Goal: Obtain resource: Download file/media

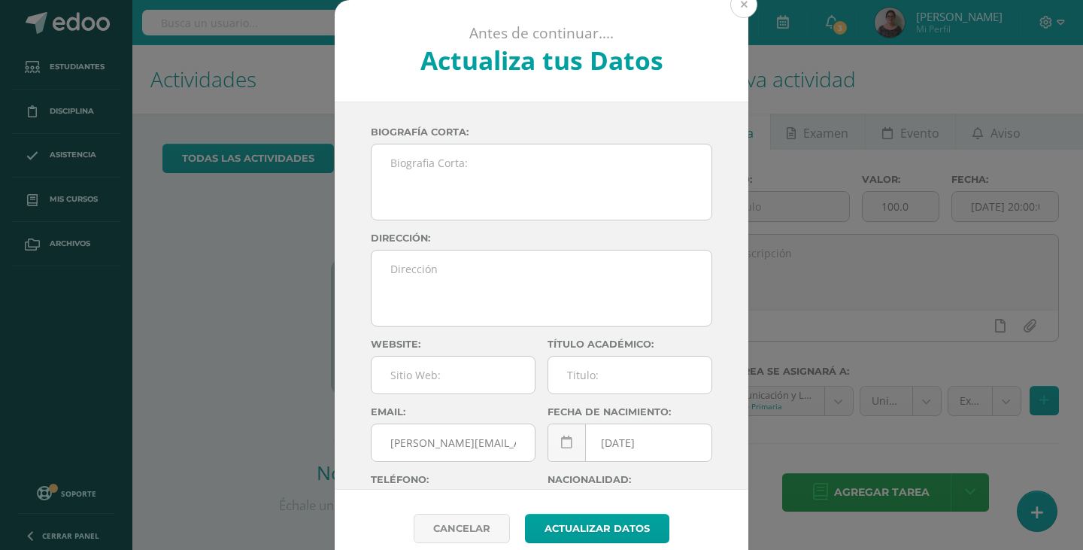
click at [742, 0] on button at bounding box center [743, 4] width 27 height 27
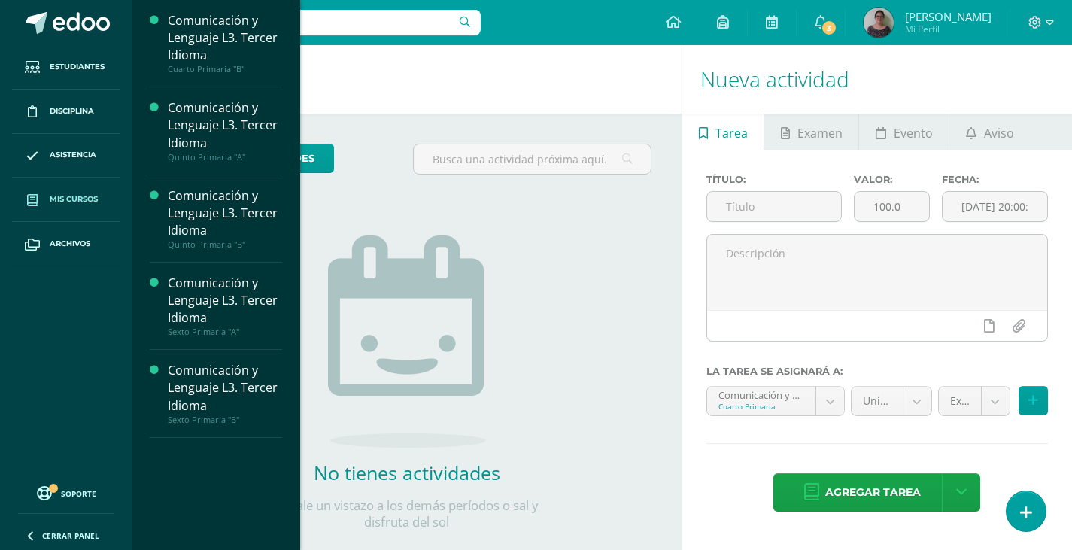
click at [62, 193] on span "Mis cursos" at bounding box center [74, 199] width 48 height 12
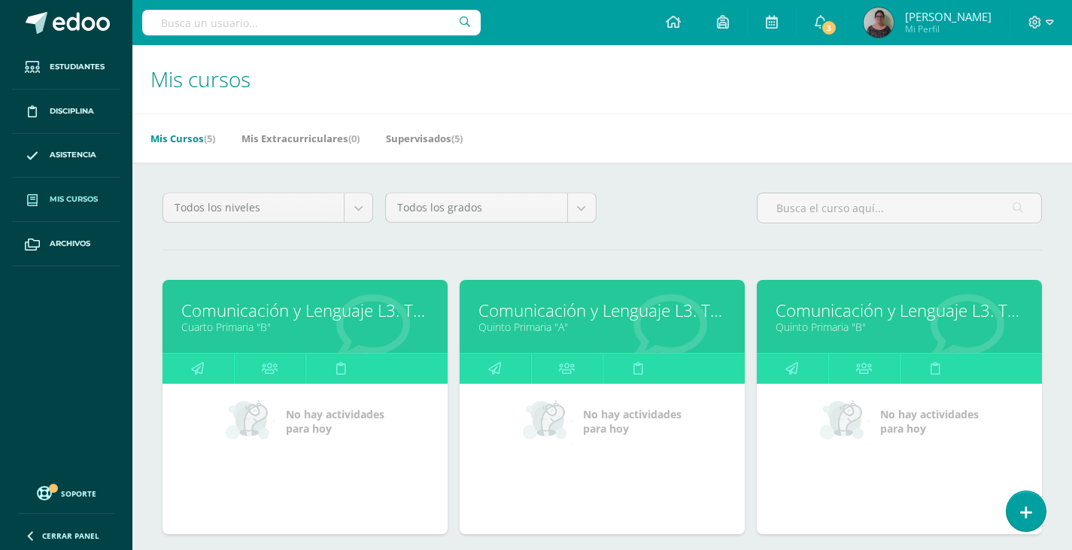
click at [246, 311] on link "Comunicación y Lenguaje L3. Tercer Idioma" at bounding box center [304, 310] width 247 height 23
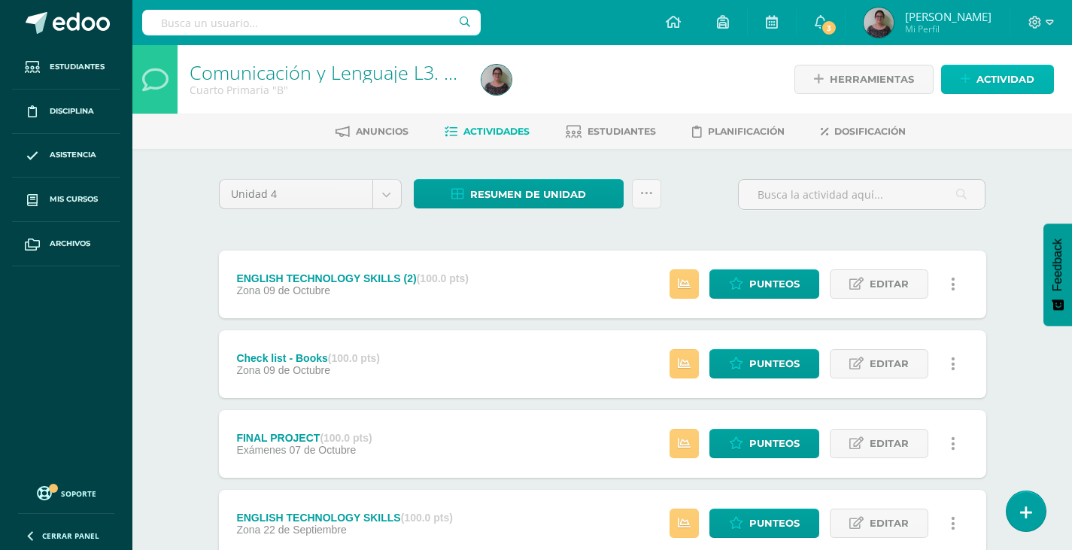
click at [987, 86] on span "Actividad" at bounding box center [1005, 79] width 58 height 28
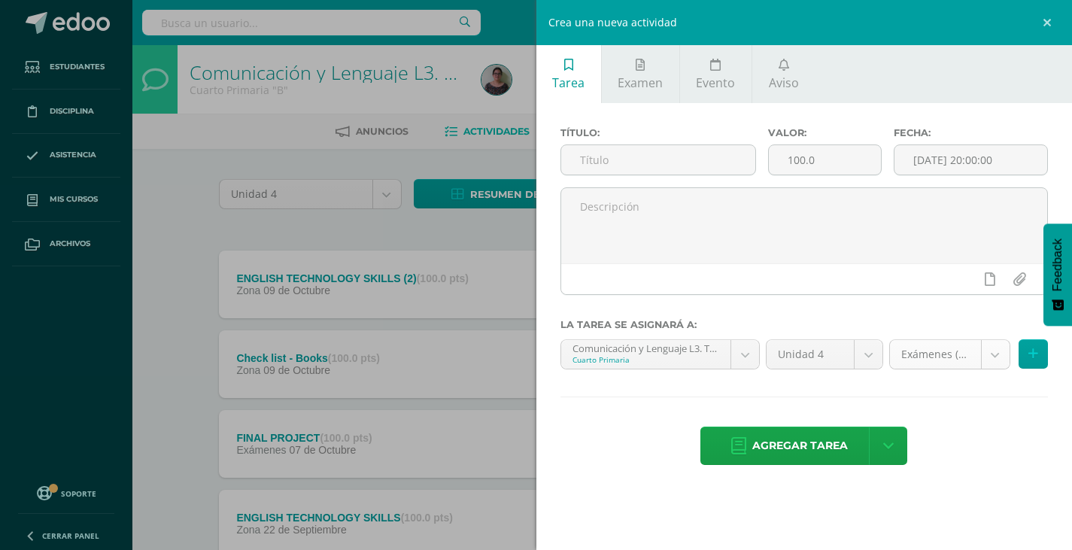
click at [1005, 359] on body "Estudiantes Disciplina Asistencia Mis cursos Archivos Soporte Ayuda Reportar un…" at bounding box center [536, 488] width 1072 height 976
click at [1001, 348] on body "Estudiantes Disciplina Asistencia Mis cursos Archivos Soporte Ayuda Reportar un…" at bounding box center [536, 488] width 1072 height 976
click at [1039, 18] on link at bounding box center [1048, 22] width 45 height 45
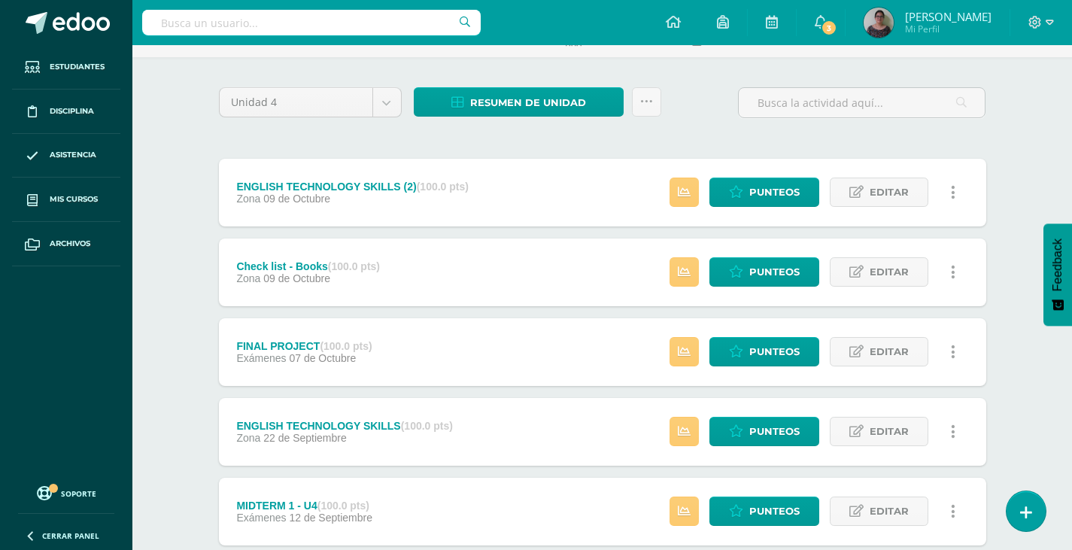
scroll to position [426, 0]
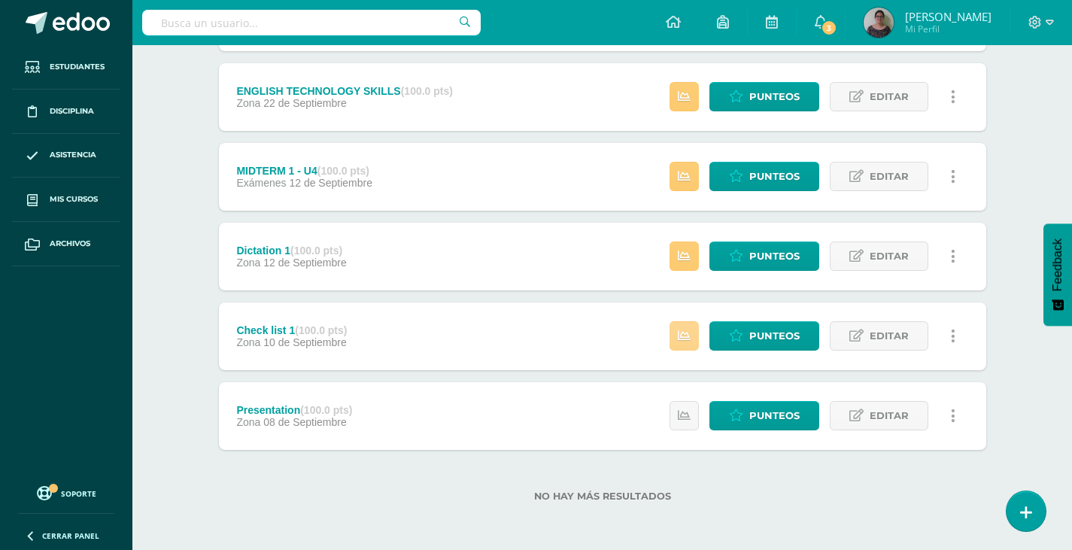
click at [693, 332] on link at bounding box center [683, 335] width 29 height 29
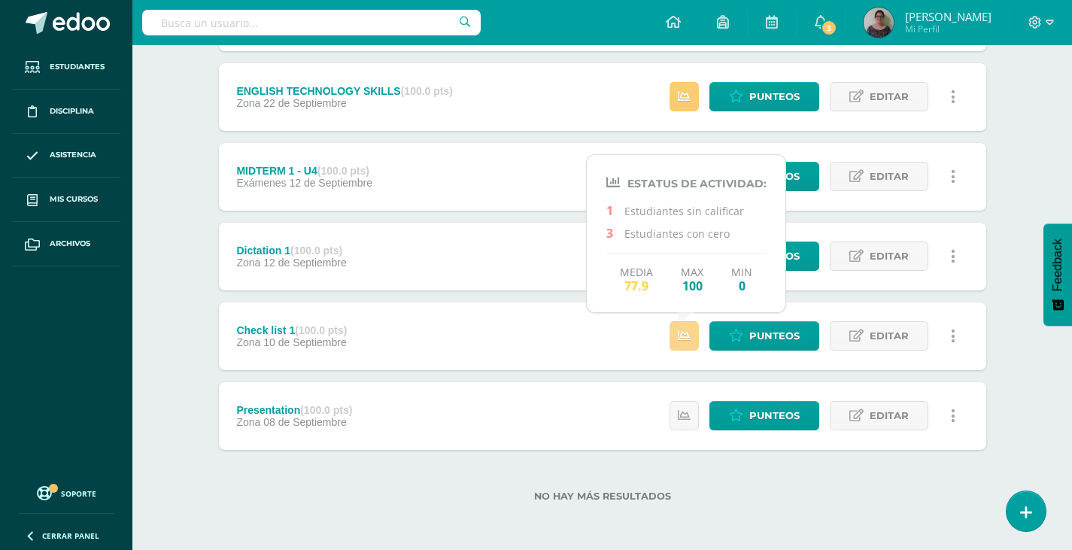
click at [693, 332] on link at bounding box center [683, 335] width 29 height 29
click at [788, 332] on span "Punteos" at bounding box center [774, 336] width 50 height 28
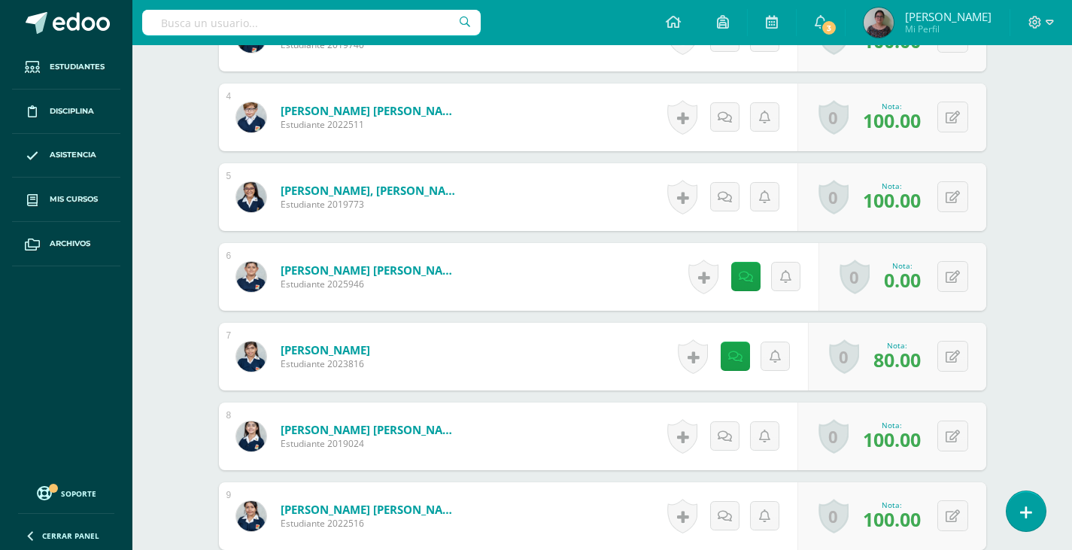
scroll to position [753, 0]
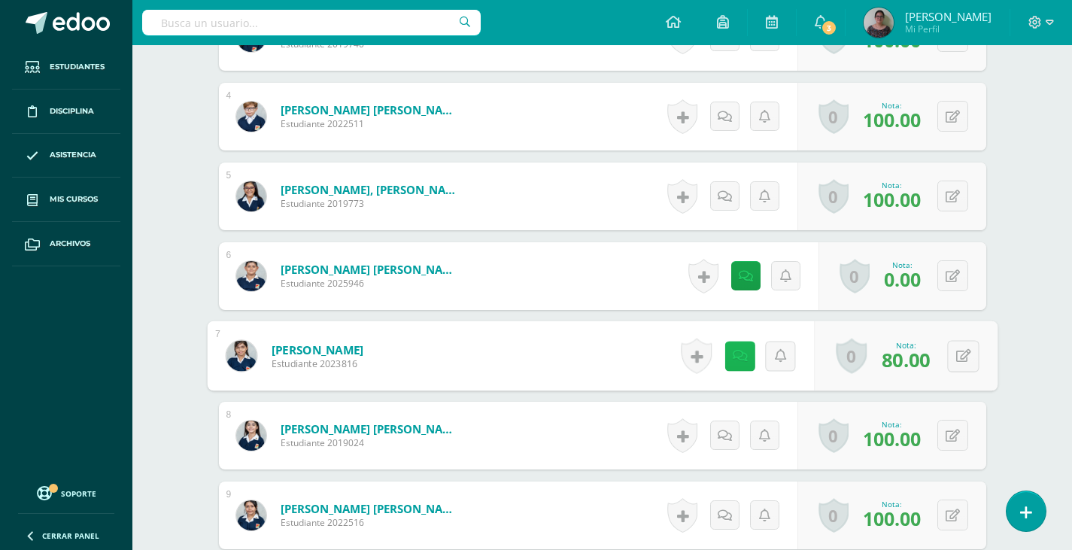
click at [732, 362] on link at bounding box center [739, 356] width 30 height 30
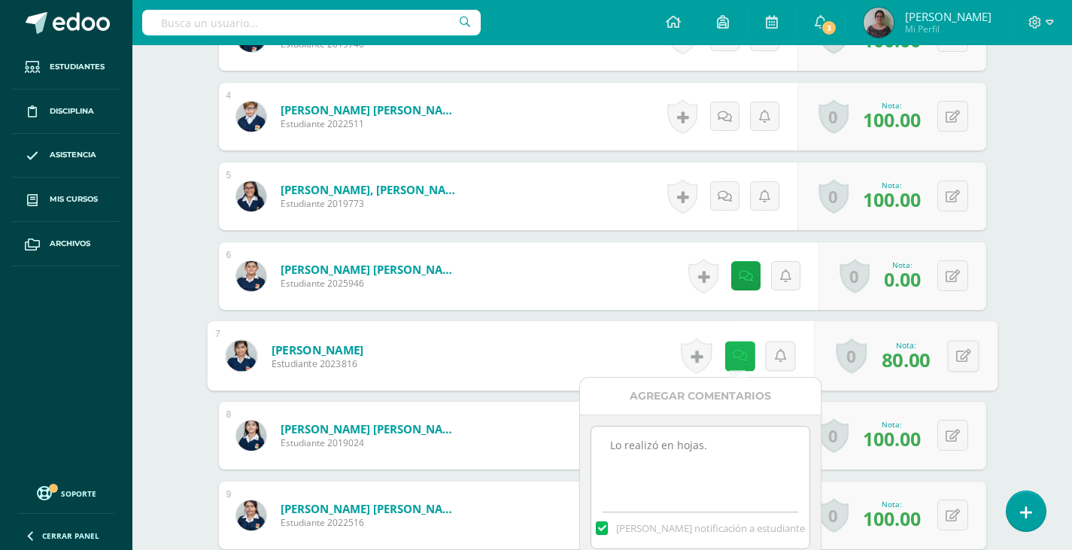
click at [732, 362] on link at bounding box center [739, 356] width 30 height 30
click at [1014, 319] on div "¿Estás seguro que quieres eliminar esta actividad? Esto borrará la actividad y …" at bounding box center [602, 496] width 827 height 2202
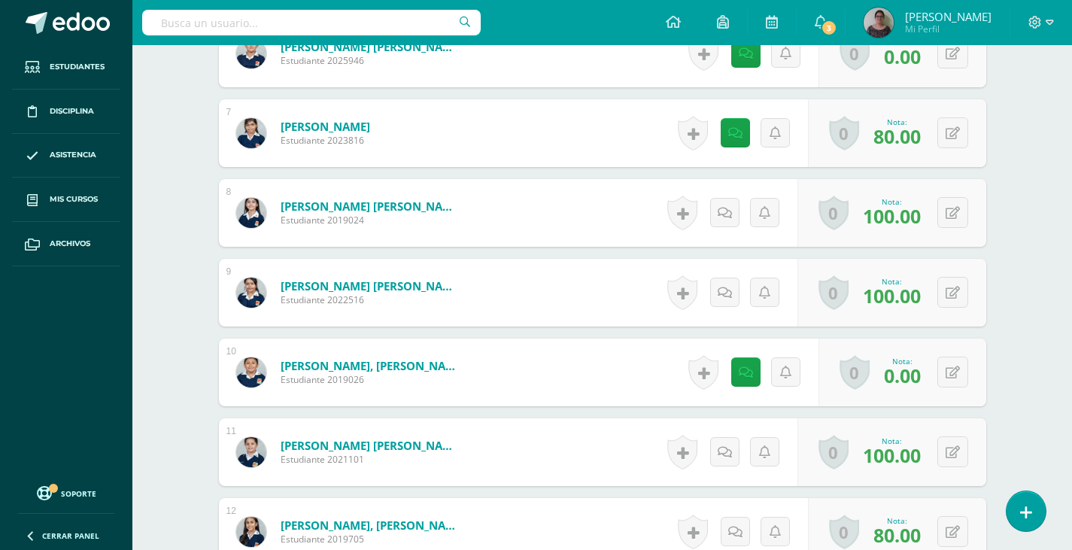
scroll to position [979, 0]
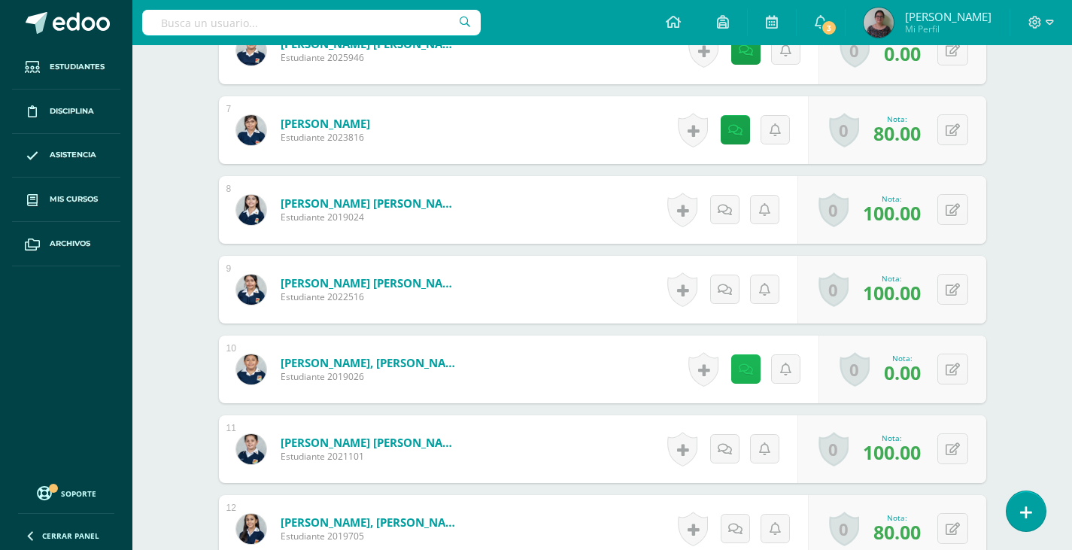
click at [744, 371] on icon at bounding box center [745, 369] width 14 height 13
click at [1029, 336] on div "Comunicación y Lenguaje L3. Tercer Idioma Cuarto Primaria "B" Herramientas Deta…" at bounding box center [601, 219] width 939 height 2306
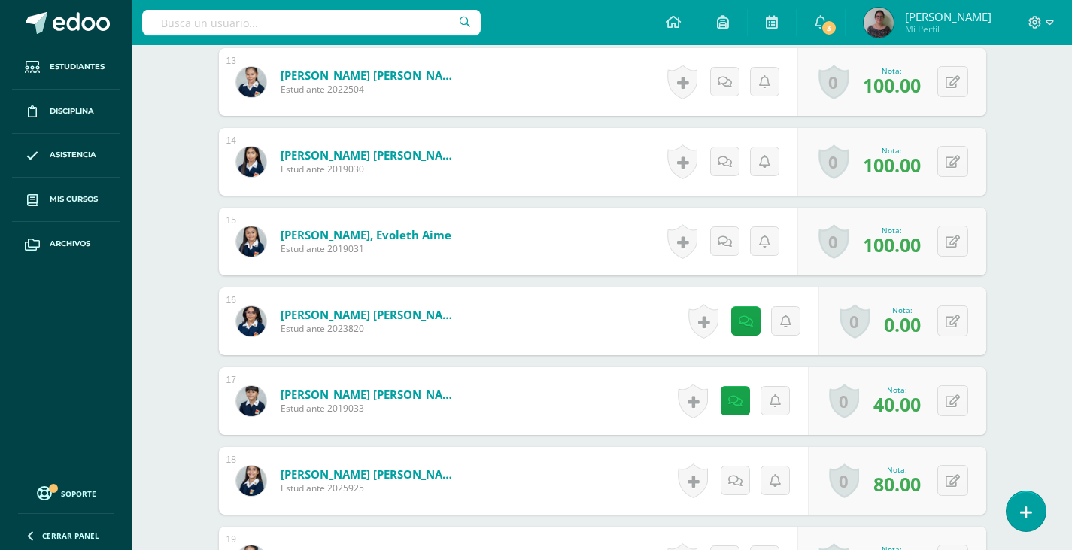
scroll to position [1581, 0]
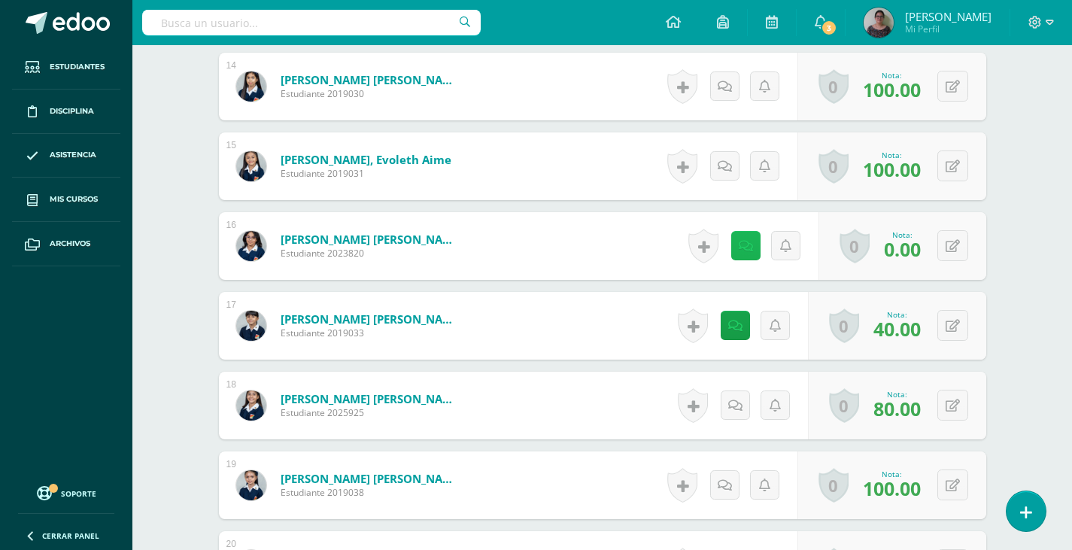
click at [738, 241] on link at bounding box center [745, 245] width 29 height 29
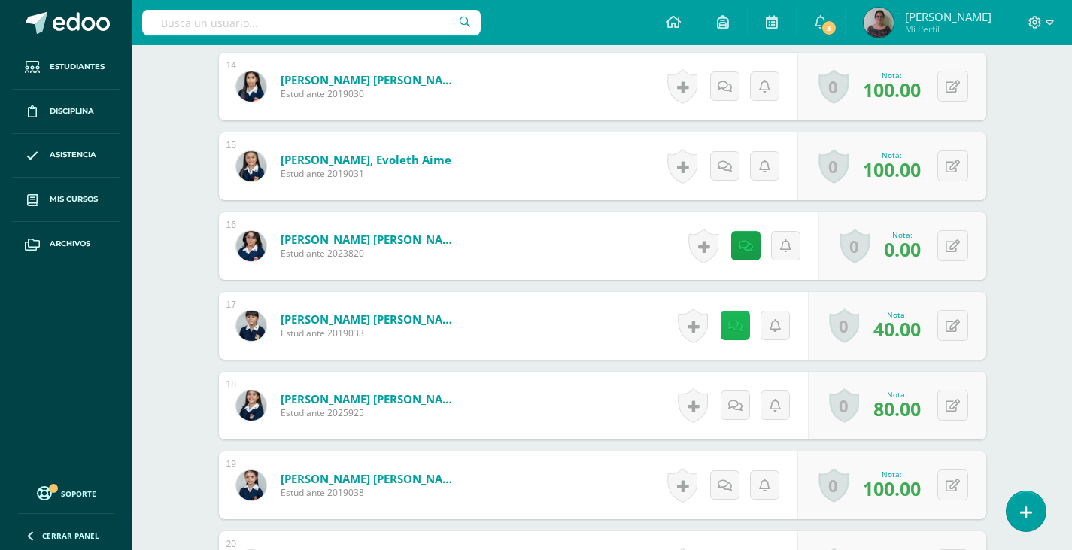
click at [735, 329] on icon at bounding box center [735, 326] width 14 height 13
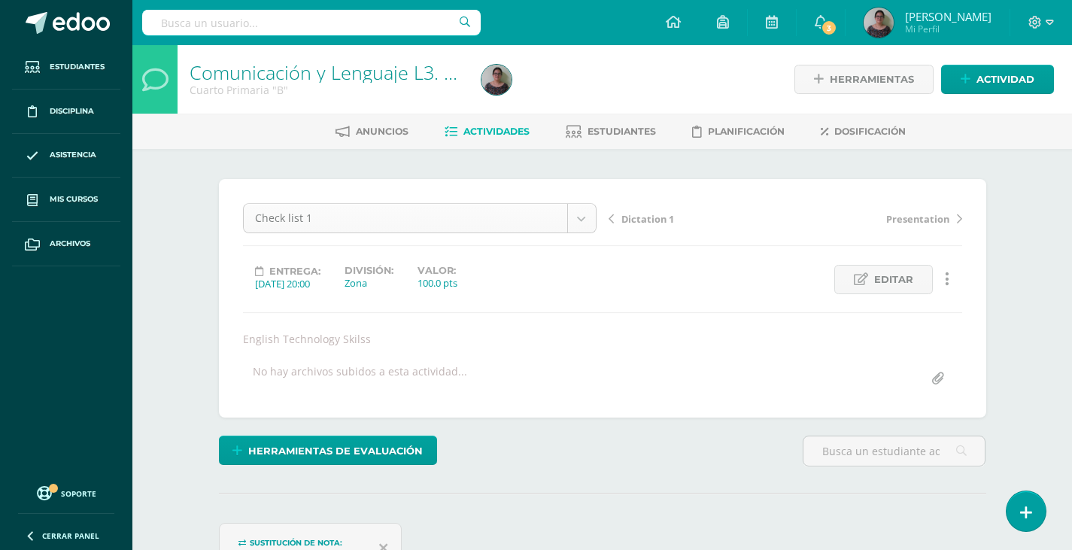
scroll to position [49, 0]
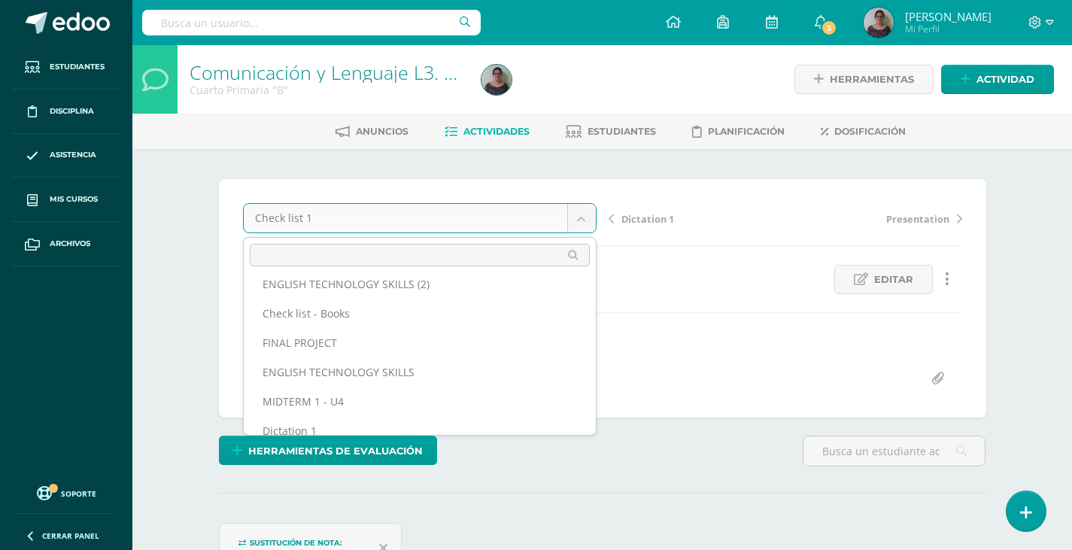
scroll to position [0, 0]
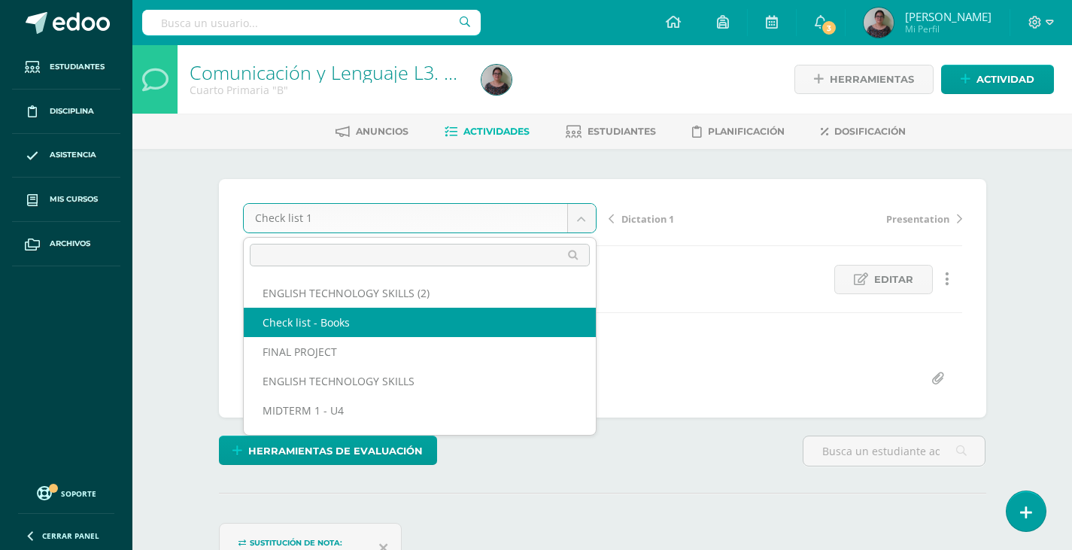
select select "/dashboard/teacher/grade-activity/130235/"
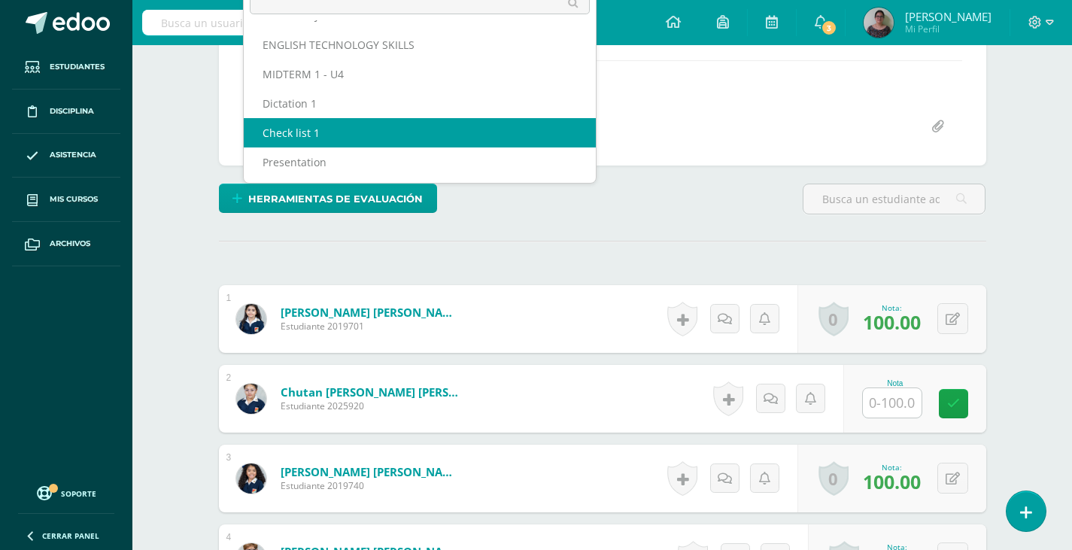
scroll to position [226, 0]
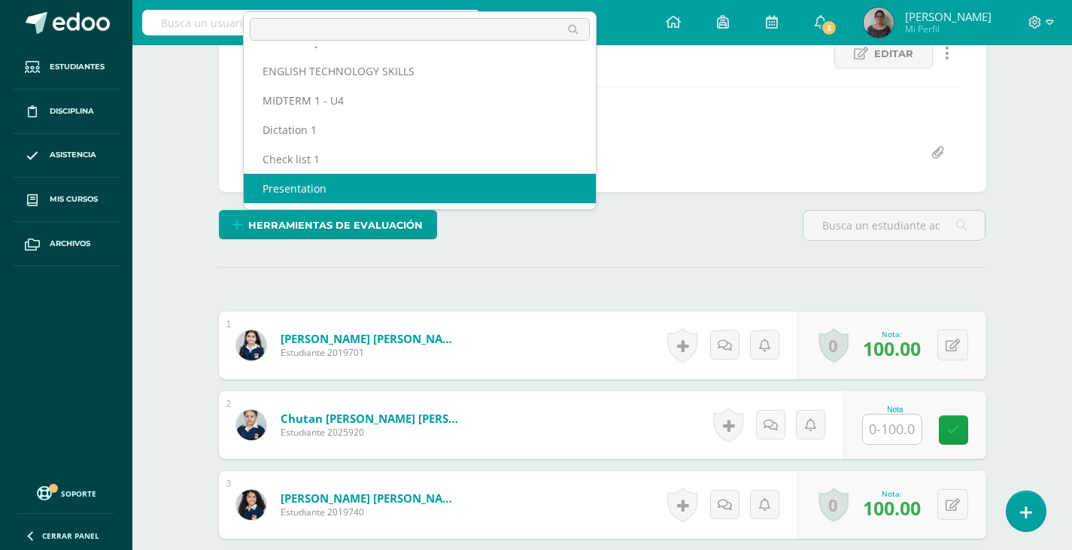
select select "/dashboard/teacher/grade-activity/128697/"
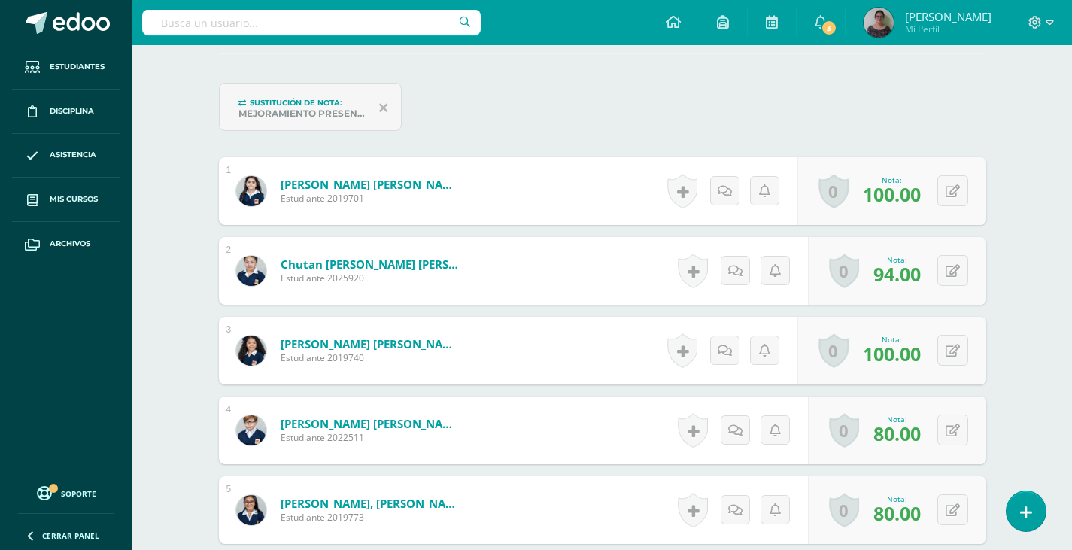
scroll to position [438, 0]
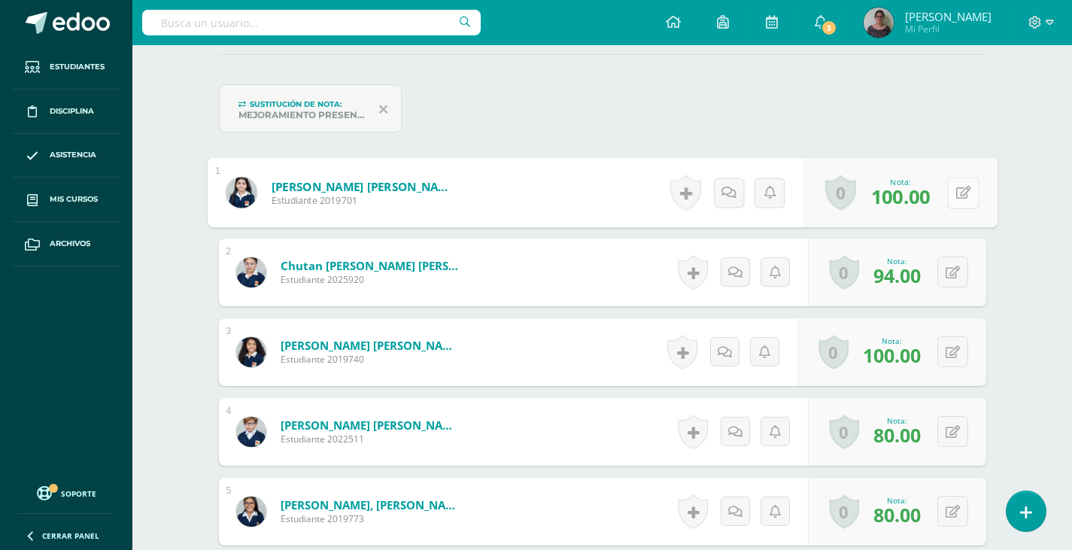
click at [963, 196] on button at bounding box center [963, 193] width 32 height 32
click at [928, 196] on icon at bounding box center [923, 197] width 14 height 13
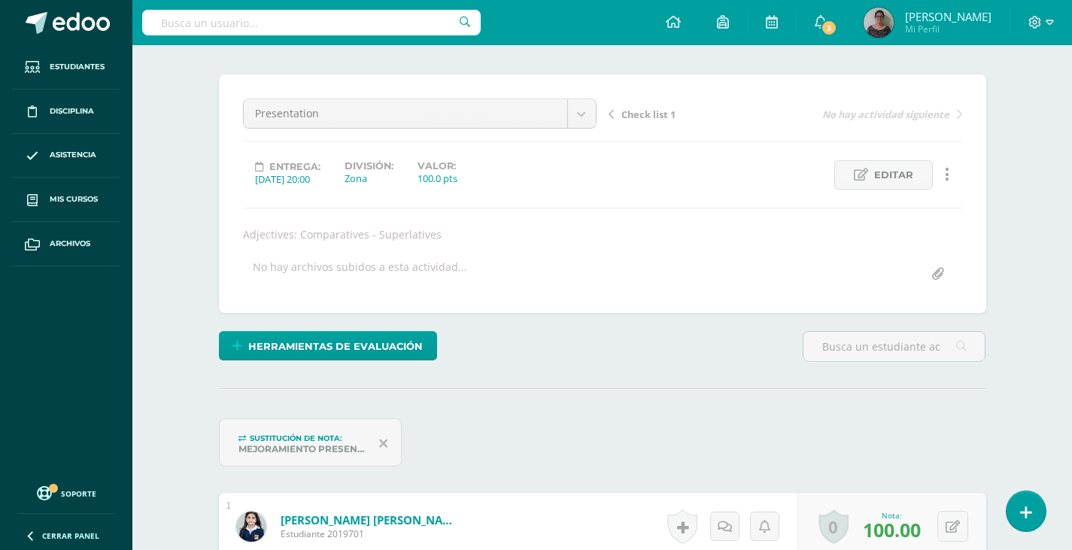
scroll to position [64, 0]
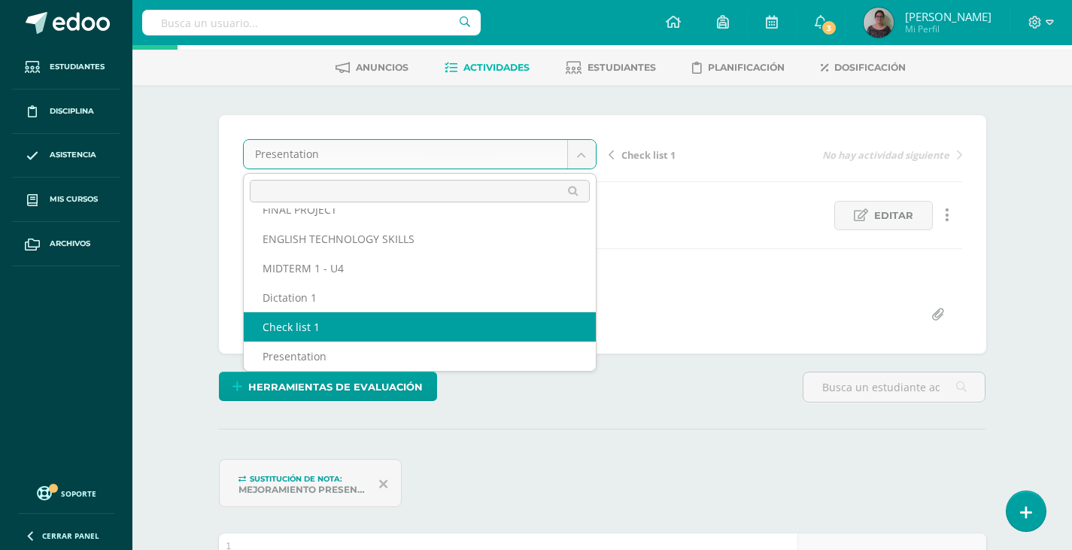
scroll to position [84, 0]
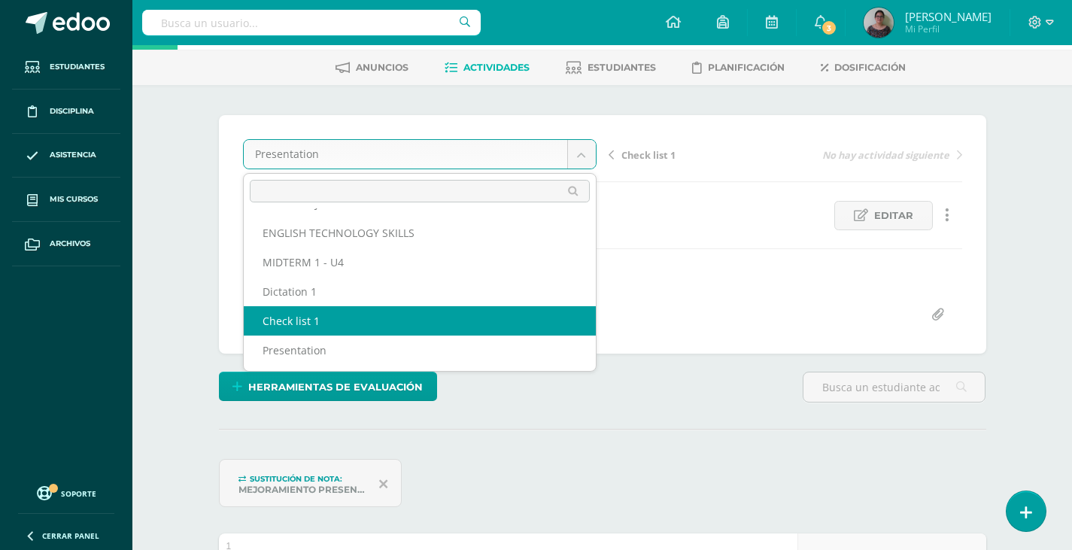
select select "/dashboard/teacher/grade-activity/128695/"
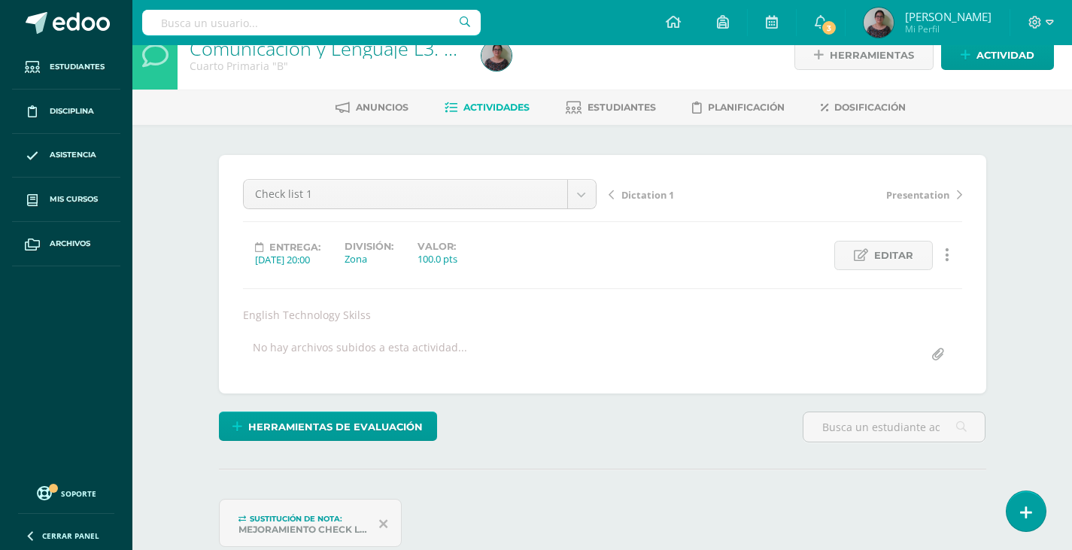
scroll to position [1, 0]
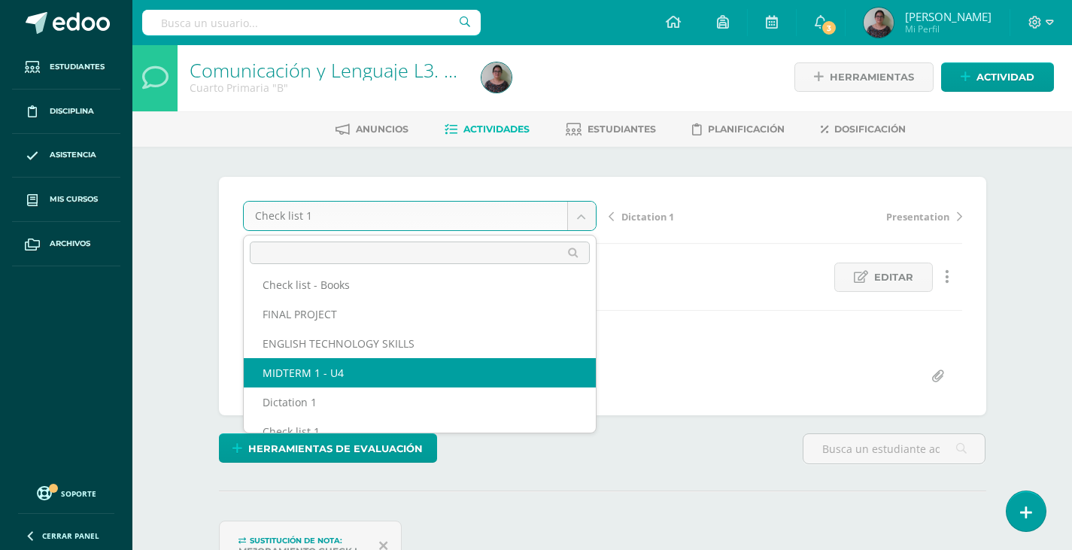
scroll to position [84, 0]
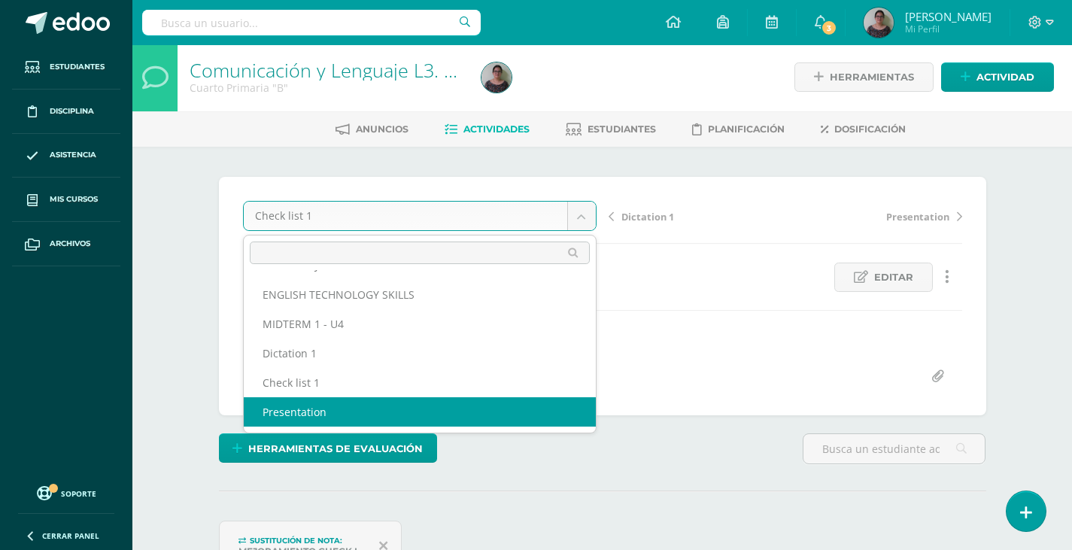
select select "/dashboard/teacher/grade-activity/128697/"
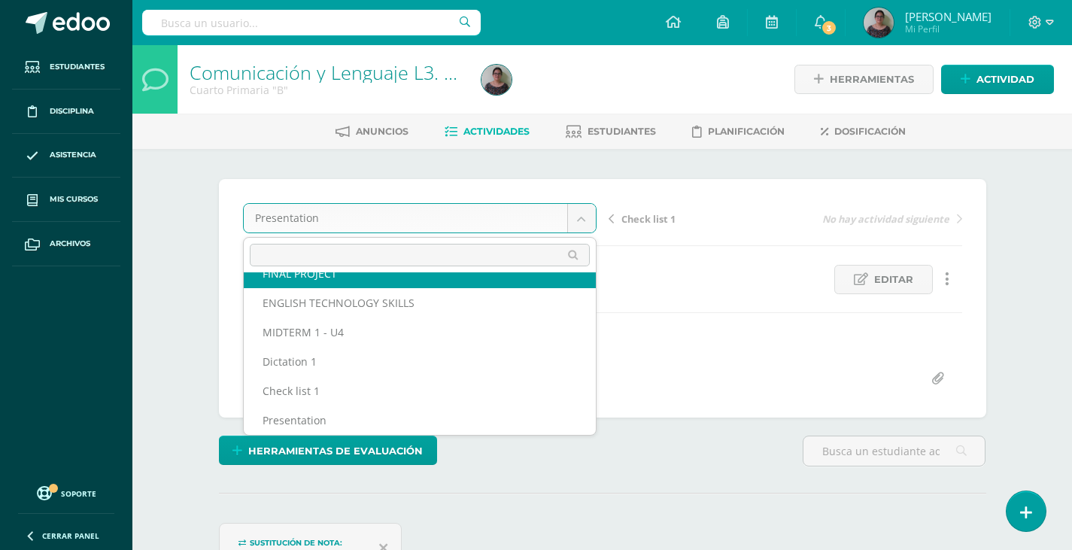
scroll to position [65, 0]
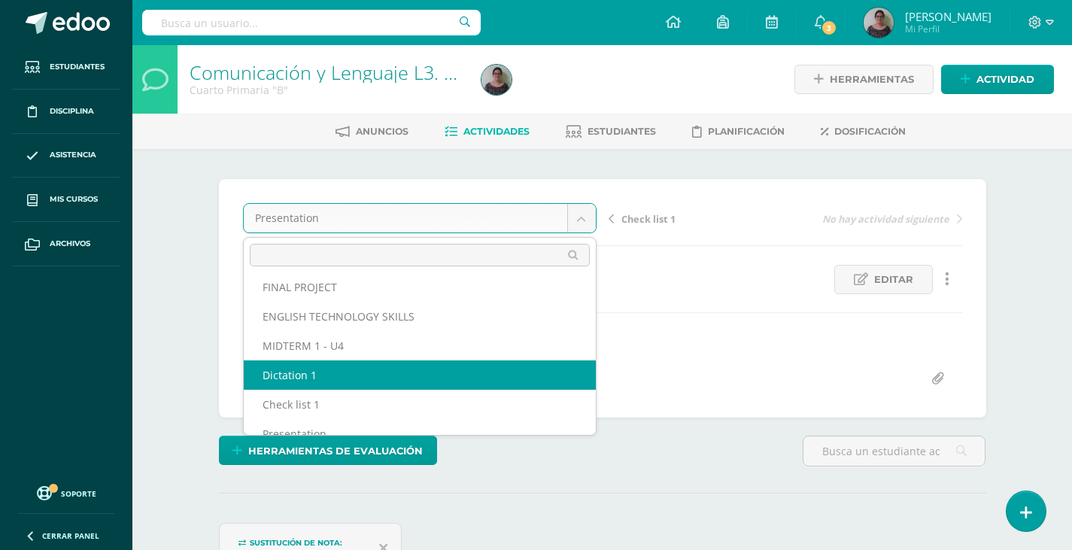
select select "/dashboard/teacher/grade-activity/128698/"
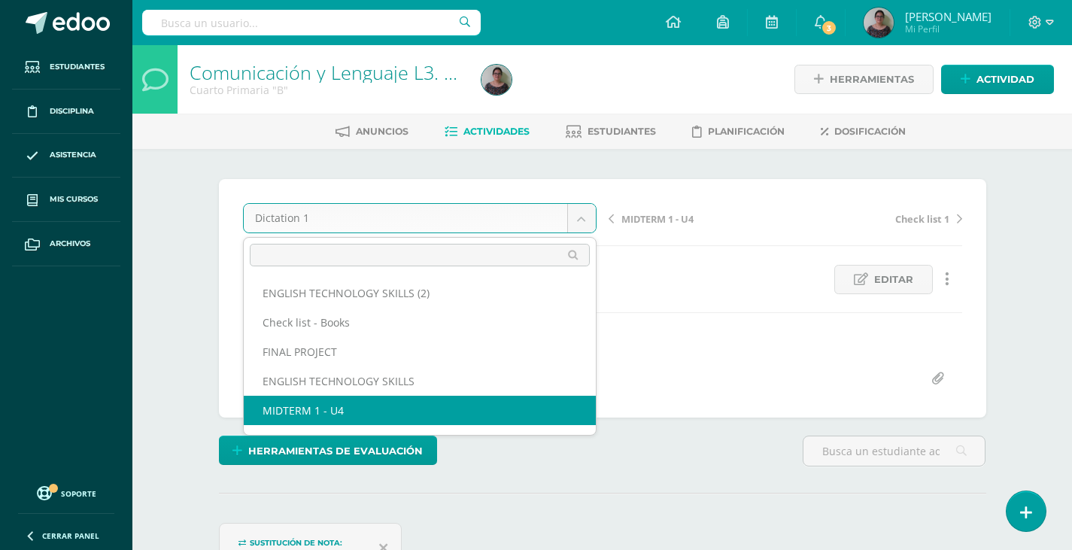
select select "/dashboard/teacher/grade-activity/129143/"
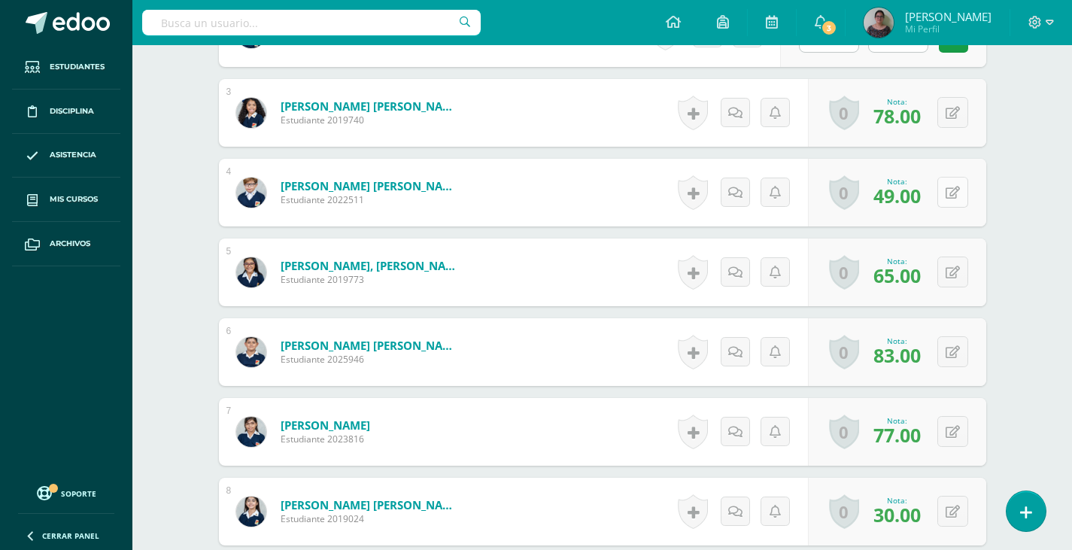
scroll to position [678, 0]
click at [956, 195] on icon at bounding box center [952, 192] width 14 height 13
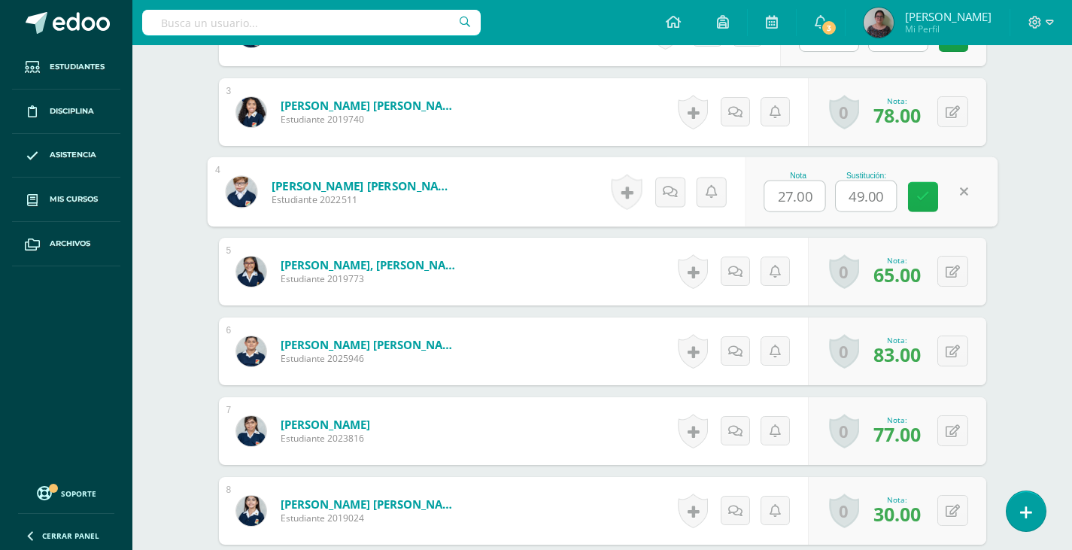
click at [917, 192] on icon at bounding box center [923, 196] width 14 height 13
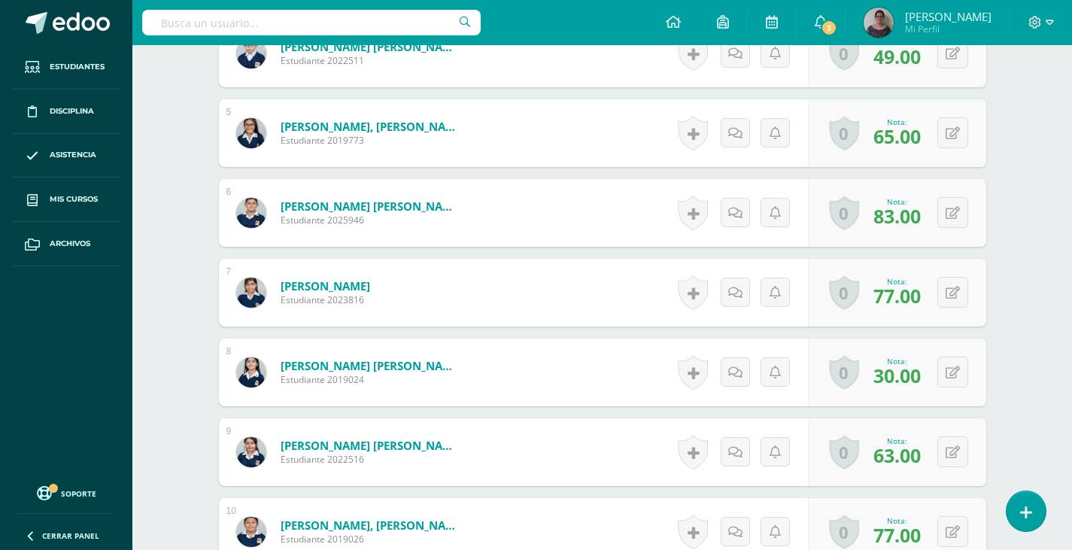
scroll to position [829, 0]
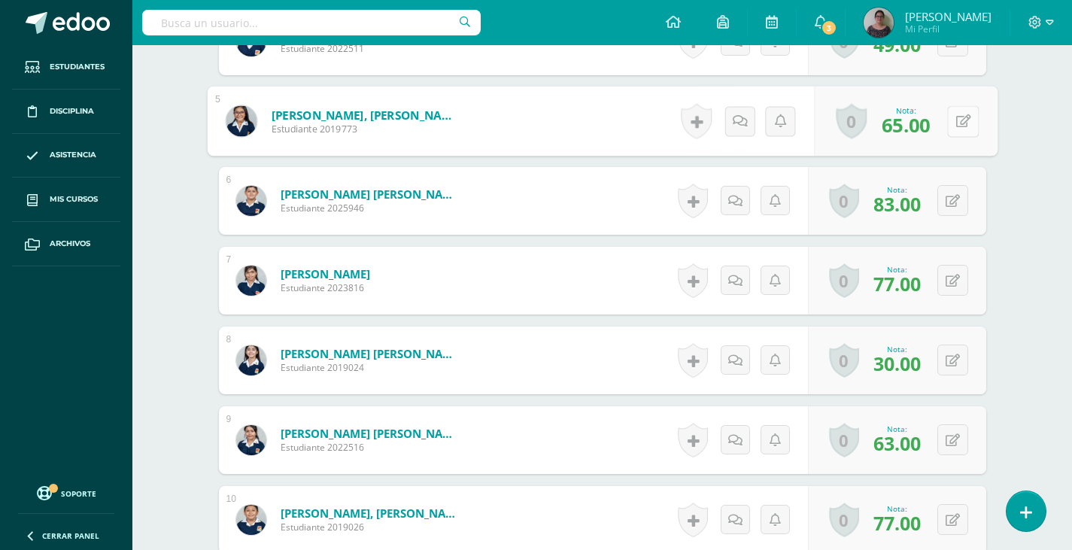
click at [960, 123] on button at bounding box center [963, 121] width 32 height 32
click at [926, 126] on icon at bounding box center [923, 126] width 14 height 13
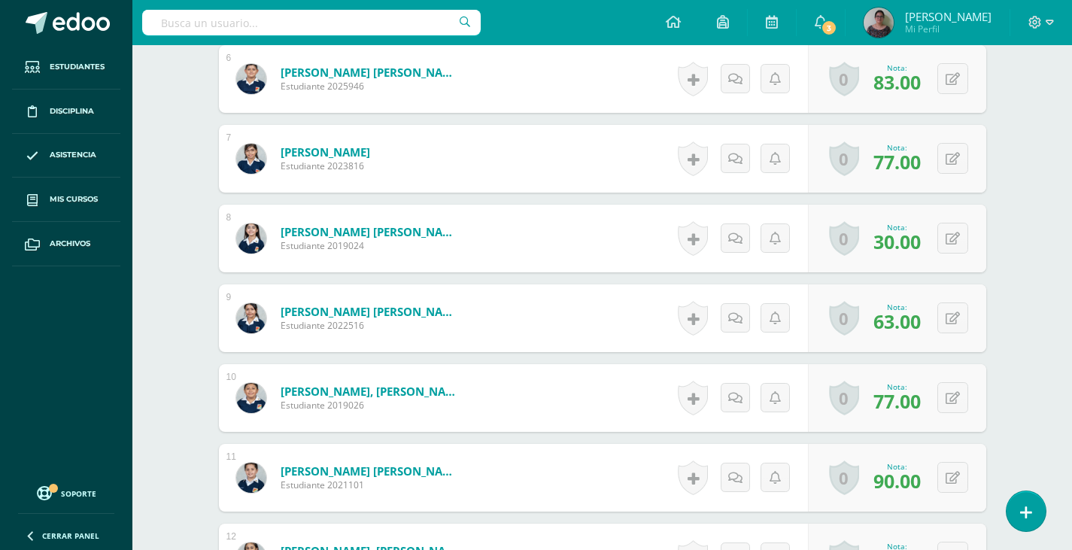
scroll to position [979, 0]
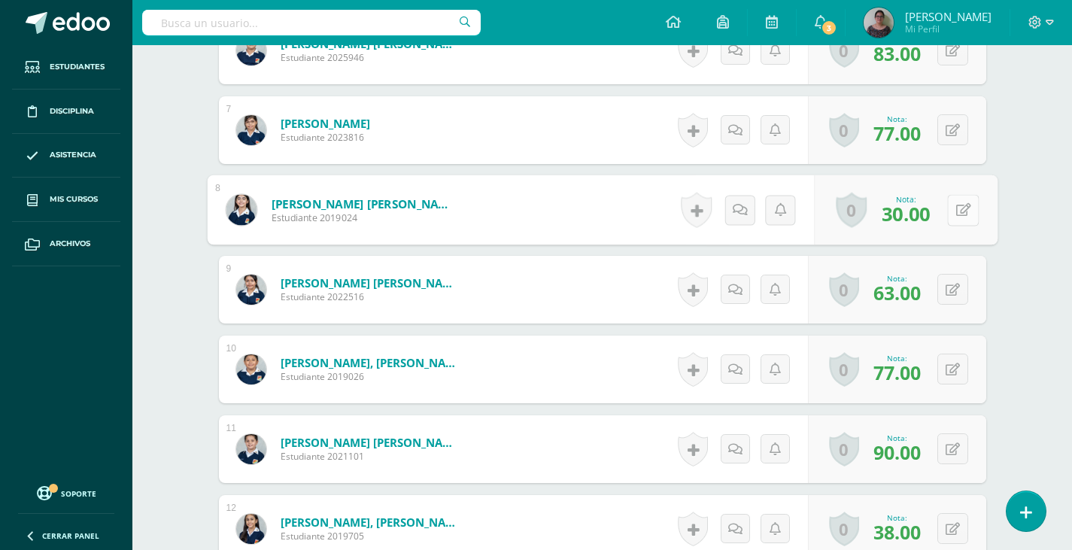
click at [955, 210] on icon at bounding box center [962, 209] width 15 height 13
click at [917, 217] on icon at bounding box center [923, 214] width 14 height 13
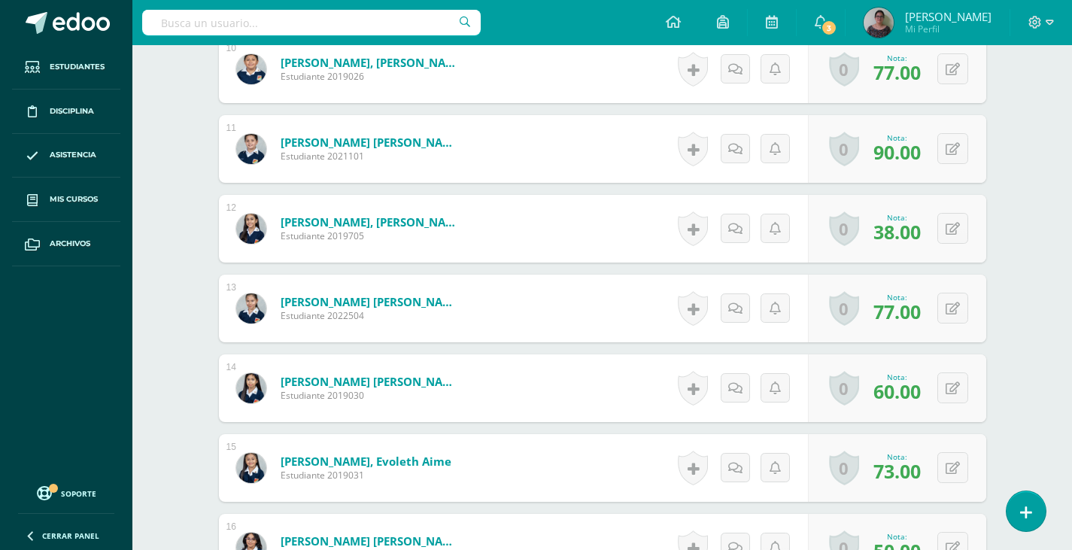
scroll to position [1280, 0]
click at [953, 223] on button at bounding box center [952, 227] width 31 height 31
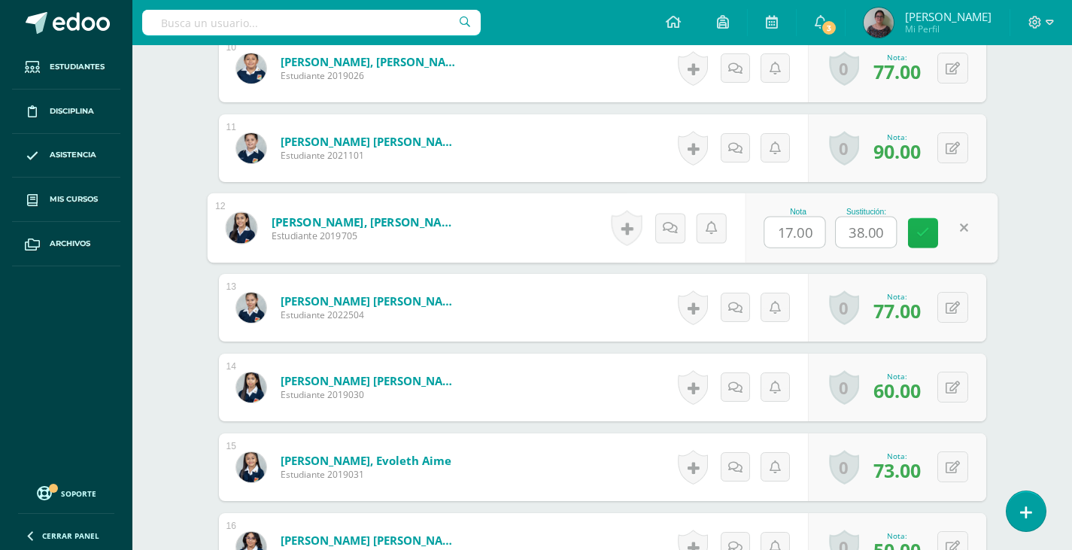
click at [923, 236] on icon at bounding box center [923, 232] width 14 height 13
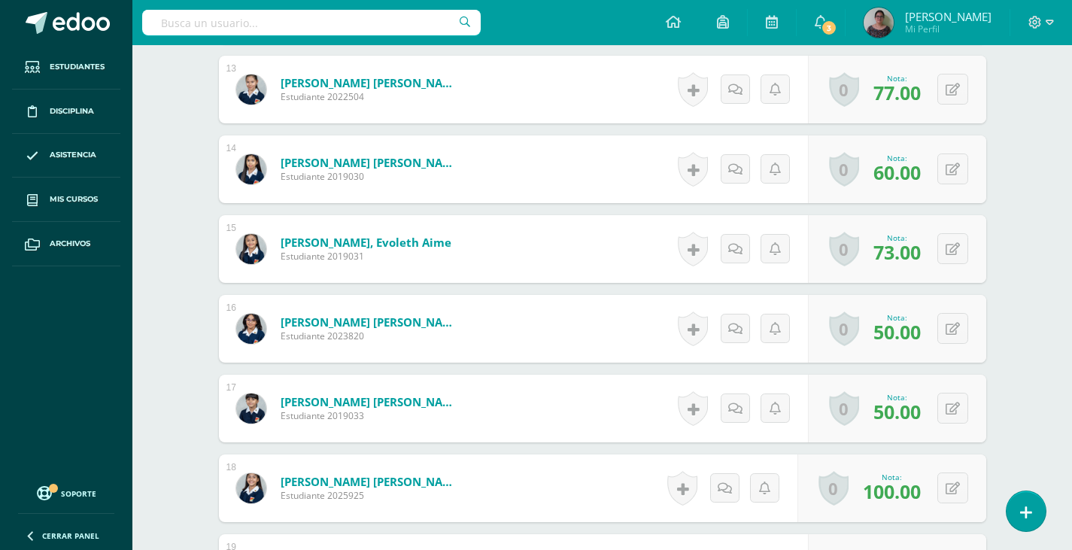
scroll to position [1505, 0]
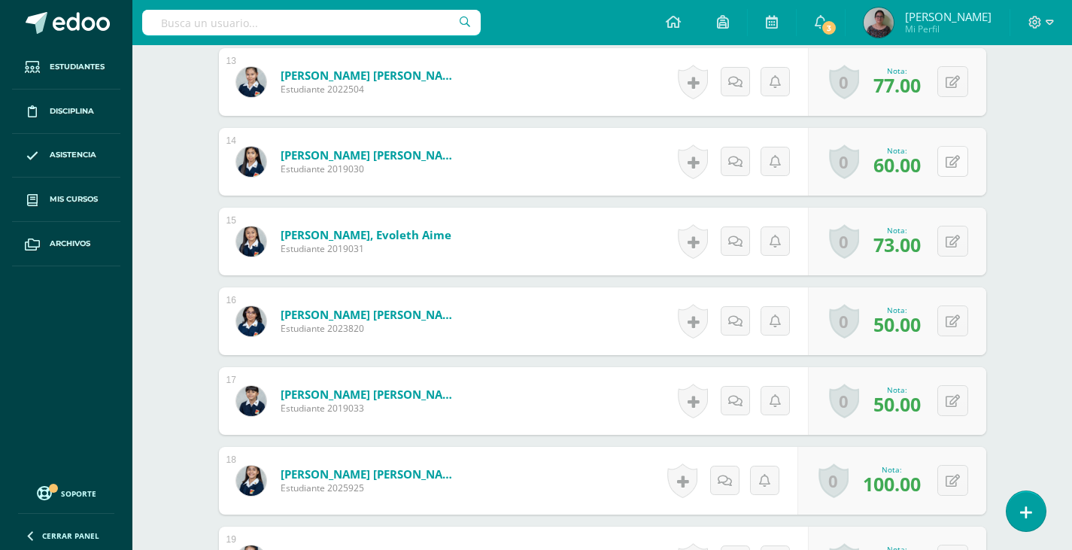
click at [953, 164] on button at bounding box center [952, 161] width 31 height 31
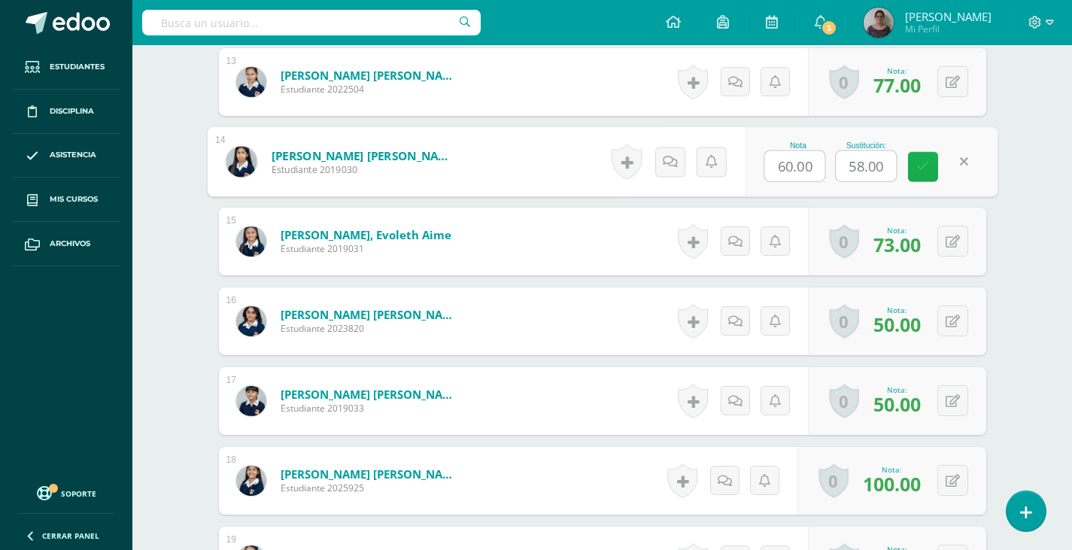
click at [914, 166] on link at bounding box center [923, 167] width 30 height 30
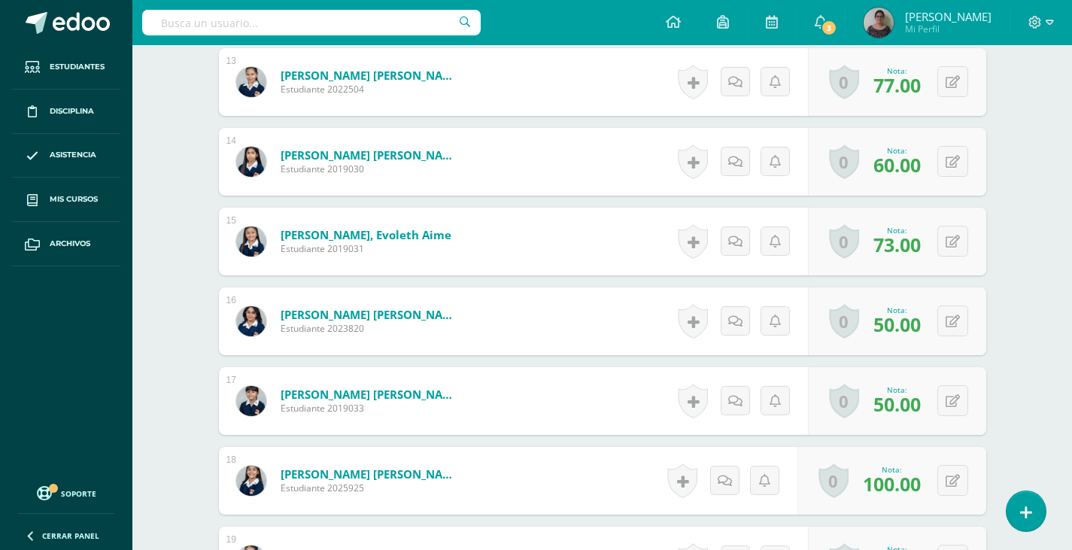
scroll to position [1581, 0]
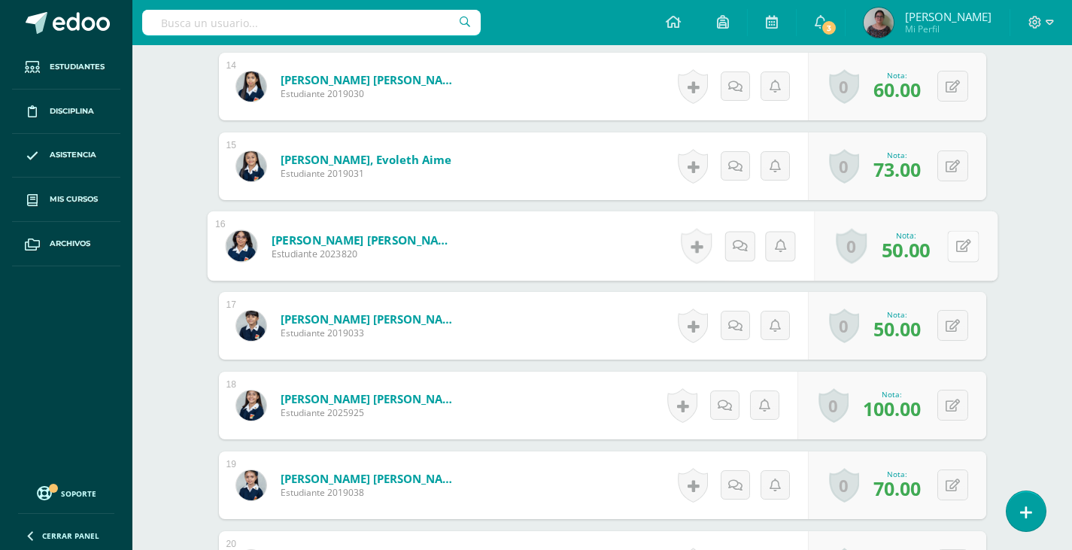
click at [951, 248] on button at bounding box center [963, 246] width 32 height 32
click at [921, 251] on icon at bounding box center [923, 250] width 14 height 13
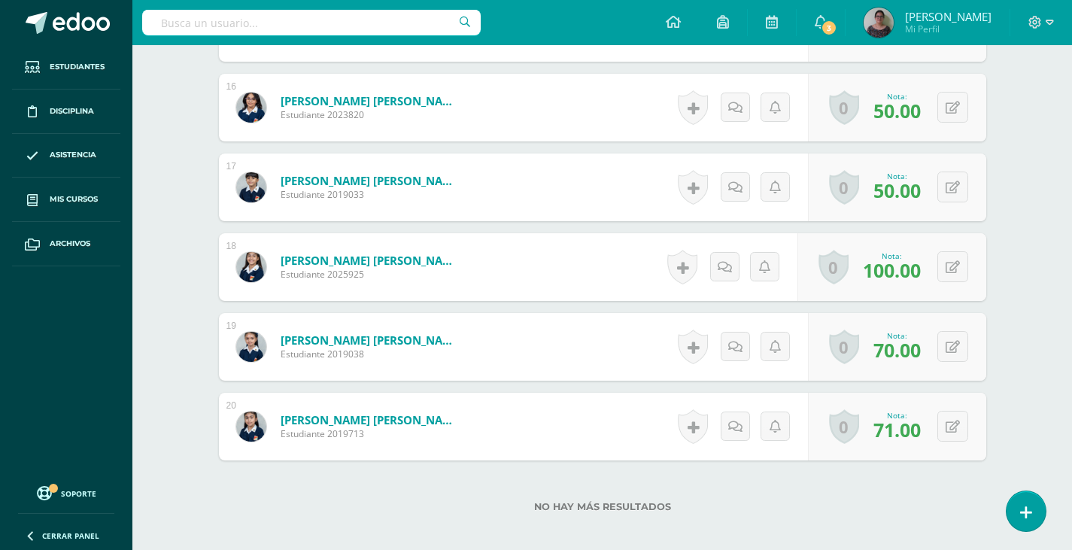
scroll to position [1731, 0]
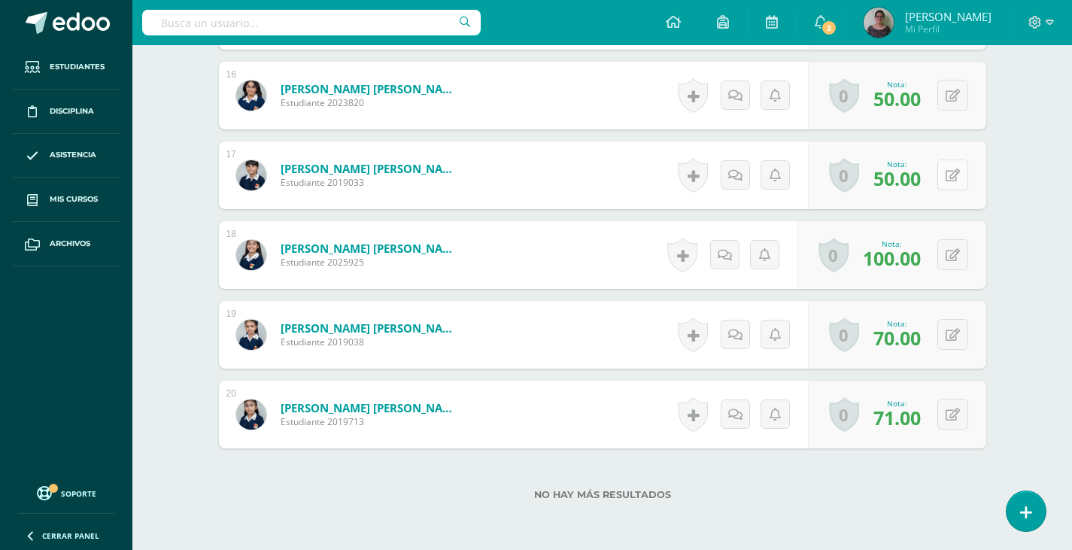
click at [947, 175] on button at bounding box center [952, 174] width 31 height 31
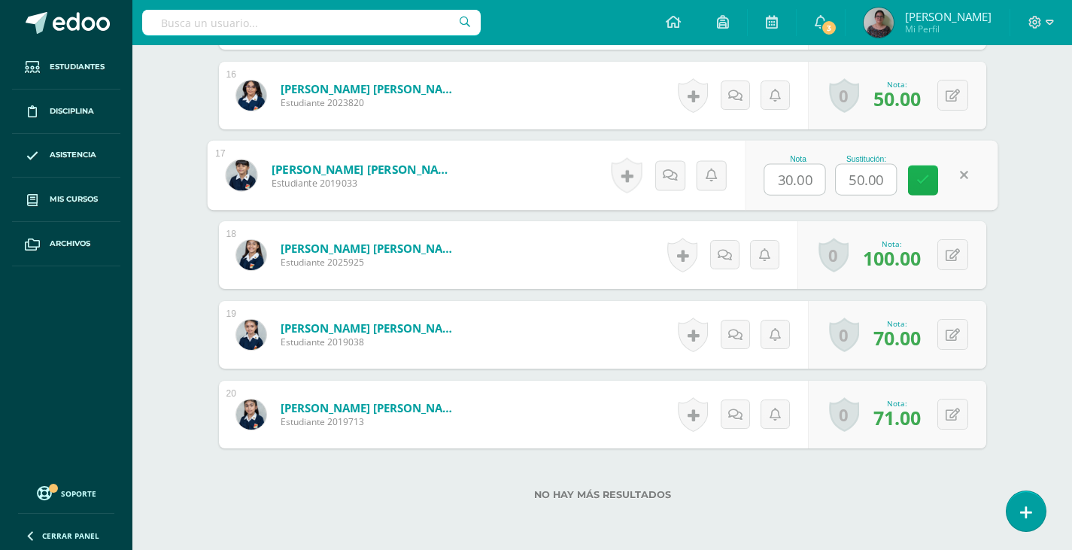
click at [917, 180] on link at bounding box center [923, 180] width 30 height 30
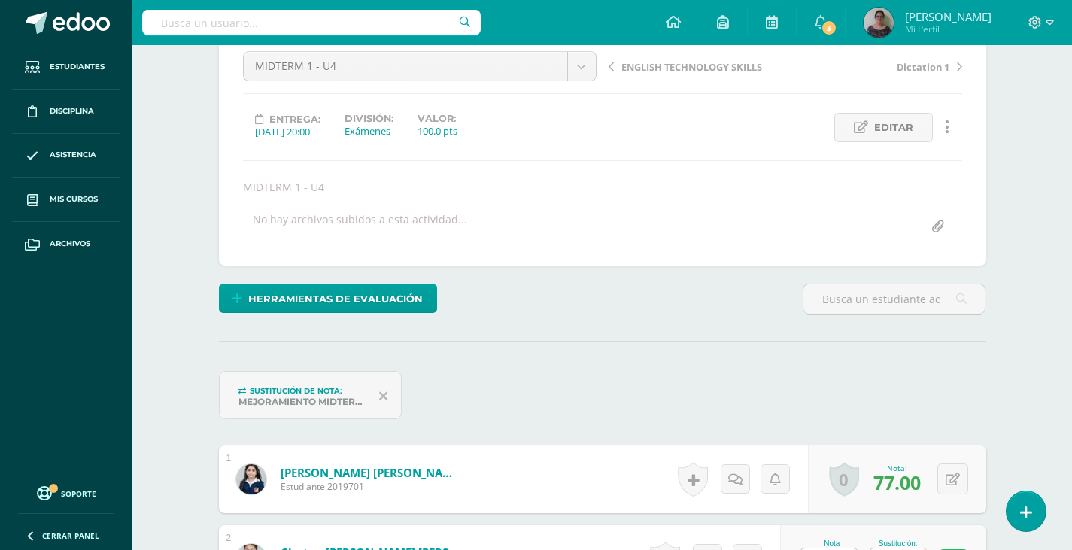
scroll to position [0, 0]
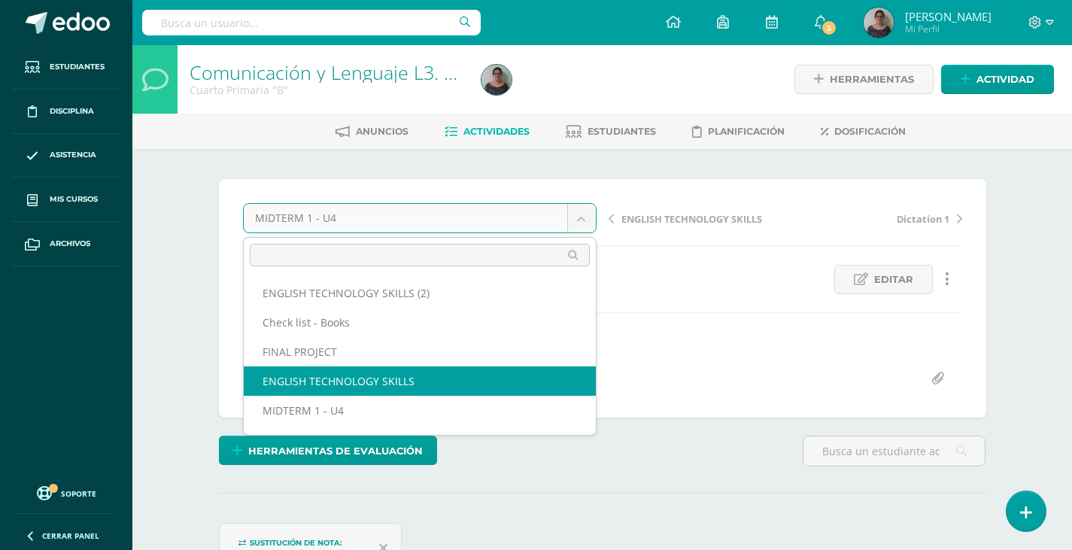
select select "/dashboard/teacher/grade-activity/129363/"
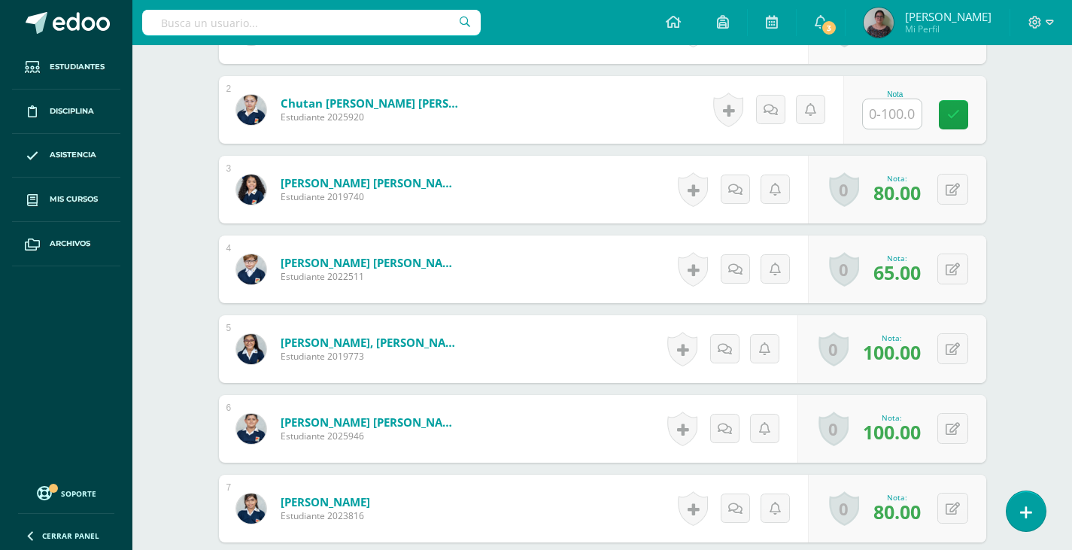
scroll to position [616, 0]
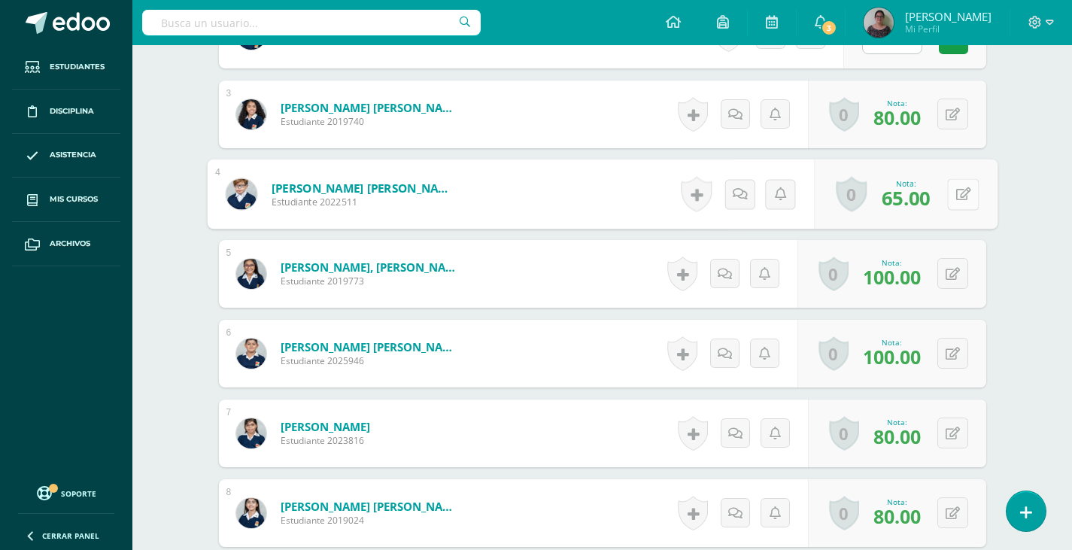
click at [952, 204] on button at bounding box center [963, 194] width 32 height 32
click at [923, 199] on icon at bounding box center [923, 198] width 14 height 13
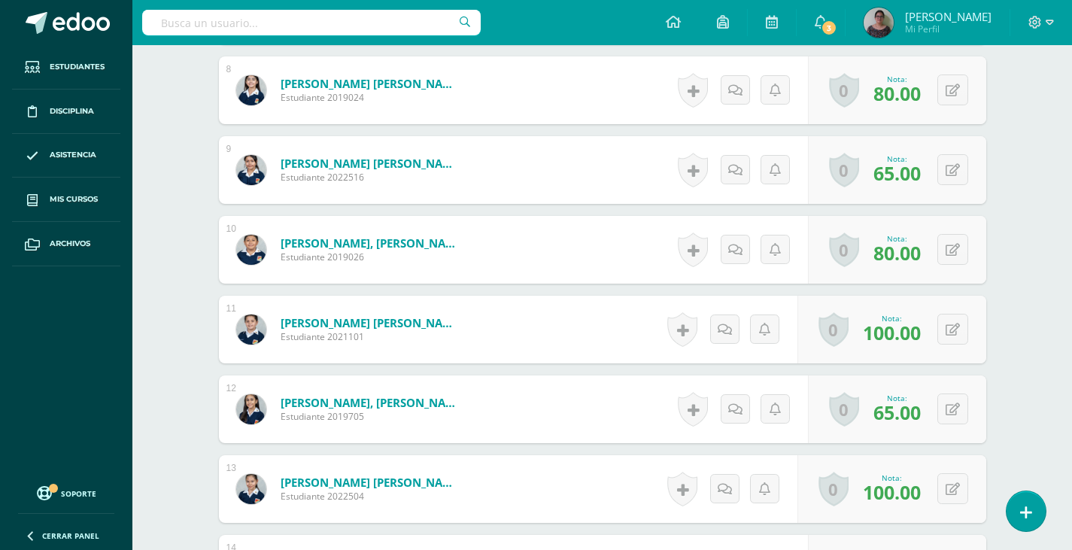
scroll to position [1065, 0]
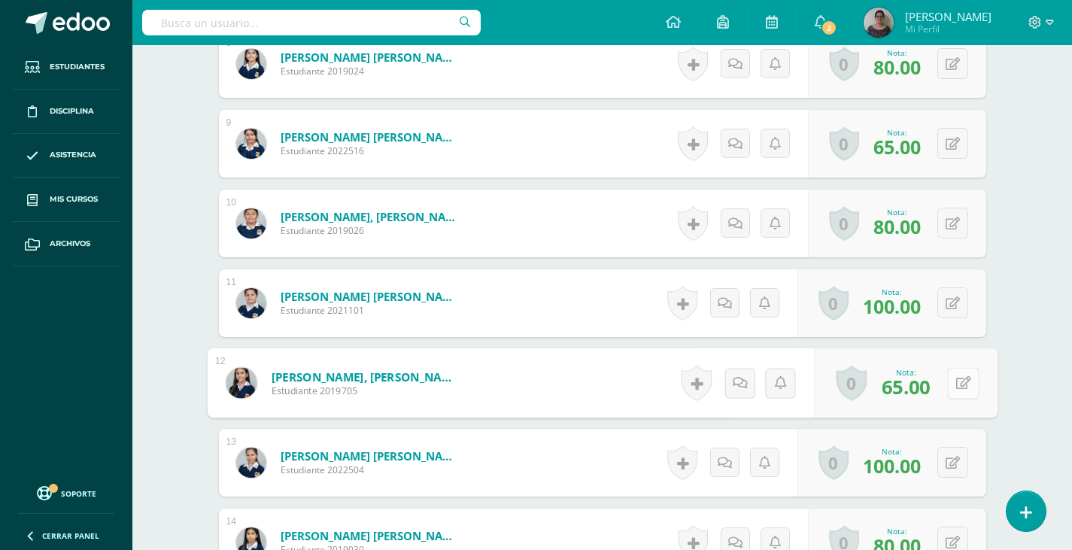
click at [950, 377] on button at bounding box center [963, 383] width 32 height 32
click at [920, 385] on icon at bounding box center [923, 387] width 14 height 13
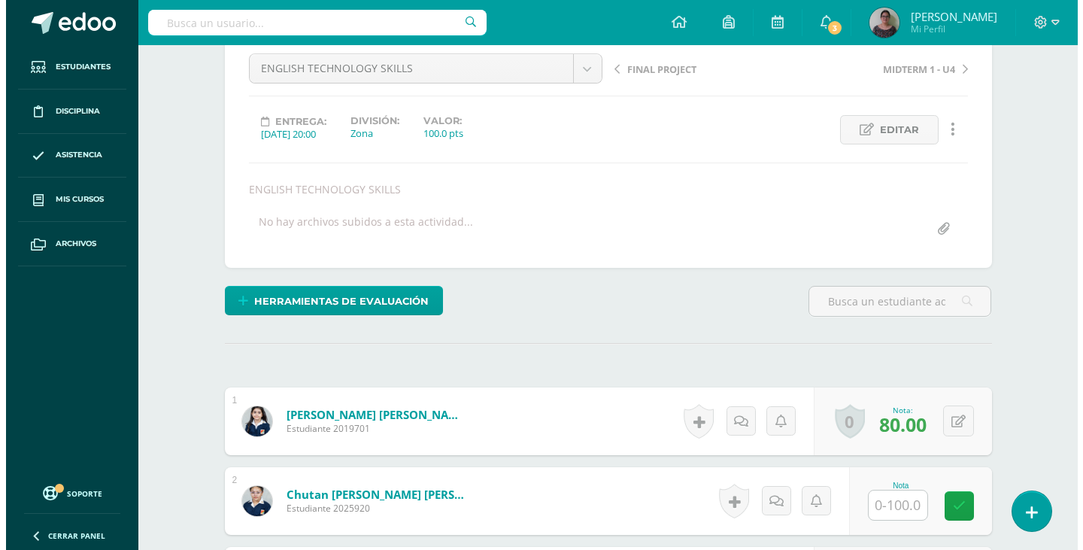
scroll to position [150, 0]
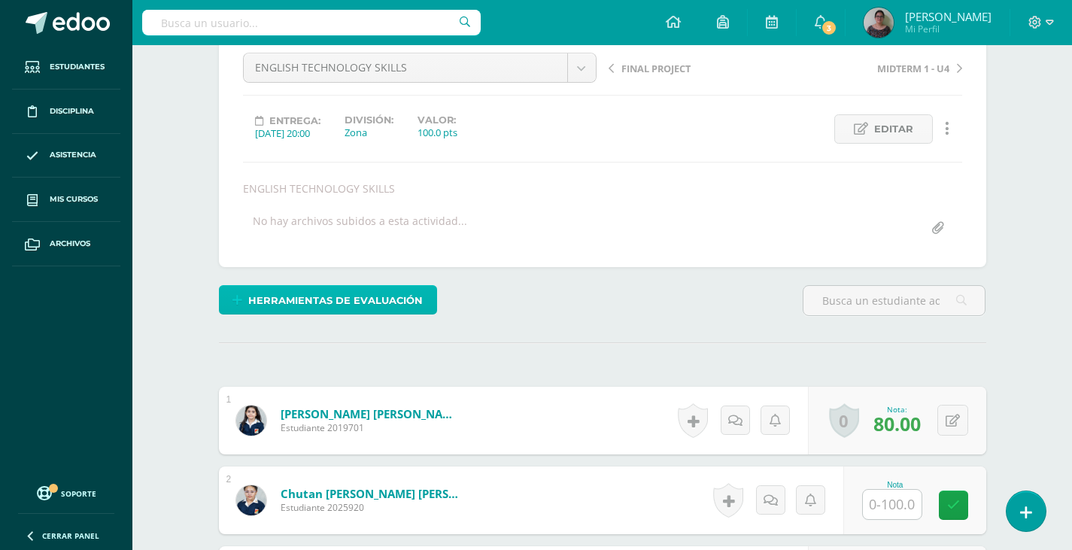
click at [301, 300] on span "Herramientas de evaluación" at bounding box center [335, 300] width 174 height 28
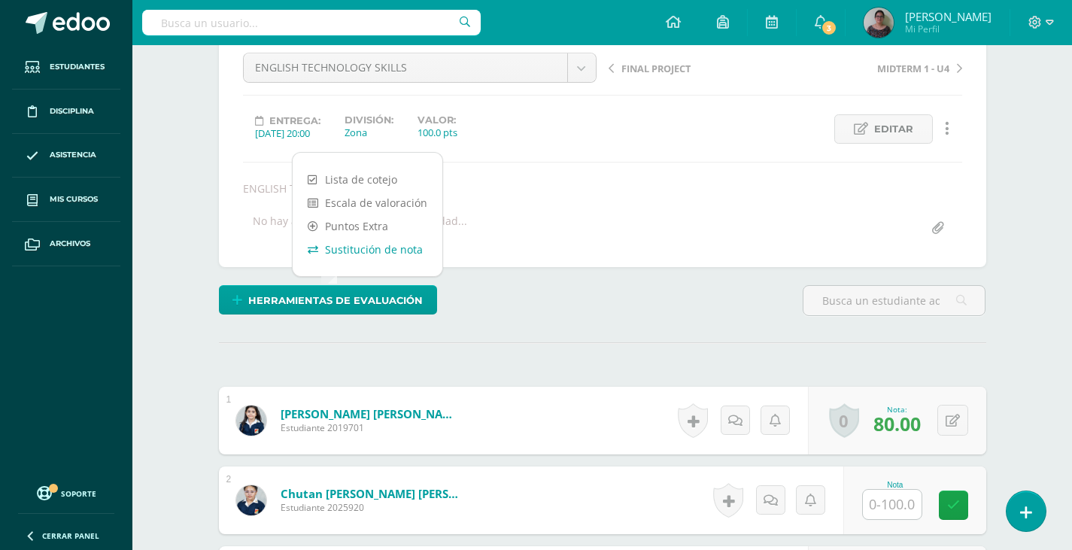
click at [329, 249] on link "Sustitución de nota" at bounding box center [368, 249] width 150 height 23
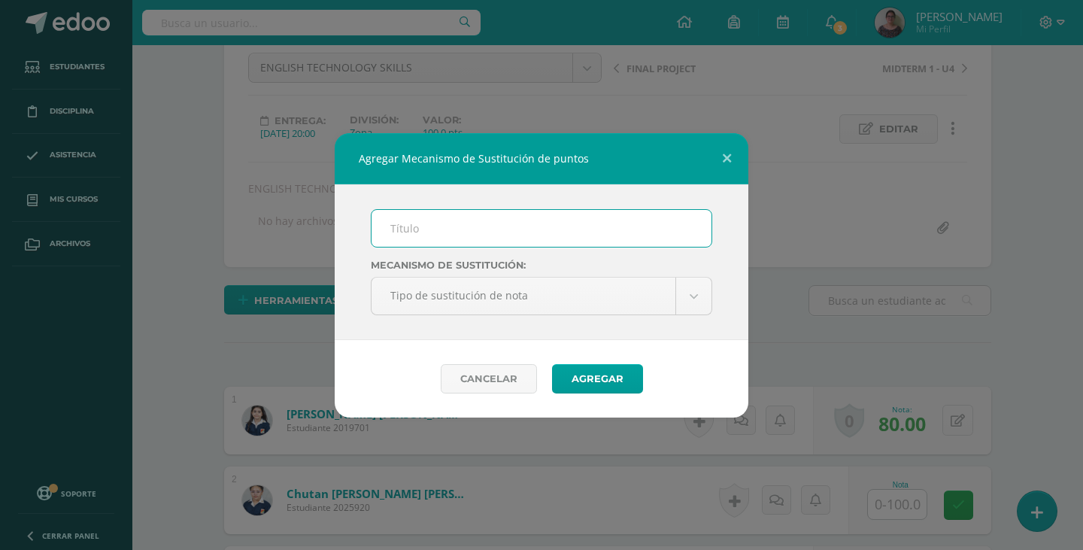
click at [405, 229] on input "text" at bounding box center [541, 228] width 340 height 37
type input "Mejoramiento TECH"
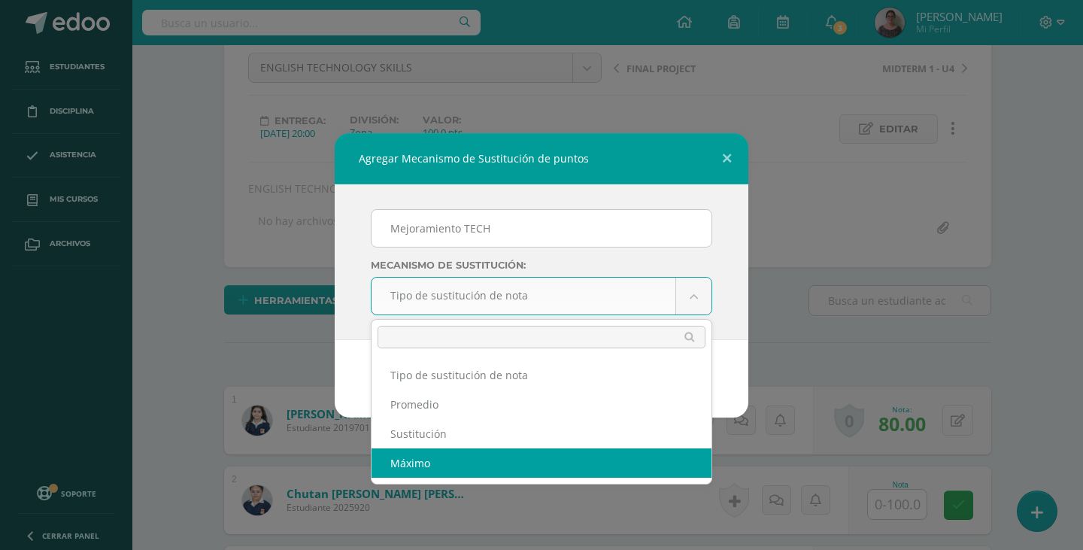
select select "maximum"
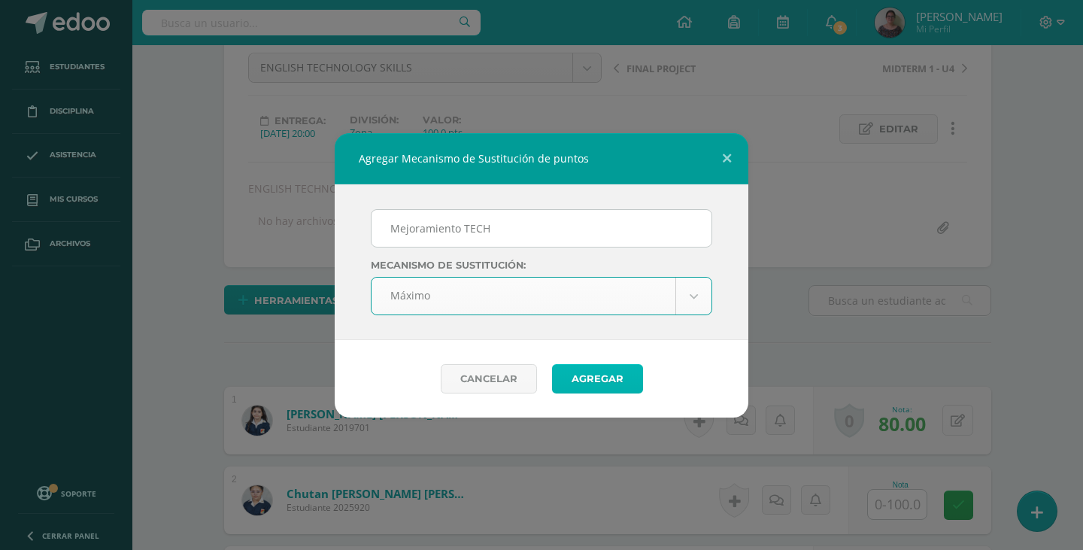
click at [602, 383] on button "Agregar" at bounding box center [597, 378] width 91 height 29
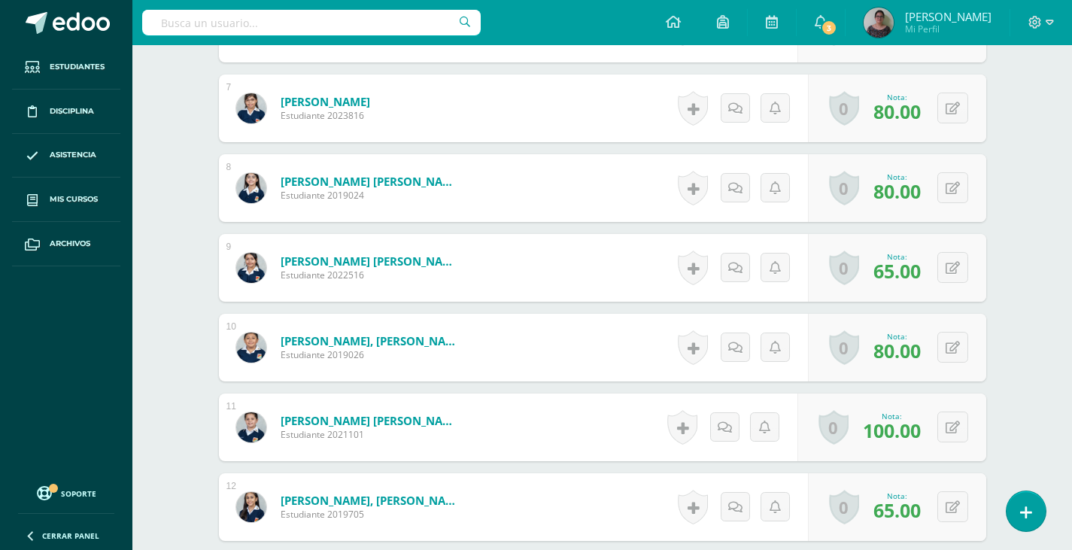
scroll to position [1076, 0]
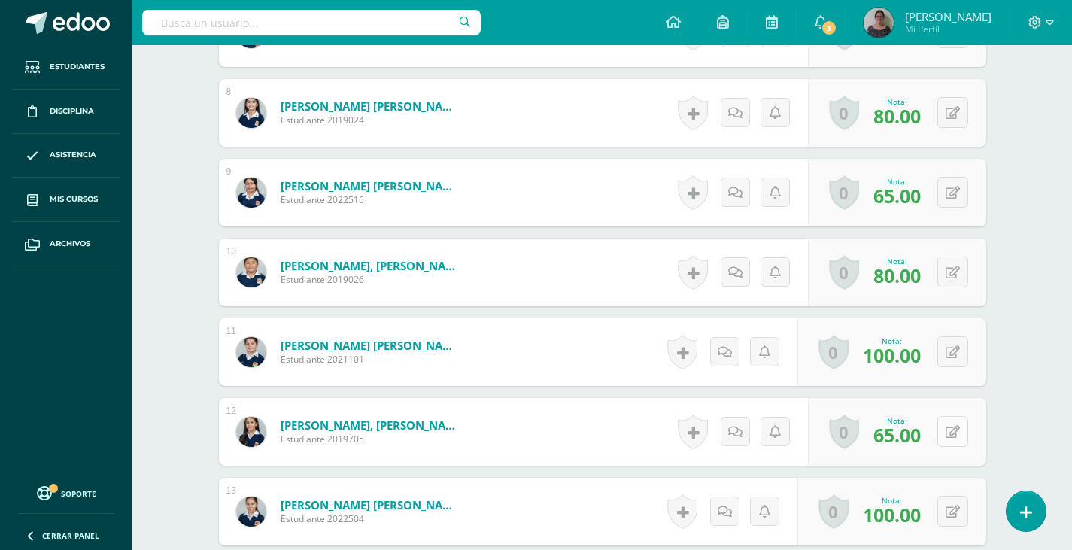
click at [946, 438] on button at bounding box center [952, 431] width 31 height 31
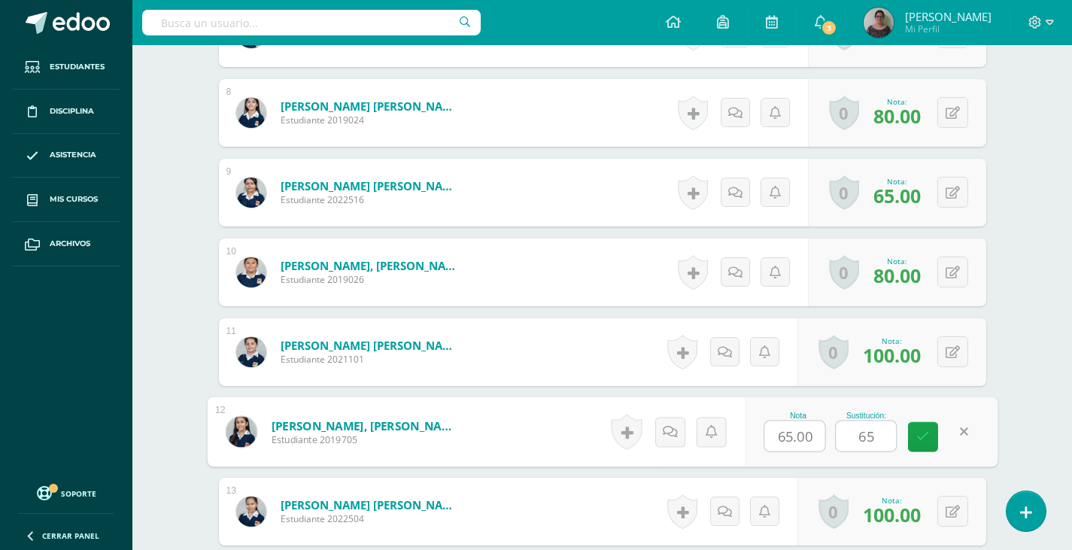
type input "65"
drag, startPoint x: 816, startPoint y: 436, endPoint x: 766, endPoint y: 428, distance: 50.3
click at [766, 428] on input "65.00" at bounding box center [794, 436] width 60 height 30
type input "20"
click at [924, 441] on icon at bounding box center [923, 436] width 14 height 13
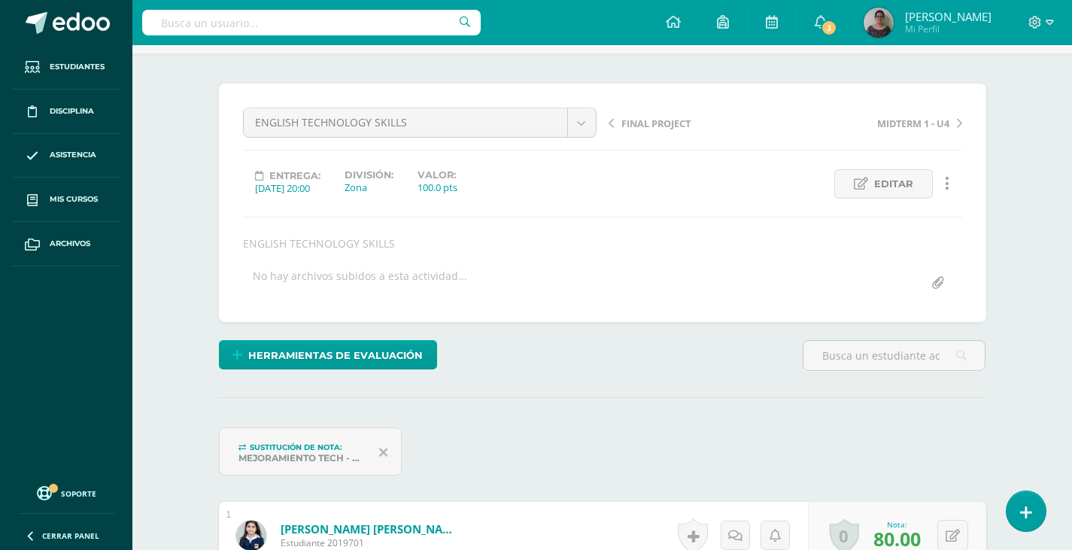
scroll to position [0, 0]
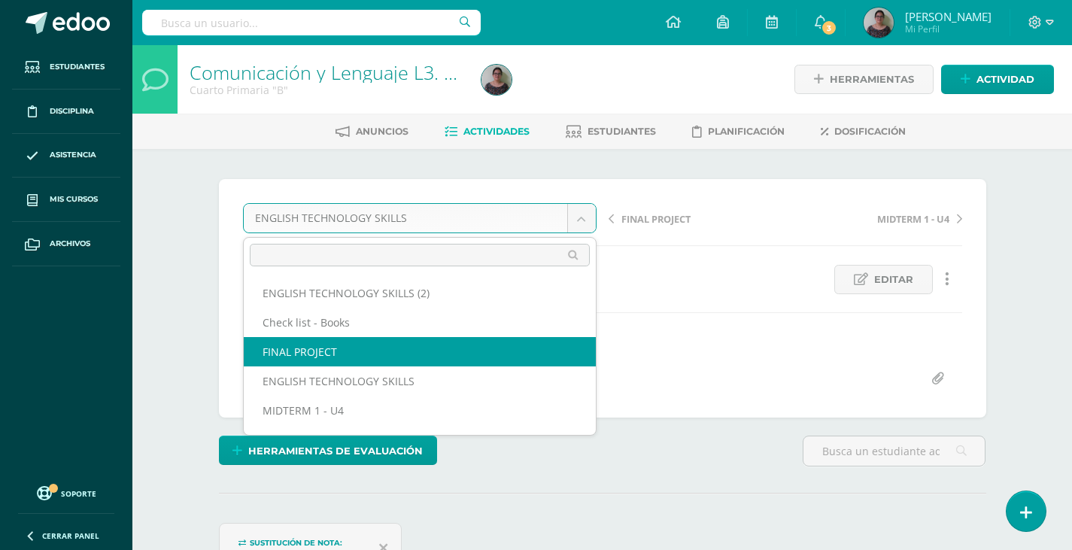
select select "/dashboard/teacher/grade-activity/130236/"
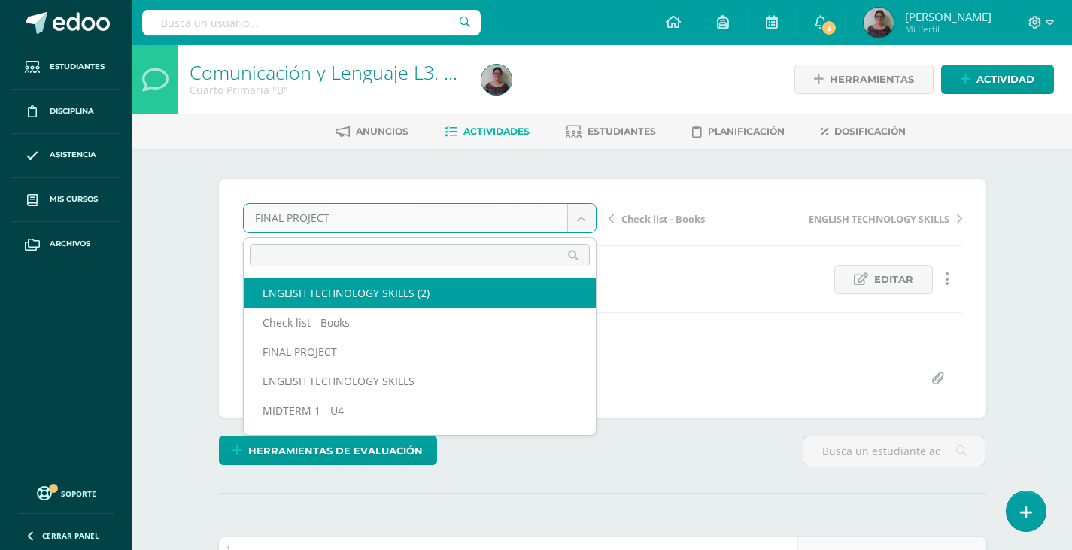
select select "/dashboard/teacher/grade-activity/130237/"
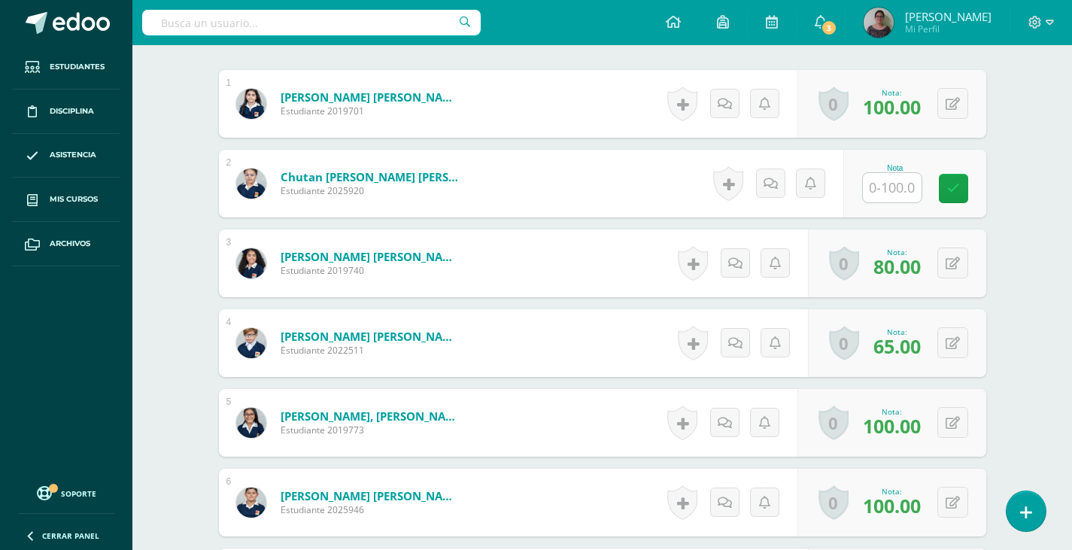
scroll to position [529, 0]
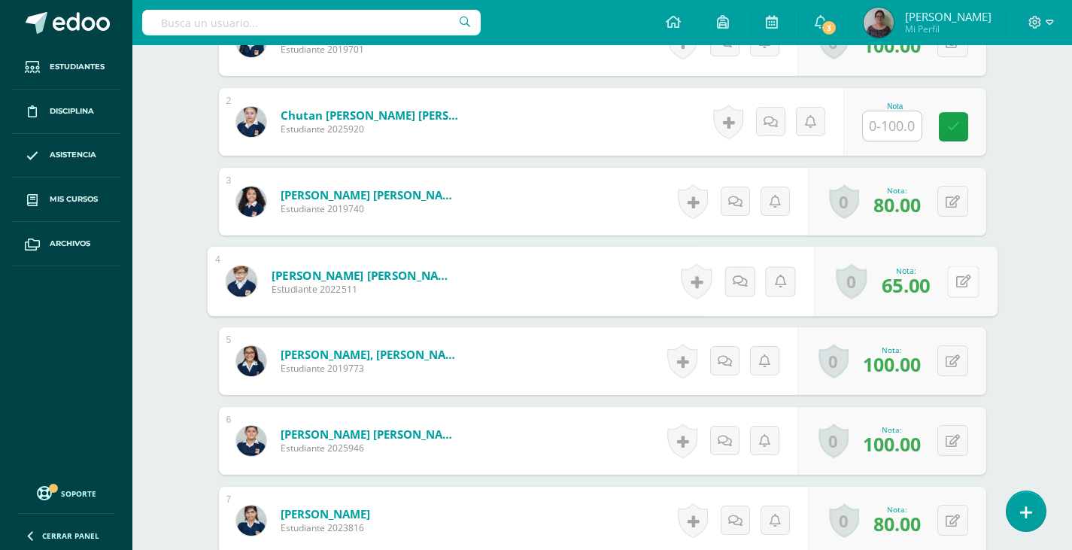
click at [950, 285] on button at bounding box center [963, 281] width 32 height 32
click at [927, 285] on icon at bounding box center [923, 286] width 14 height 13
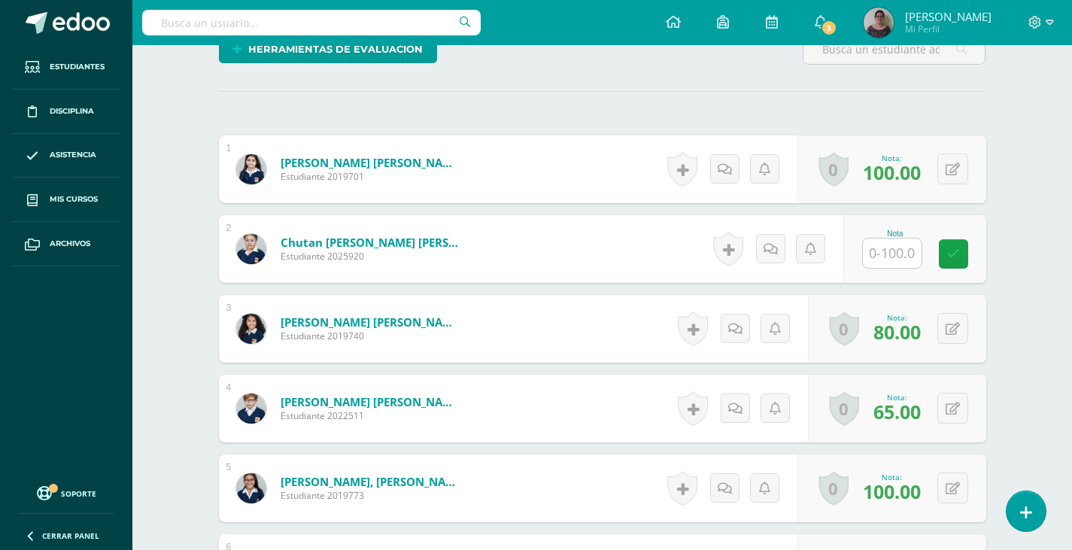
scroll to position [0, 0]
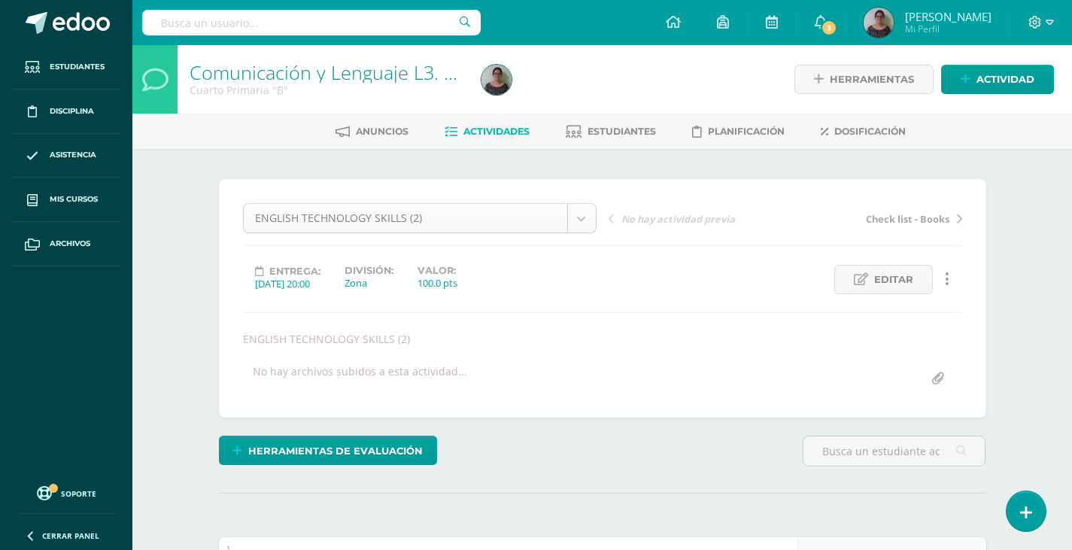
click at [610, 136] on span "Estudiantes" at bounding box center [621, 131] width 68 height 11
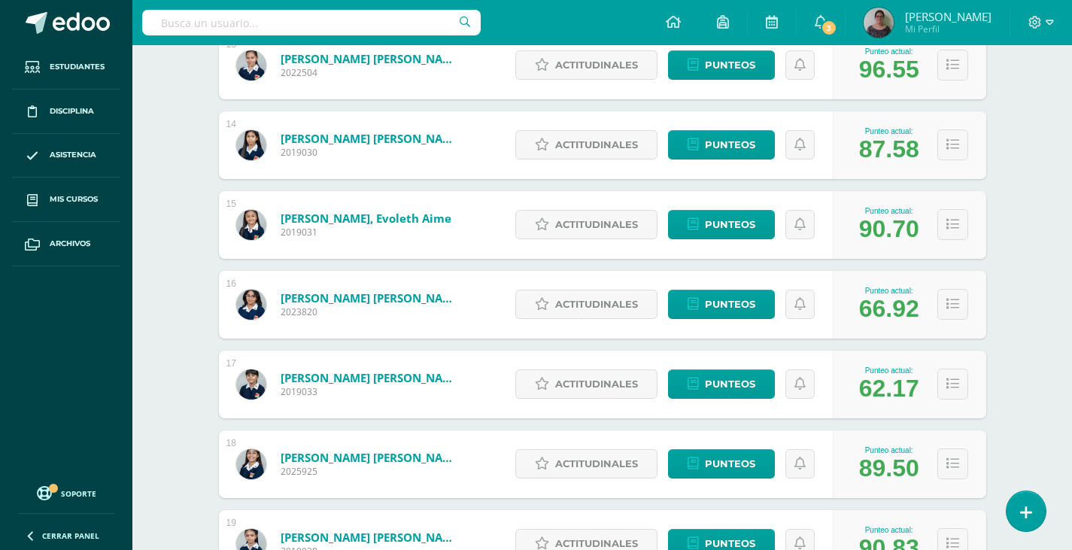
scroll to position [1278, 0]
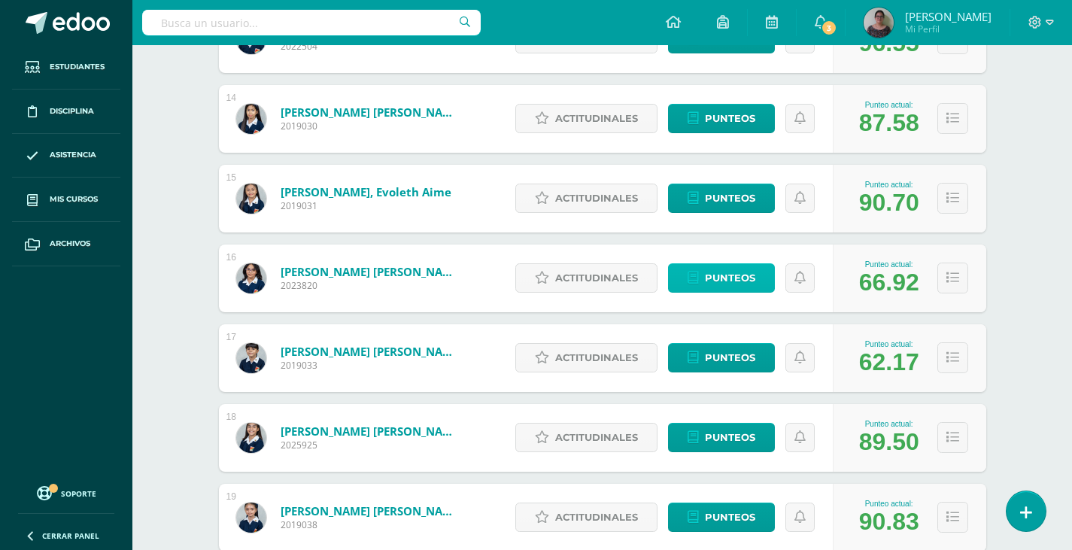
click at [746, 277] on span "Punteos" at bounding box center [730, 278] width 50 height 28
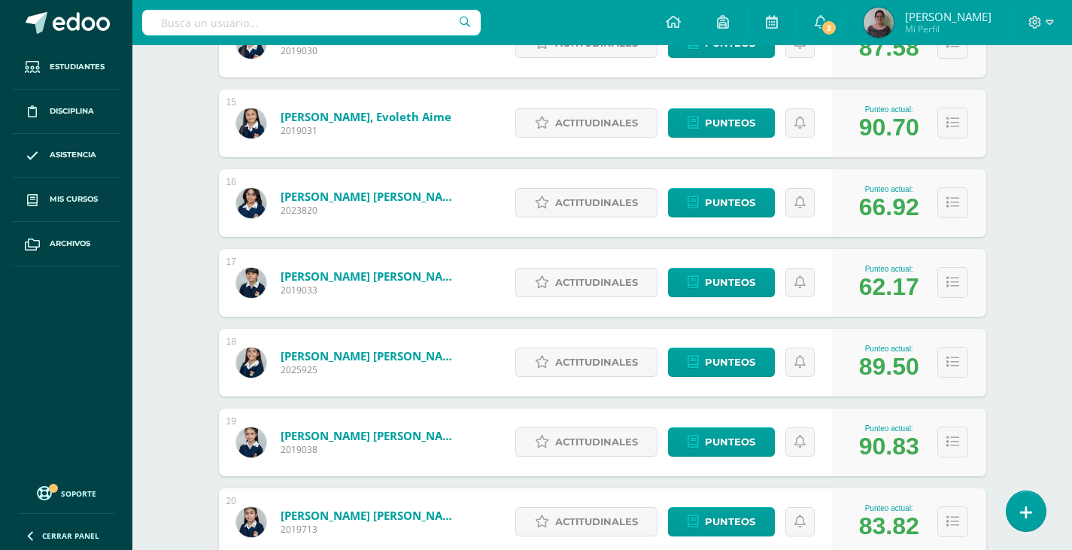
scroll to position [1460, 0]
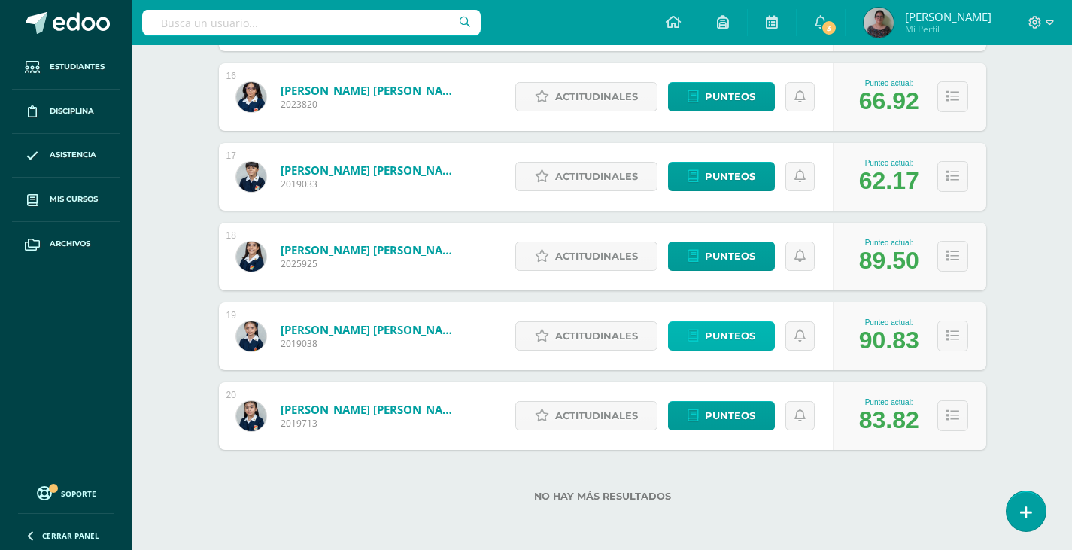
click at [717, 337] on span "Punteos" at bounding box center [730, 336] width 50 height 28
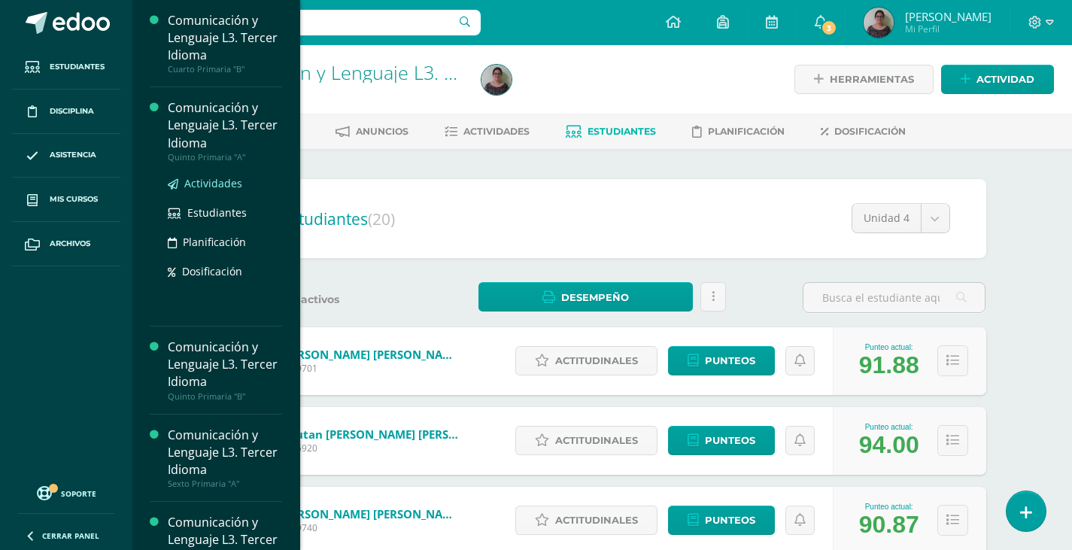
click at [202, 180] on span "Actividades" at bounding box center [213, 183] width 58 height 14
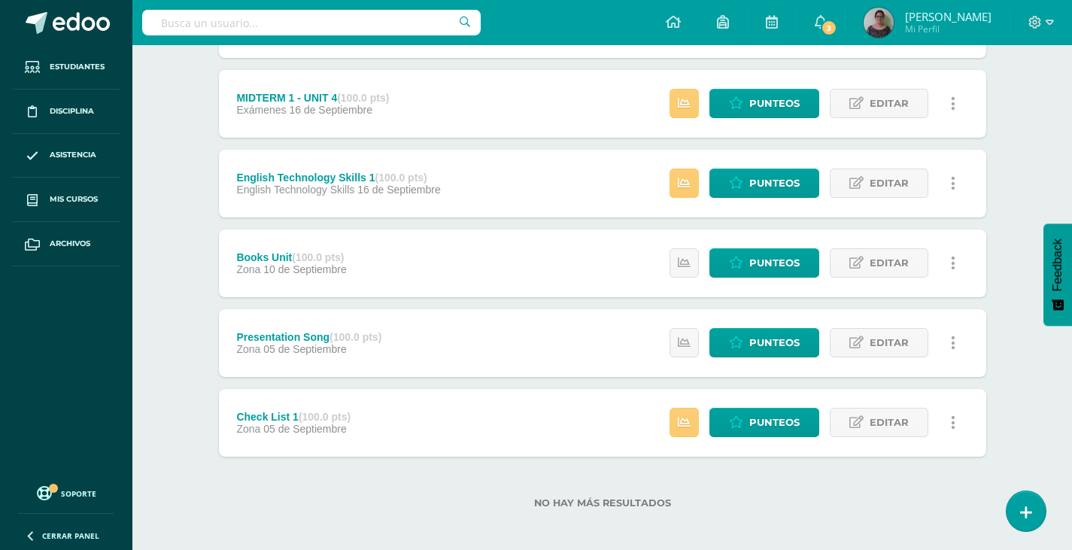
scroll to position [506, 0]
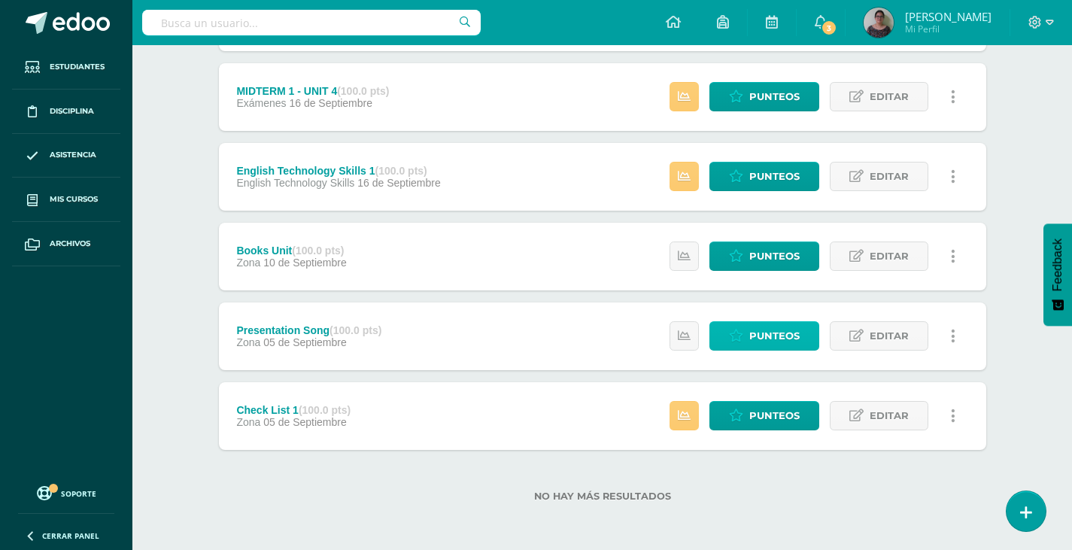
click at [758, 335] on span "Punteos" at bounding box center [774, 336] width 50 height 28
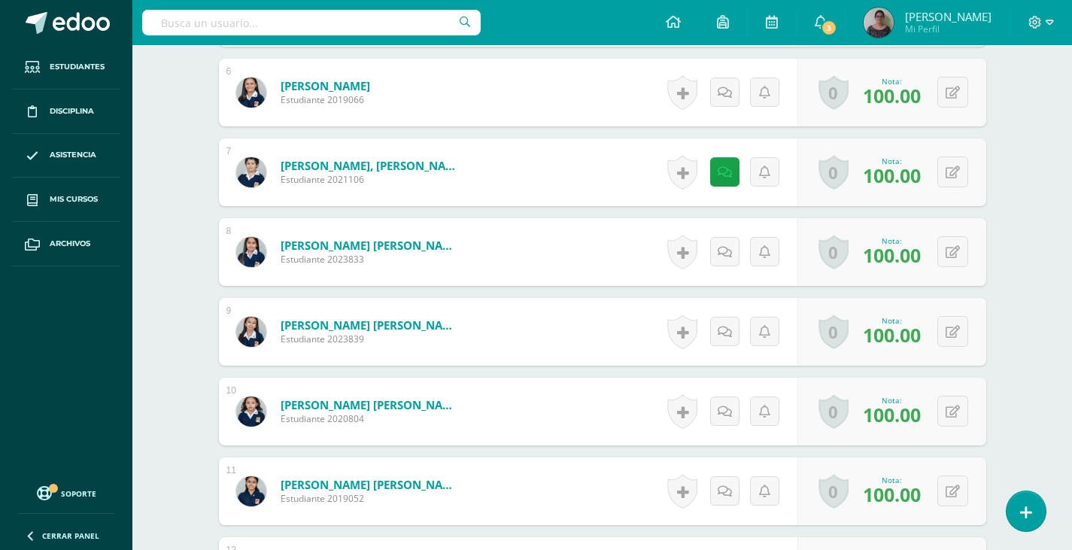
scroll to position [903, 0]
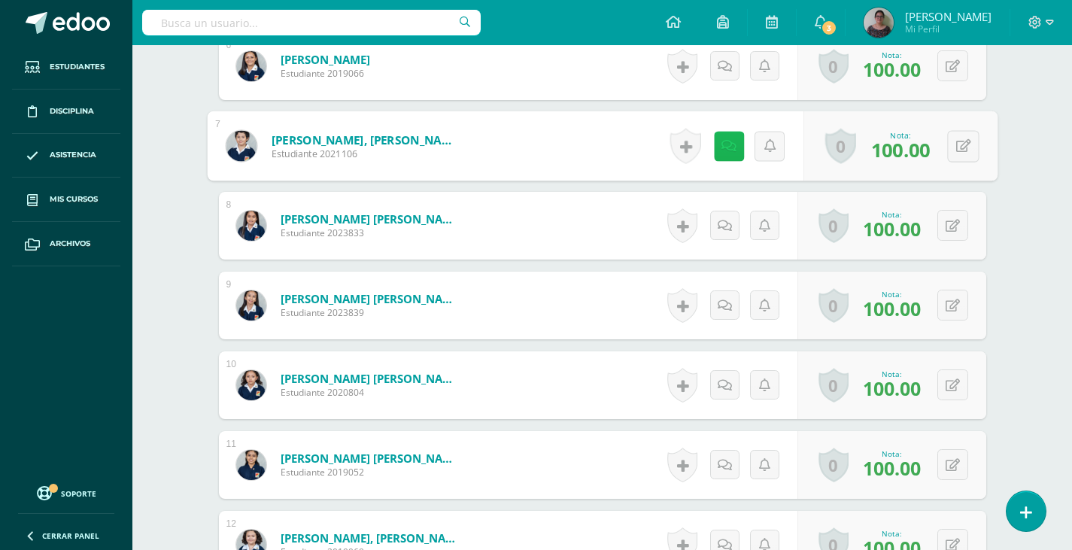
click at [718, 147] on link at bounding box center [728, 146] width 30 height 30
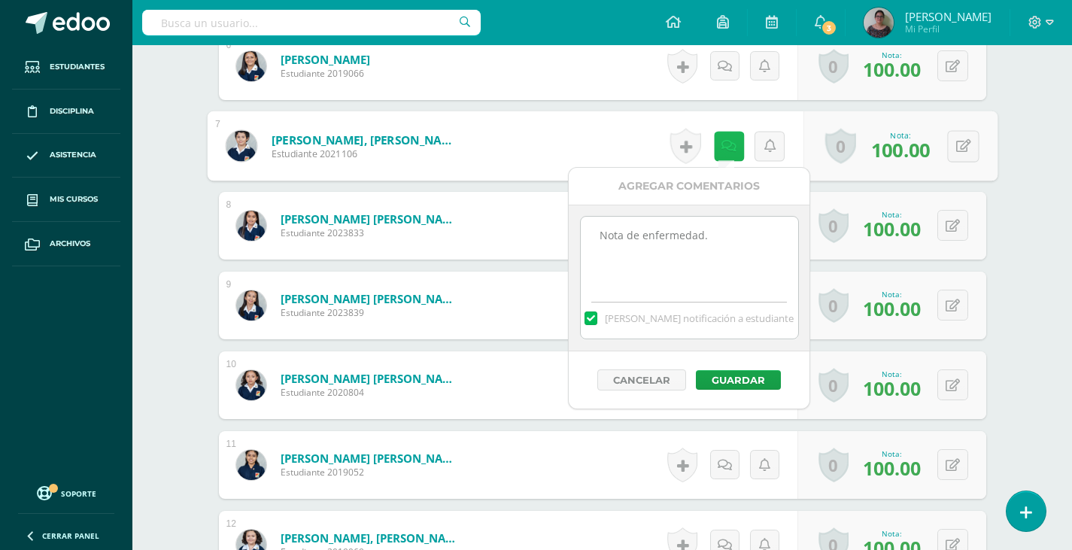
click at [718, 147] on link at bounding box center [728, 146] width 30 height 30
click at [721, 381] on button "Guardar" at bounding box center [738, 380] width 85 height 20
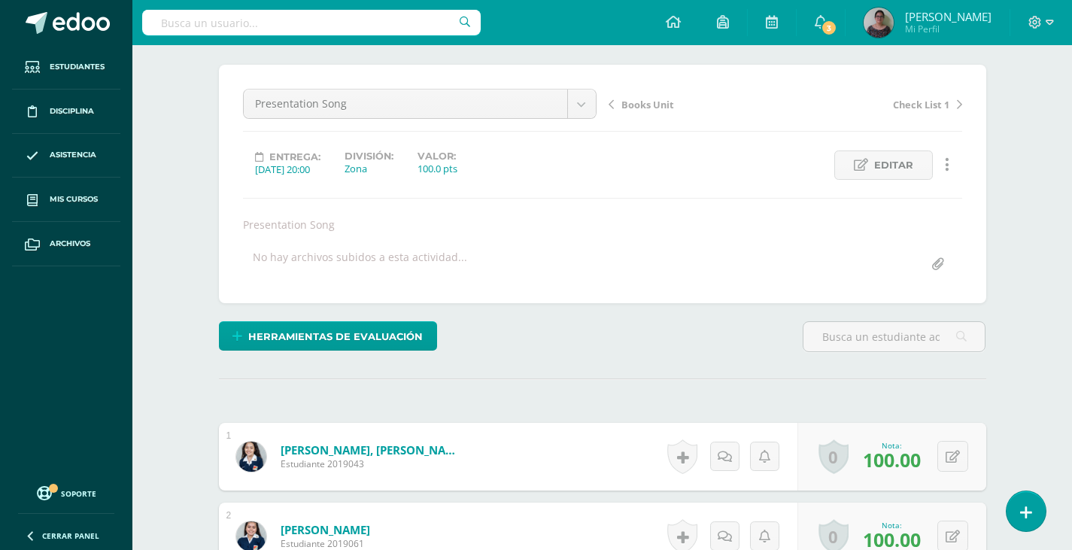
scroll to position [0, 0]
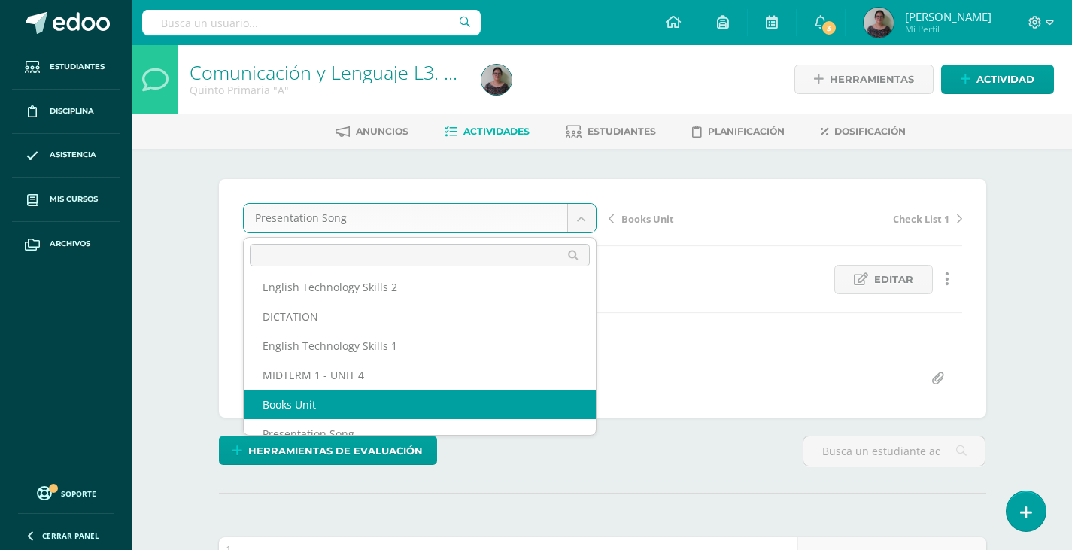
scroll to position [114, 0]
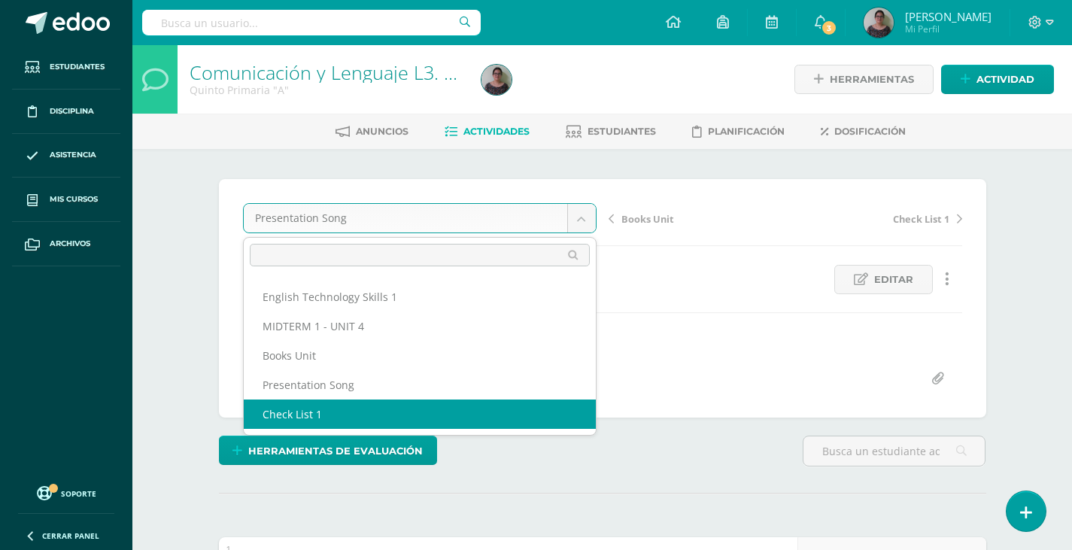
select select "/dashboard/teacher/grade-activity/128703/"
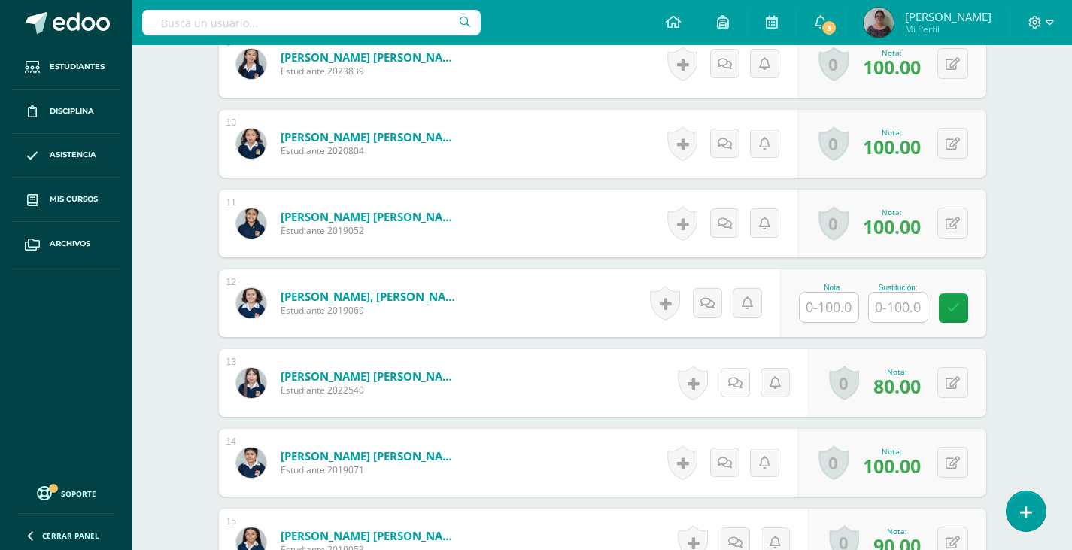
scroll to position [1205, 0]
click at [827, 311] on input "text" at bounding box center [828, 306] width 59 height 29
type input "0"
click at [922, 302] on input "text" at bounding box center [906, 307] width 60 height 30
type input "65"
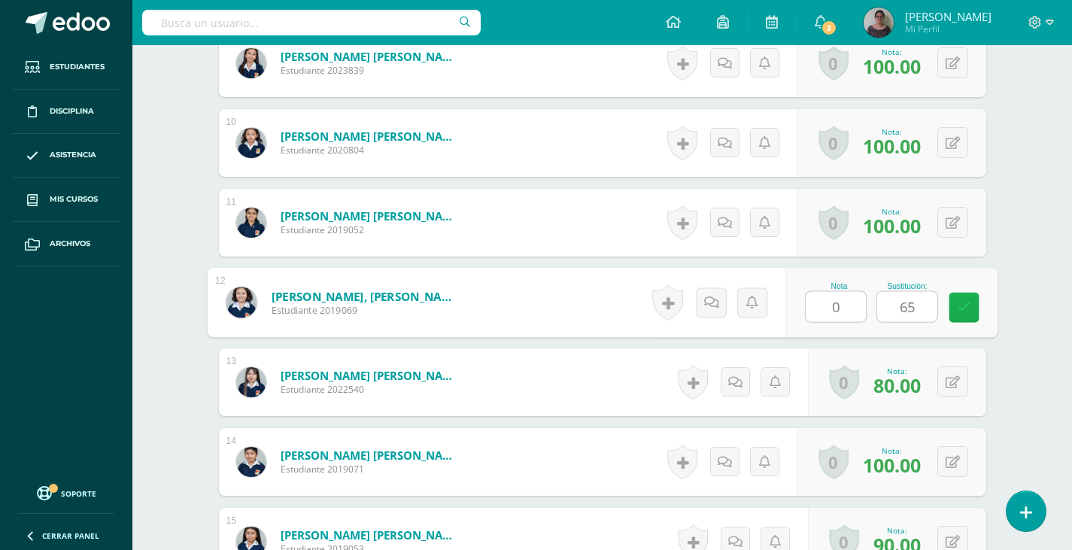
click at [965, 297] on link at bounding box center [963, 308] width 30 height 30
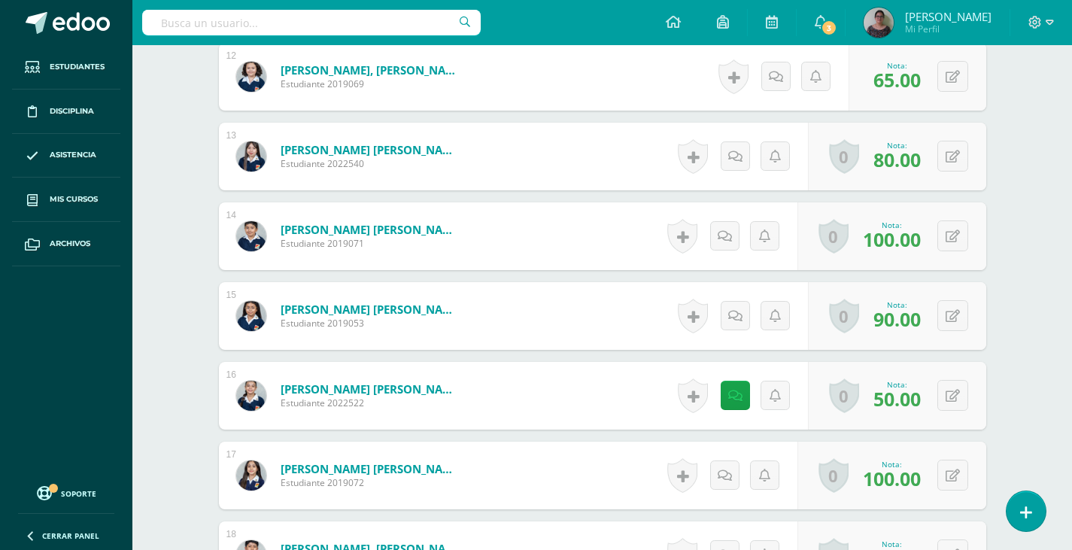
scroll to position [1581, 0]
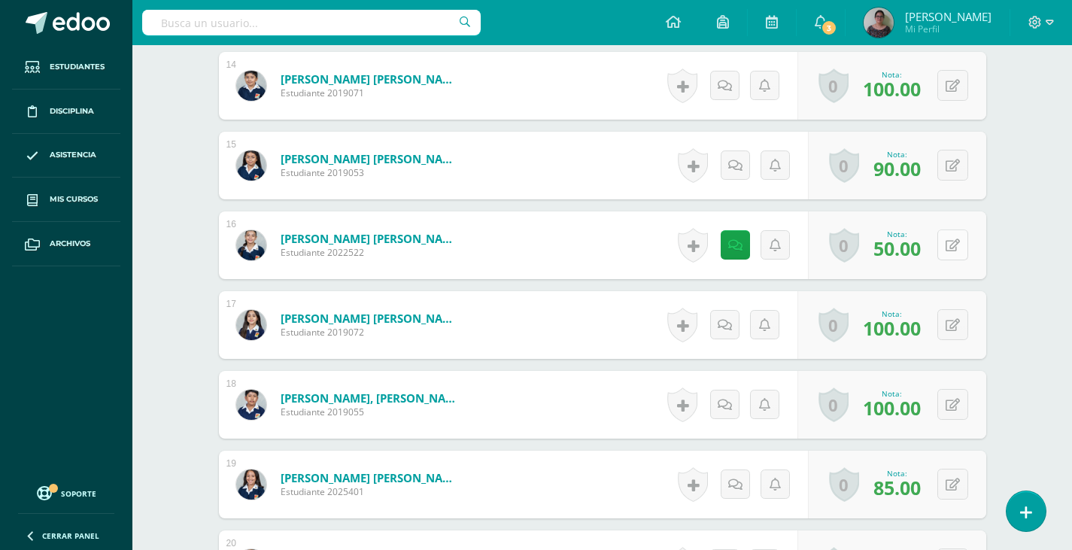
click at [949, 244] on button at bounding box center [952, 244] width 31 height 31
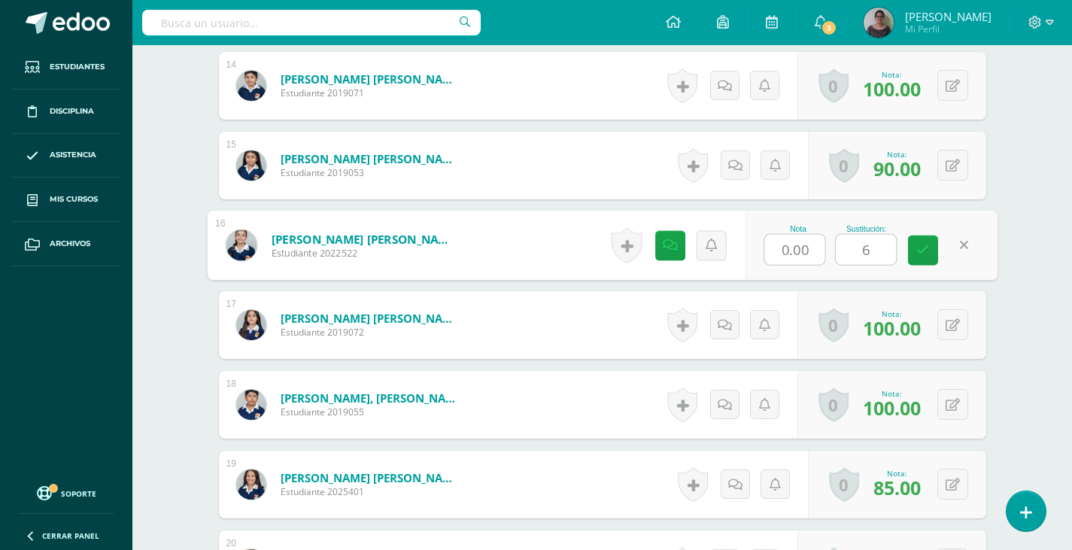
type input "60"
click at [926, 253] on icon at bounding box center [923, 250] width 14 height 13
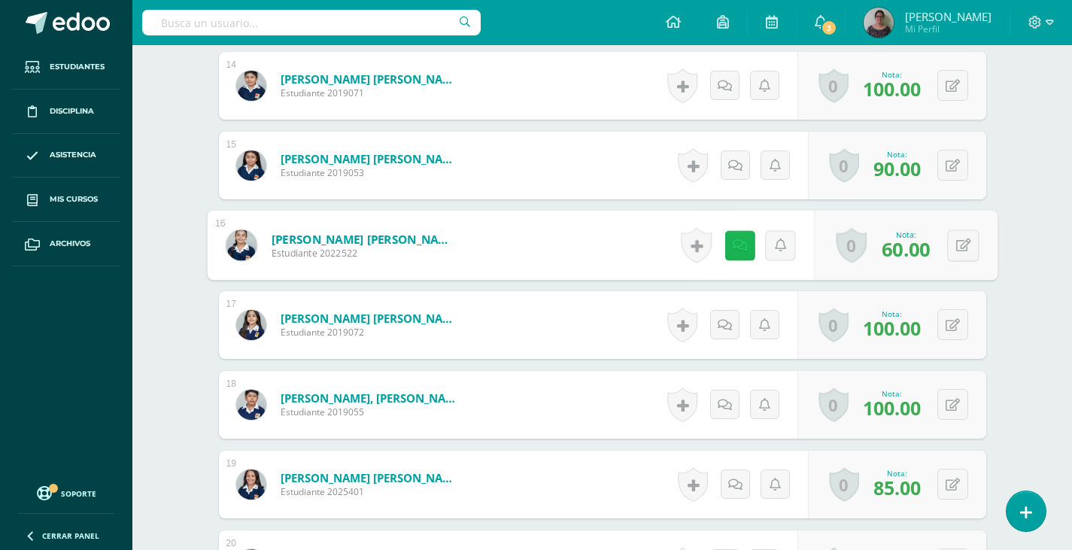
click at [726, 251] on link at bounding box center [739, 245] width 30 height 30
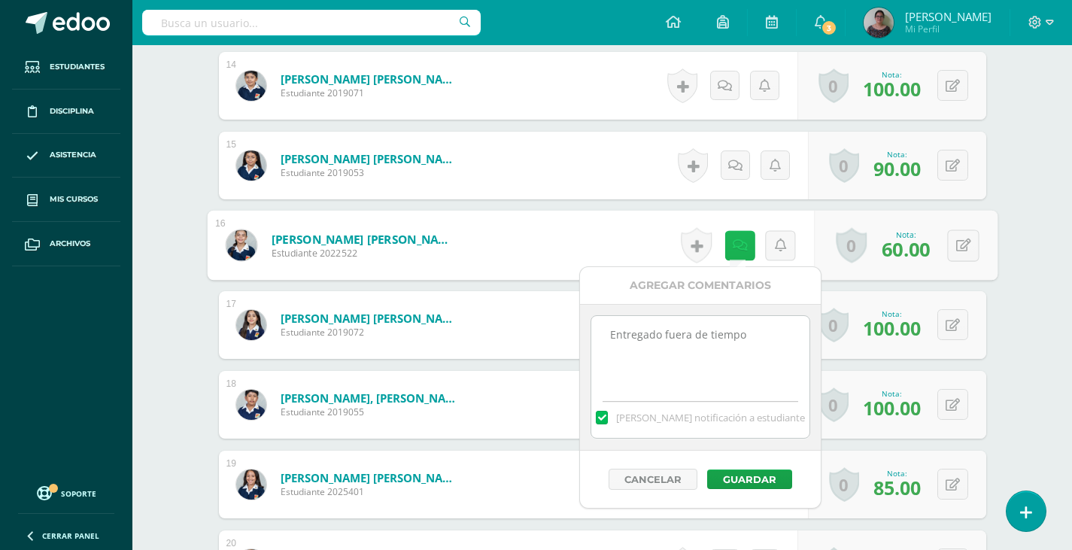
click at [732, 247] on icon at bounding box center [739, 244] width 15 height 13
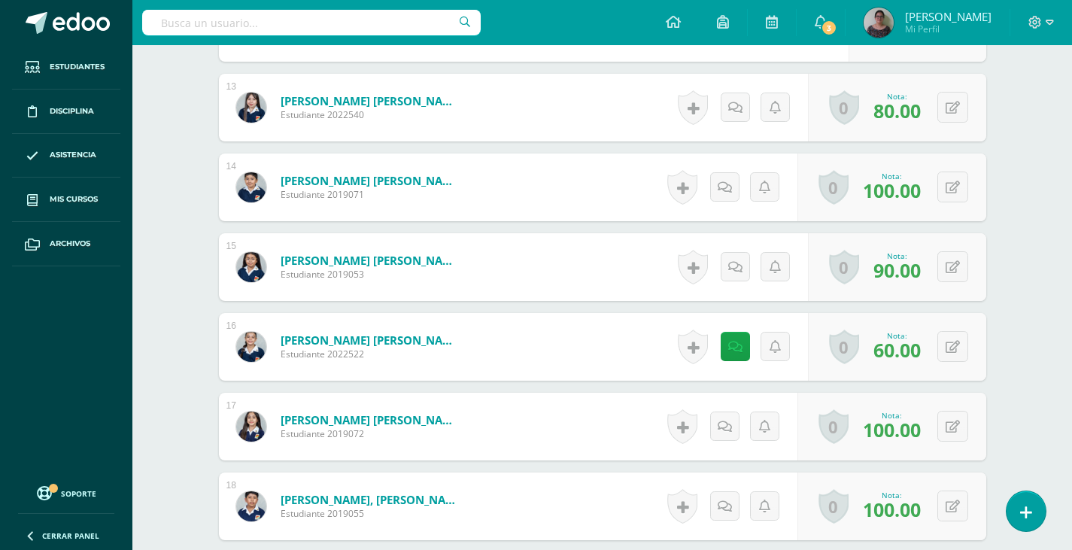
scroll to position [1506, 0]
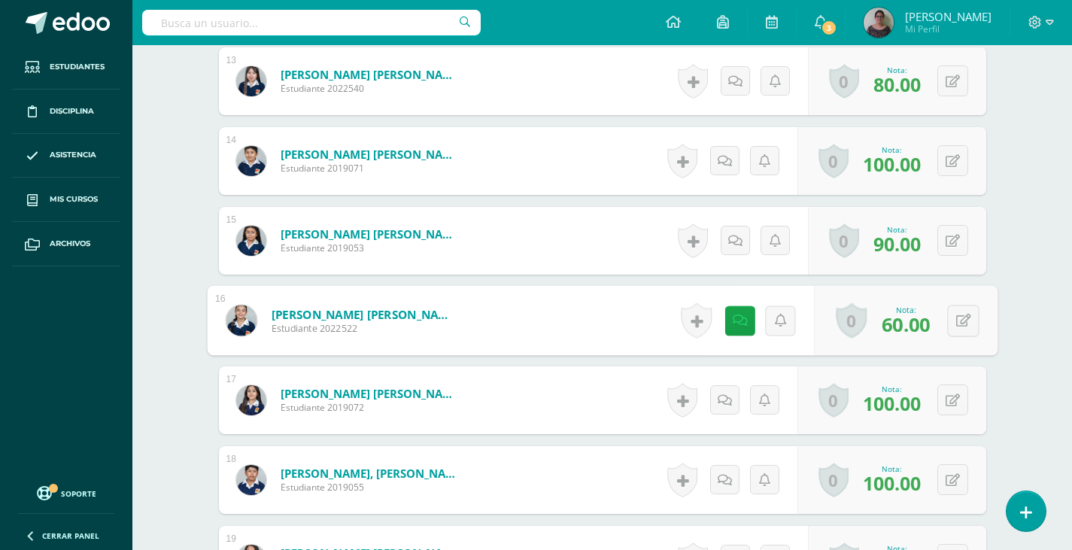
click at [300, 313] on link "[PERSON_NAME] [PERSON_NAME]" at bounding box center [364, 314] width 186 height 16
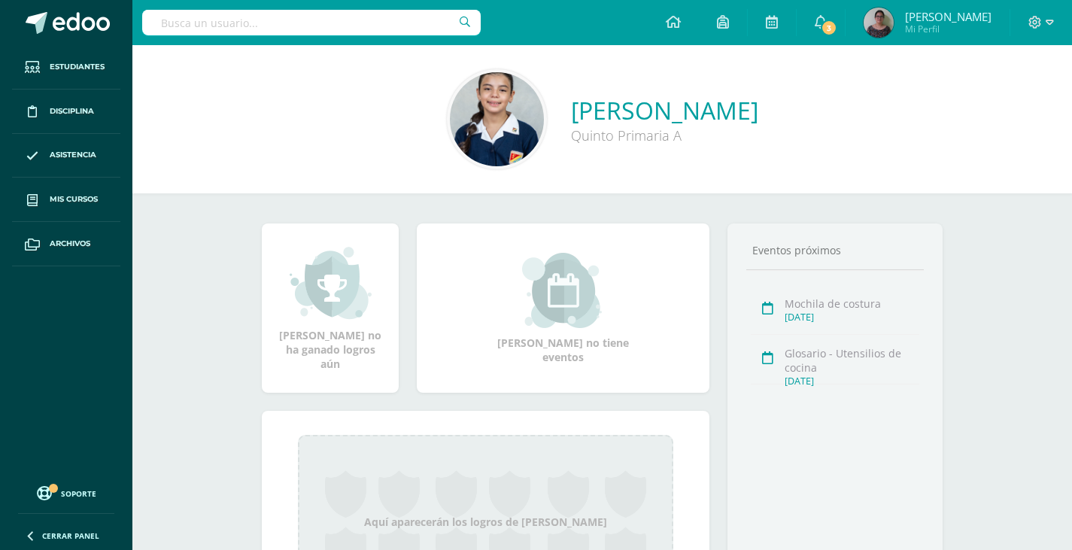
click at [571, 111] on link "[PERSON_NAME]" at bounding box center [664, 110] width 187 height 32
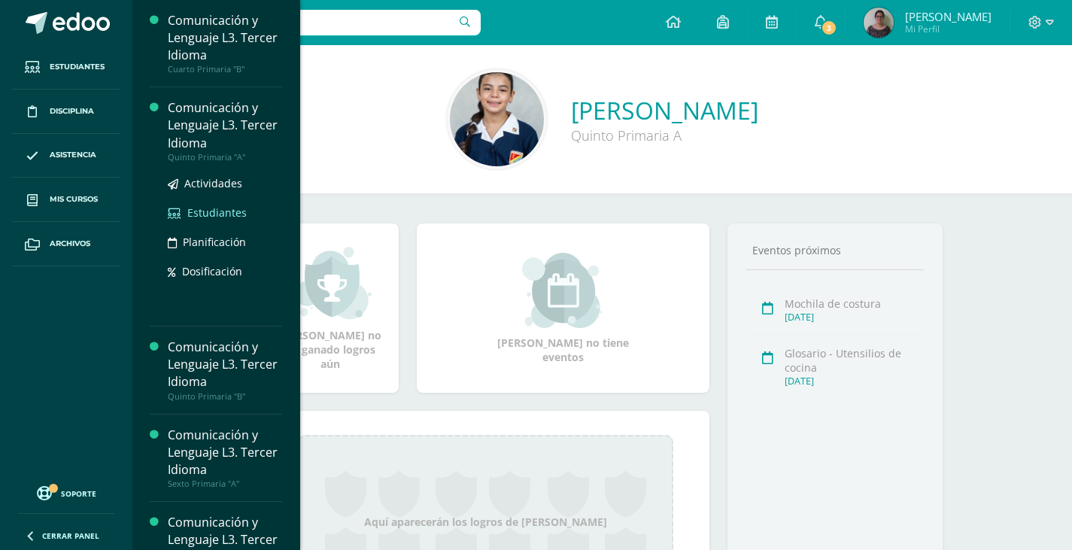
click at [218, 208] on span "Estudiantes" at bounding box center [216, 212] width 59 height 14
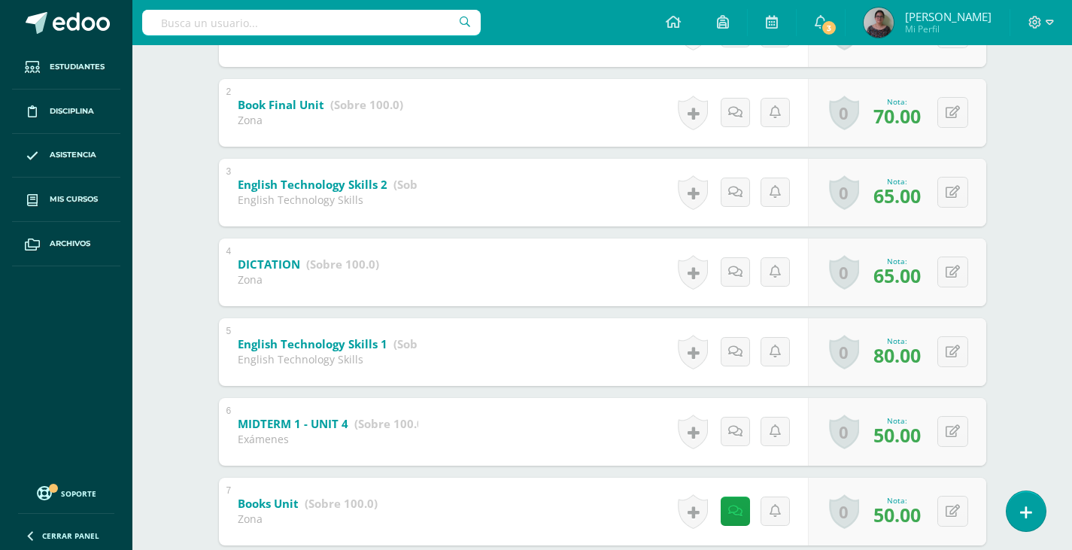
scroll to position [631, 0]
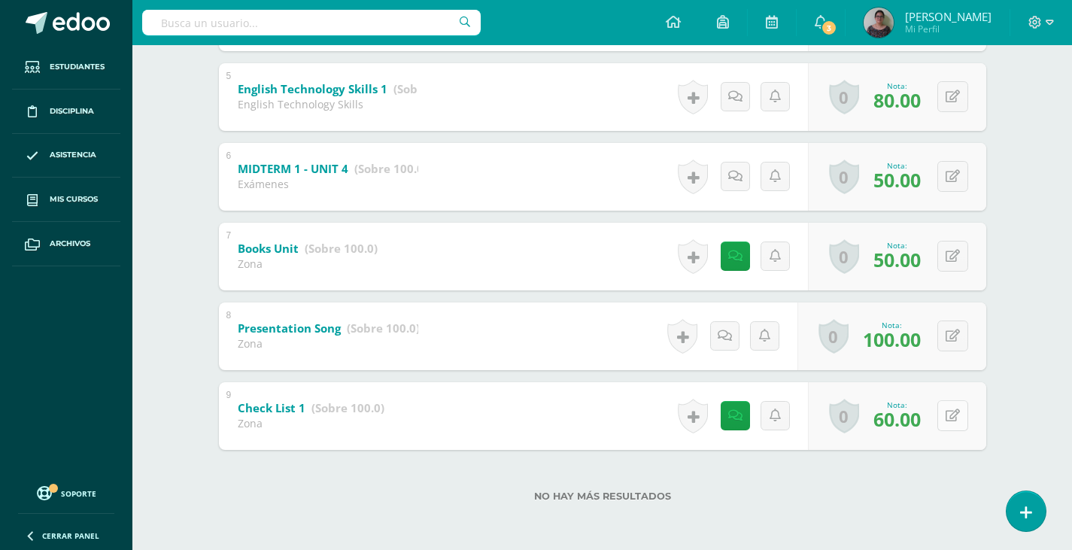
click at [958, 415] on icon at bounding box center [952, 415] width 14 height 13
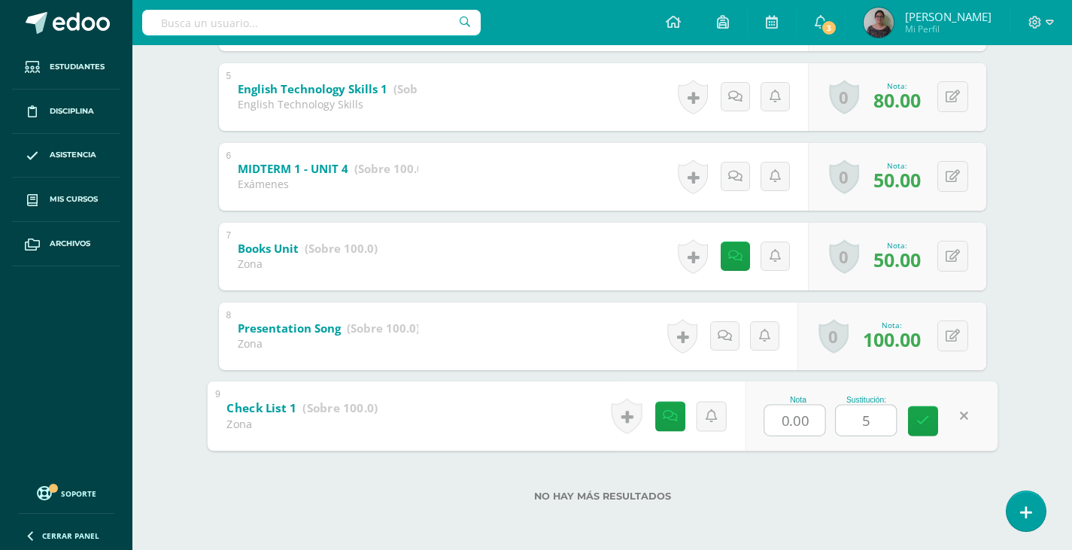
type input "50"
click at [929, 423] on link at bounding box center [923, 420] width 30 height 30
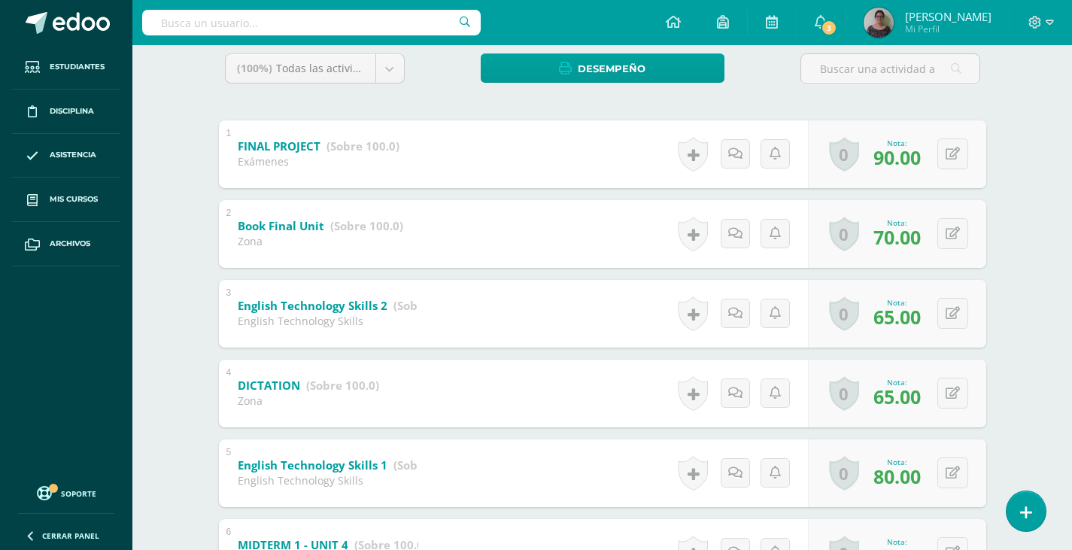
scroll to position [0, 0]
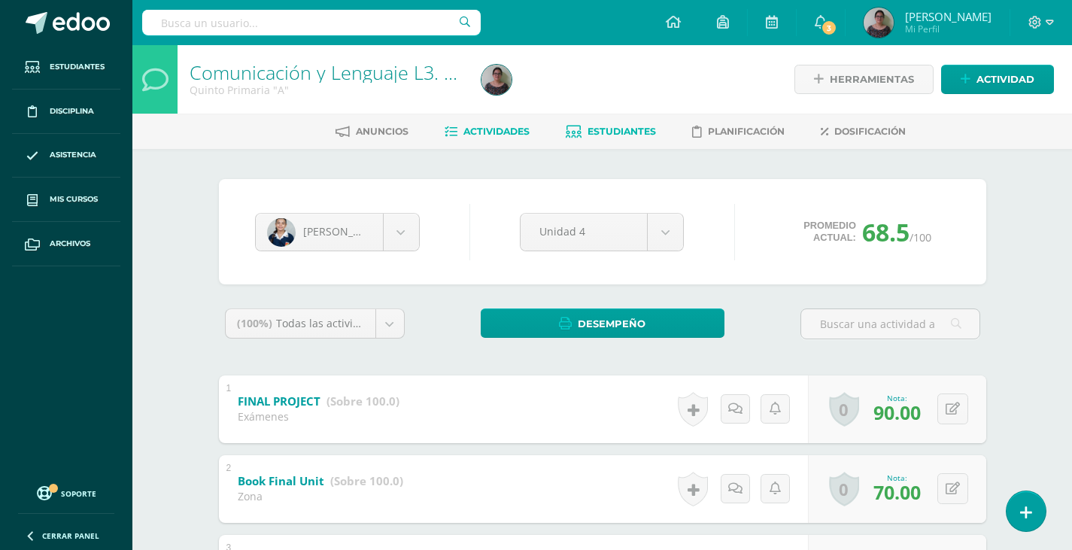
click at [467, 134] on span "Actividades" at bounding box center [496, 131] width 66 height 11
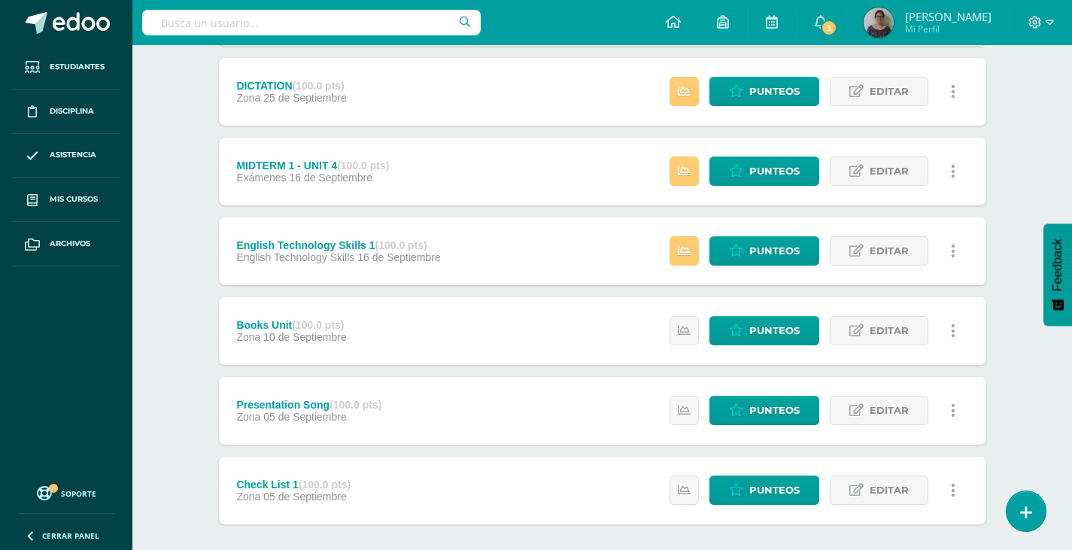
scroll to position [506, 0]
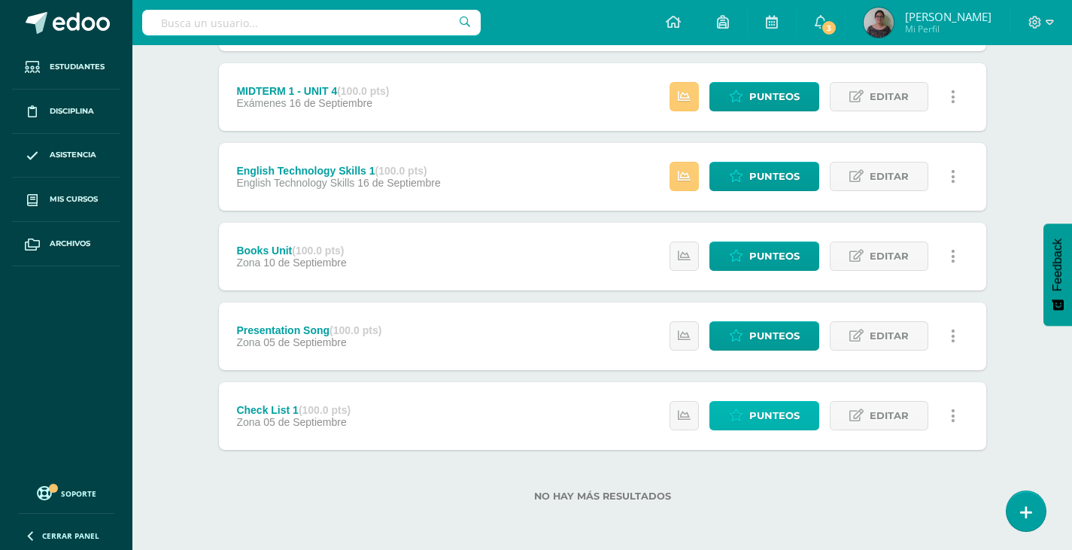
click at [779, 411] on span "Punteos" at bounding box center [774, 416] width 50 height 28
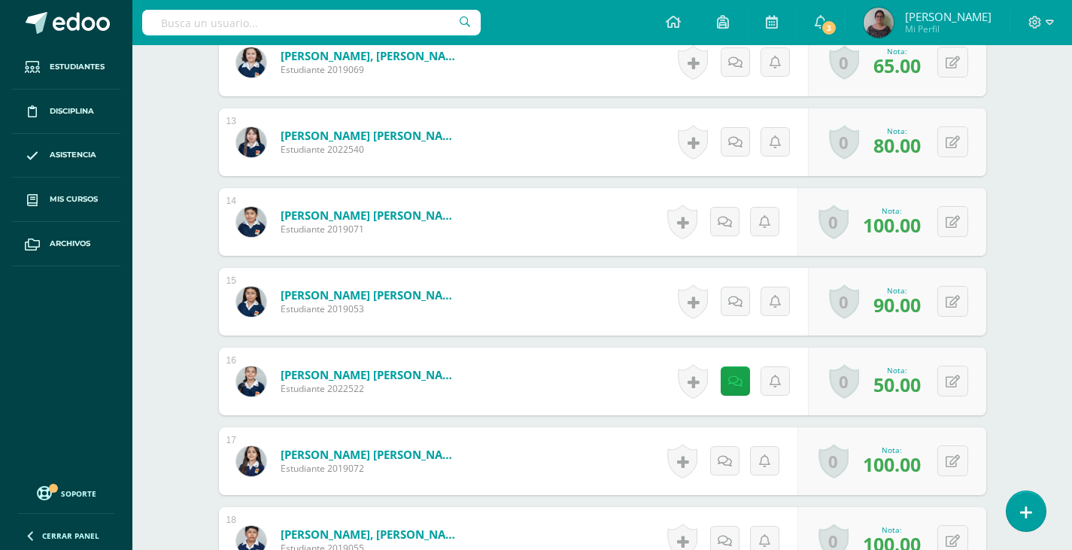
scroll to position [1451, 0]
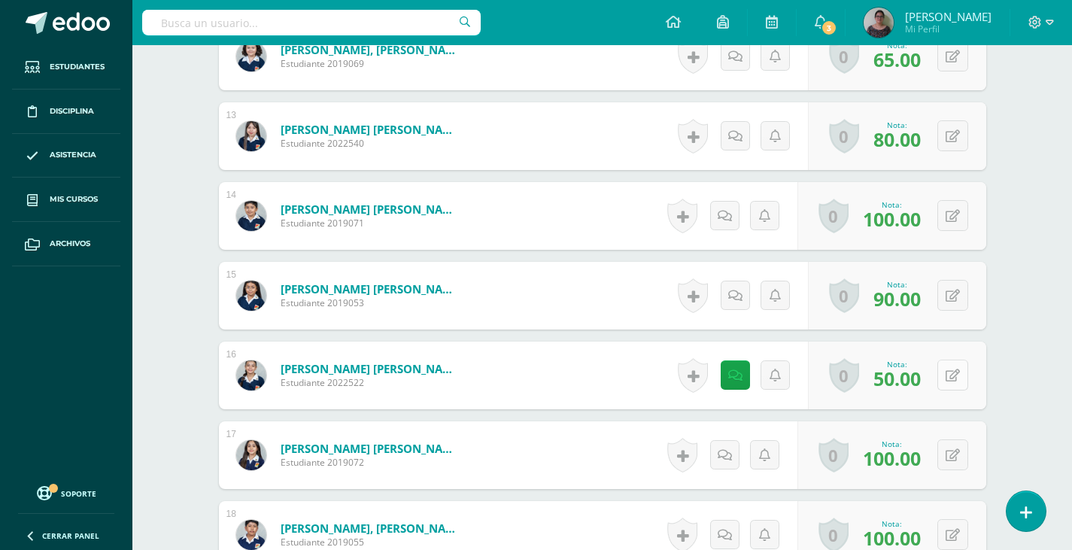
click at [953, 378] on icon at bounding box center [952, 375] width 14 height 13
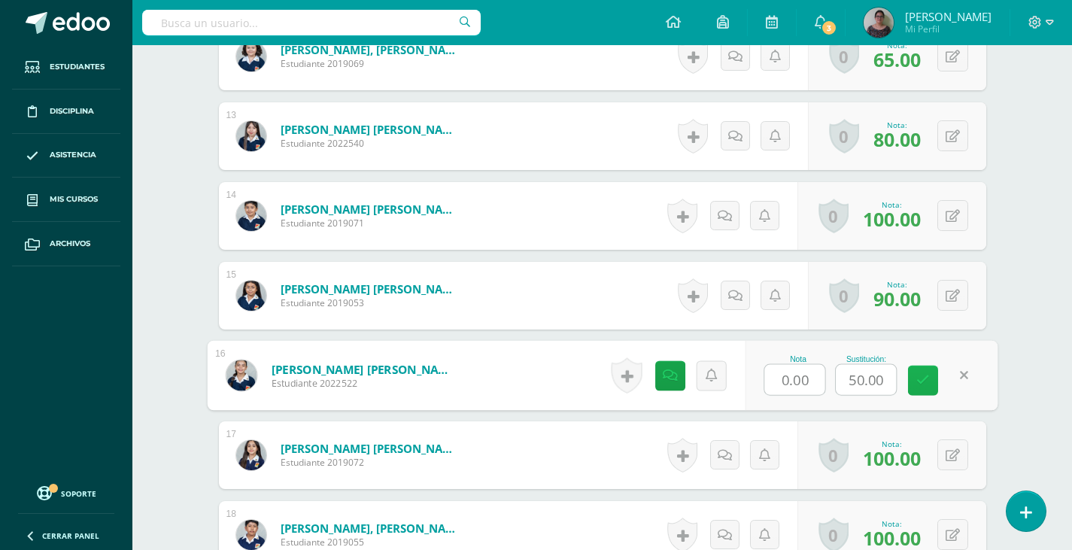
click at [929, 381] on link at bounding box center [923, 380] width 30 height 30
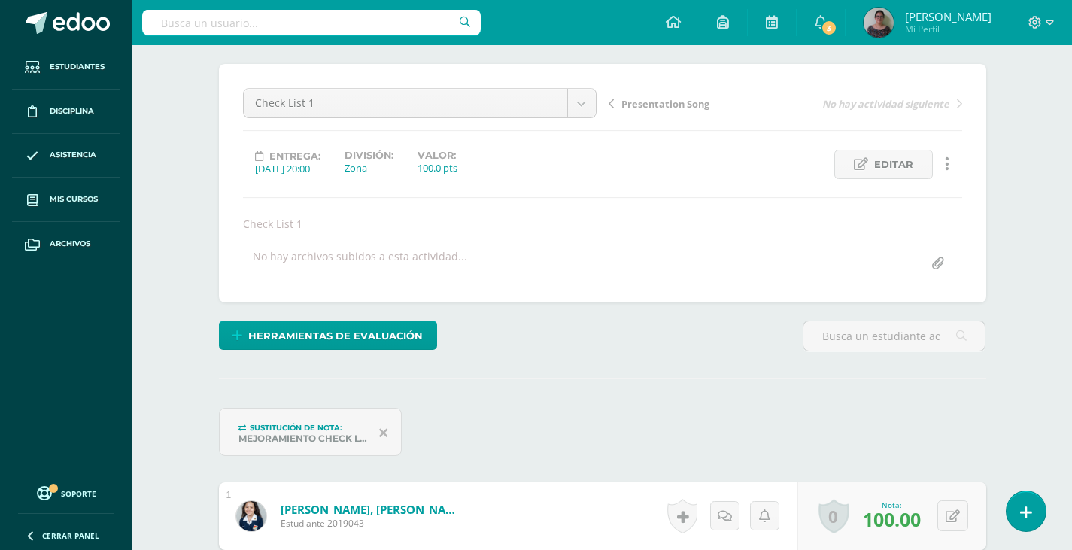
scroll to position [0, 0]
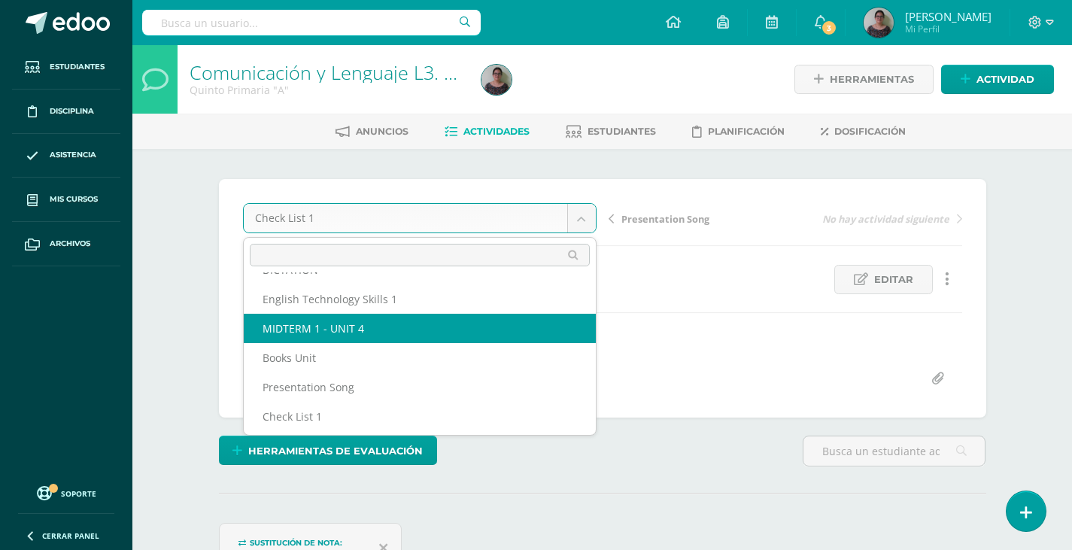
scroll to position [114, 0]
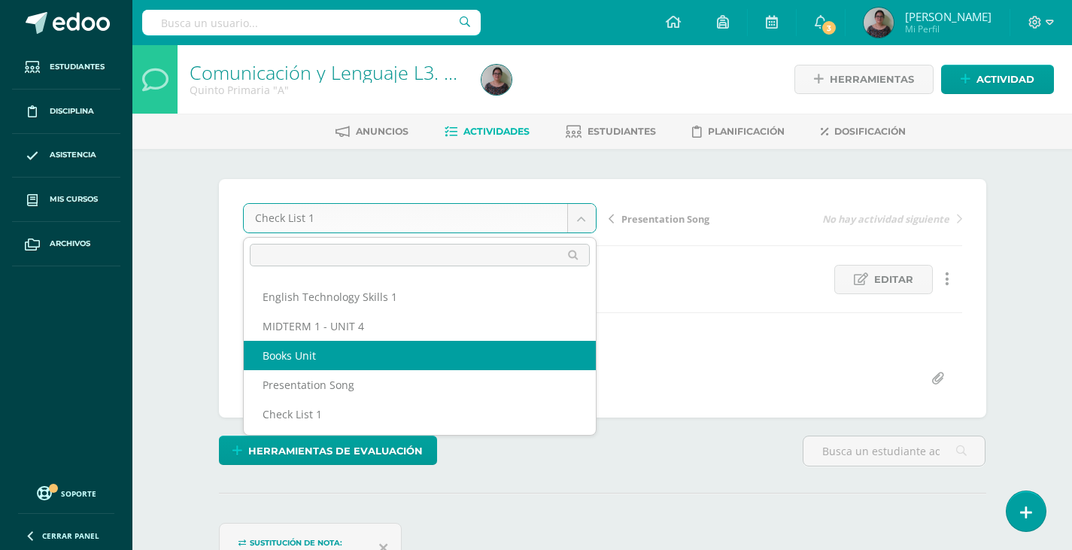
select select "/dashboard/teacher/grade-activity/128704/"
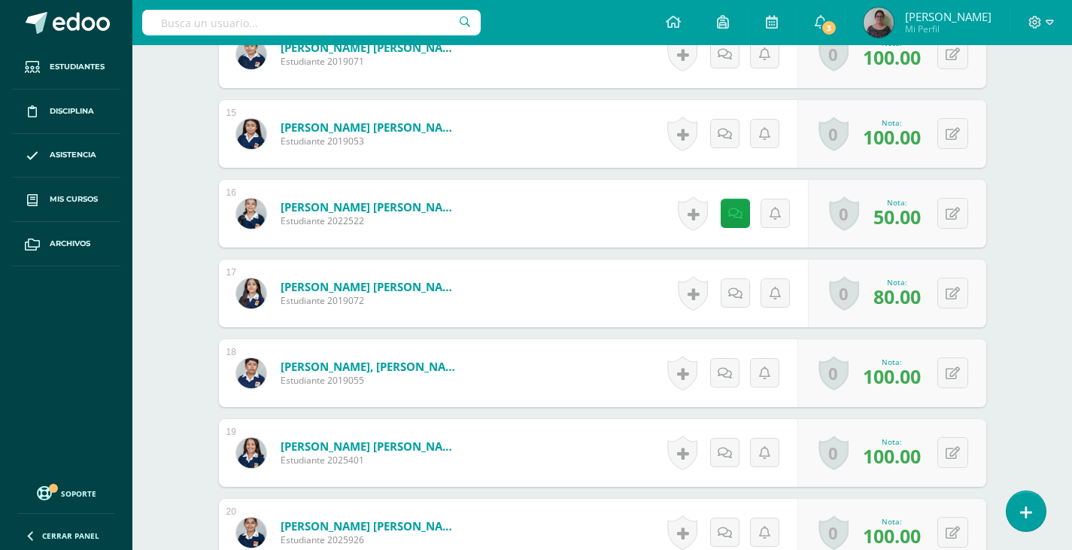
scroll to position [1603, 0]
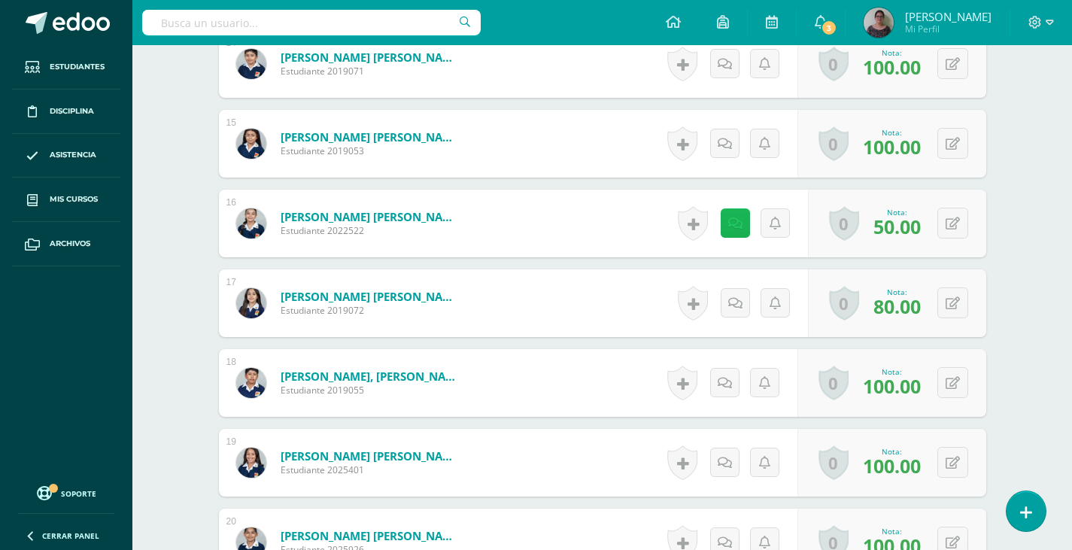
click at [737, 220] on icon at bounding box center [735, 223] width 14 height 13
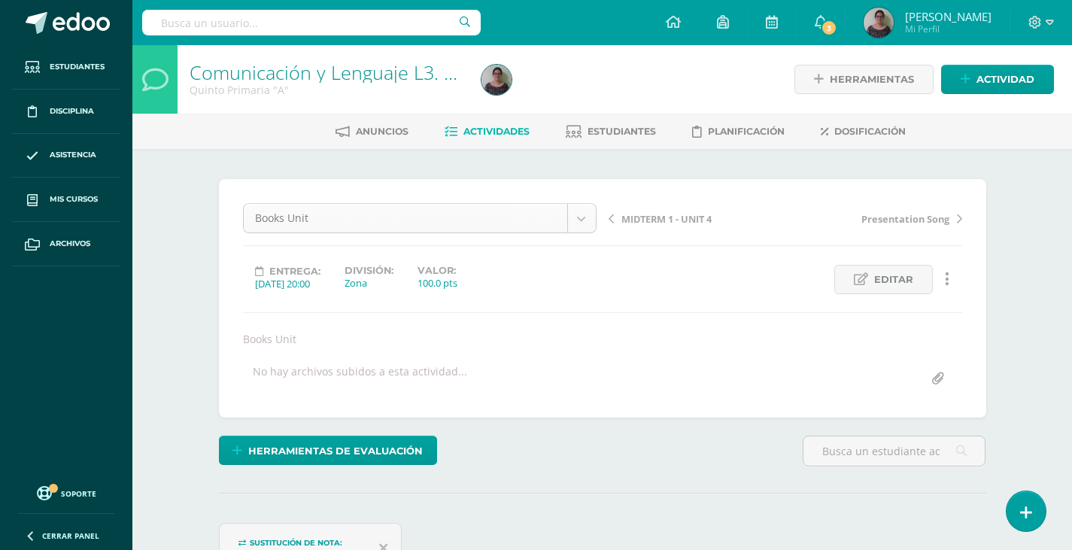
scroll to position [49, 0]
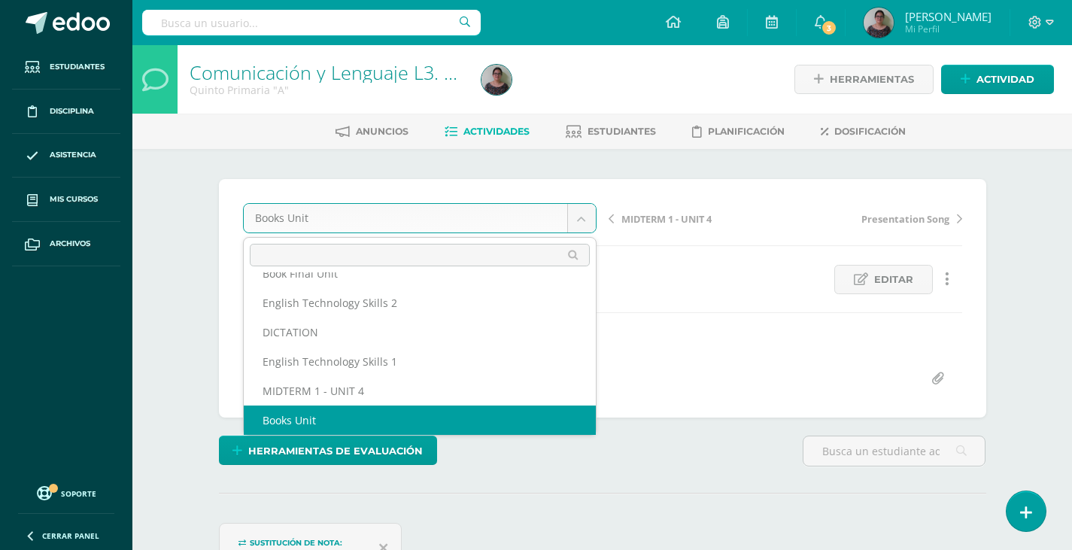
scroll to position [35, 0]
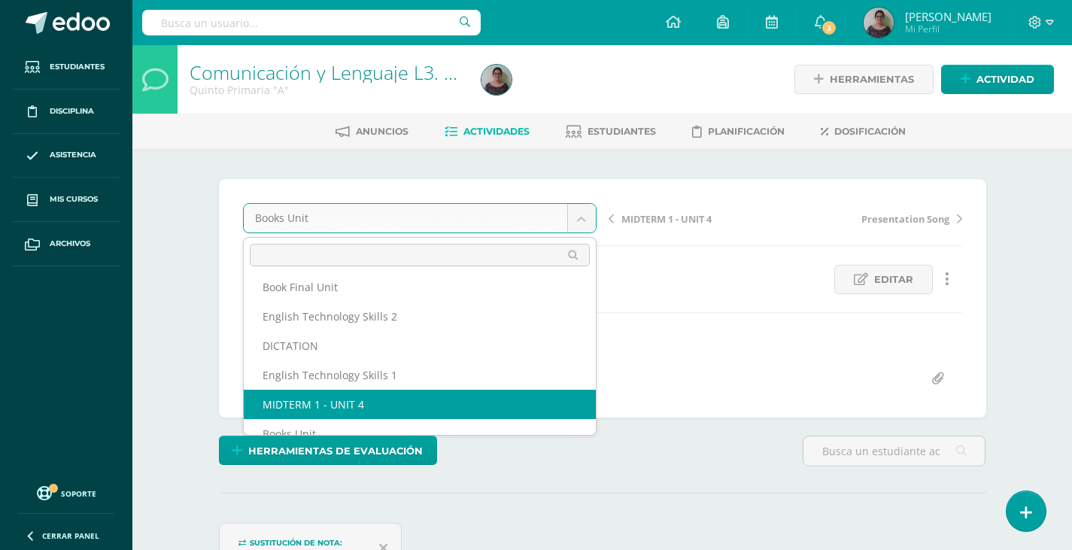
select select "/dashboard/teacher/grade-activity/129144/"
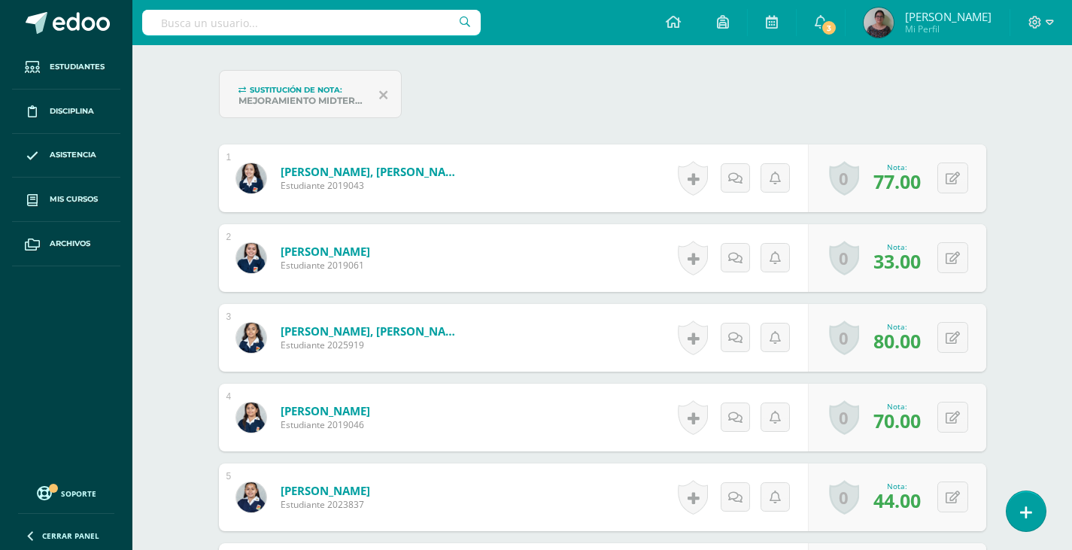
scroll to position [453, 0]
click at [956, 257] on icon at bounding box center [962, 256] width 15 height 13
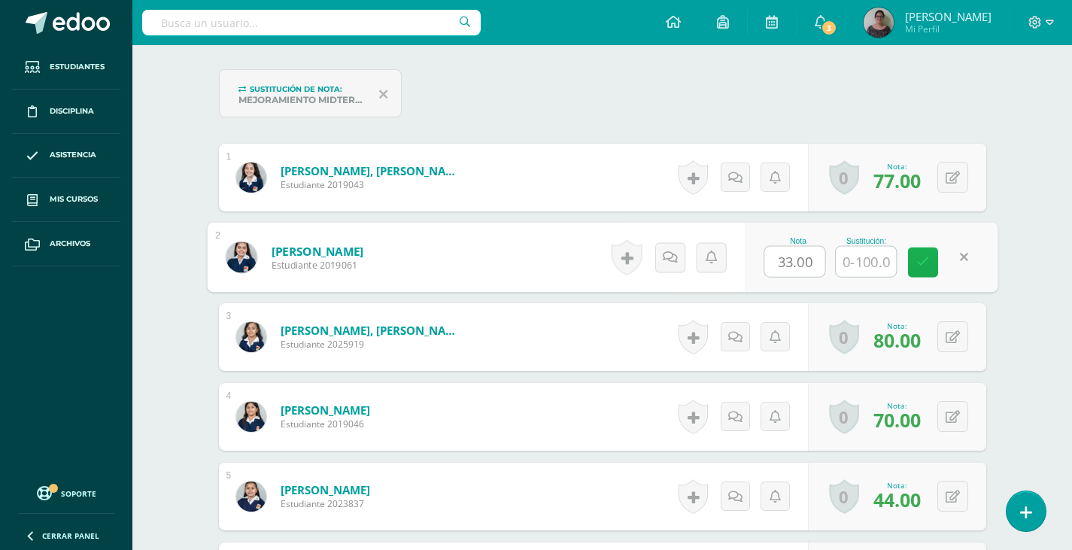
click at [931, 260] on link at bounding box center [923, 262] width 30 height 30
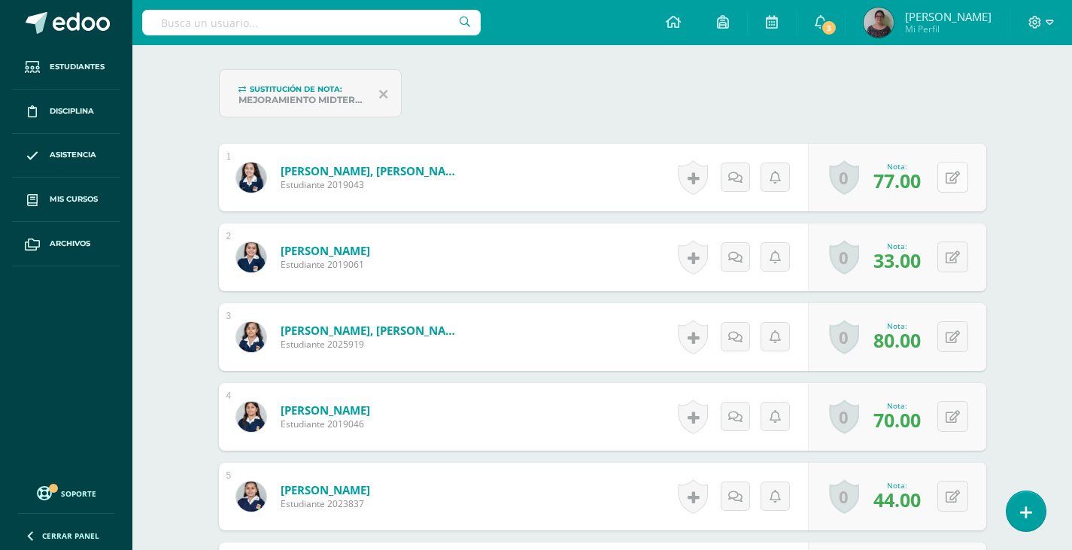
click at [953, 181] on button at bounding box center [952, 177] width 31 height 31
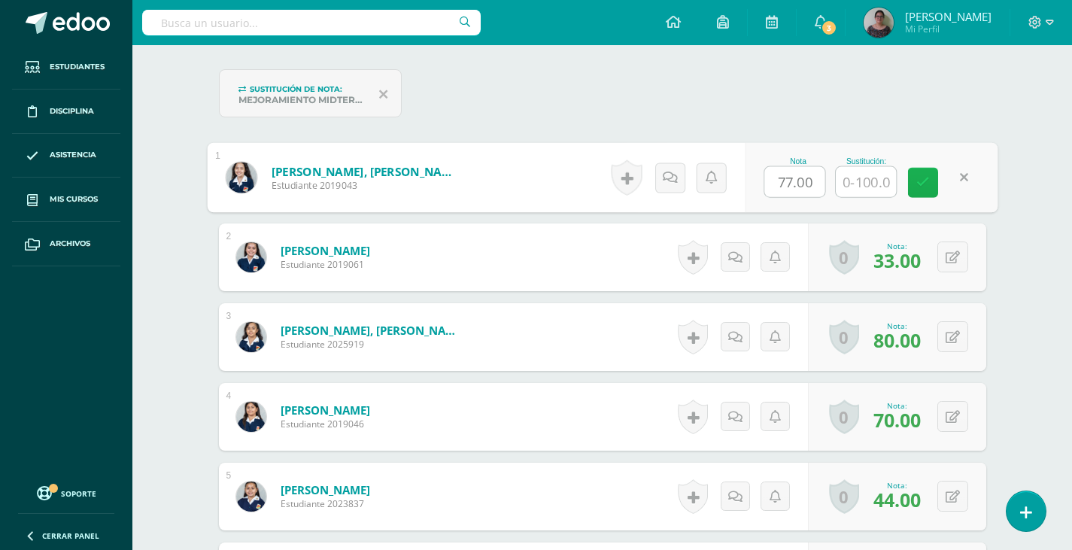
click at [920, 185] on icon at bounding box center [923, 182] width 14 height 13
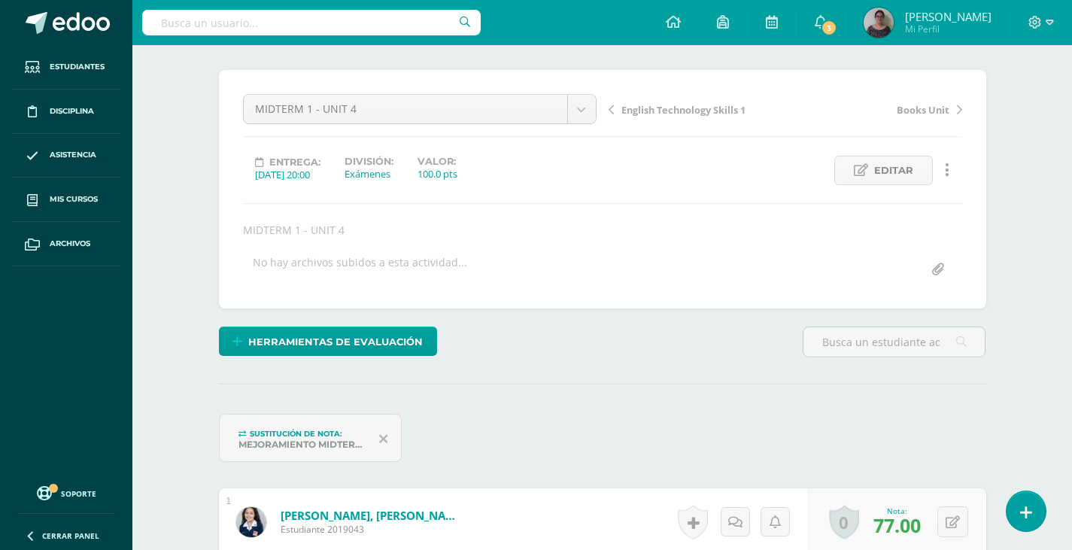
scroll to position [77, 0]
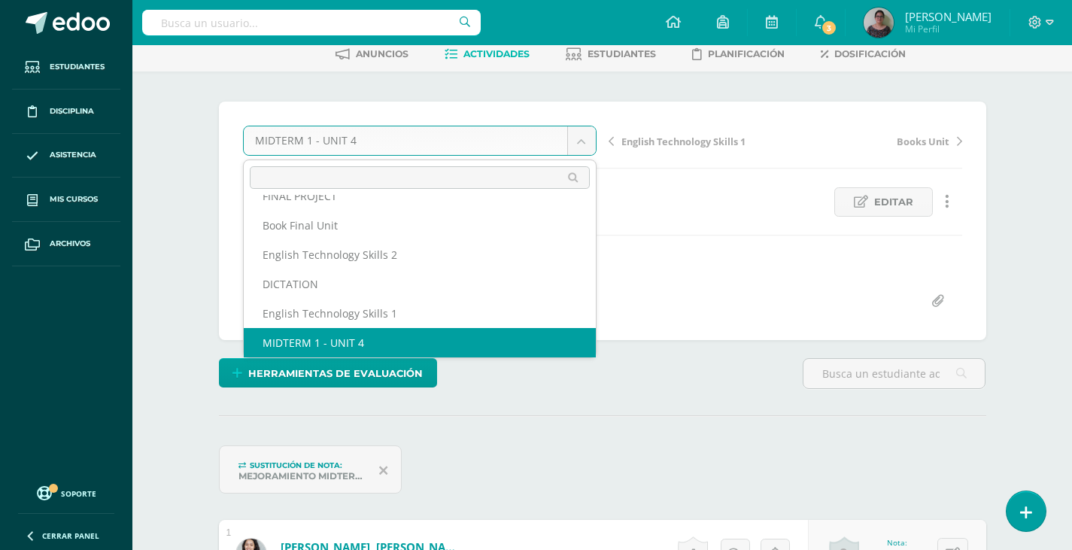
scroll to position [0, 0]
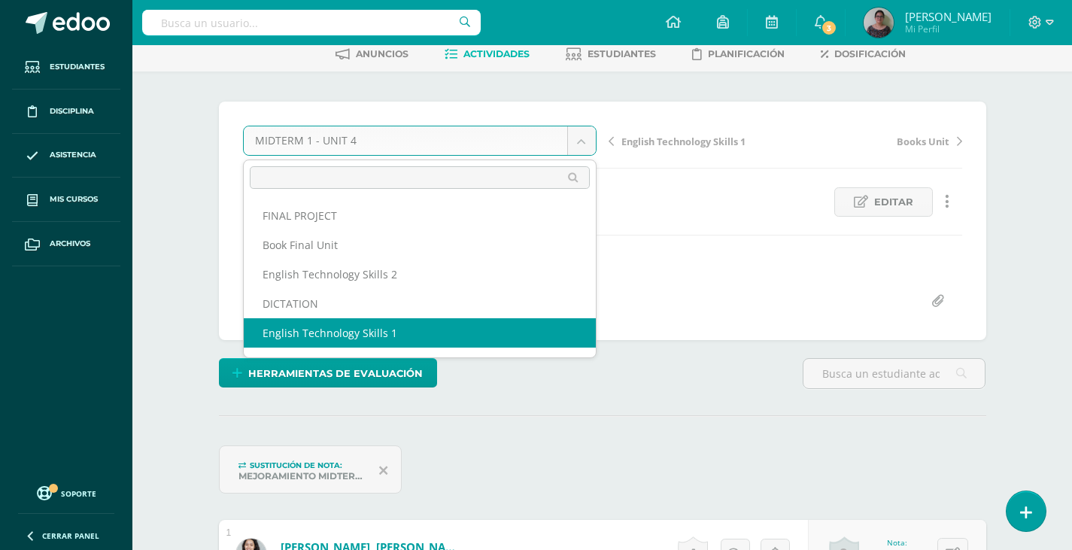
select select "/dashboard/teacher/grade-activity/129181/"
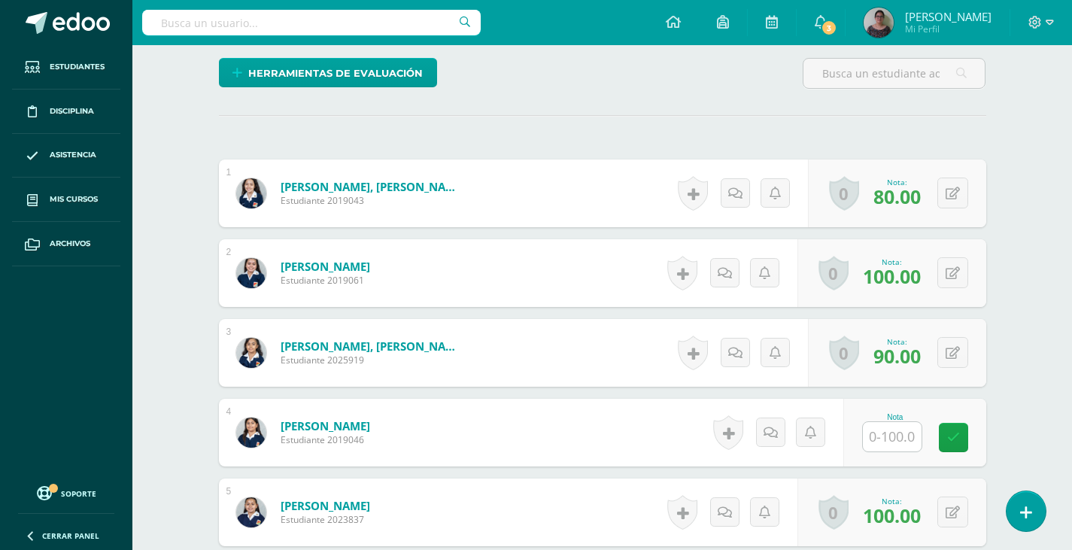
scroll to position [453, 0]
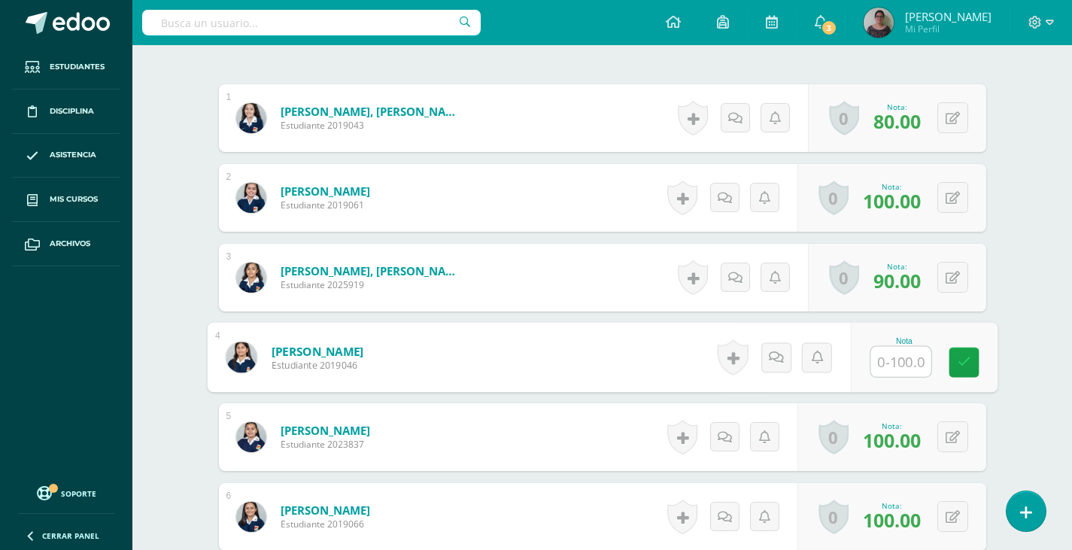
click at [870, 362] on input "text" at bounding box center [900, 362] width 60 height 30
type input "80"
click at [962, 368] on icon at bounding box center [963, 362] width 14 height 13
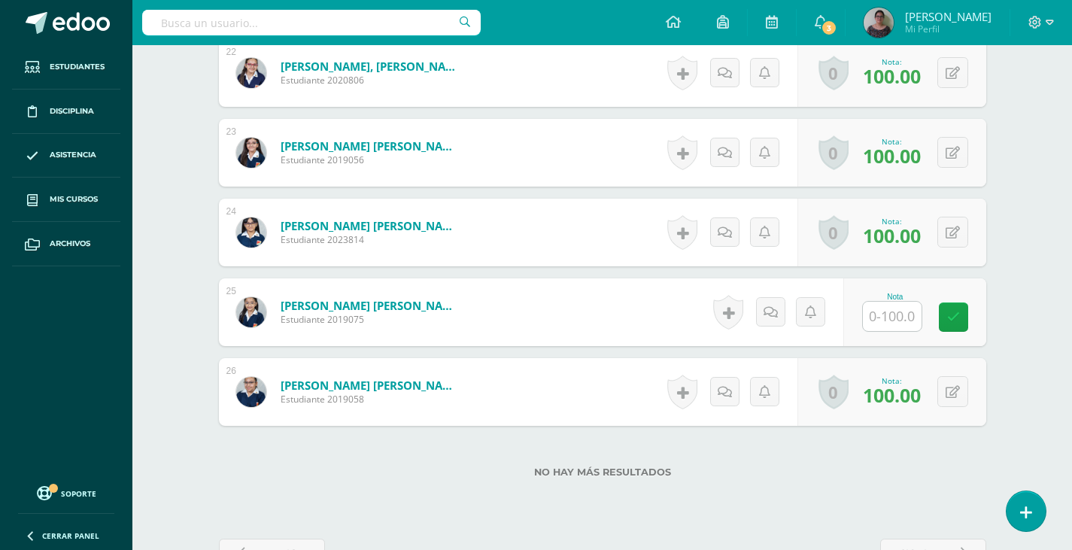
scroll to position [2220, 0]
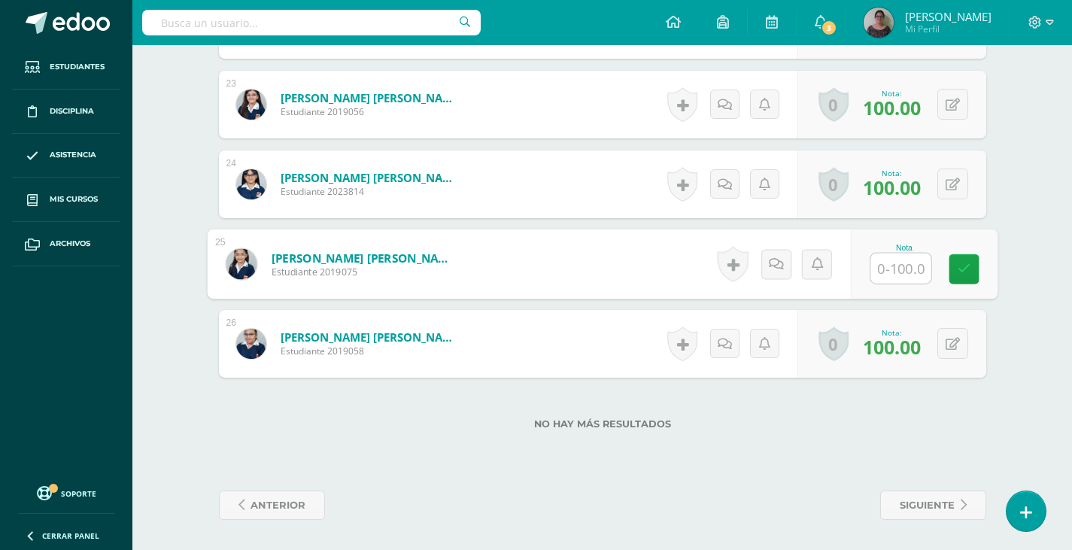
click at [887, 266] on input "text" at bounding box center [900, 268] width 60 height 30
type input "80"
click at [960, 273] on icon at bounding box center [963, 268] width 14 height 13
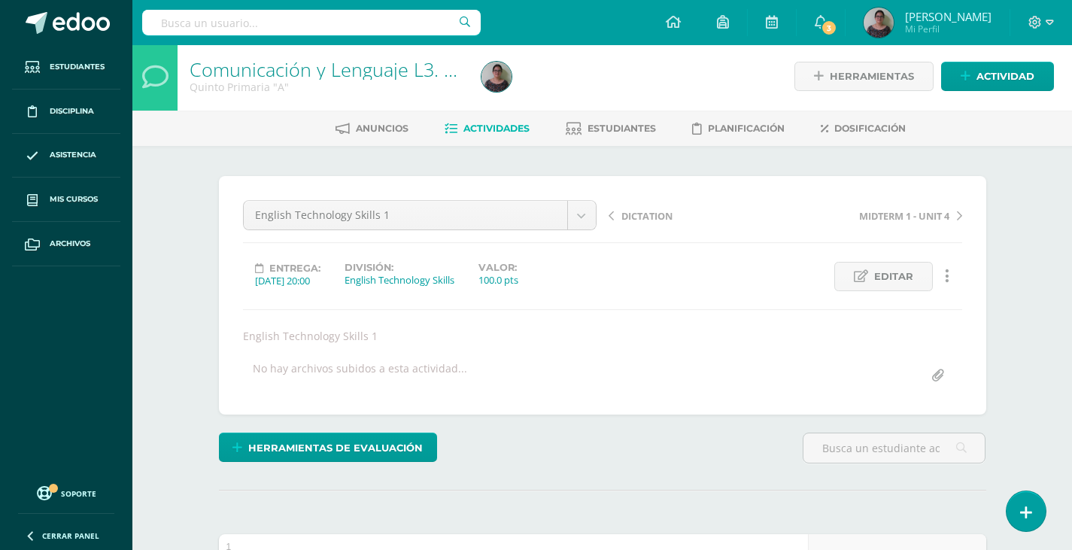
scroll to position [0, 0]
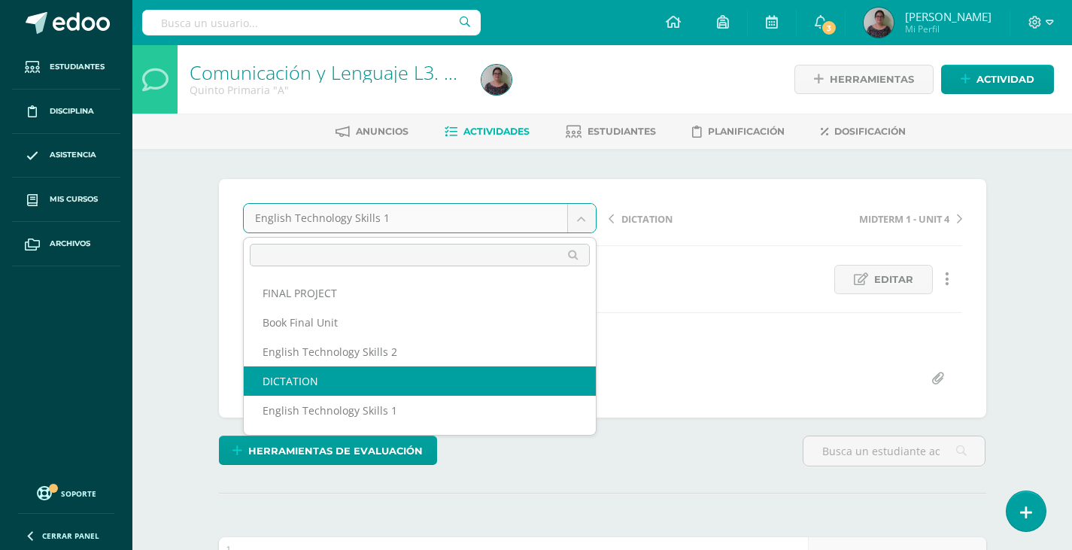
select select "/dashboard/teacher/grade-activity/129640/"
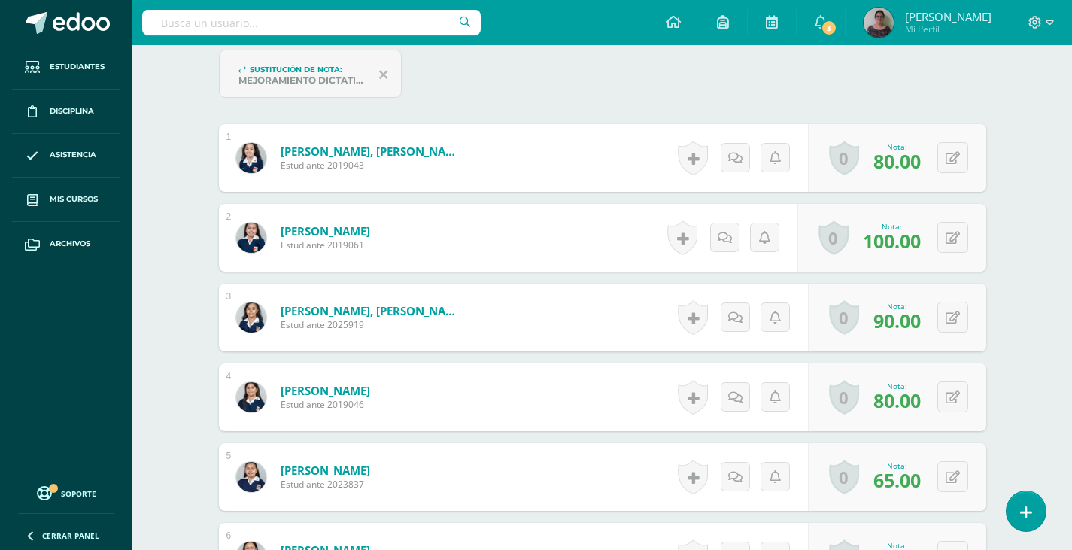
scroll to position [376, 0]
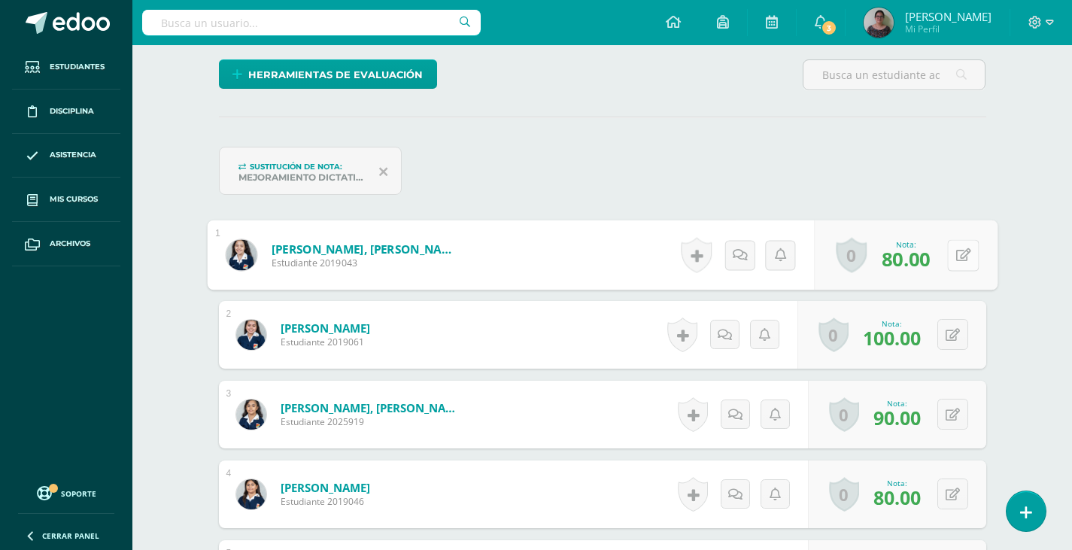
click at [938, 249] on div "0 Logros Logros obtenidos Aún no hay logros agregados Nota: 80.00" at bounding box center [905, 255] width 183 height 70
click at [957, 260] on icon at bounding box center [962, 254] width 15 height 13
click at [920, 262] on icon at bounding box center [923, 259] width 14 height 13
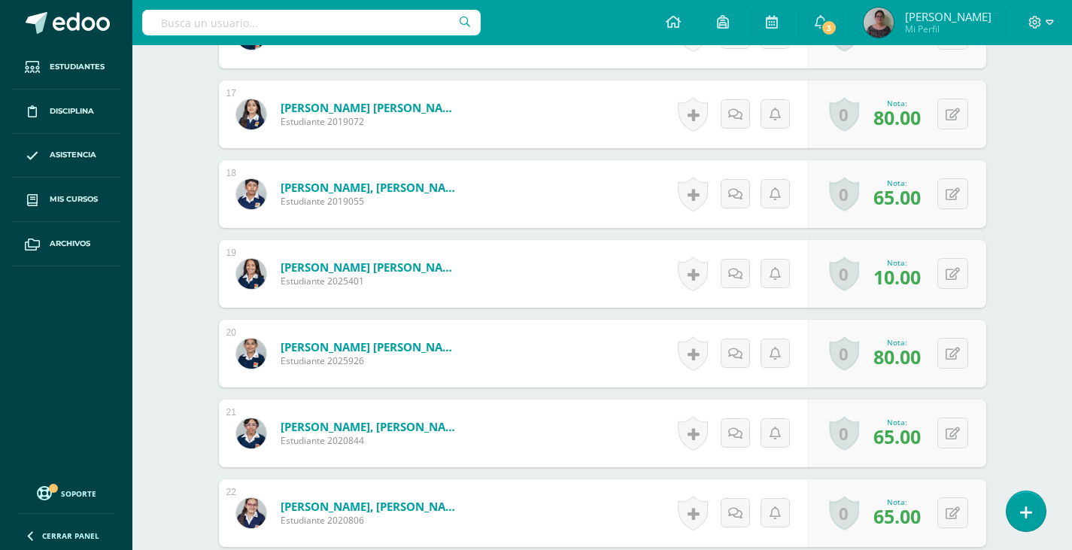
scroll to position [1785, 0]
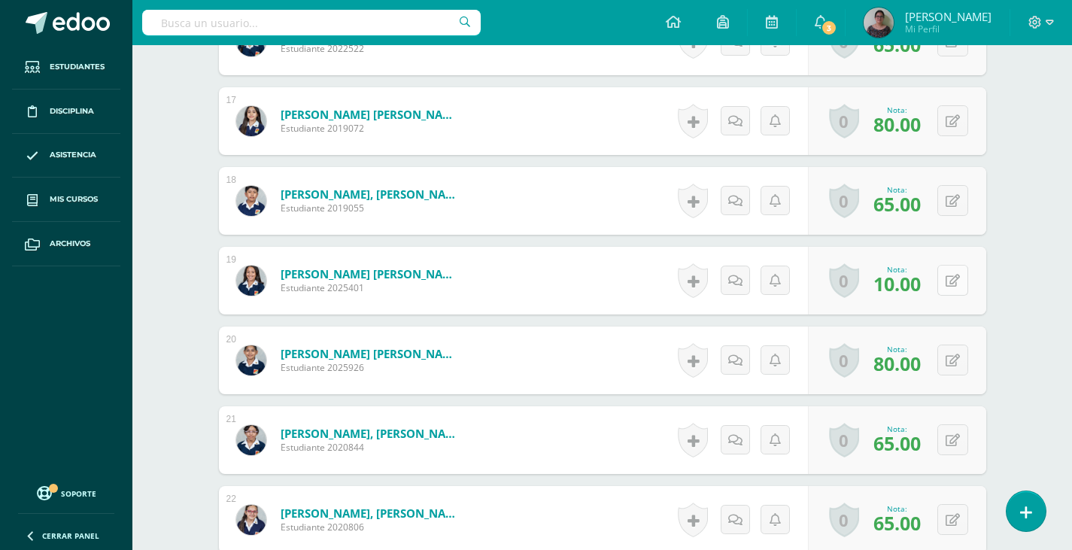
click at [953, 281] on icon at bounding box center [952, 280] width 14 height 13
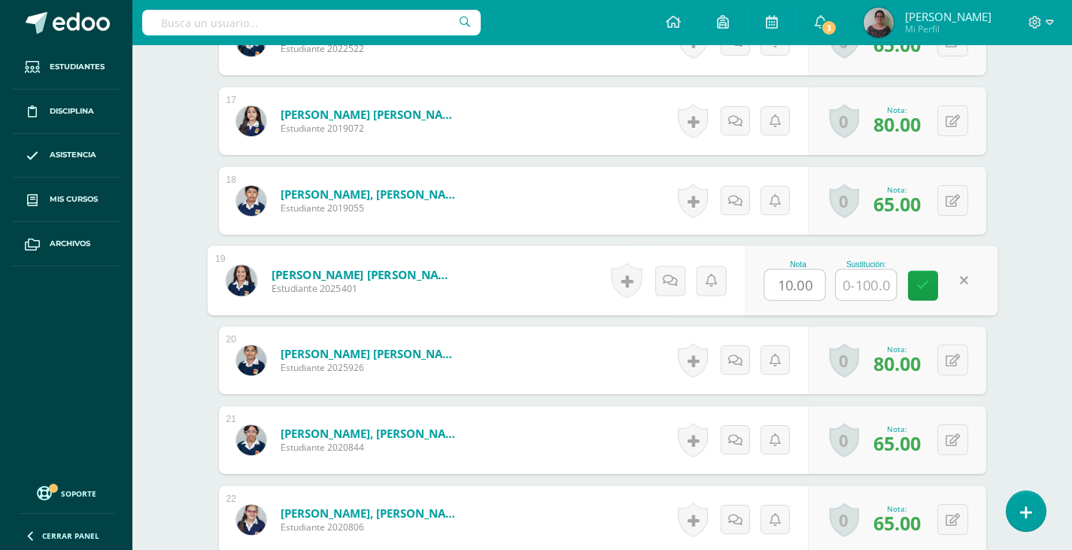
drag, startPoint x: 820, startPoint y: 284, endPoint x: 757, endPoint y: 280, distance: 62.6
click at [757, 280] on div "Nota 10.00 Sustitución:" at bounding box center [870, 281] width 253 height 70
type input "100"
click at [921, 286] on icon at bounding box center [923, 285] width 14 height 13
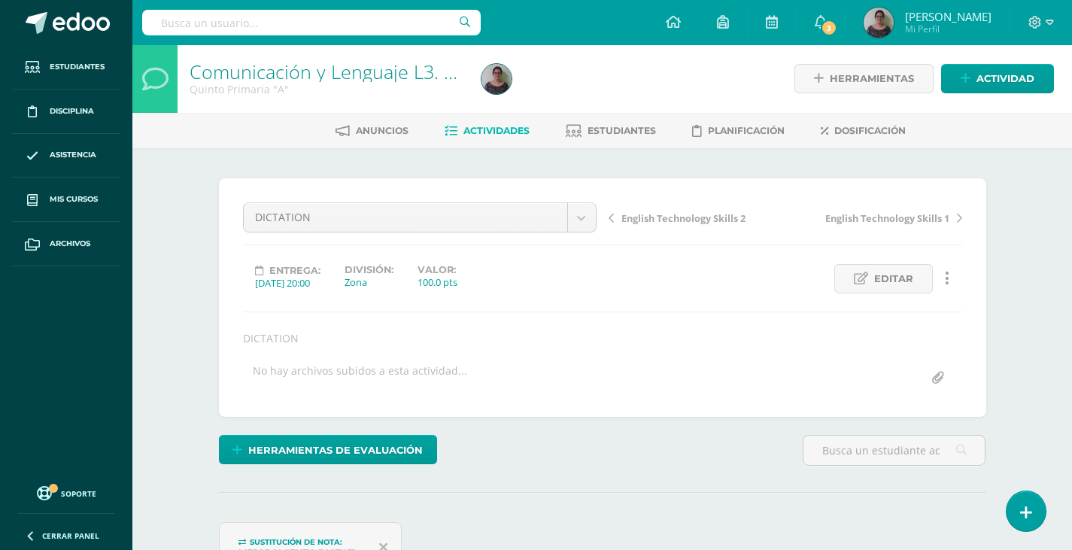
scroll to position [0, 0]
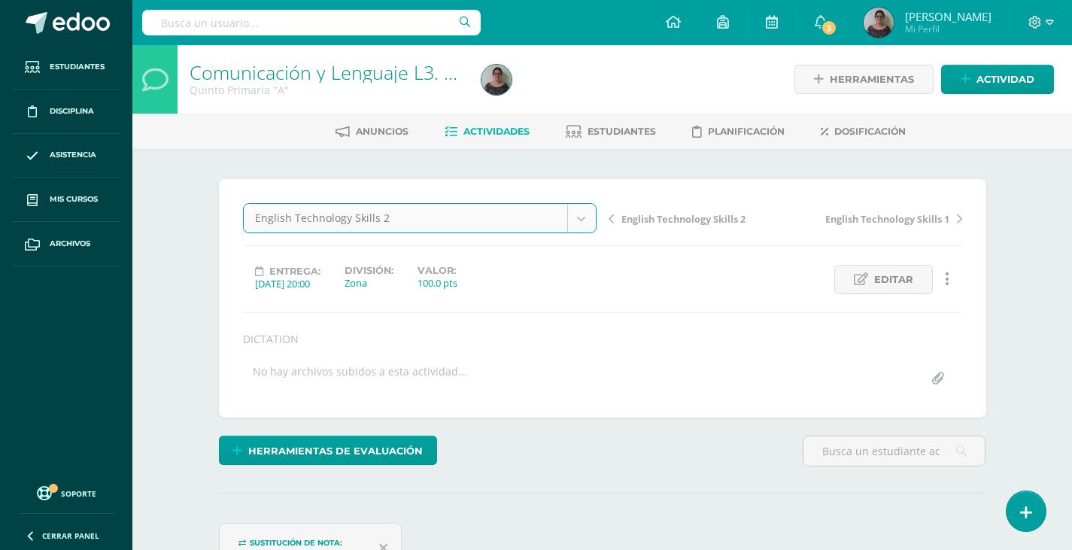
select select "/dashboard/teacher/grade-activity/130242/"
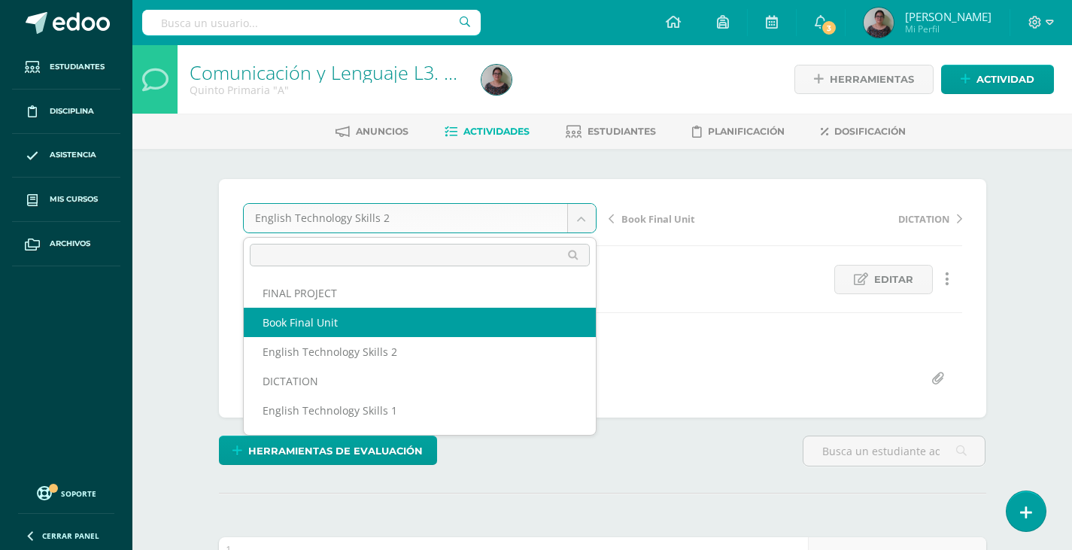
select select "/dashboard/teacher/grade-activity/129938/"
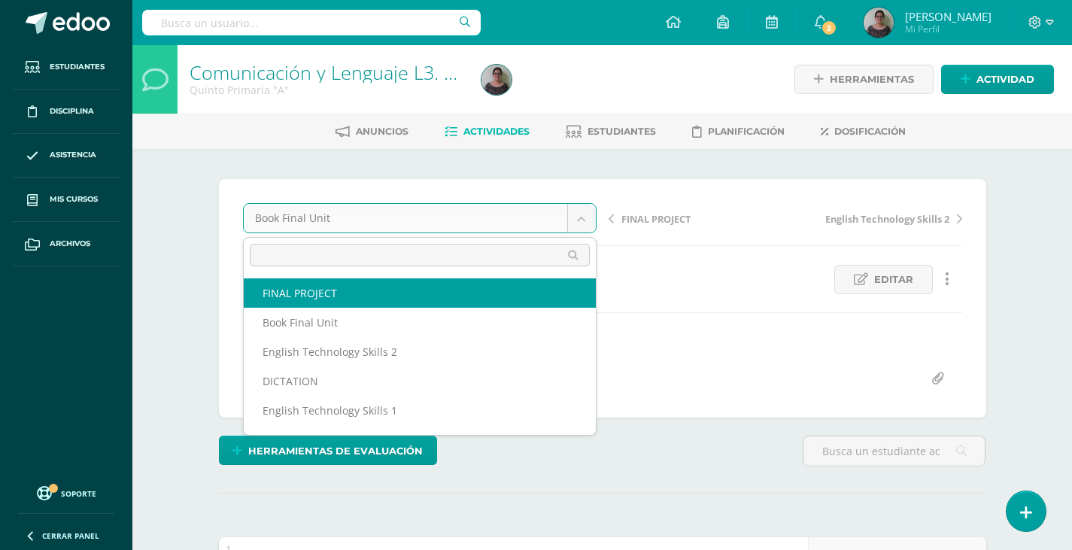
select select "/dashboard/teacher/grade-activity/129939/"
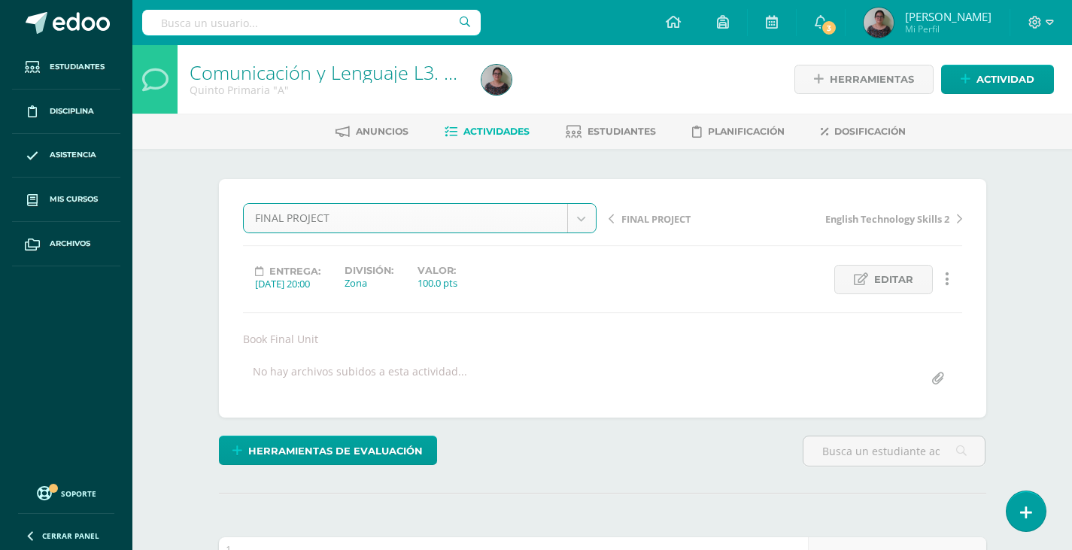
scroll to position [88, 0]
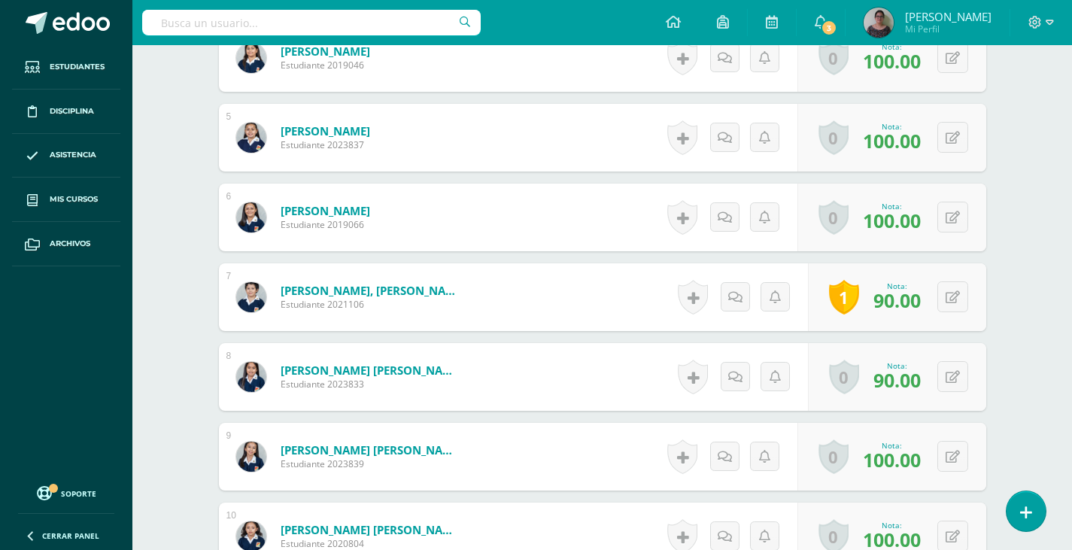
scroll to position [753, 0]
click at [841, 302] on link "1" at bounding box center [850, 296] width 31 height 35
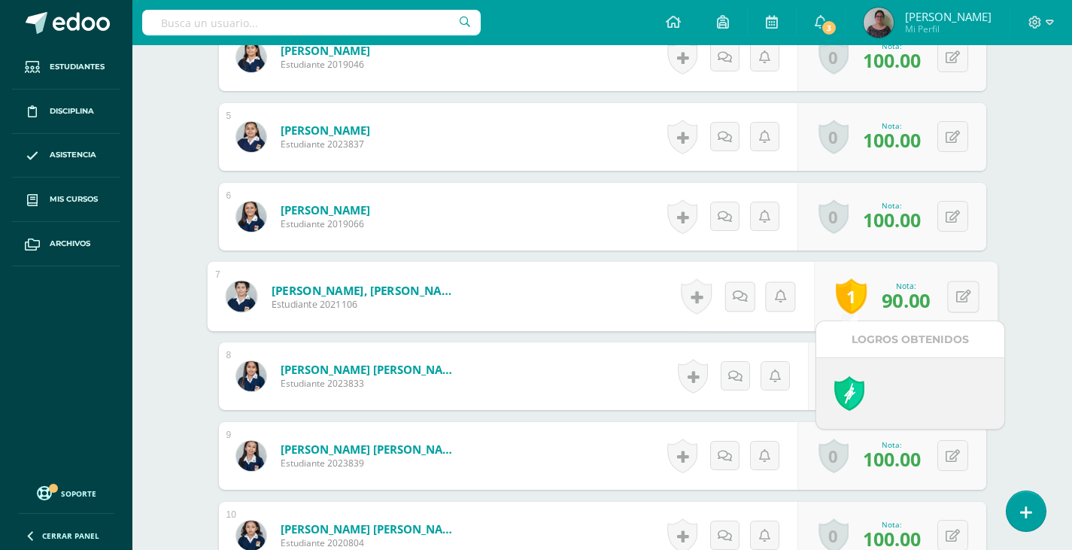
scroll to position [753, 0]
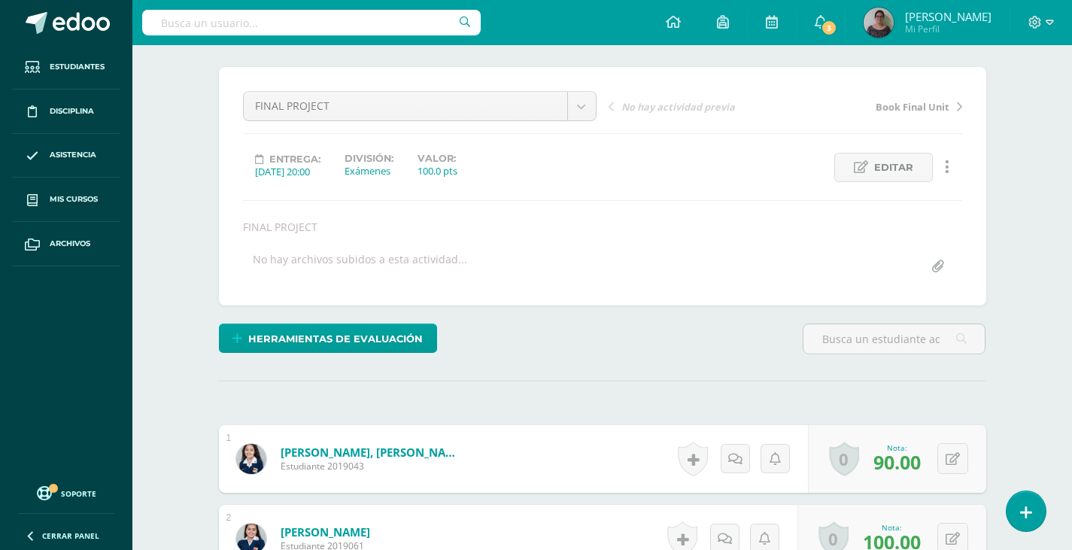
scroll to position [0, 0]
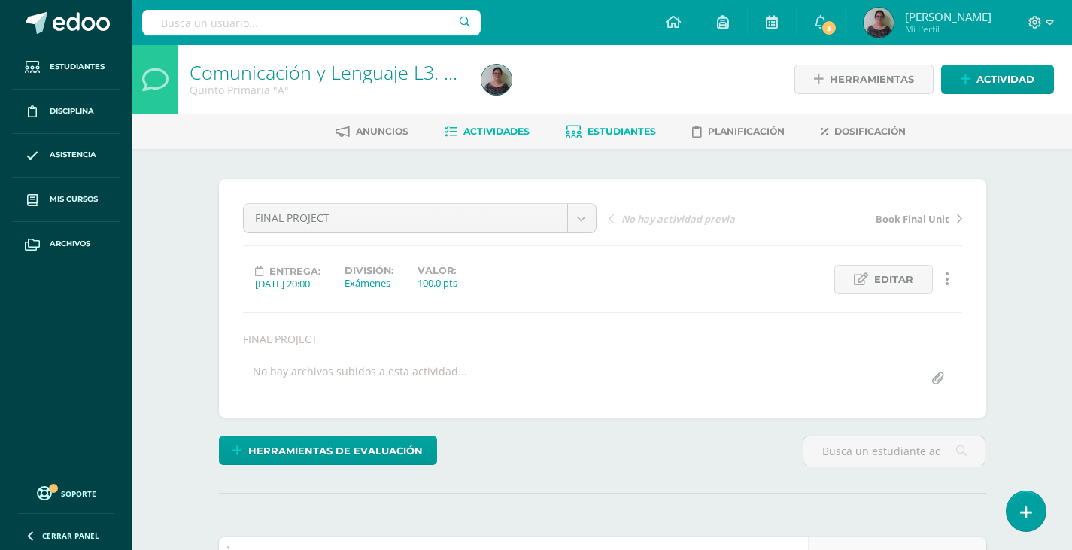
click at [620, 130] on span "Estudiantes" at bounding box center [621, 131] width 68 height 11
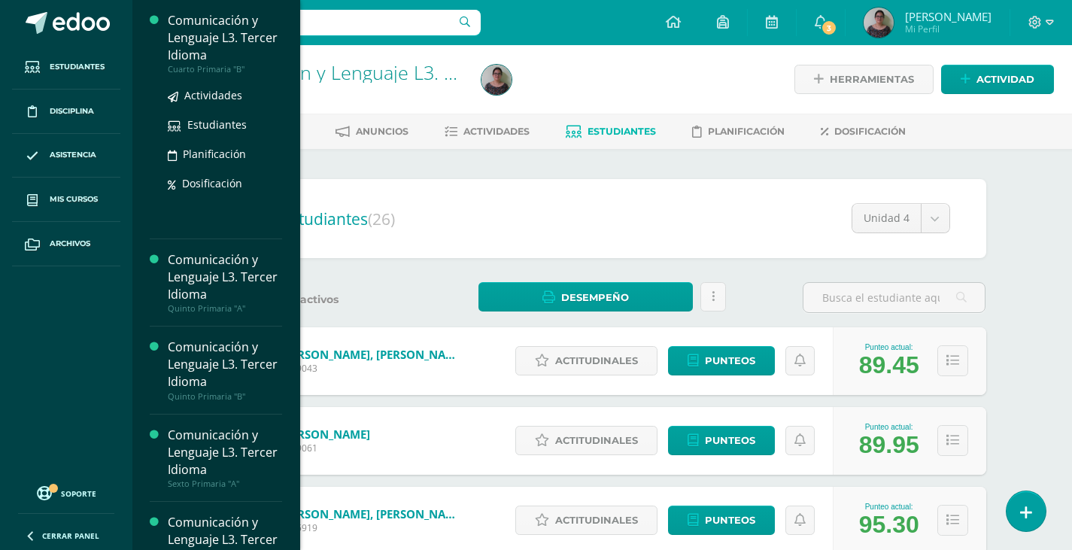
click at [203, 47] on div "Comunicación y Lenguaje L3. Tercer Idioma" at bounding box center [225, 38] width 114 height 52
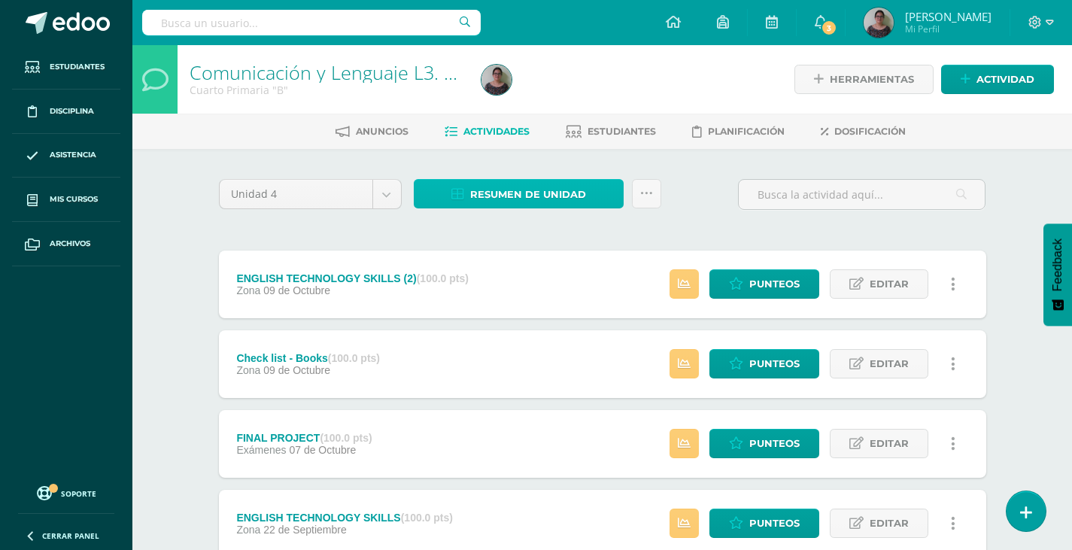
click at [562, 196] on span "Resumen de unidad" at bounding box center [528, 194] width 116 height 28
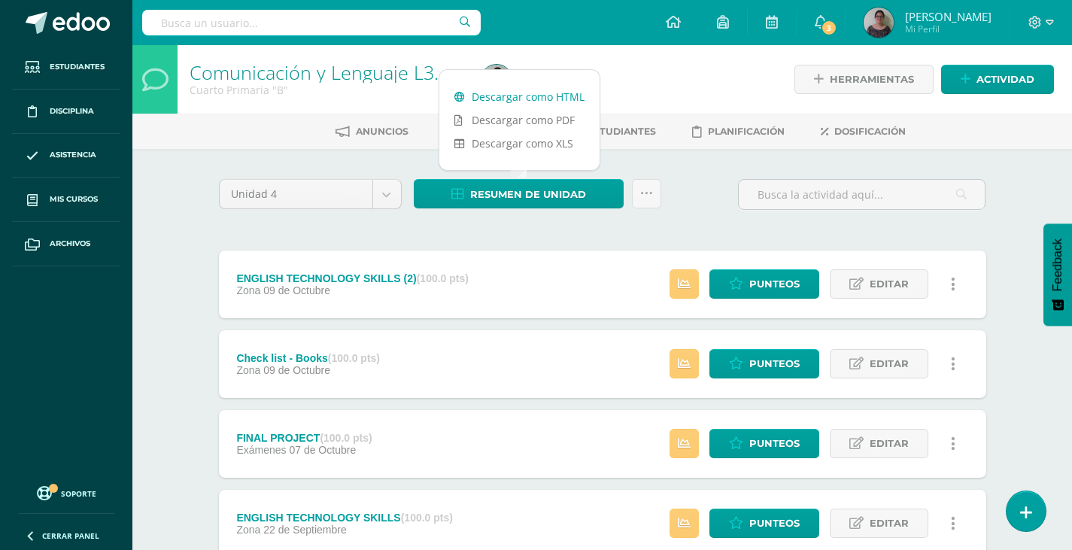
click at [547, 98] on link "Descargar como HTML" at bounding box center [519, 96] width 160 height 23
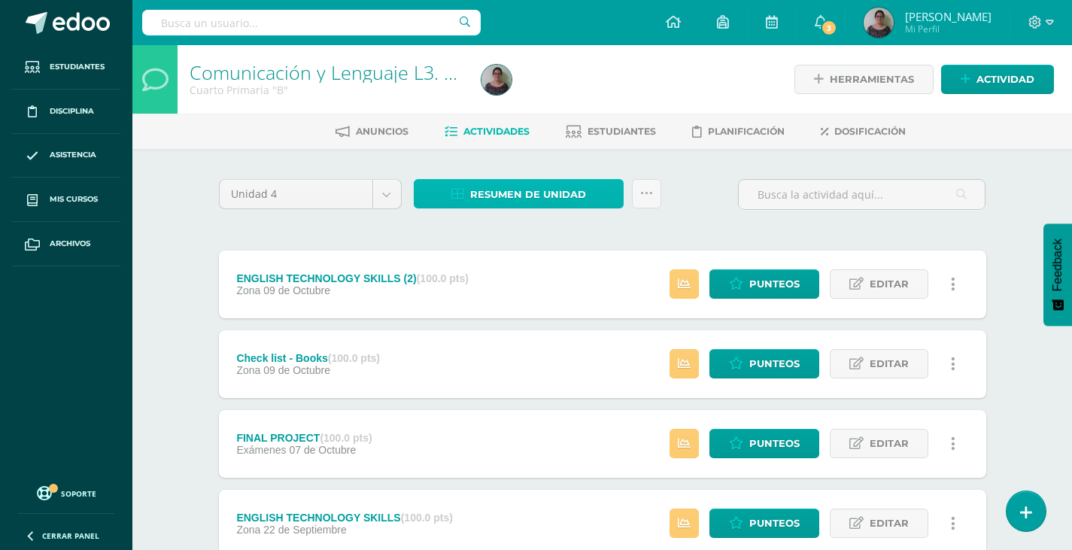
click at [534, 189] on span "Resumen de unidad" at bounding box center [528, 194] width 116 height 28
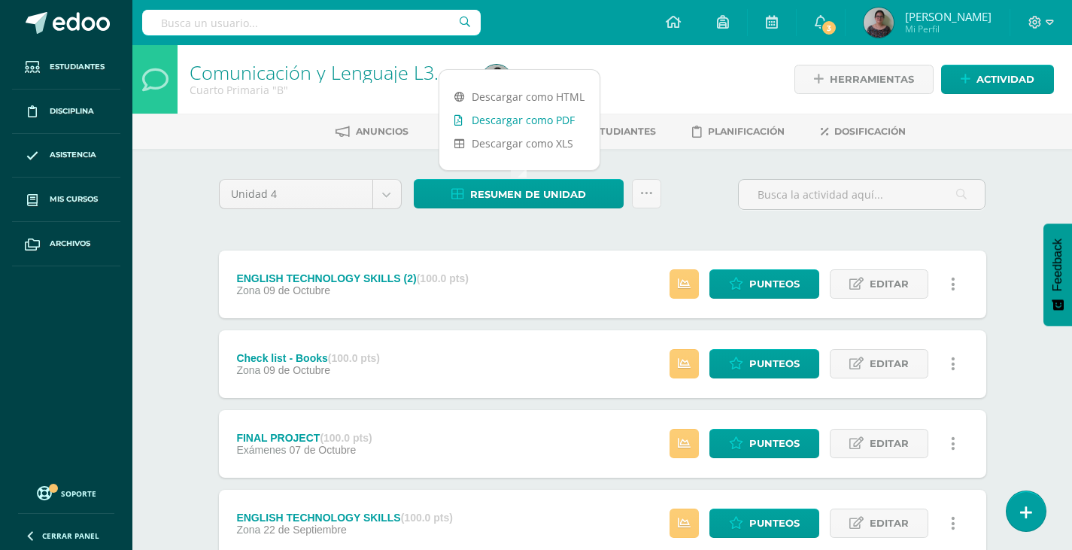
click at [512, 122] on link "Descargar como PDF" at bounding box center [519, 119] width 160 height 23
click at [498, 122] on link "Descargar como PDF" at bounding box center [519, 119] width 160 height 23
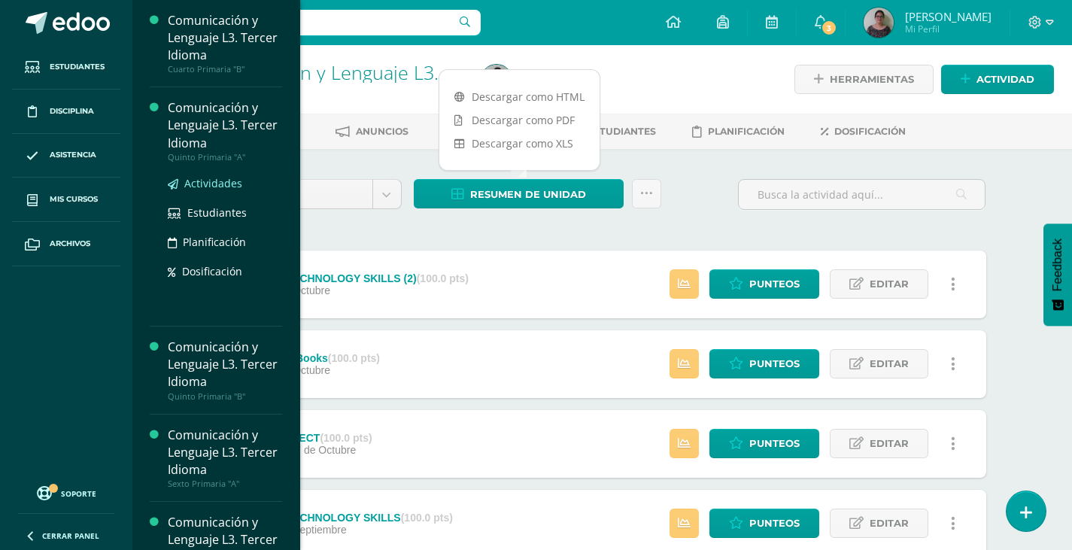
click at [204, 185] on span "Actividades" at bounding box center [213, 183] width 58 height 14
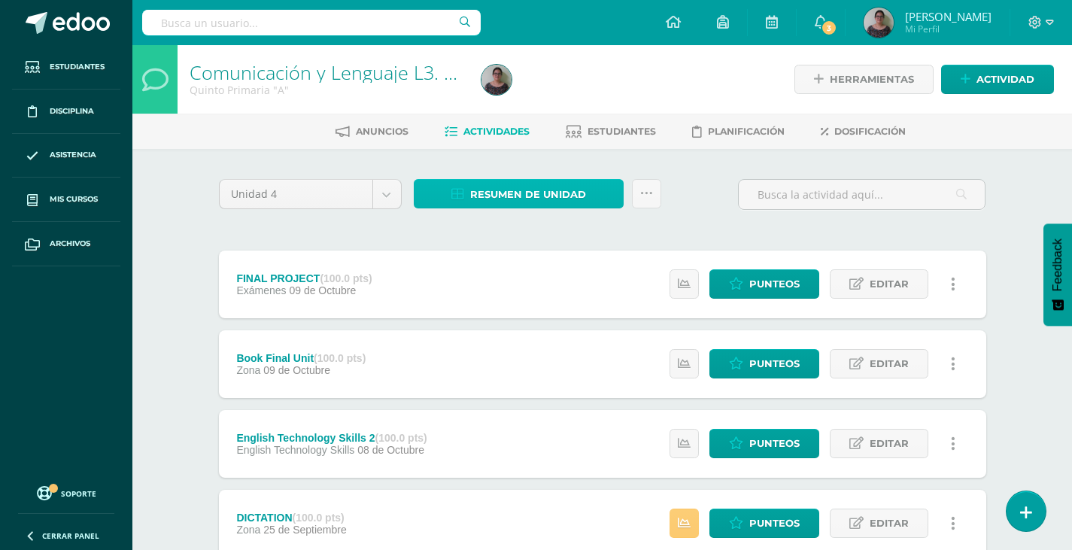
click at [520, 205] on span "Resumen de unidad" at bounding box center [528, 194] width 116 height 28
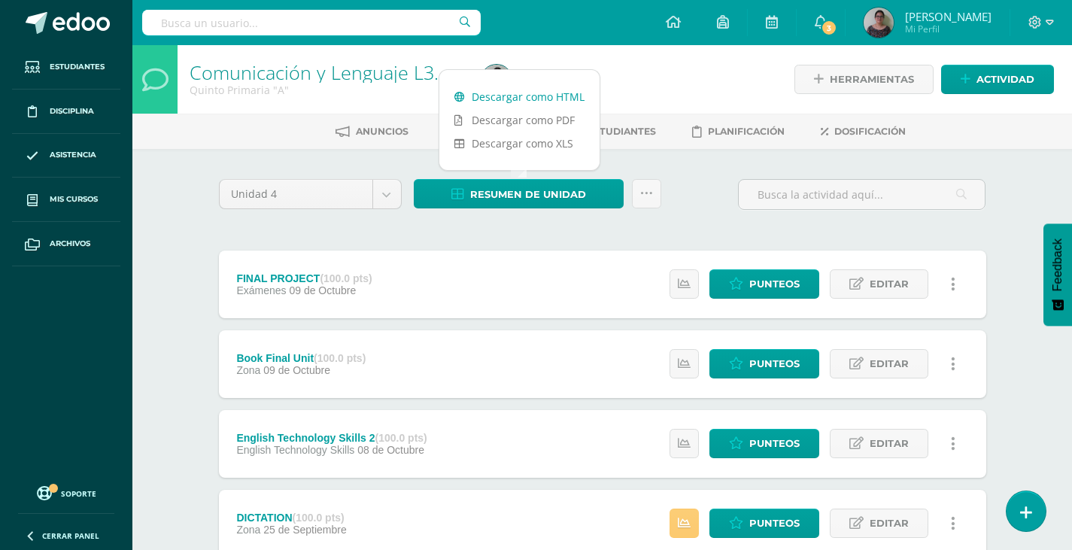
click at [521, 93] on link "Descargar como HTML" at bounding box center [519, 96] width 160 height 23
click at [537, 124] on link "Descargar como PDF" at bounding box center [519, 119] width 160 height 23
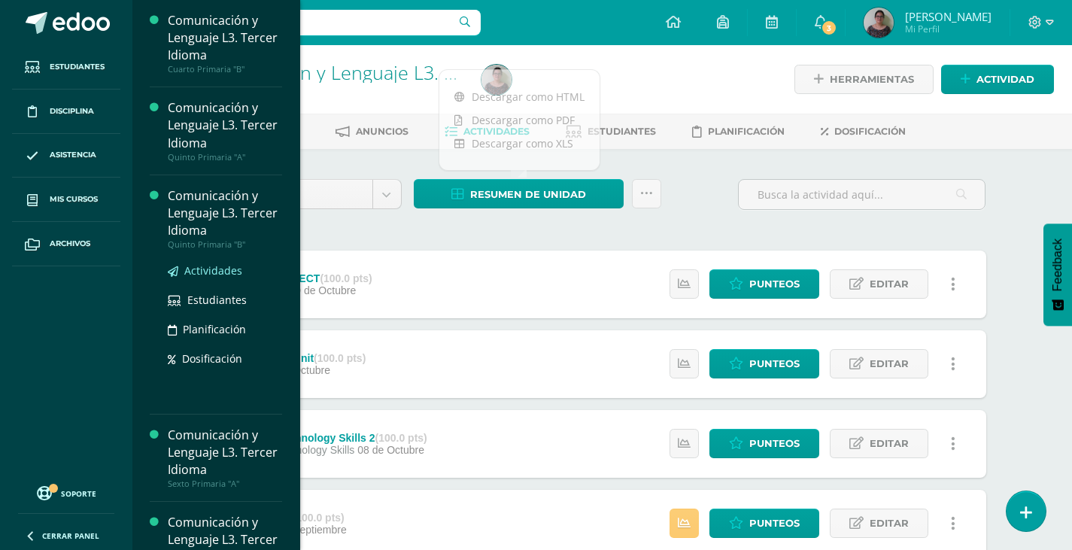
click at [208, 271] on span "Actividades" at bounding box center [213, 270] width 58 height 14
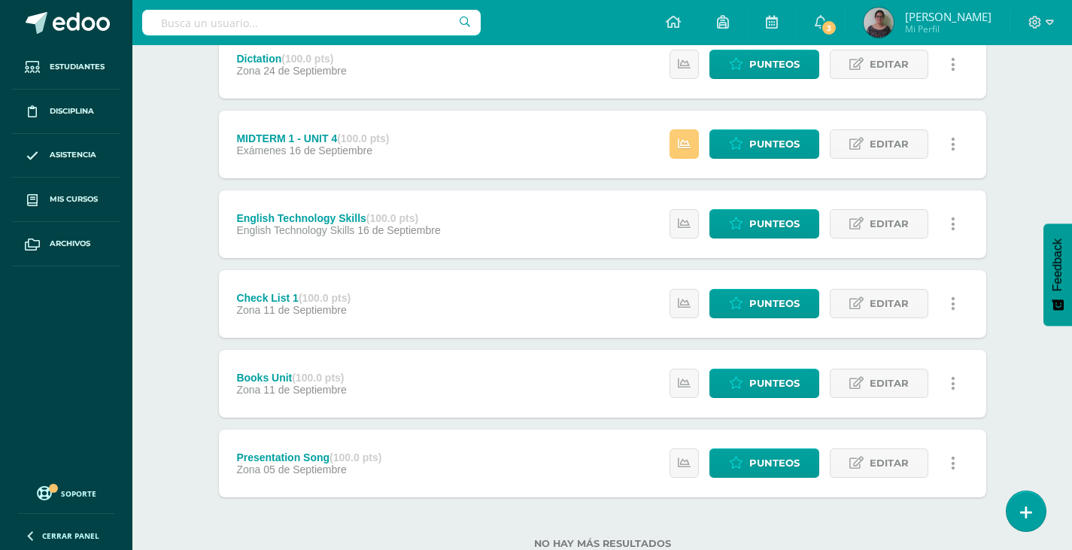
scroll to position [506, 0]
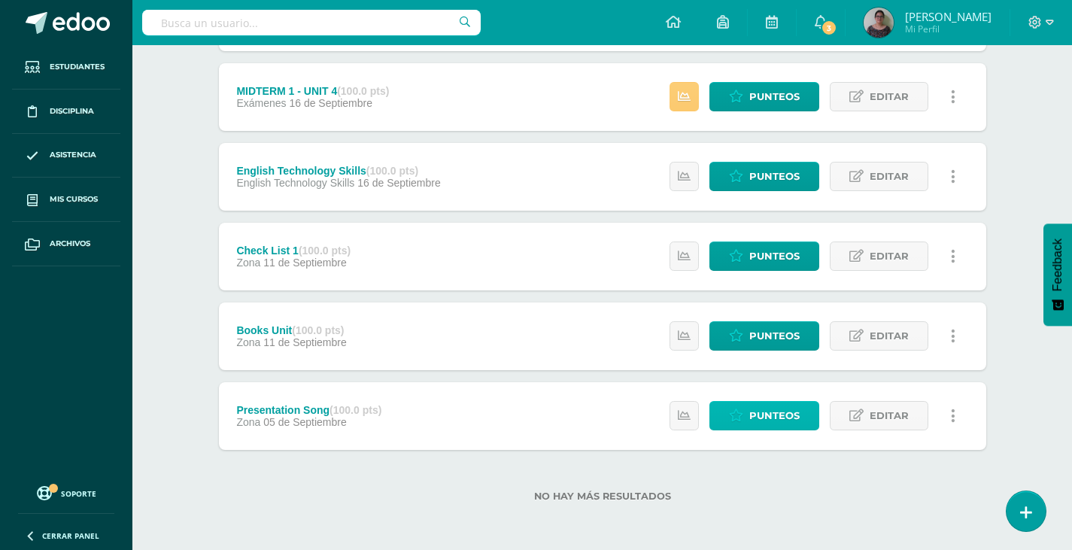
click at [788, 413] on span "Punteos" at bounding box center [774, 416] width 50 height 28
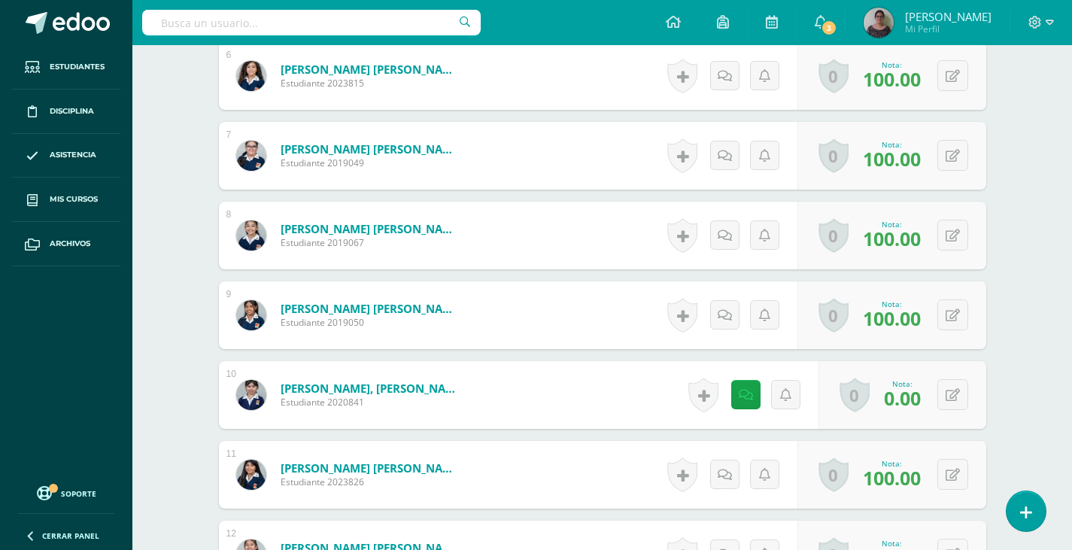
scroll to position [1055, 0]
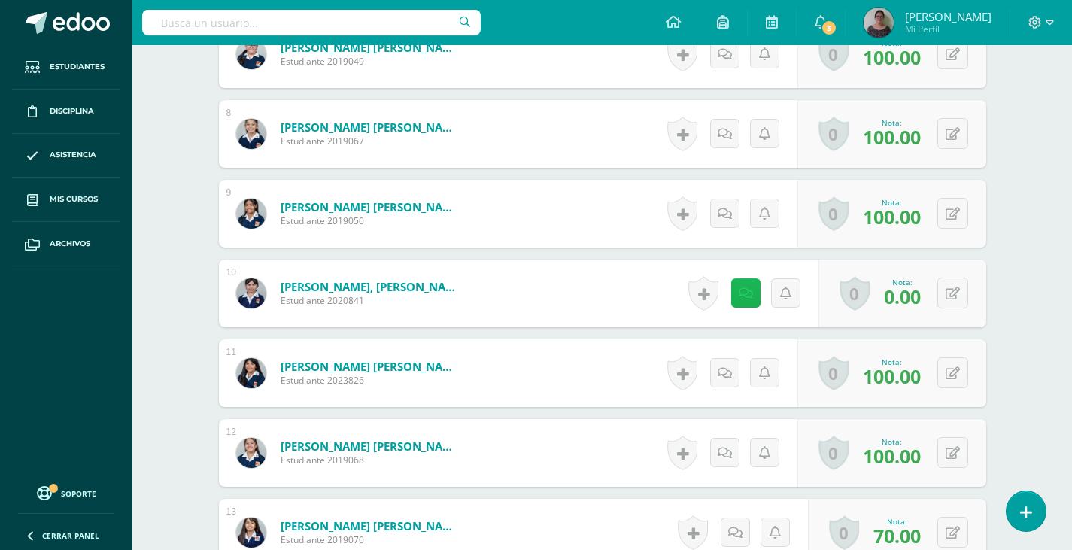
click at [747, 289] on icon at bounding box center [745, 293] width 14 height 13
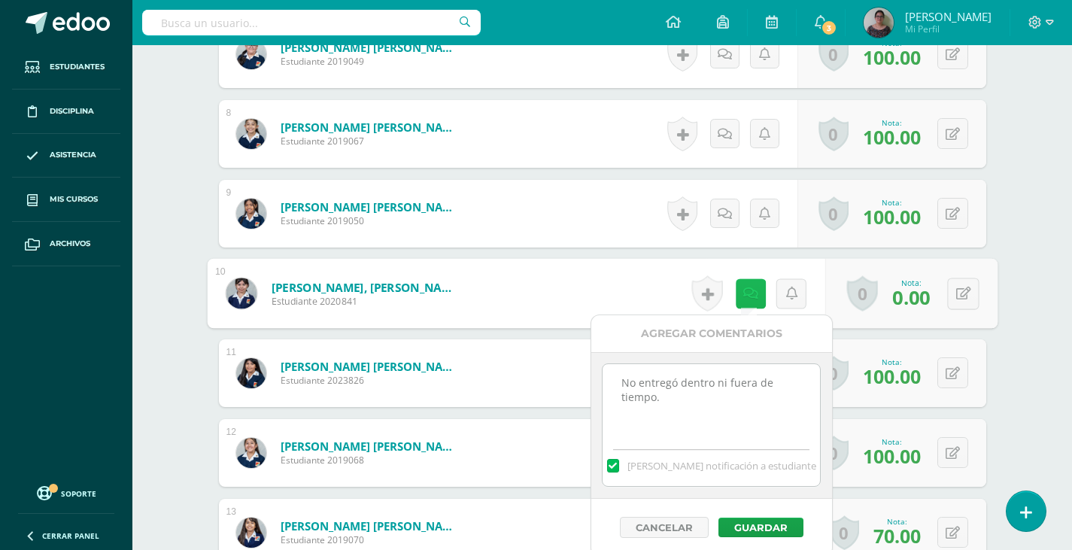
click at [747, 289] on icon at bounding box center [749, 292] width 15 height 13
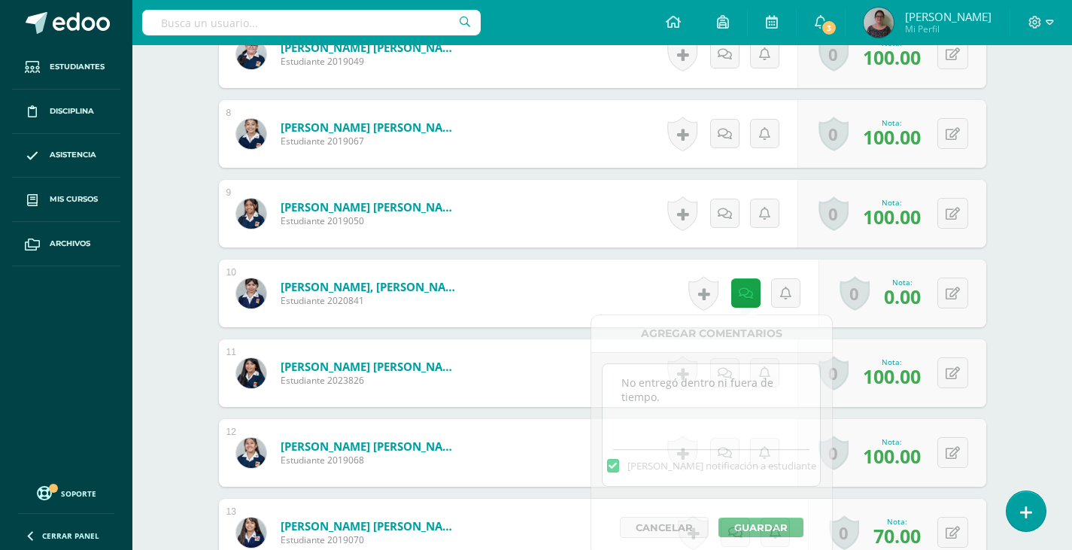
click at [1030, 192] on div "Comunicación y Lenguaje L3. Tercer Idioma Quinto Primaria "B" Herramientas Deta…" at bounding box center [601, 382] width 939 height 2784
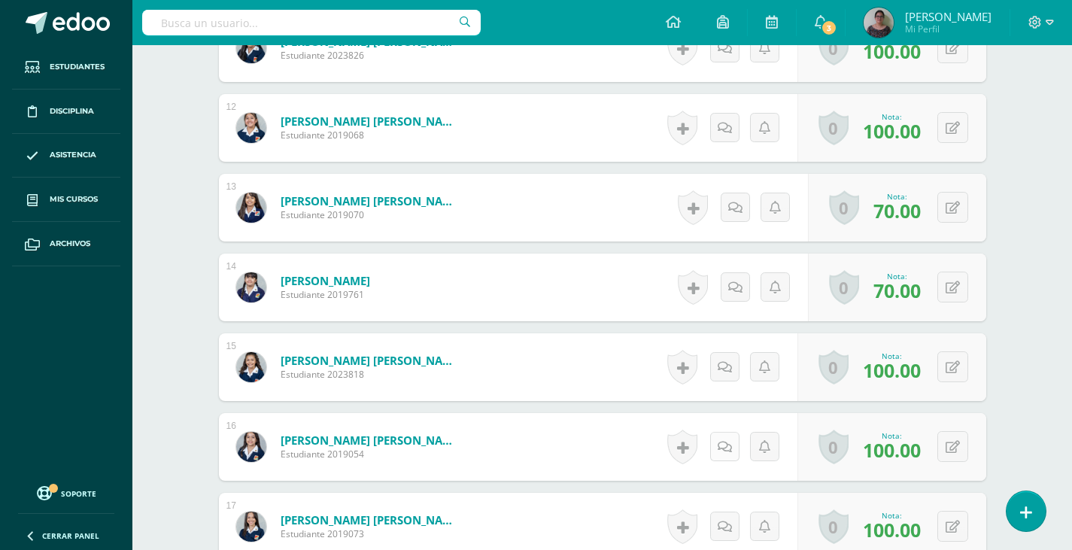
scroll to position [1128, 0]
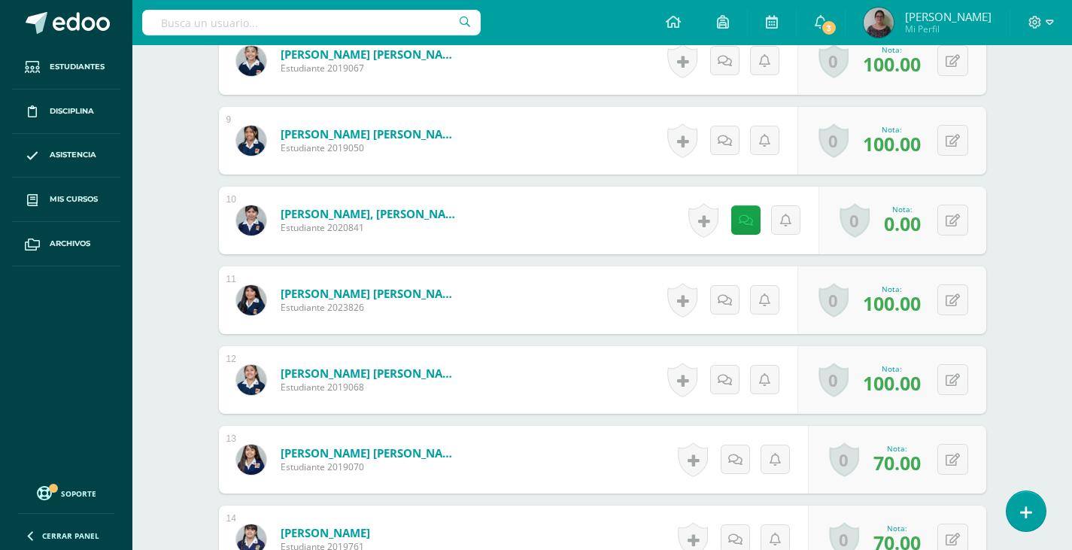
click at [728, 215] on div "Historial de actividad No hay historial para esta actividad" at bounding box center [750, 220] width 135 height 68
click at [741, 218] on icon at bounding box center [745, 220] width 14 height 13
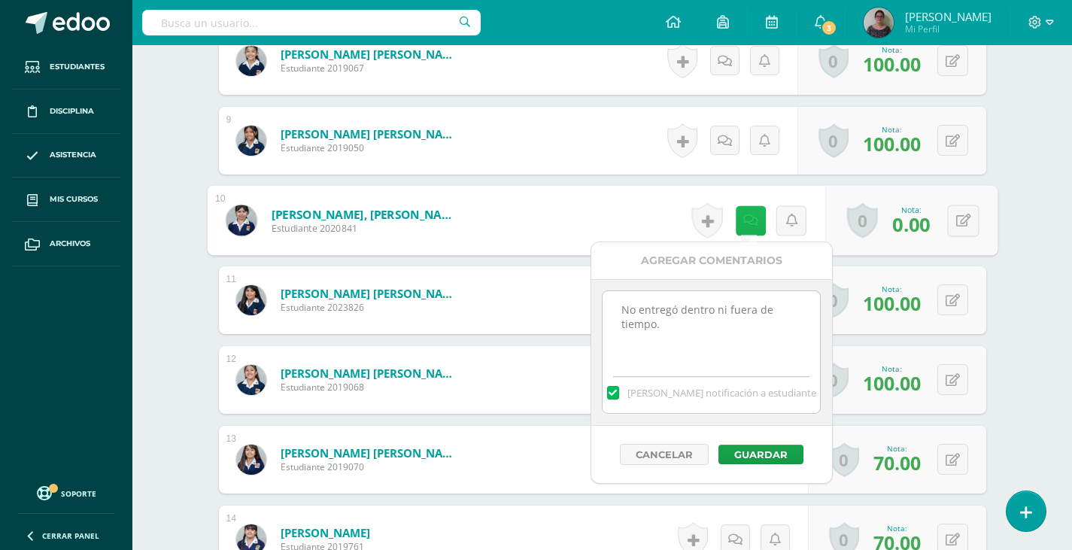
click at [742, 218] on icon at bounding box center [749, 220] width 15 height 13
click at [1070, 259] on div "Comunicación y Lenguaje L3. Tercer Idioma Quinto Primaria "B" Herramientas Deta…" at bounding box center [601, 309] width 939 height 2784
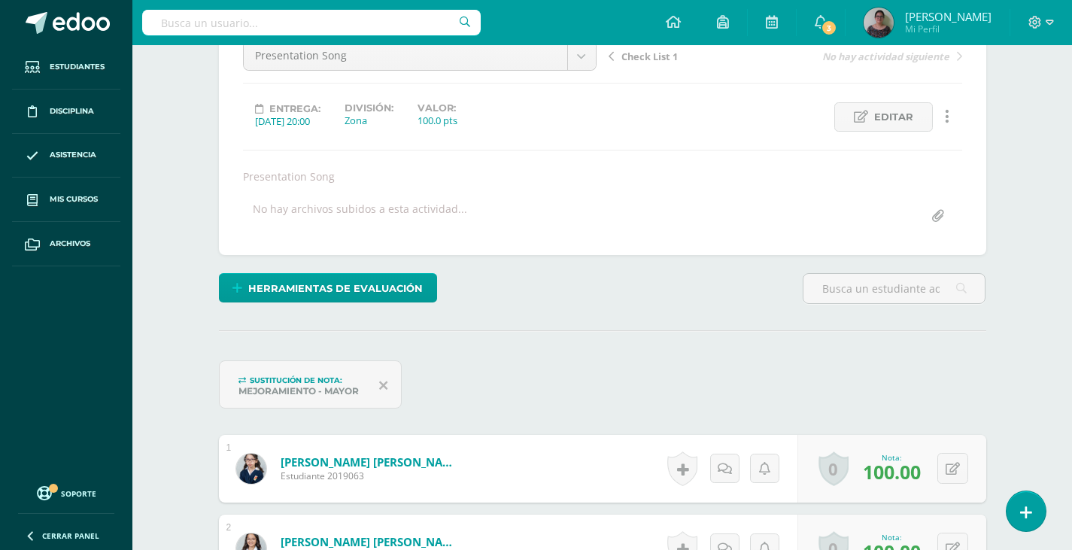
scroll to position [0, 0]
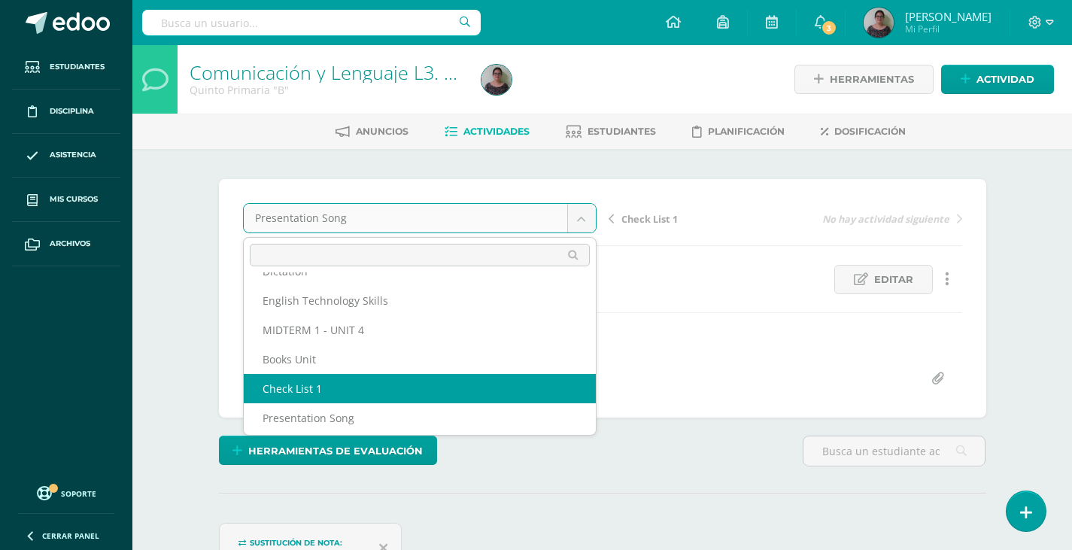
scroll to position [114, 0]
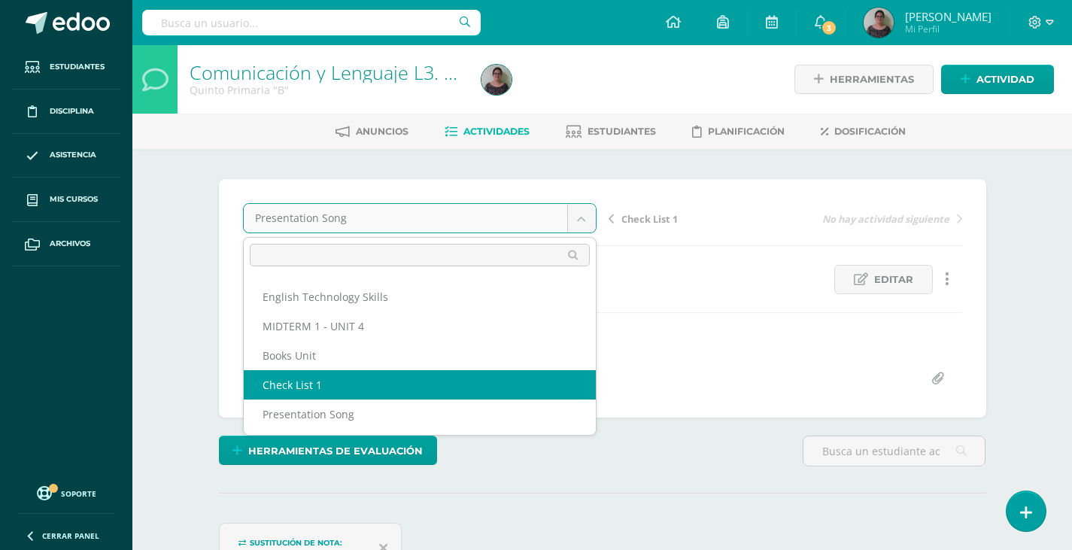
select select "/dashboard/teacher/grade-activity/128710/"
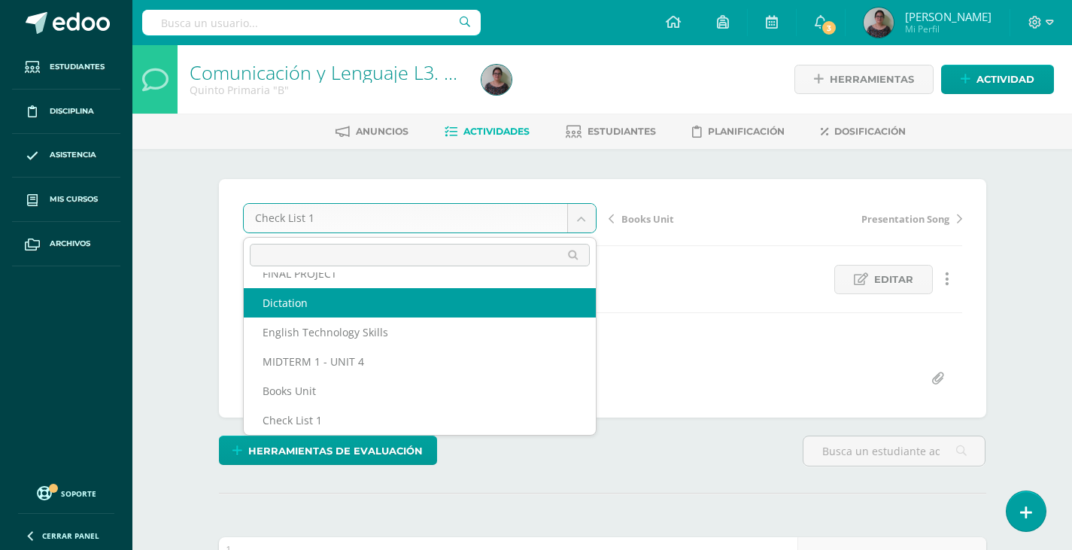
scroll to position [65, 0]
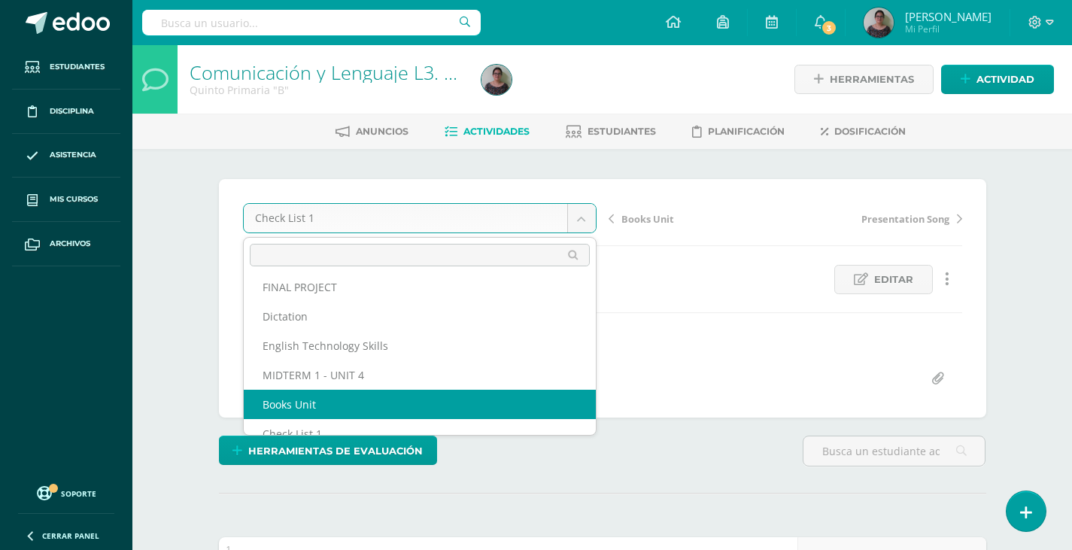
select select "/dashboard/teacher/grade-activity/128711/"
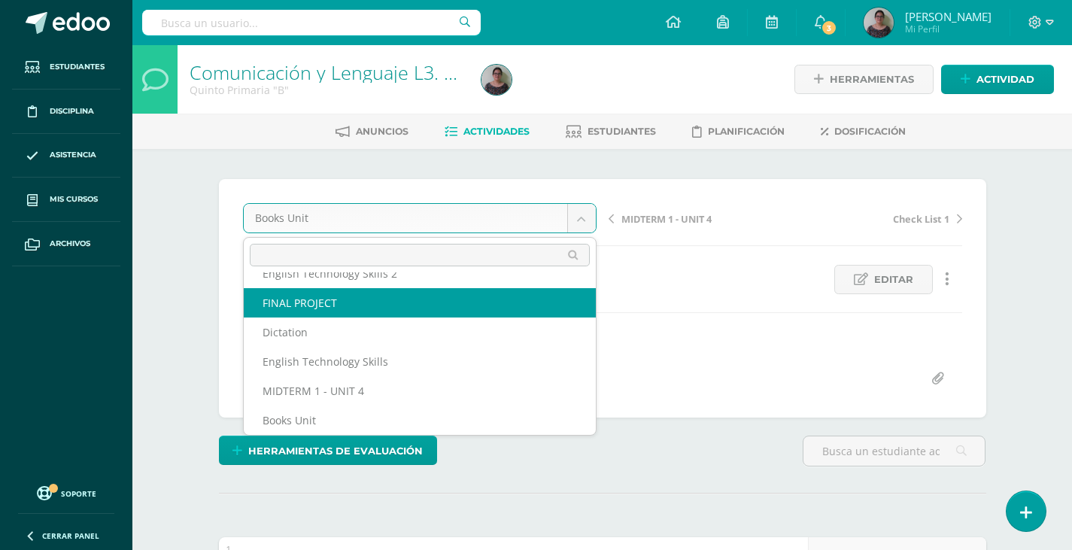
scroll to position [35, 0]
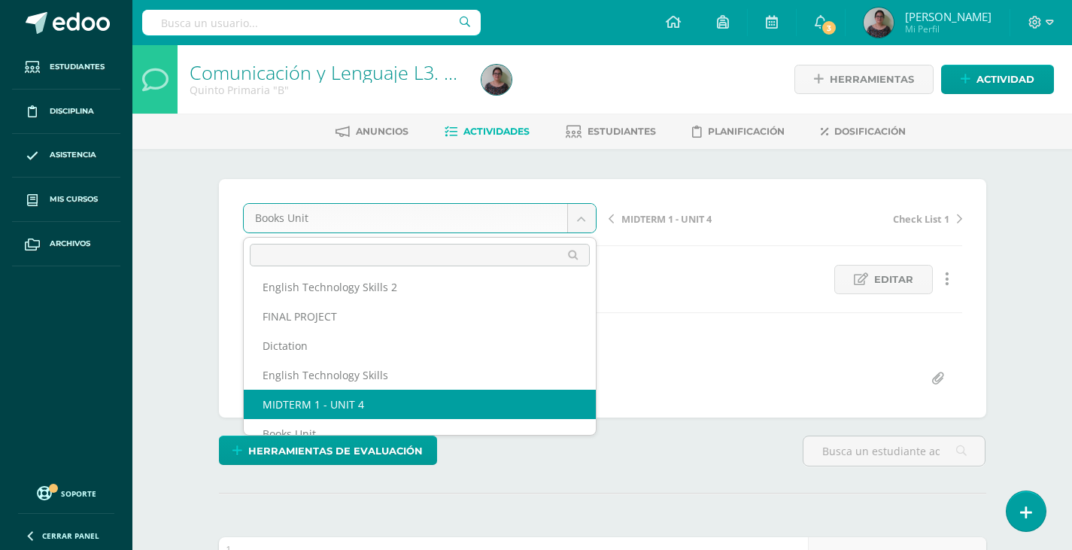
select select "/dashboard/teacher/grade-activity/129179/"
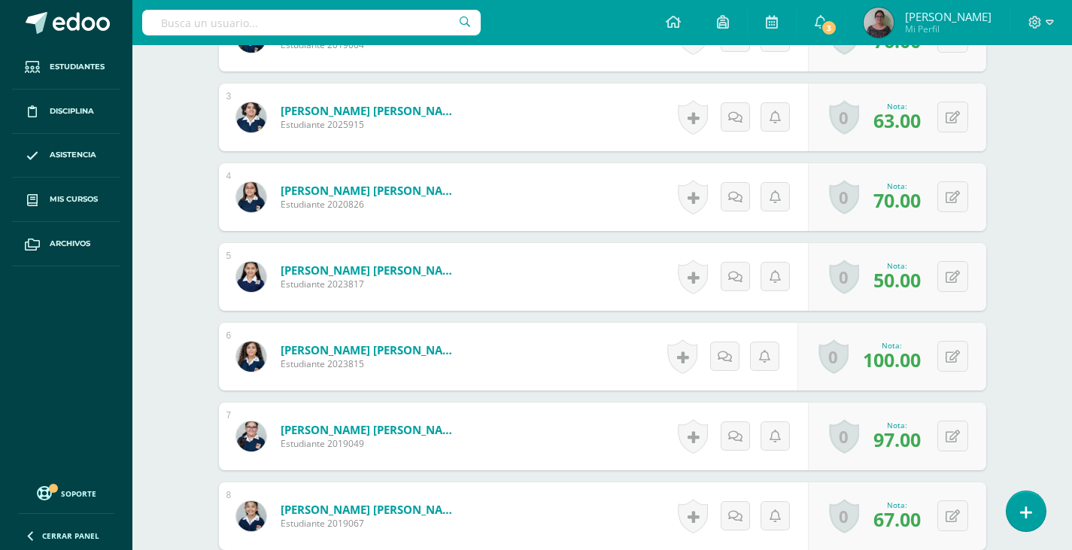
scroll to position [677, 0]
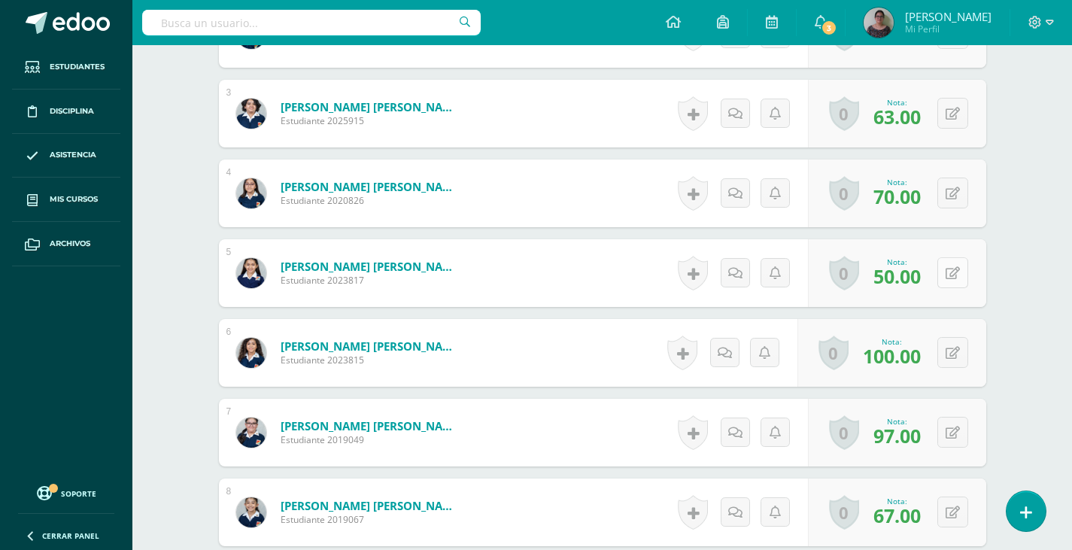
click at [959, 277] on button at bounding box center [952, 272] width 31 height 31
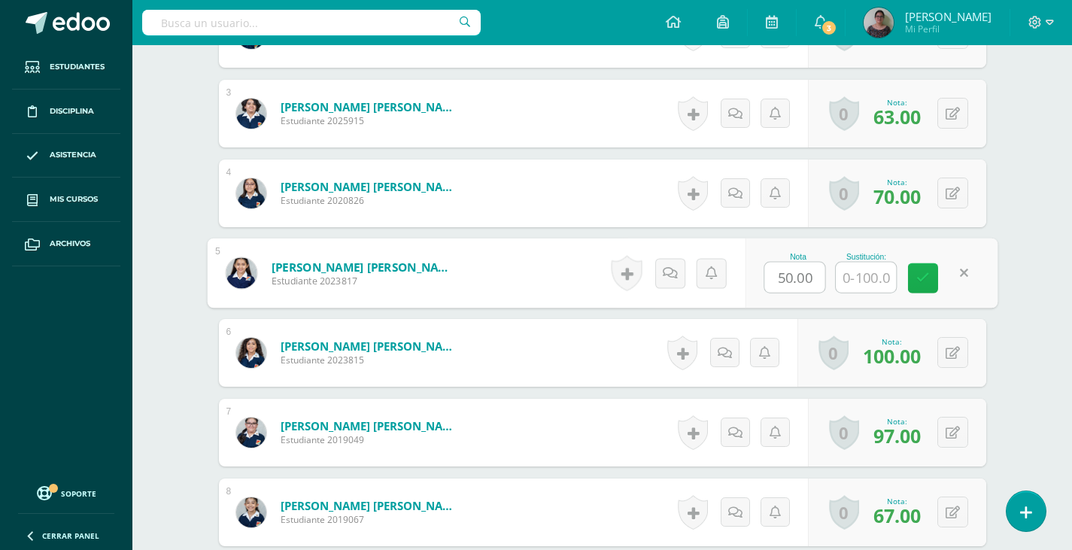
click at [924, 274] on icon at bounding box center [923, 277] width 14 height 13
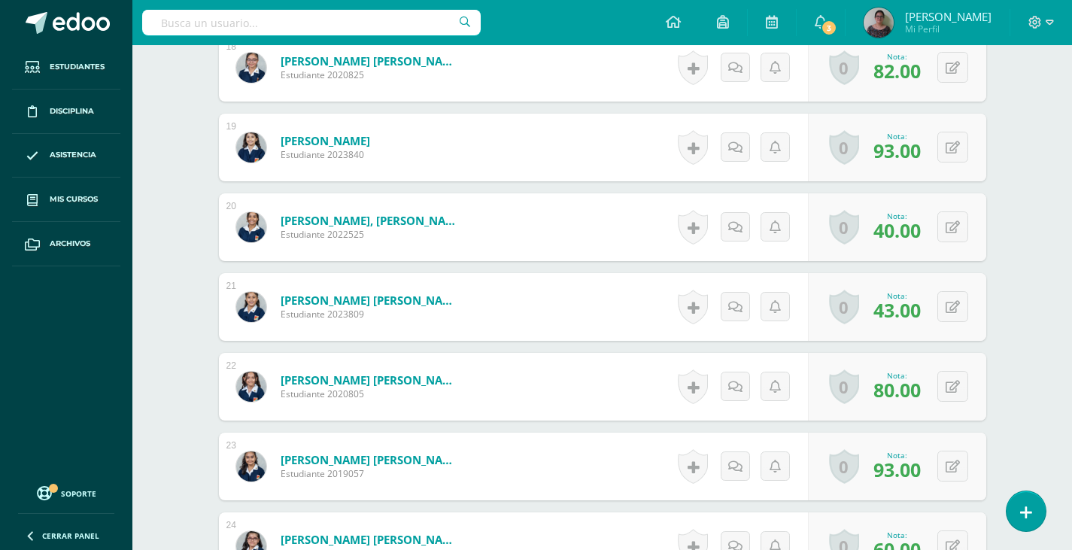
scroll to position [1880, 0]
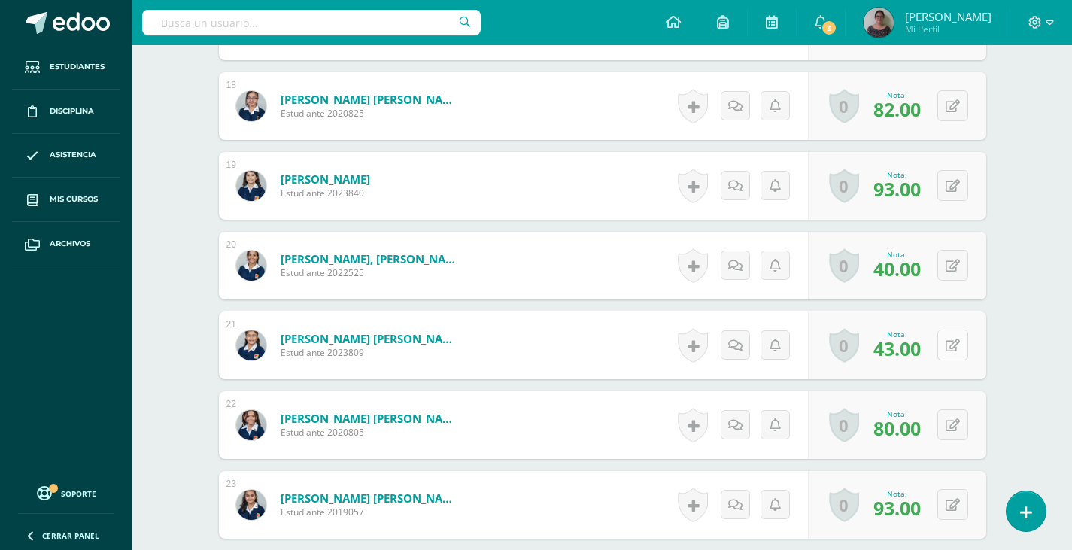
click at [950, 345] on button at bounding box center [952, 344] width 31 height 31
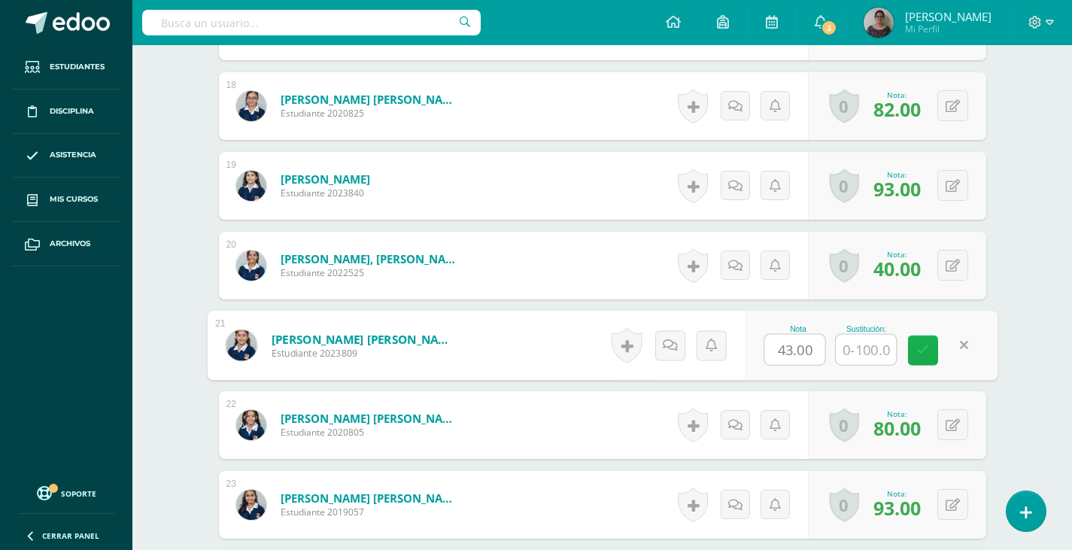
click at [926, 356] on icon at bounding box center [923, 350] width 14 height 13
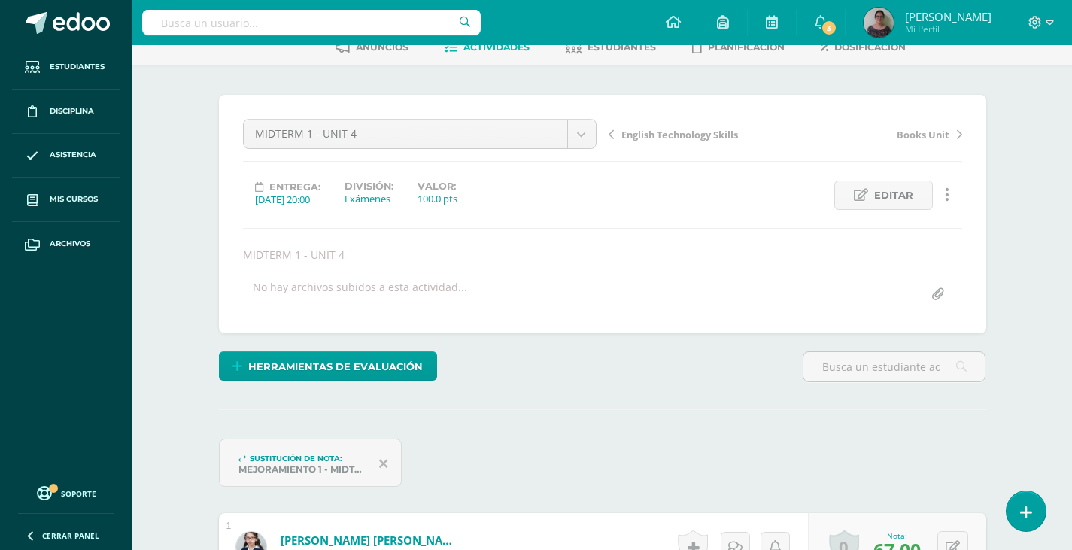
scroll to position [0, 0]
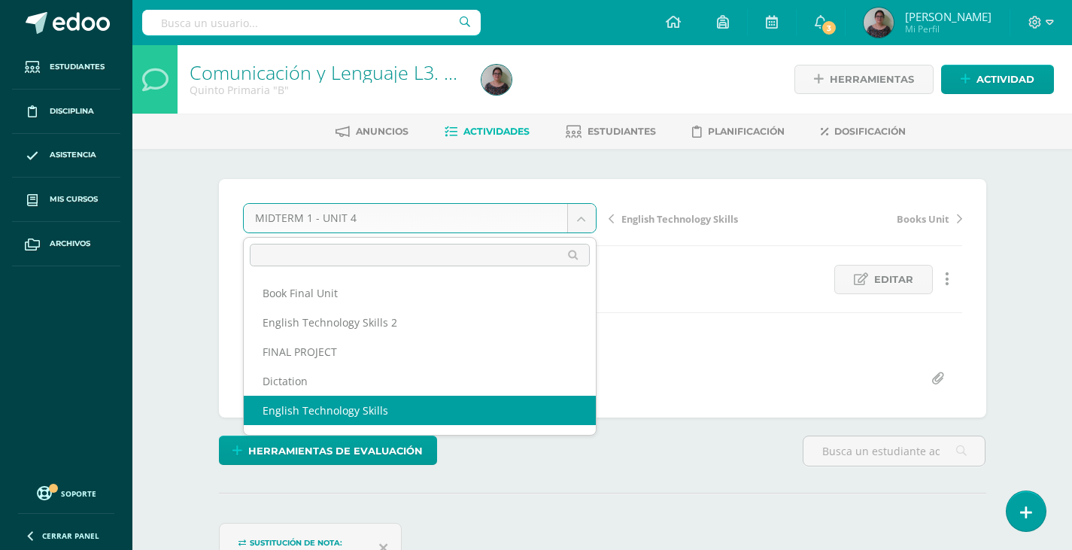
select select "/dashboard/teacher/grade-activity/129182/"
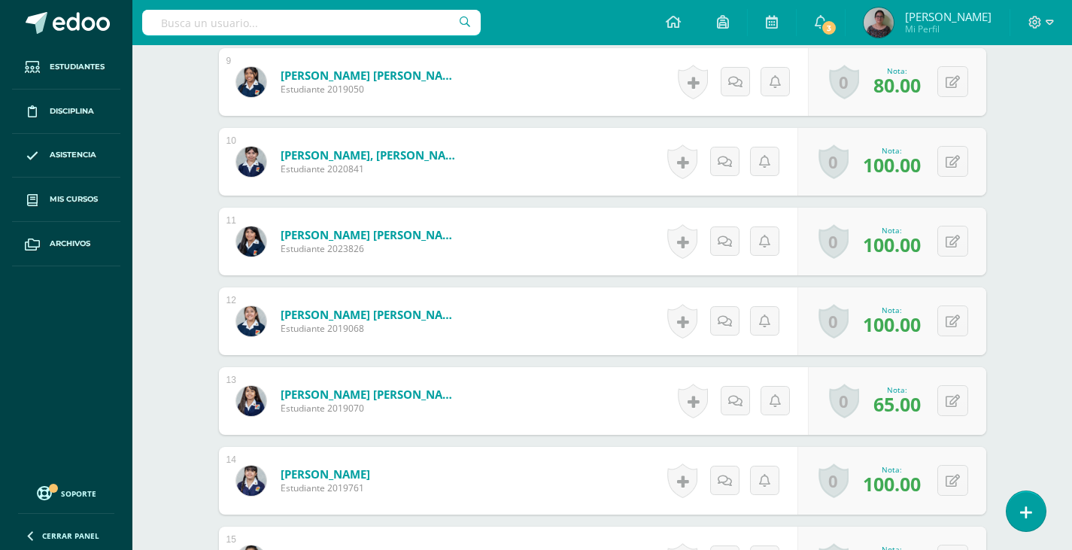
scroll to position [1205, 0]
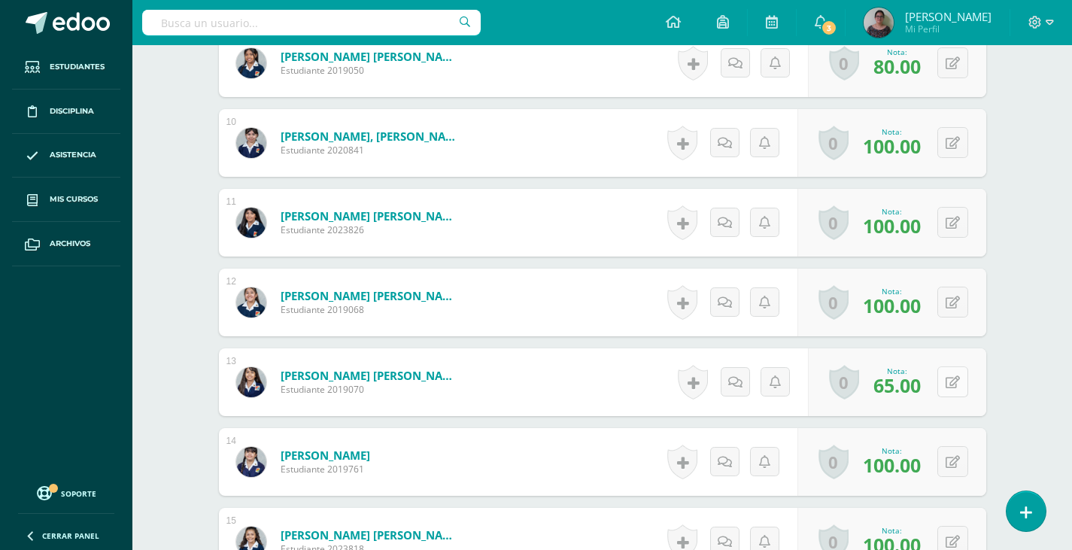
click at [950, 375] on button at bounding box center [952, 381] width 31 height 31
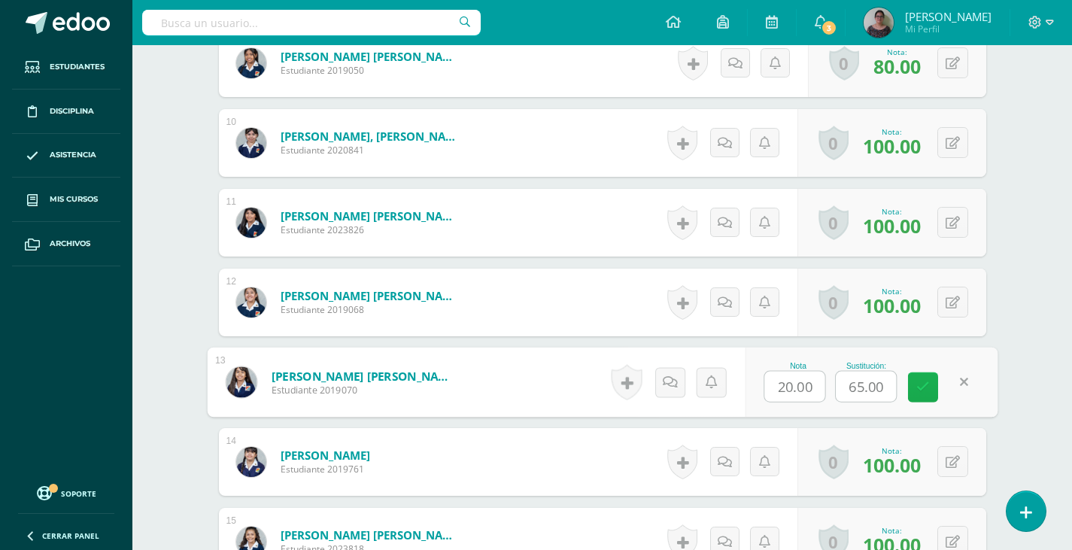
click at [931, 390] on link at bounding box center [923, 387] width 30 height 30
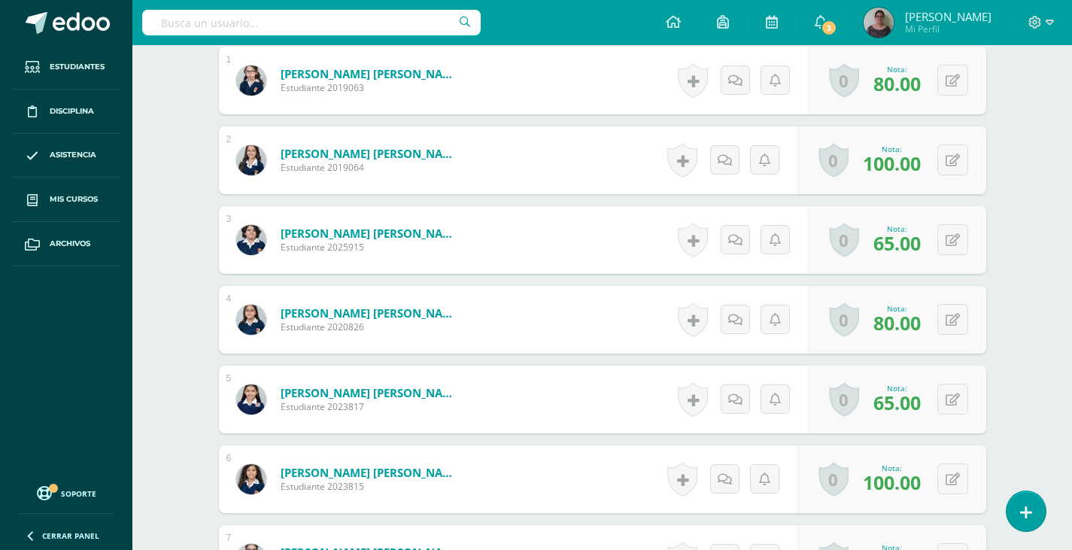
scroll to position [475, 0]
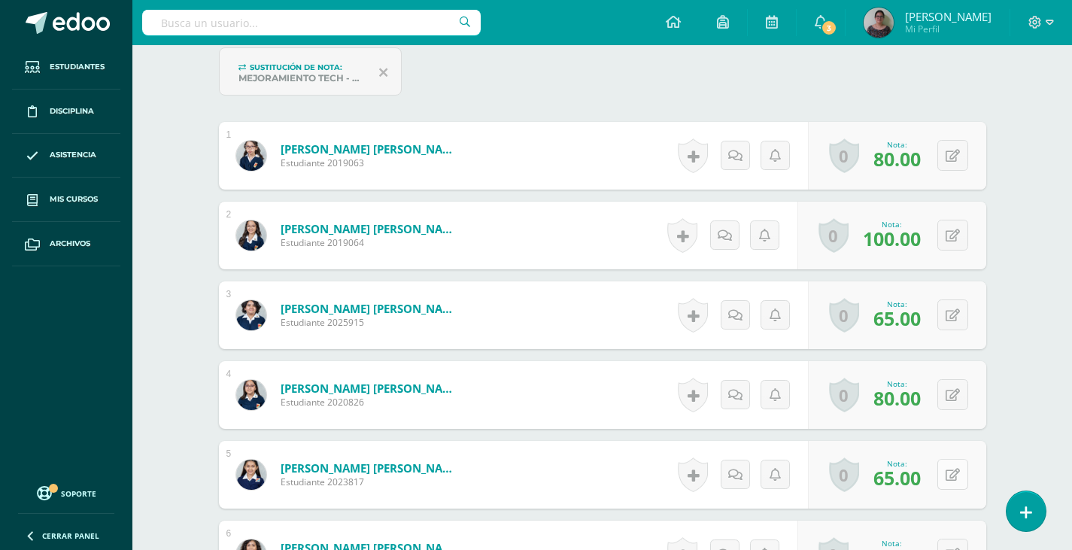
click at [947, 477] on button at bounding box center [952, 474] width 31 height 31
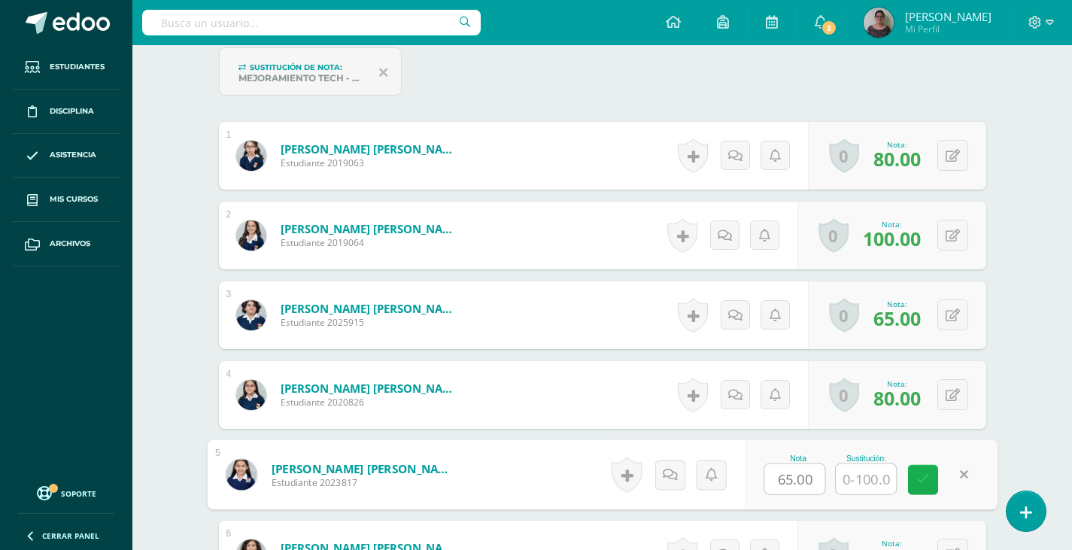
click at [927, 477] on icon at bounding box center [923, 479] width 14 height 13
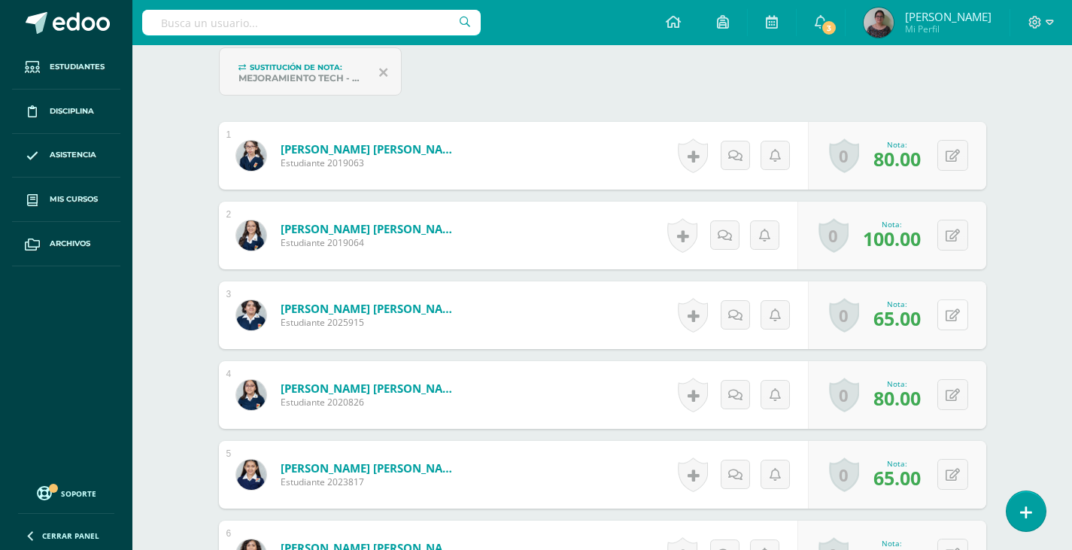
click at [956, 309] on icon at bounding box center [952, 315] width 14 height 13
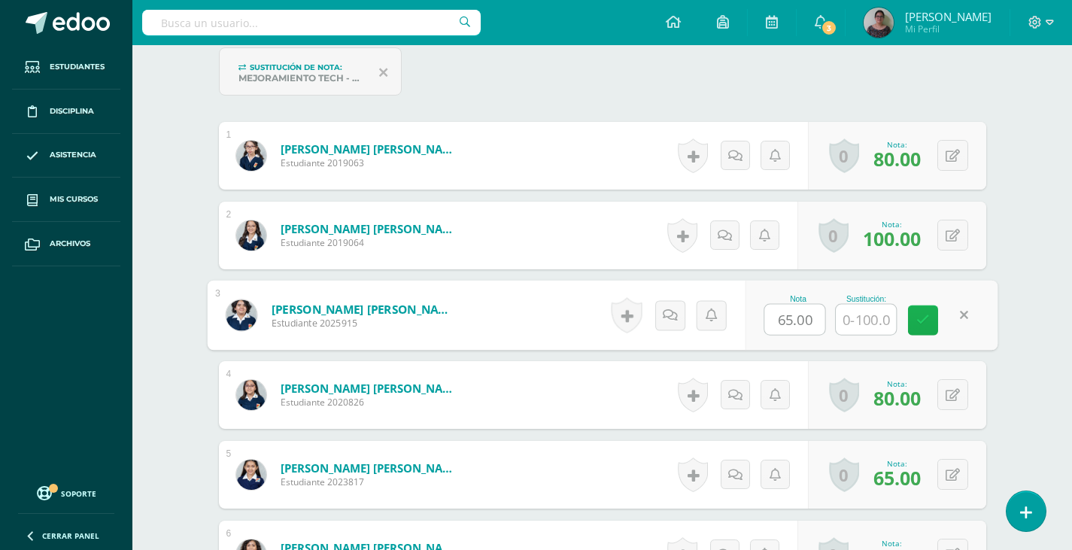
click at [926, 317] on icon at bounding box center [923, 320] width 14 height 13
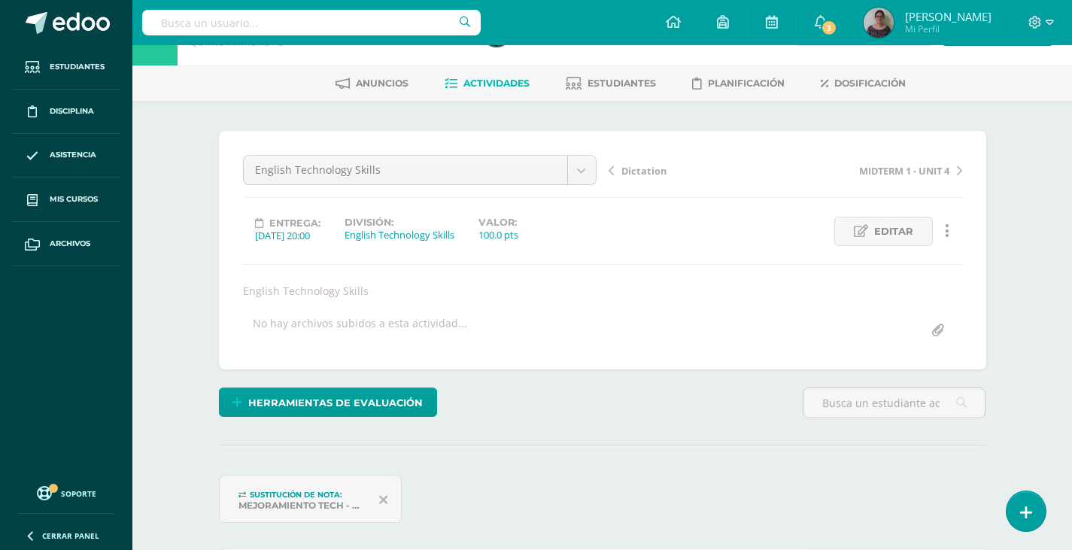
scroll to position [0, 0]
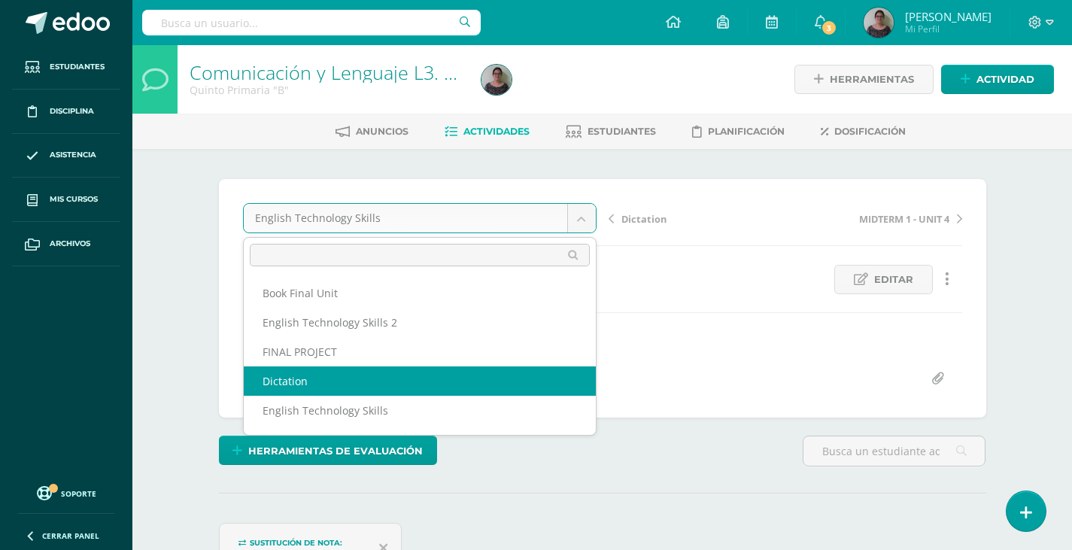
select select "/dashboard/teacher/grade-activity/129654/"
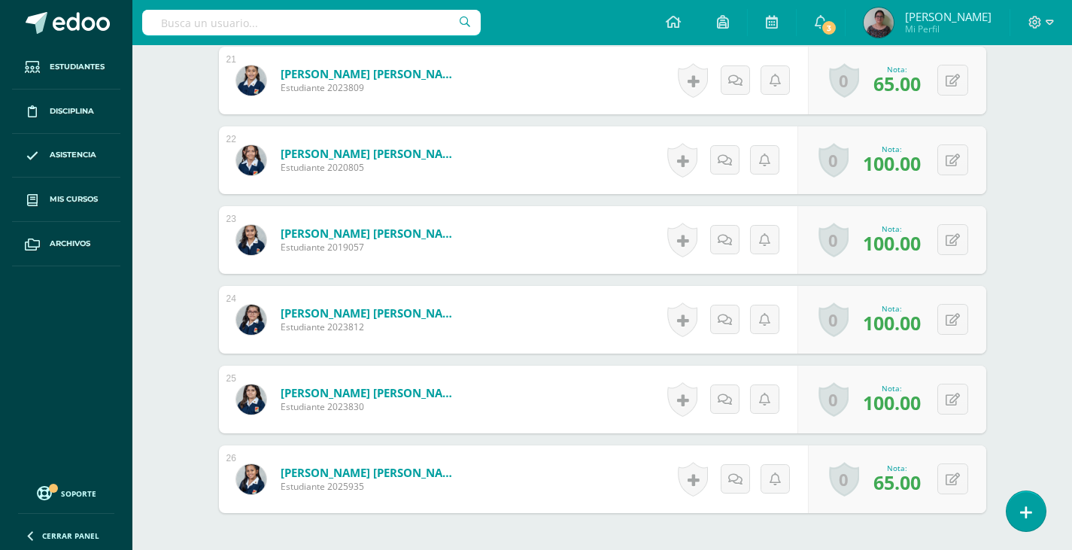
scroll to position [2258, 0]
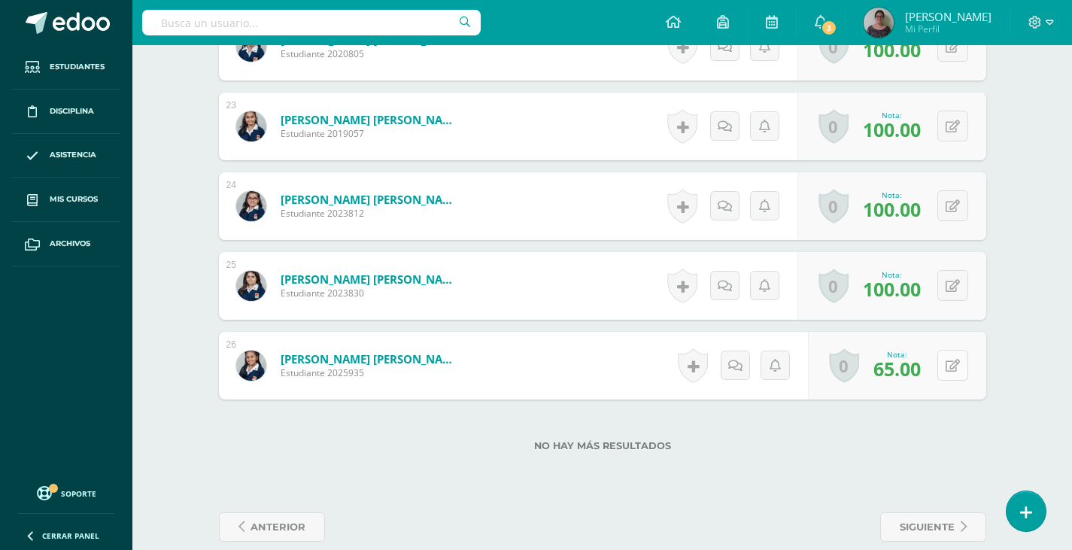
click at [948, 369] on button at bounding box center [952, 365] width 31 height 31
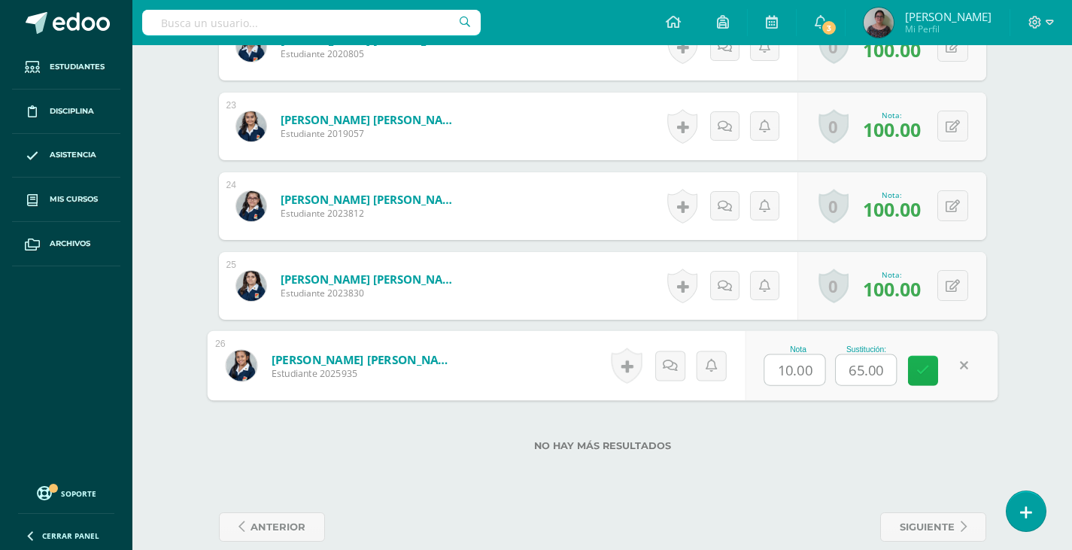
click at [929, 371] on link at bounding box center [923, 371] width 30 height 30
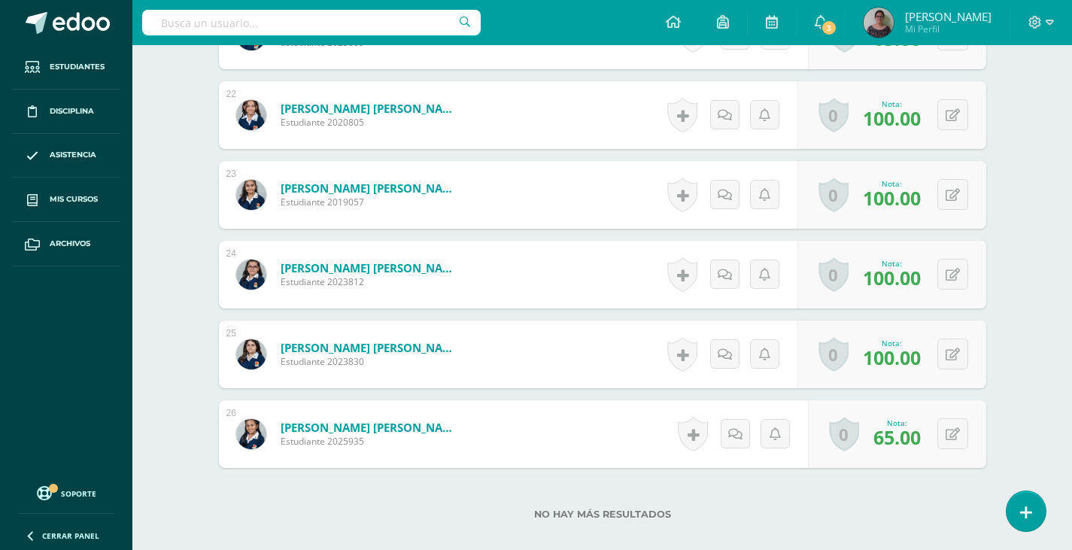
scroll to position [2032, 0]
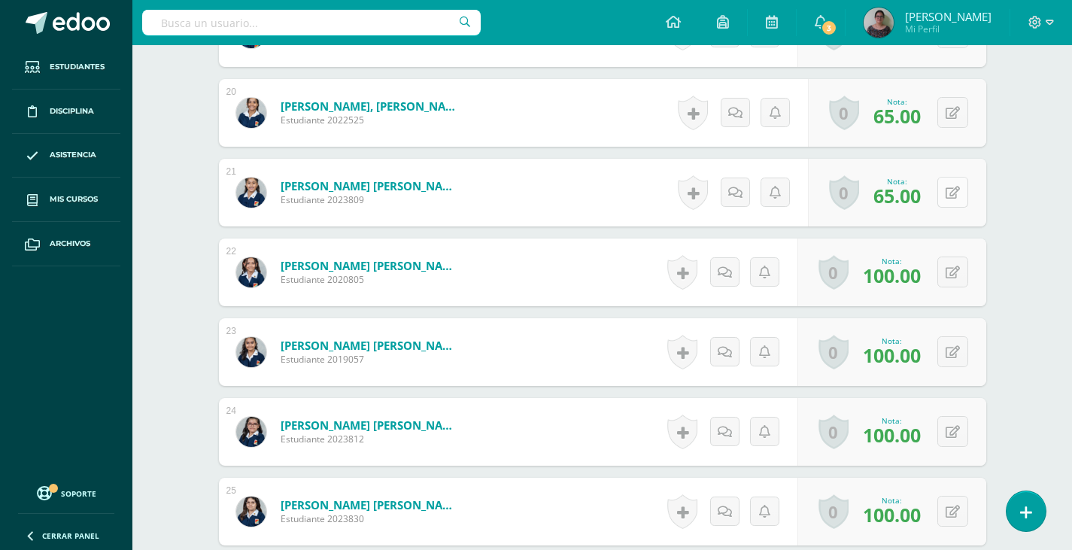
click at [950, 192] on icon at bounding box center [952, 192] width 14 height 13
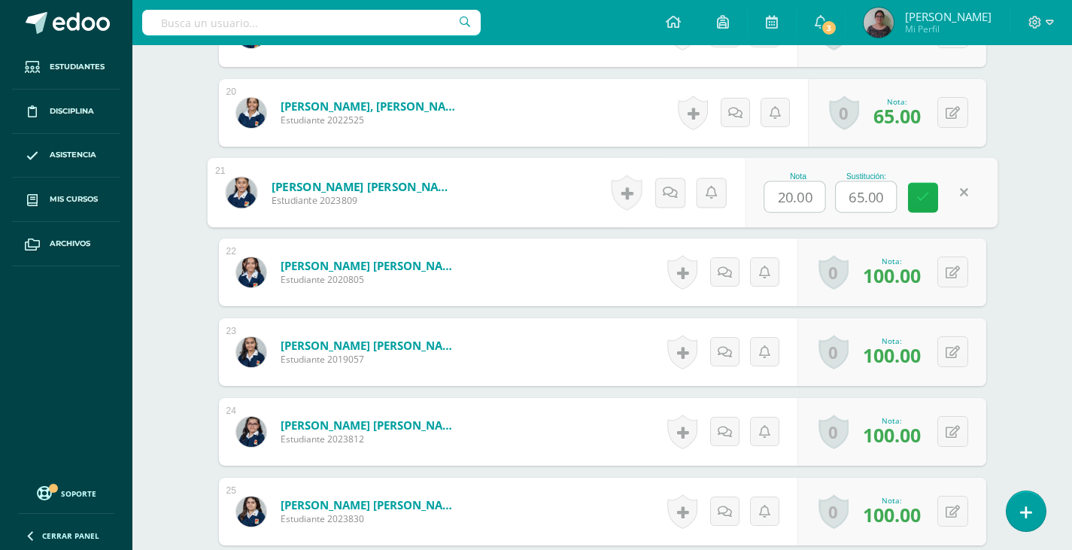
click at [920, 195] on icon at bounding box center [923, 197] width 14 height 13
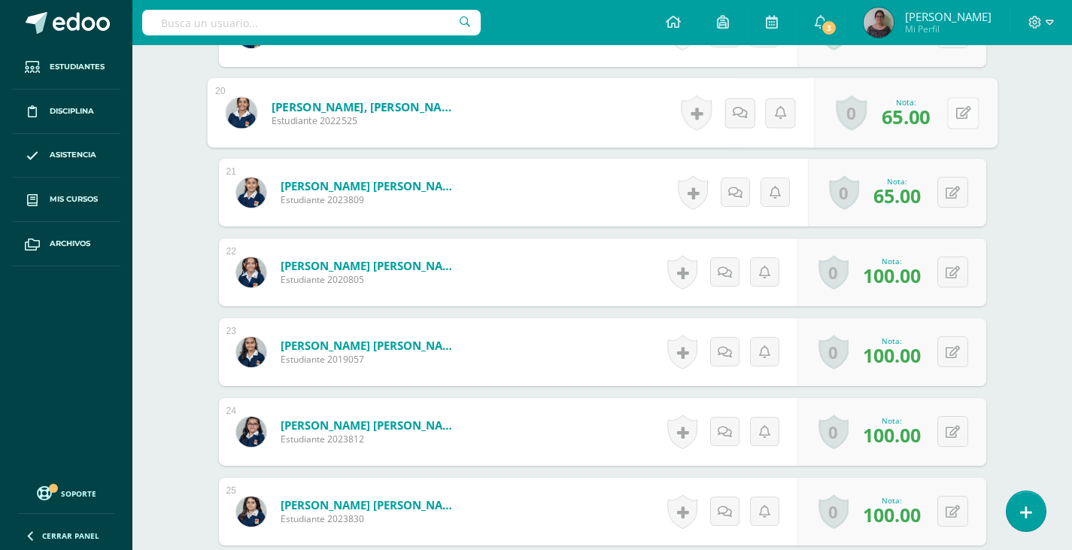
click at [959, 118] on button at bounding box center [963, 113] width 32 height 32
click at [924, 119] on icon at bounding box center [923, 117] width 14 height 13
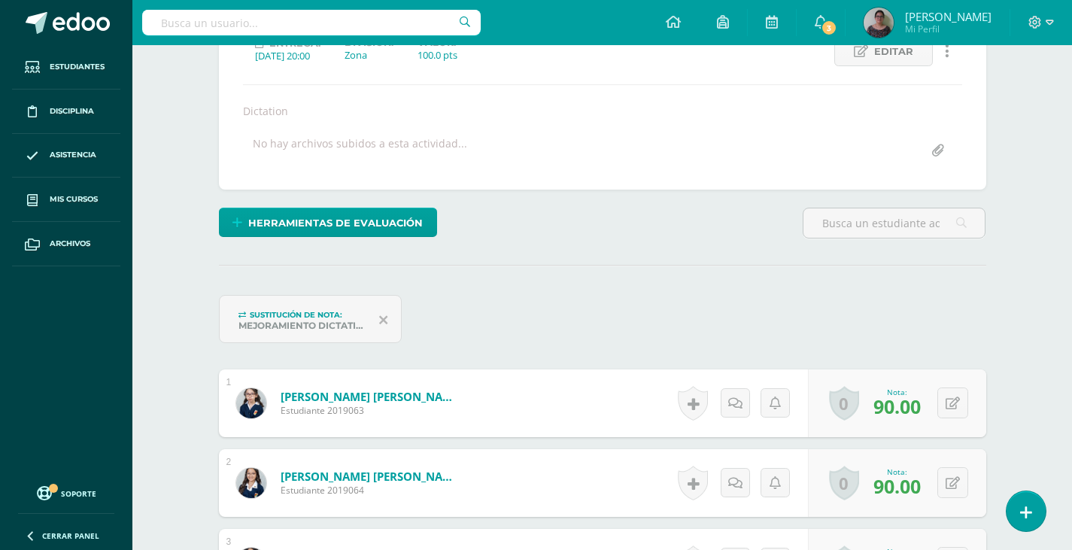
scroll to position [0, 0]
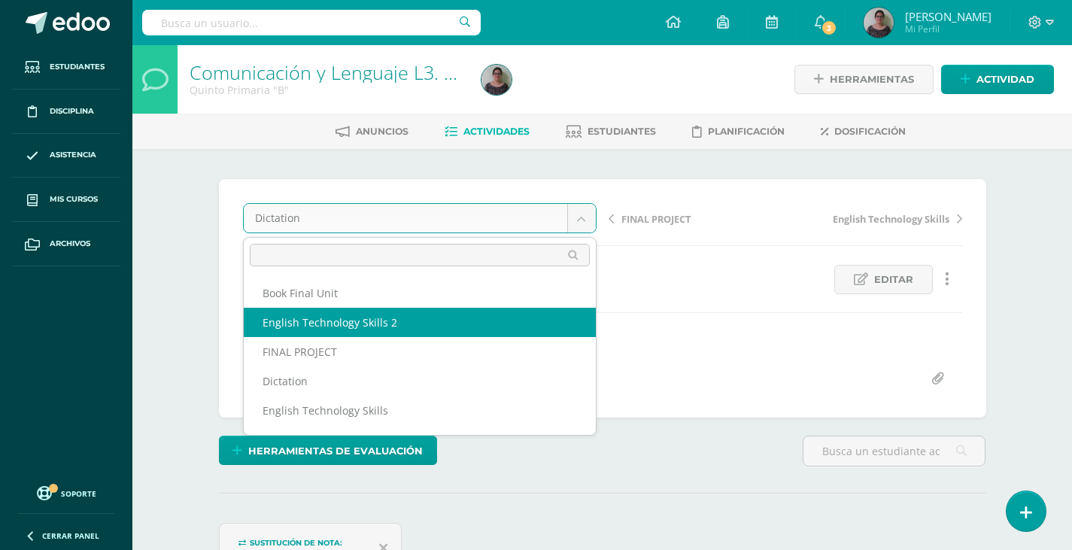
select select "/dashboard/teacher/grade-activity/130243/"
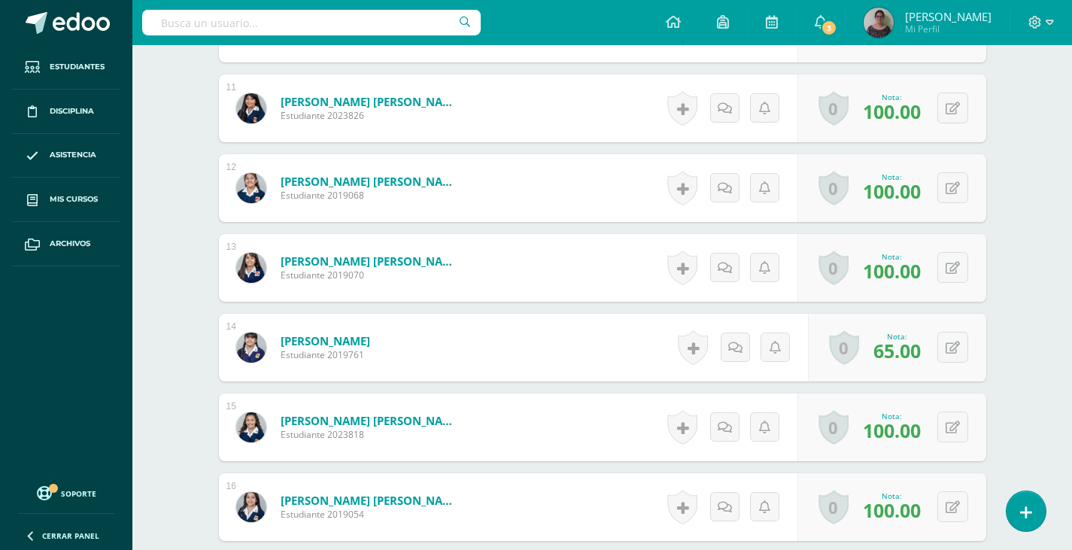
scroll to position [1281, 0]
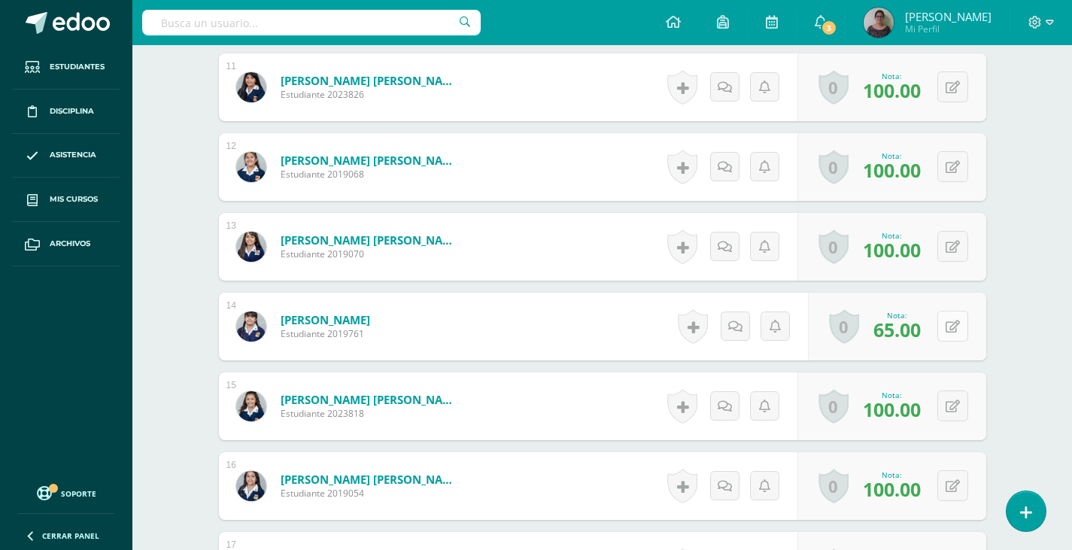
click at [959, 332] on button at bounding box center [952, 326] width 31 height 31
click at [923, 329] on icon at bounding box center [923, 331] width 14 height 13
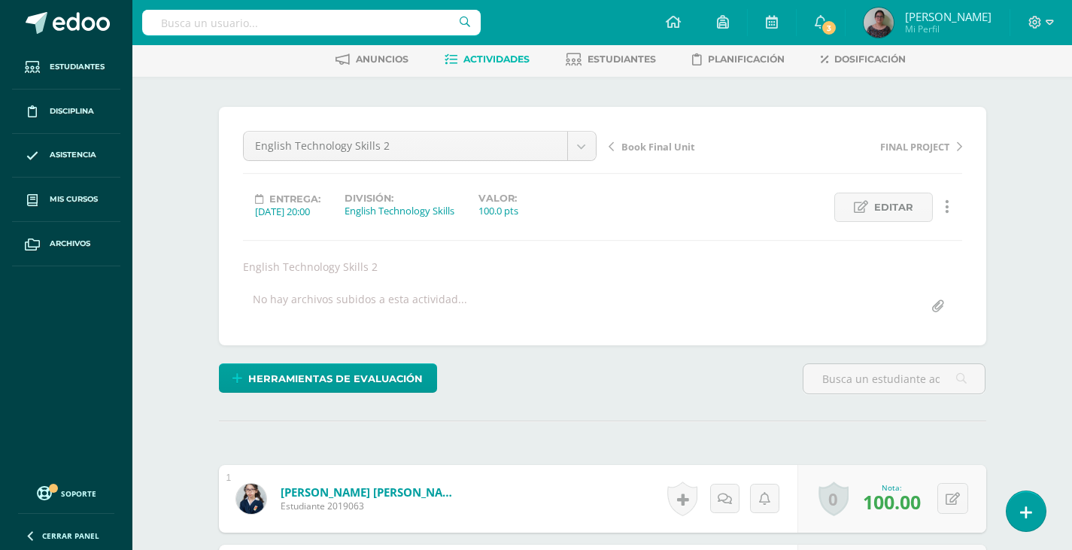
scroll to position [0, 0]
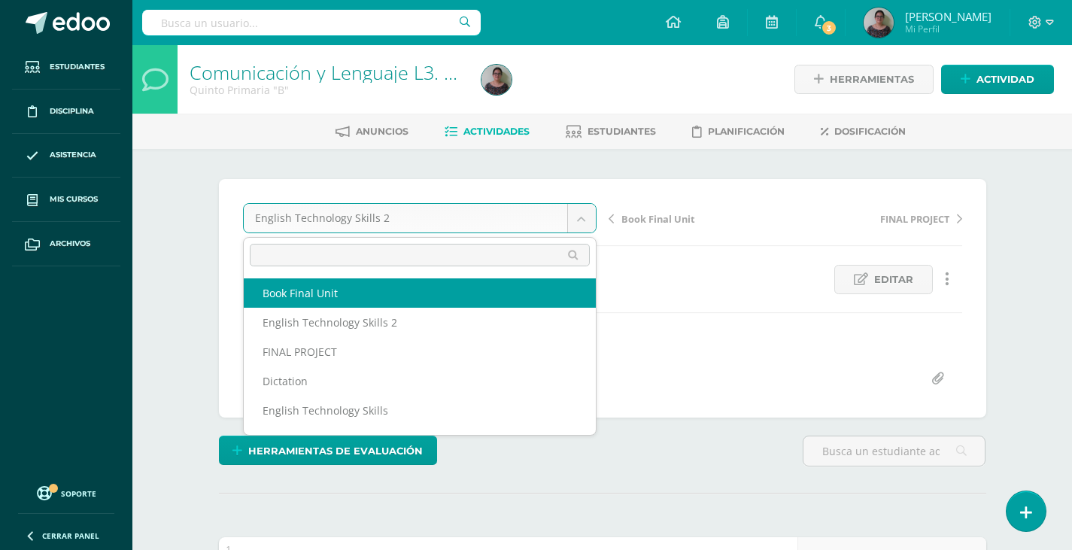
select select "/dashboard/teacher/grade-activity/129940/"
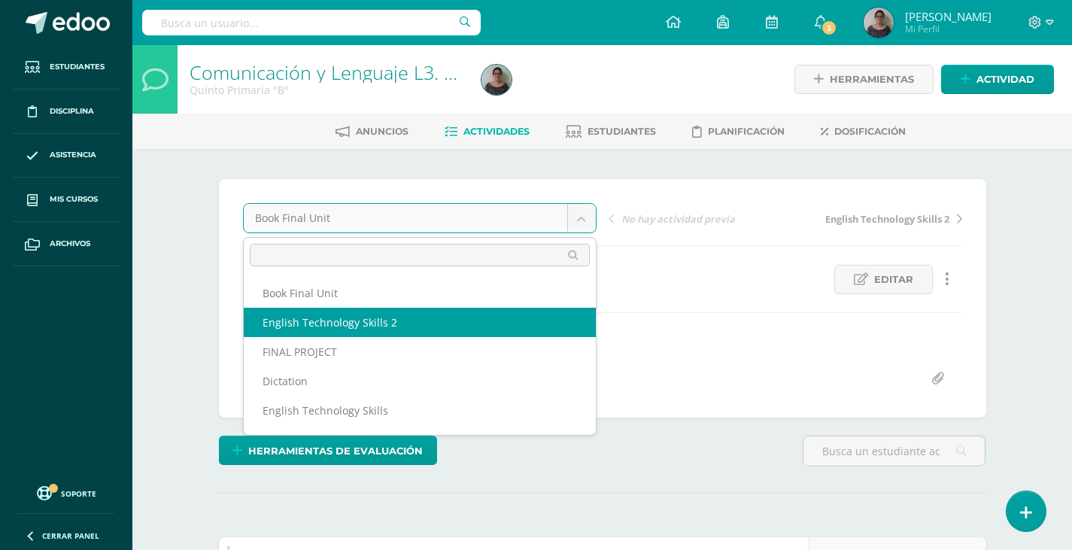
select select "/dashboard/teacher/grade-activity/130243/"
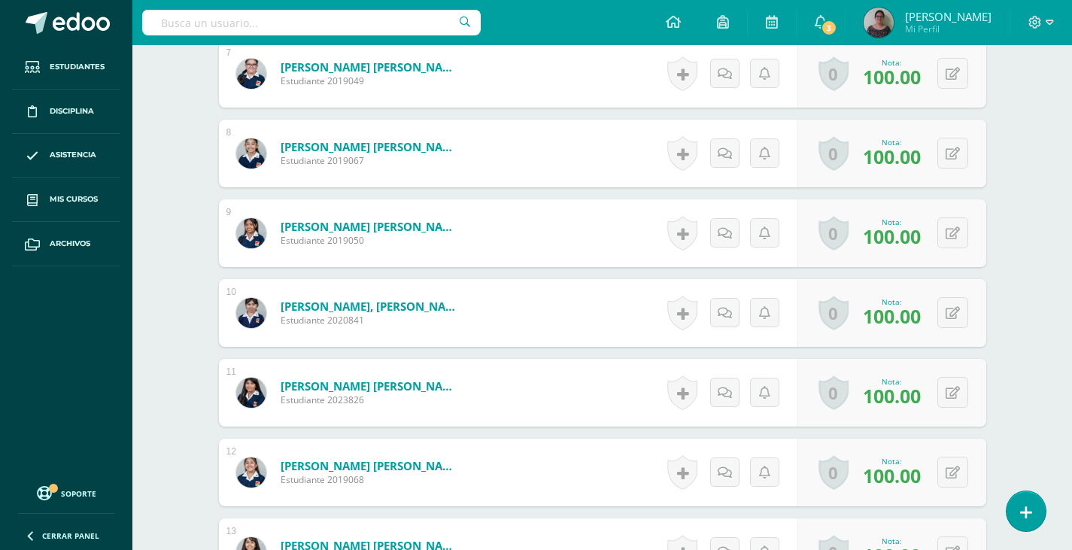
scroll to position [978, 0]
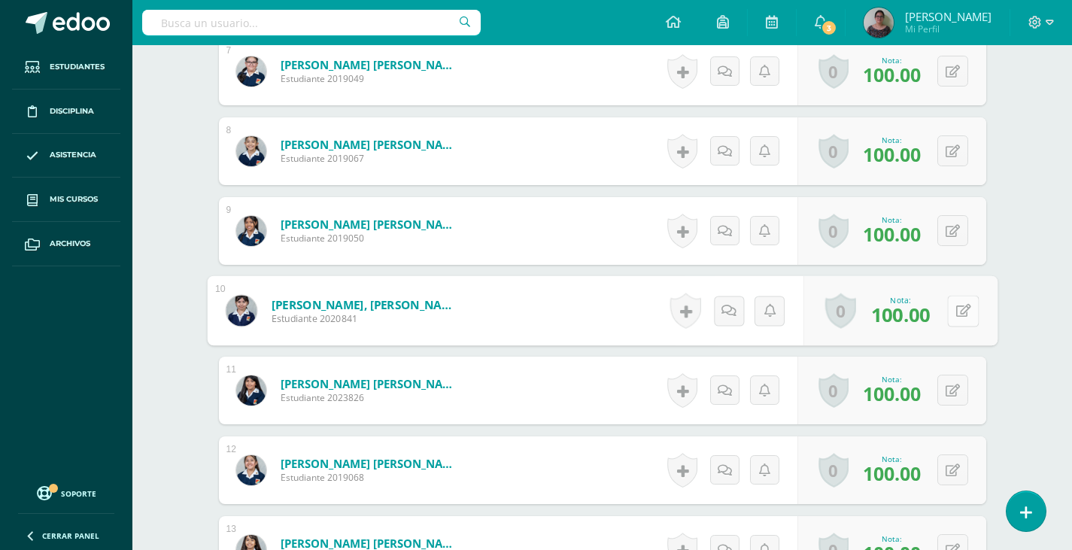
click at [955, 317] on button at bounding box center [963, 311] width 32 height 32
click at [917, 317] on icon at bounding box center [923, 315] width 14 height 13
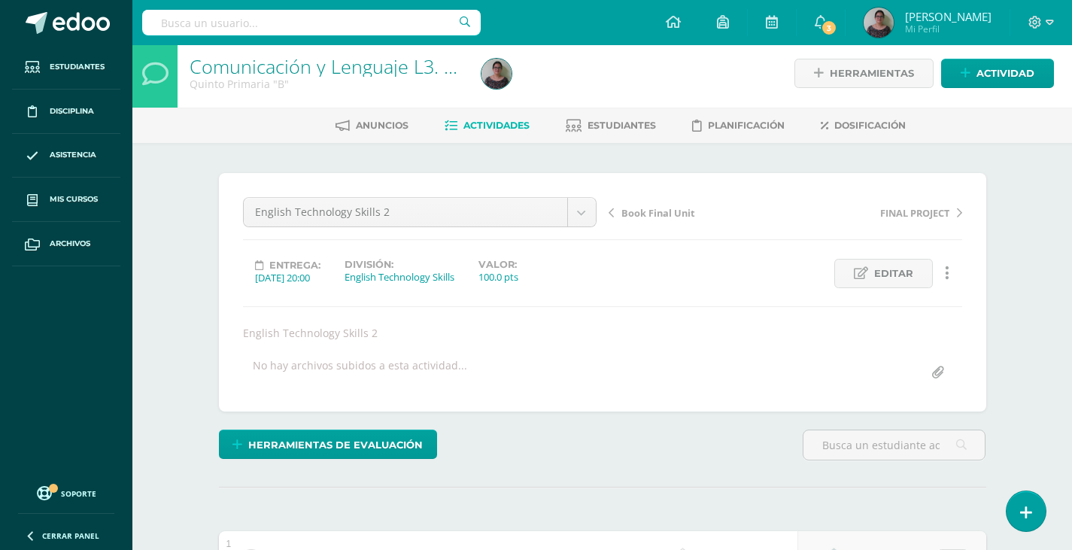
scroll to position [0, 0]
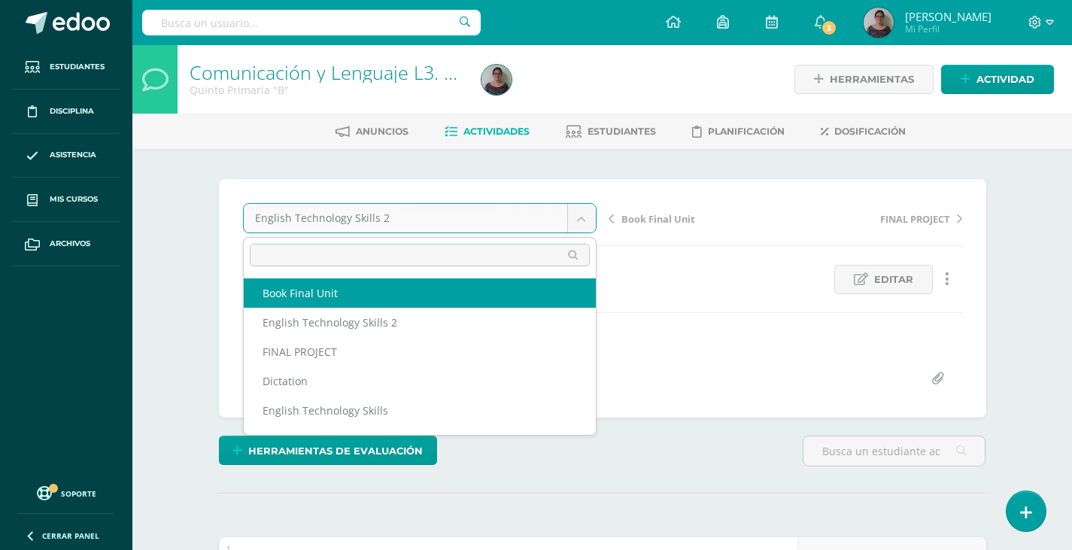
select select "/dashboard/teacher/grade-activity/129940/"
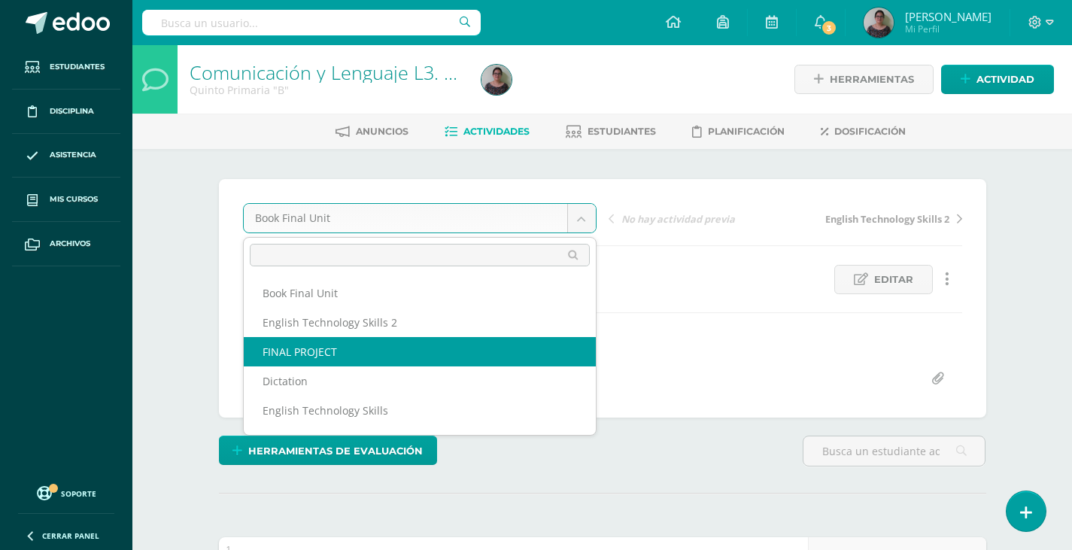
select select "/dashboard/teacher/grade-activity/129941/"
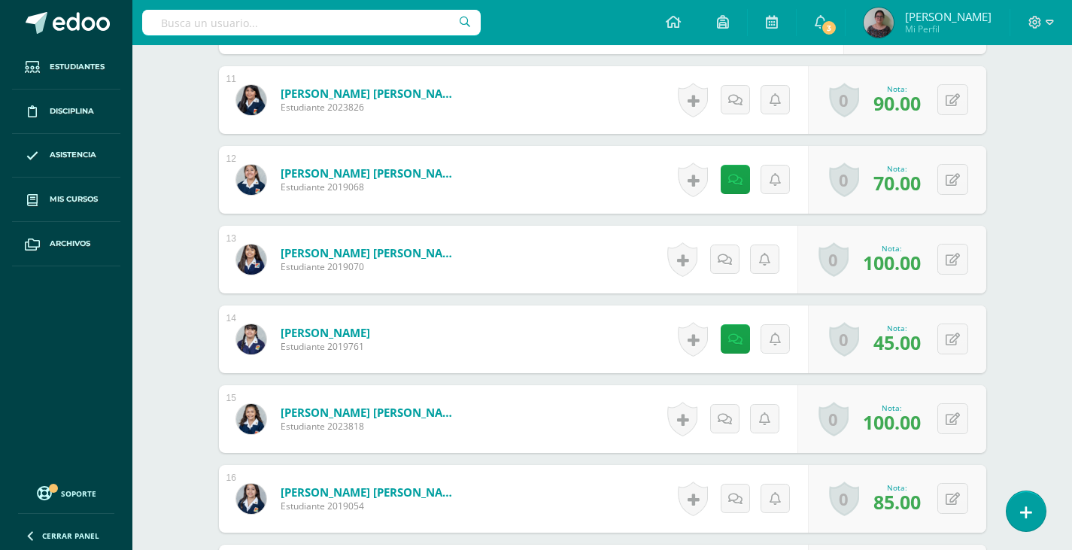
scroll to position [1294, 0]
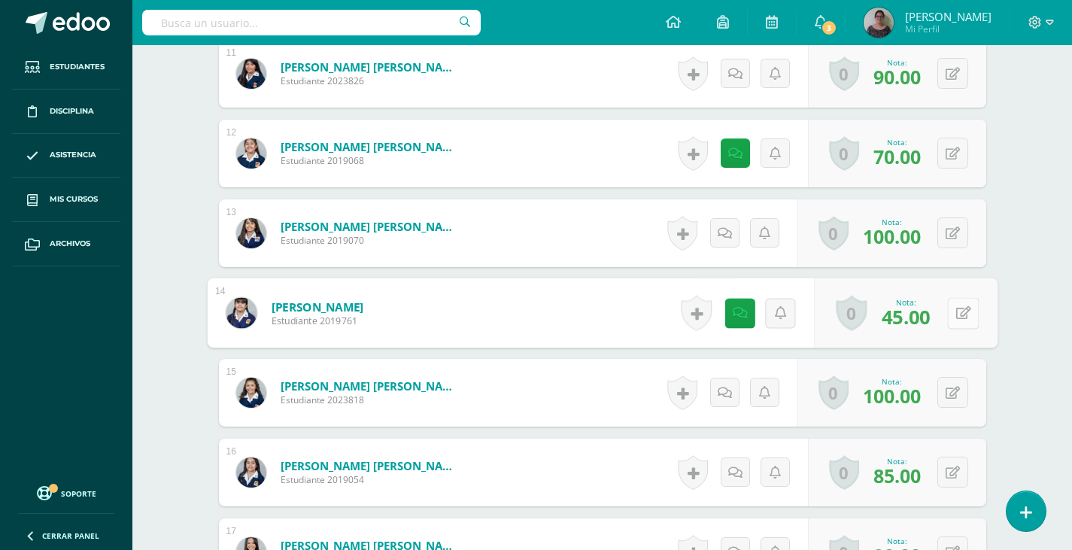
click at [959, 313] on button at bounding box center [963, 313] width 32 height 32
click at [924, 322] on icon at bounding box center [923, 317] width 14 height 13
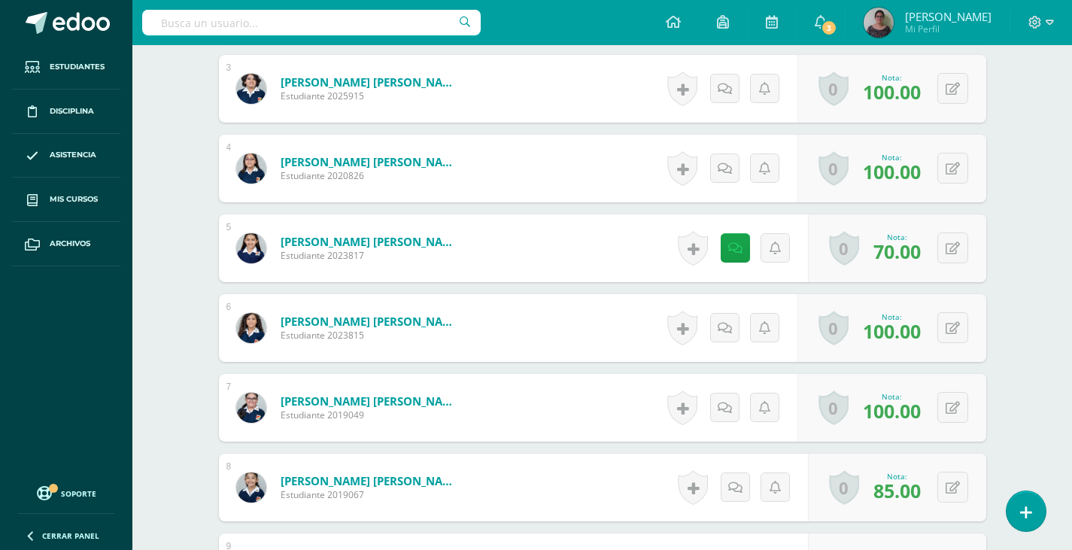
scroll to position [641, 0]
click at [735, 250] on icon at bounding box center [735, 249] width 14 height 13
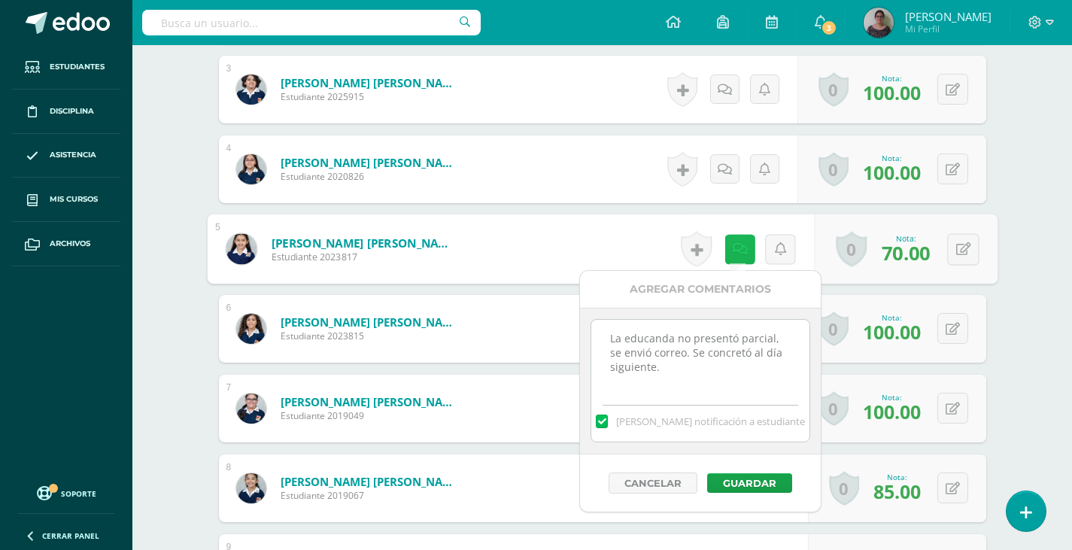
click at [735, 250] on icon at bounding box center [739, 248] width 15 height 13
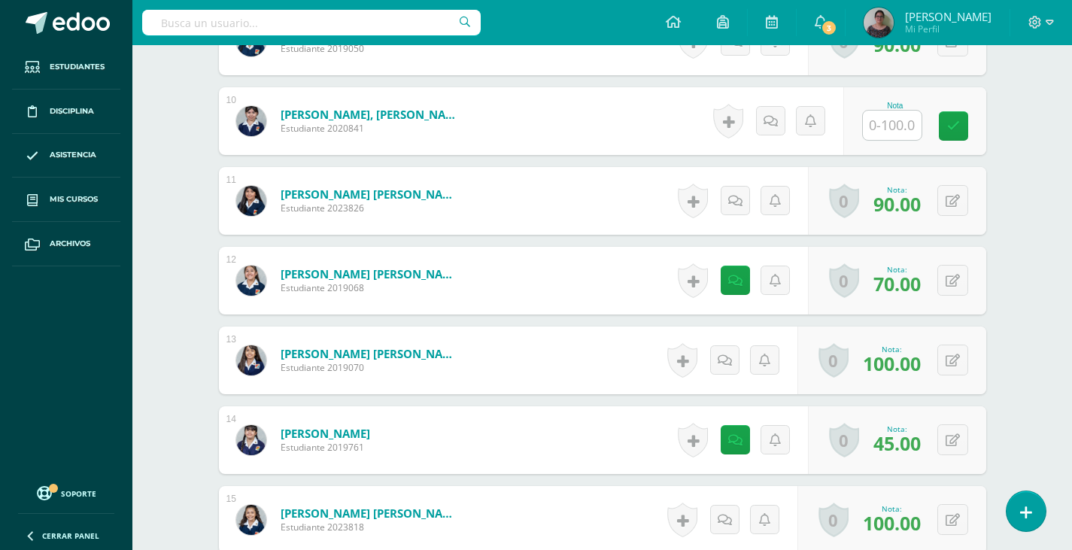
scroll to position [1242, 0]
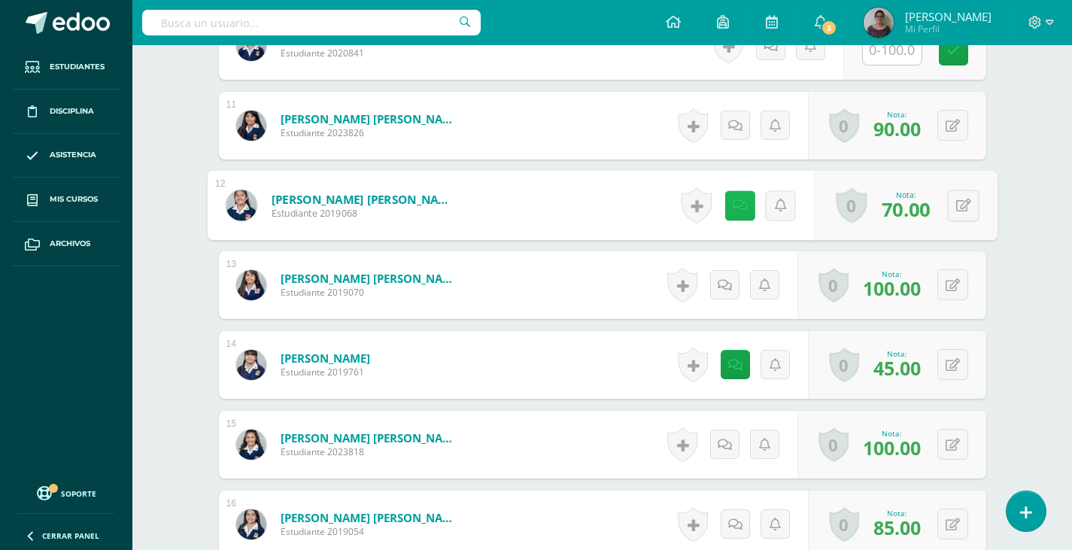
click at [741, 207] on link at bounding box center [739, 205] width 30 height 30
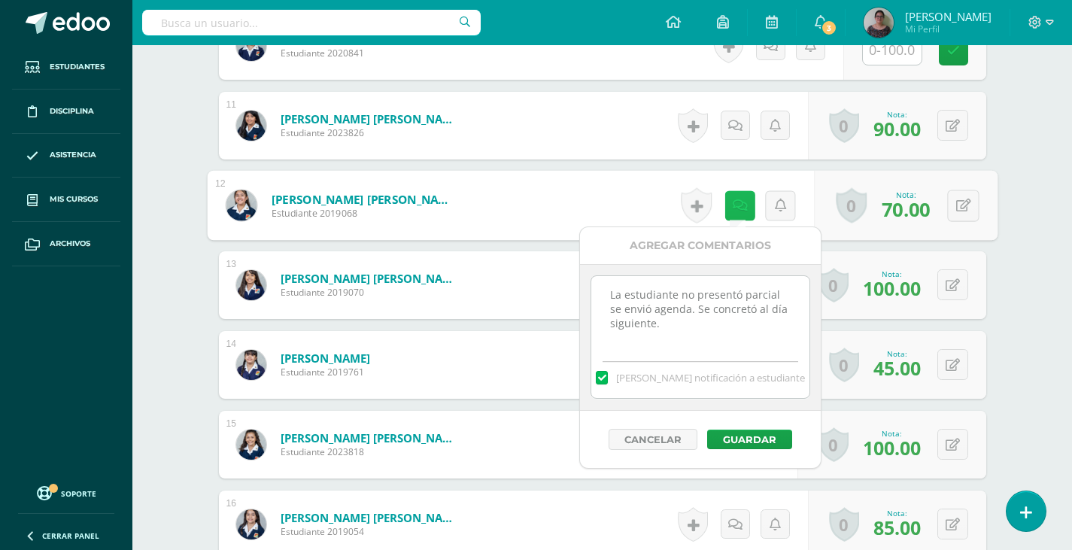
click at [741, 207] on icon at bounding box center [739, 205] width 15 height 13
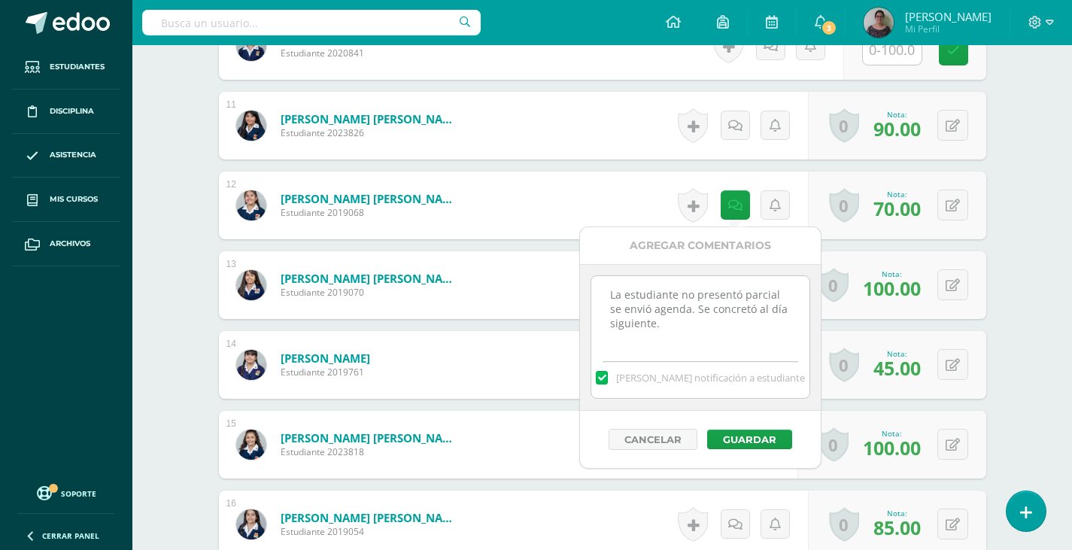
click at [1026, 211] on div "Comunicación y Lenguaje L3. Tercer Idioma Quinto Primaria "B" Herramientas Deta…" at bounding box center [601, 165] width 939 height 2724
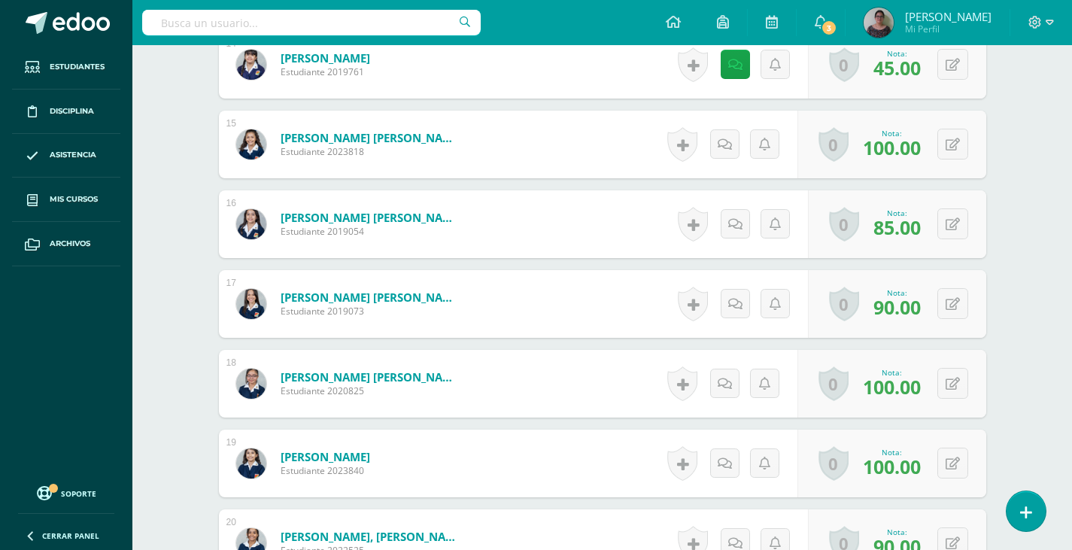
scroll to position [1543, 0]
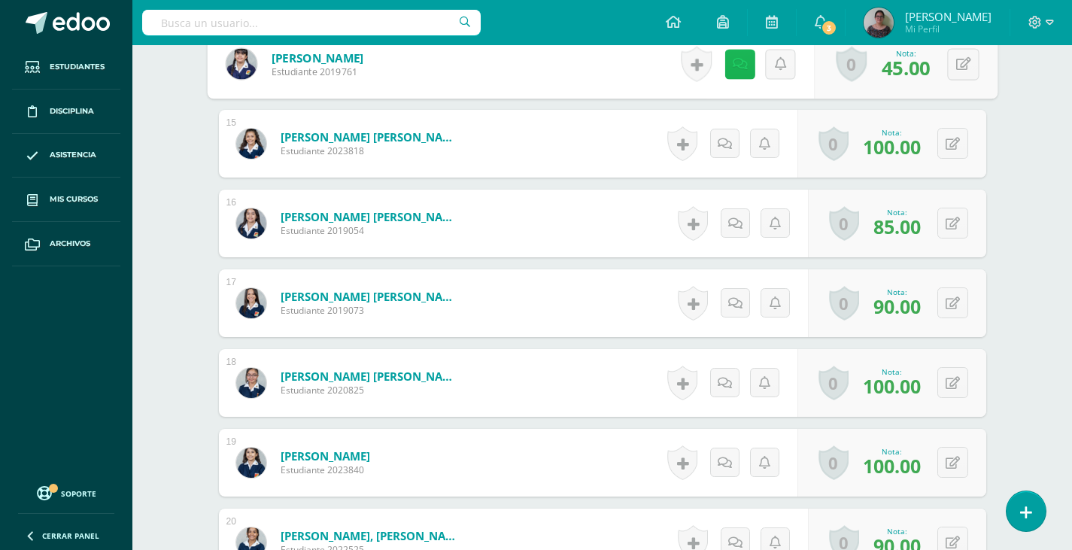
click at [737, 61] on icon at bounding box center [739, 63] width 15 height 13
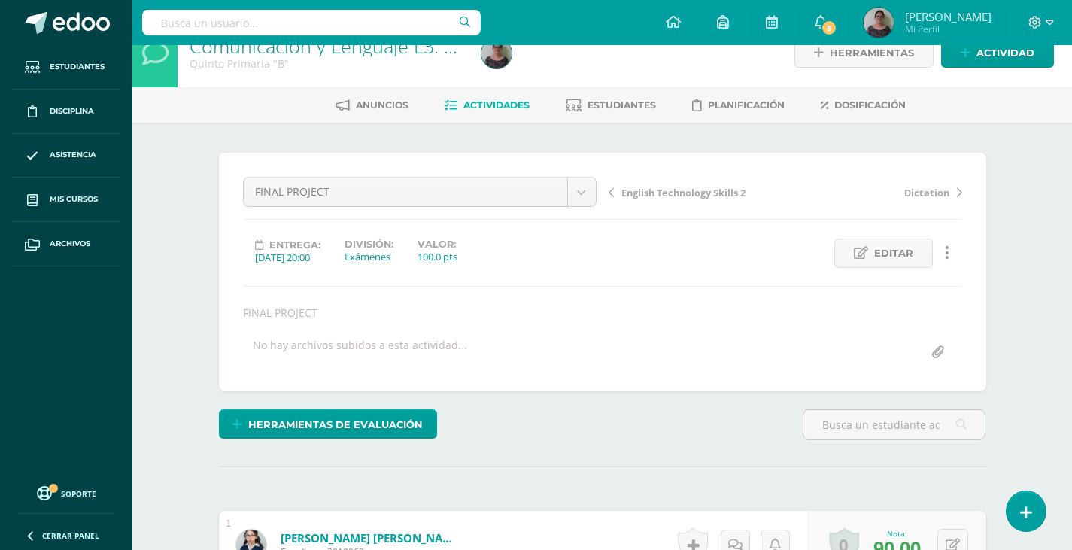
scroll to position [0, 0]
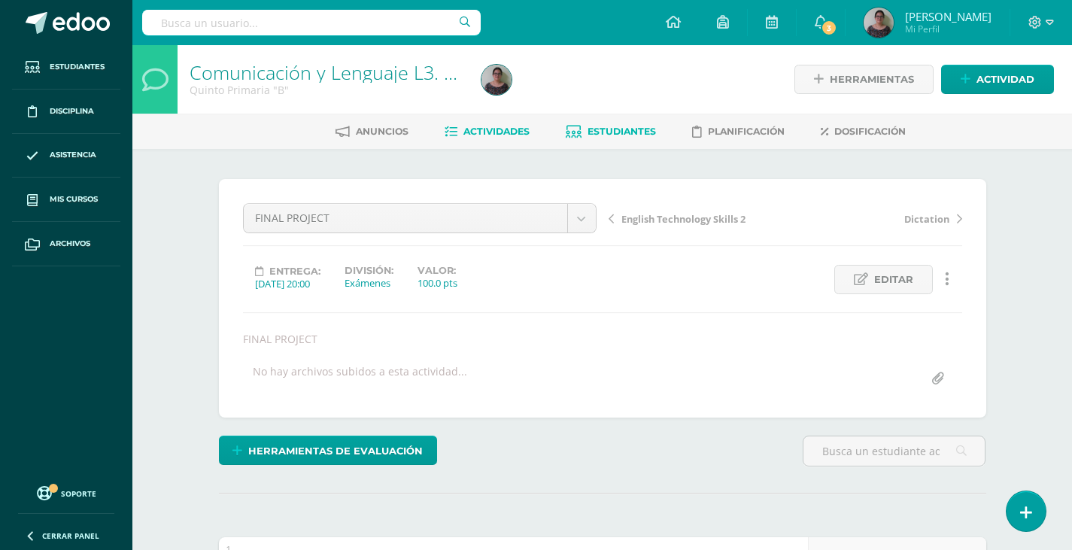
click at [611, 129] on span "Estudiantes" at bounding box center [621, 131] width 68 height 11
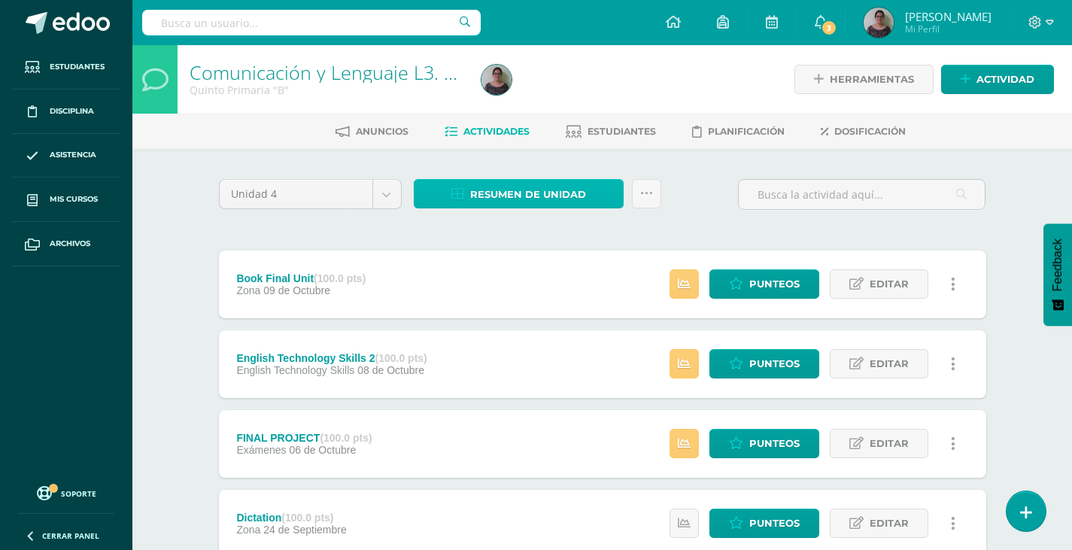
click at [541, 203] on span "Resumen de unidad" at bounding box center [528, 194] width 116 height 28
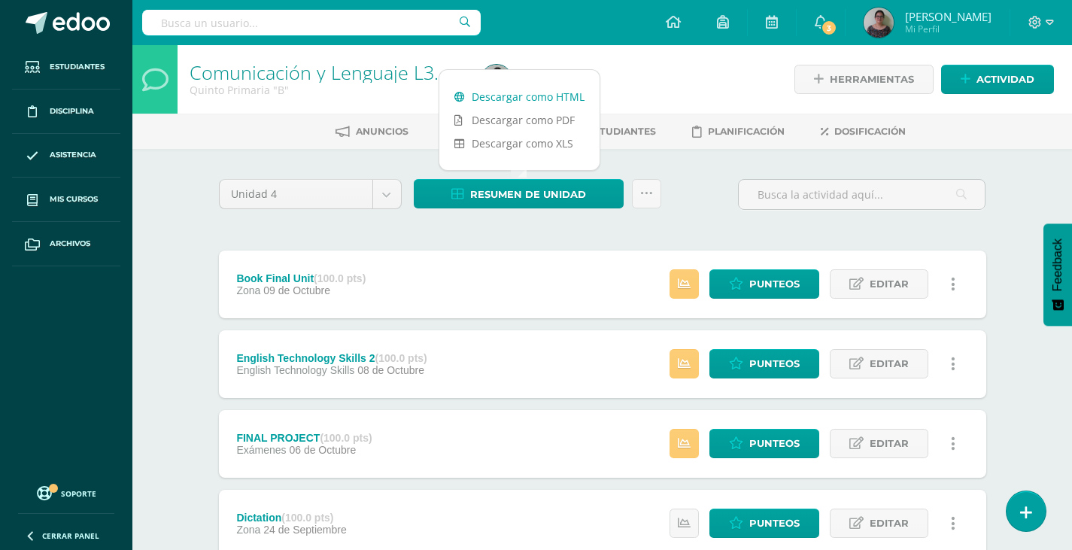
click at [517, 100] on link "Descargar como HTML" at bounding box center [519, 96] width 160 height 23
click at [501, 120] on link "Descargar como PDF" at bounding box center [519, 119] width 160 height 23
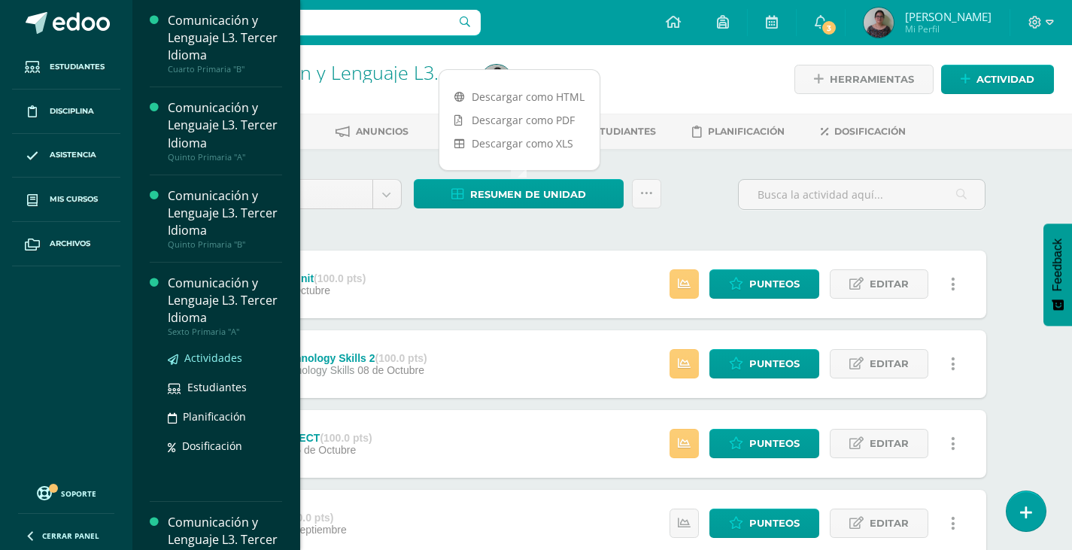
click at [211, 353] on span "Actividades" at bounding box center [213, 357] width 58 height 14
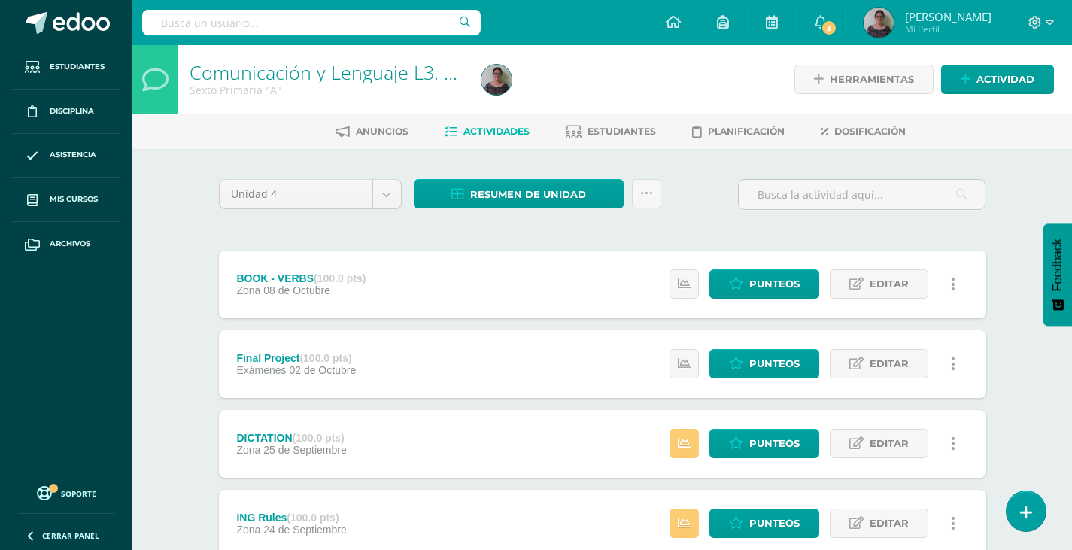
click at [474, 134] on span "Actividades" at bounding box center [496, 131] width 66 height 11
click at [513, 189] on span "Resumen de unidad" at bounding box center [528, 194] width 116 height 28
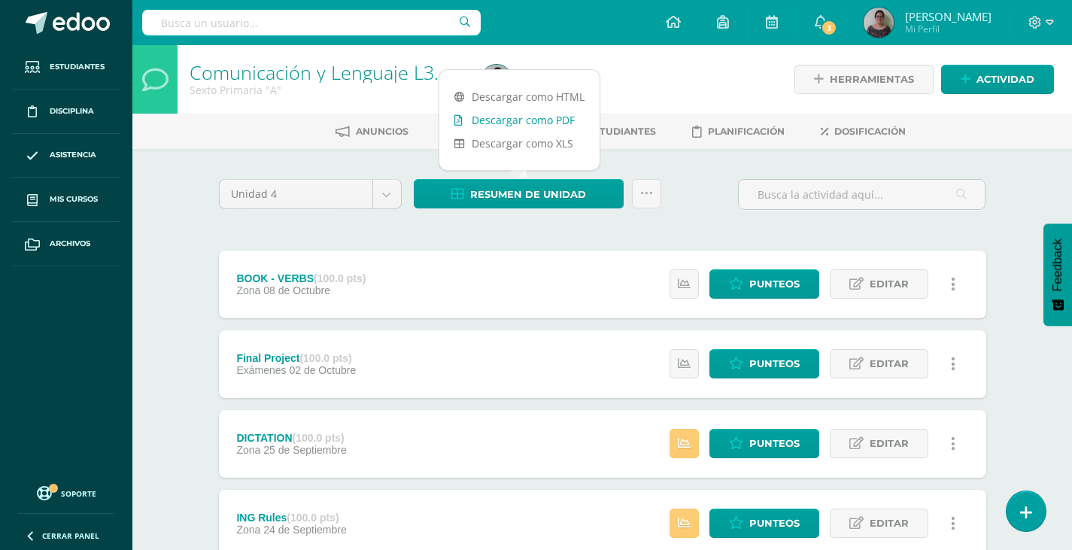
click at [517, 122] on link "Descargar como PDF" at bounding box center [519, 119] width 160 height 23
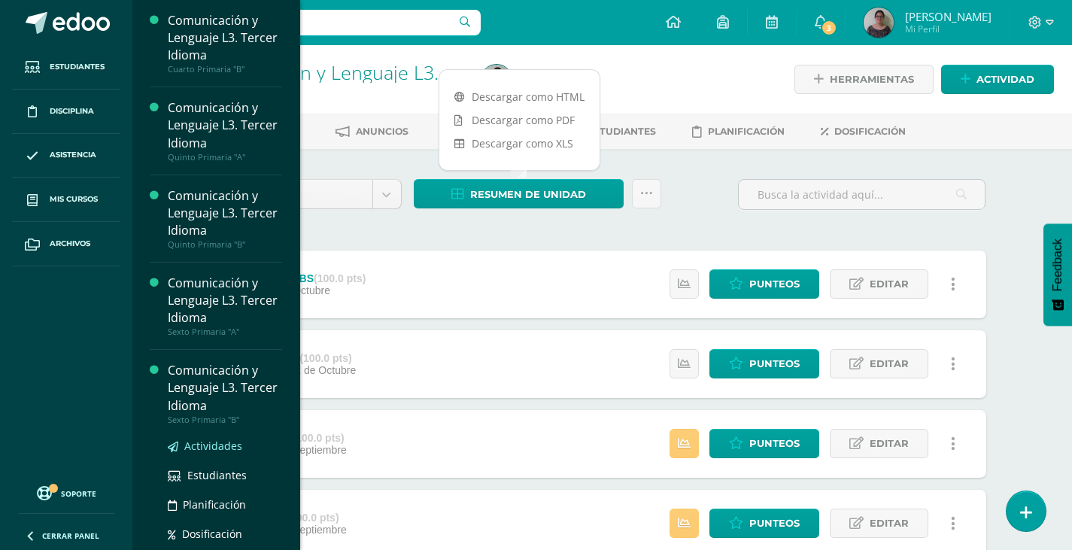
drag, startPoint x: 188, startPoint y: 445, endPoint x: 256, endPoint y: 445, distance: 67.7
click at [188, 445] on span "Actividades" at bounding box center [213, 445] width 58 height 14
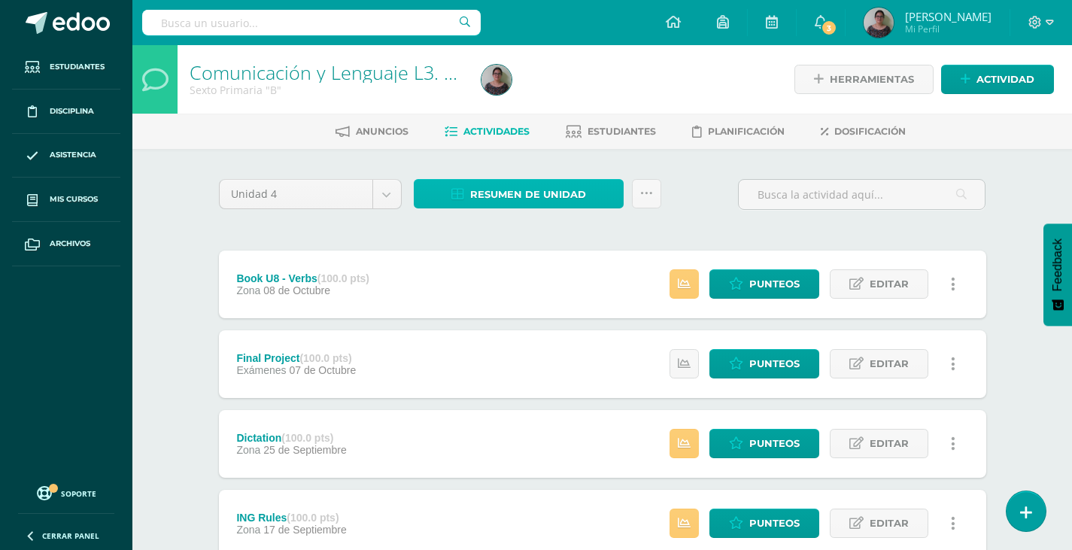
click at [520, 196] on span "Resumen de unidad" at bounding box center [528, 194] width 116 height 28
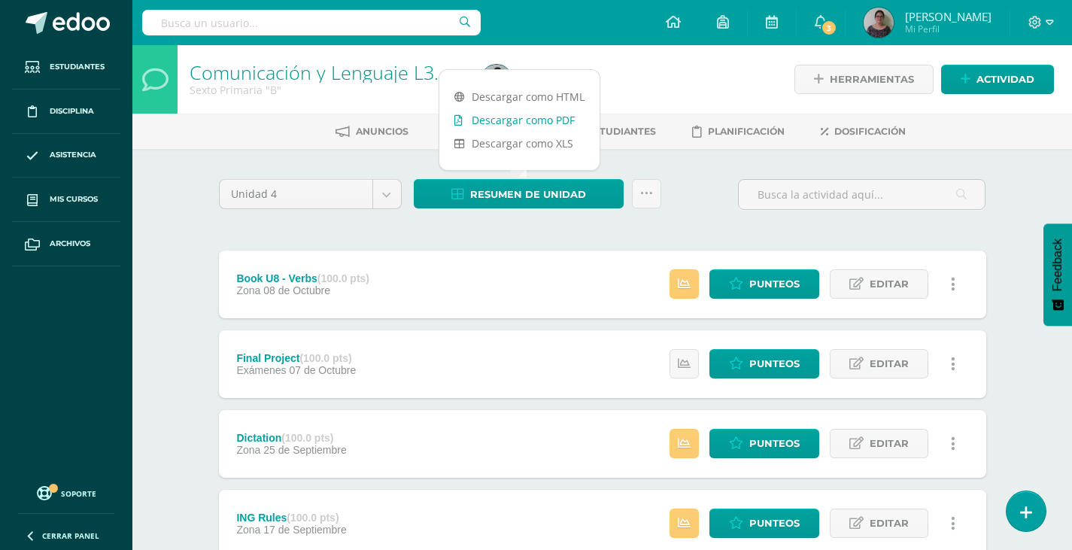
click at [511, 126] on link "Descargar como PDF" at bounding box center [519, 119] width 160 height 23
click at [663, 73] on div at bounding box center [624, 79] width 298 height 68
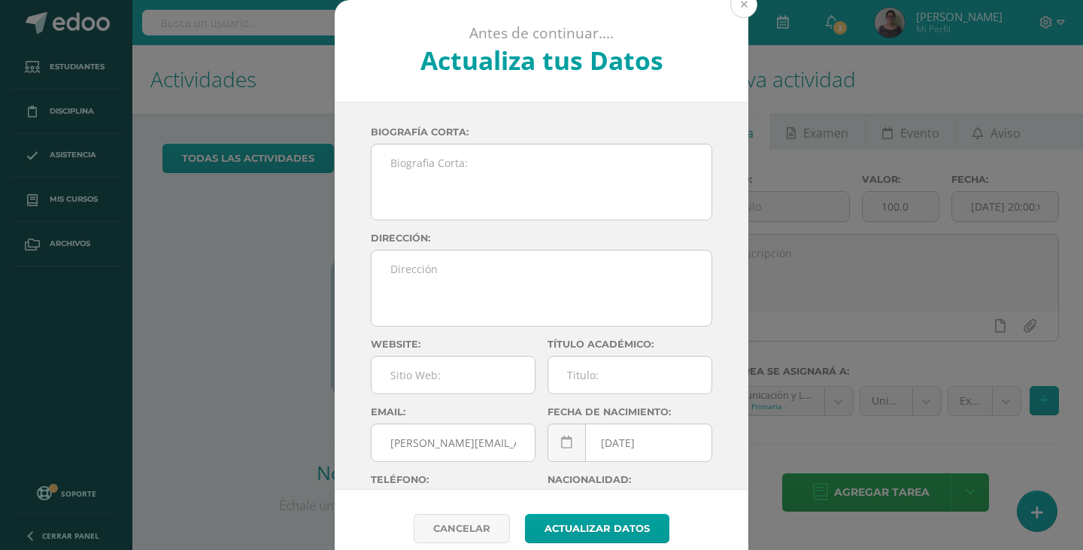
click at [733, 7] on button at bounding box center [743, 4] width 27 height 27
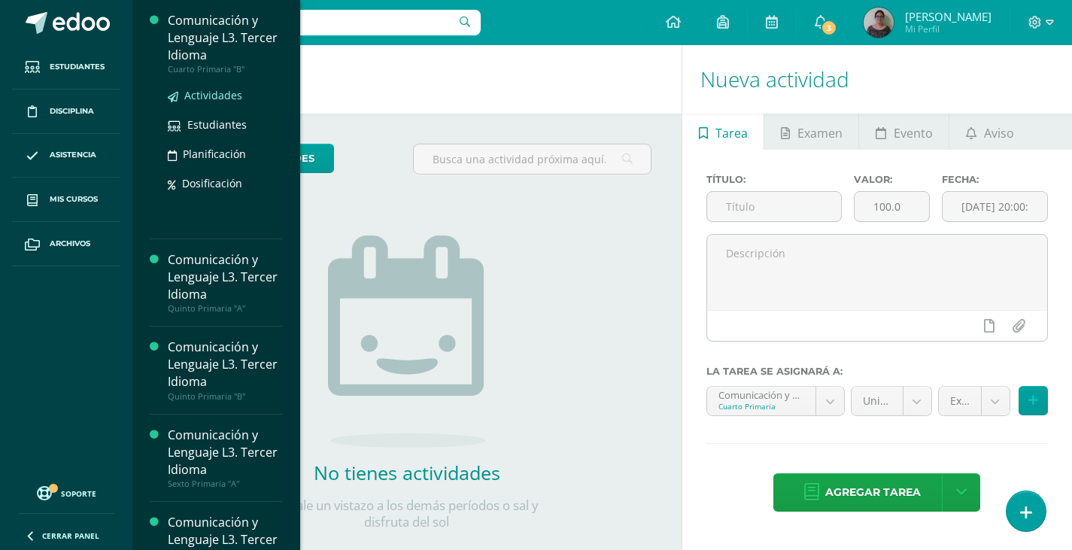
click at [220, 96] on span "Actividades" at bounding box center [213, 95] width 58 height 14
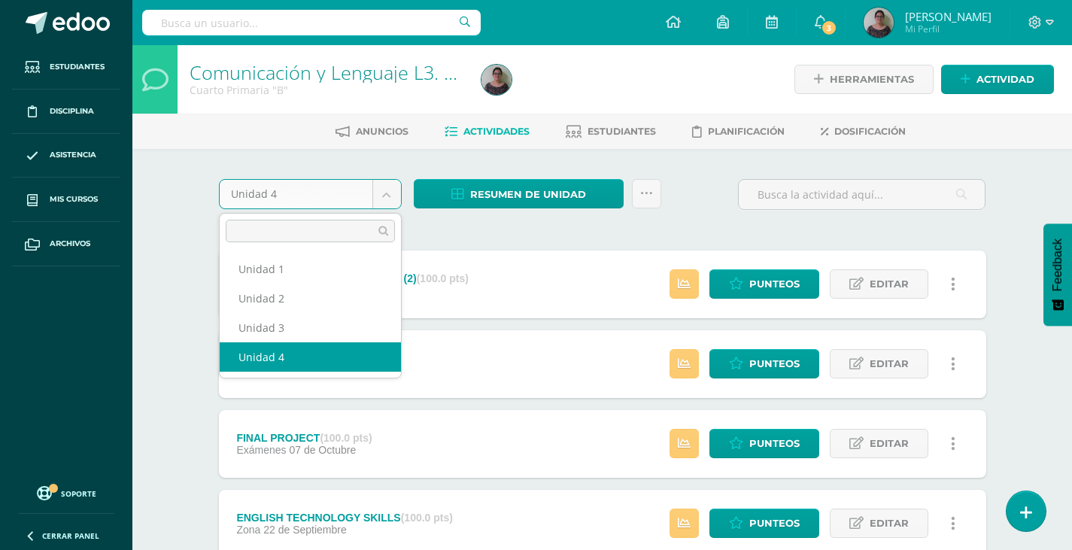
click at [374, 199] on body "Estudiantes Disciplina Asistencia Mis cursos Archivos Soporte Ayuda Reportar un…" at bounding box center [536, 488] width 1072 height 976
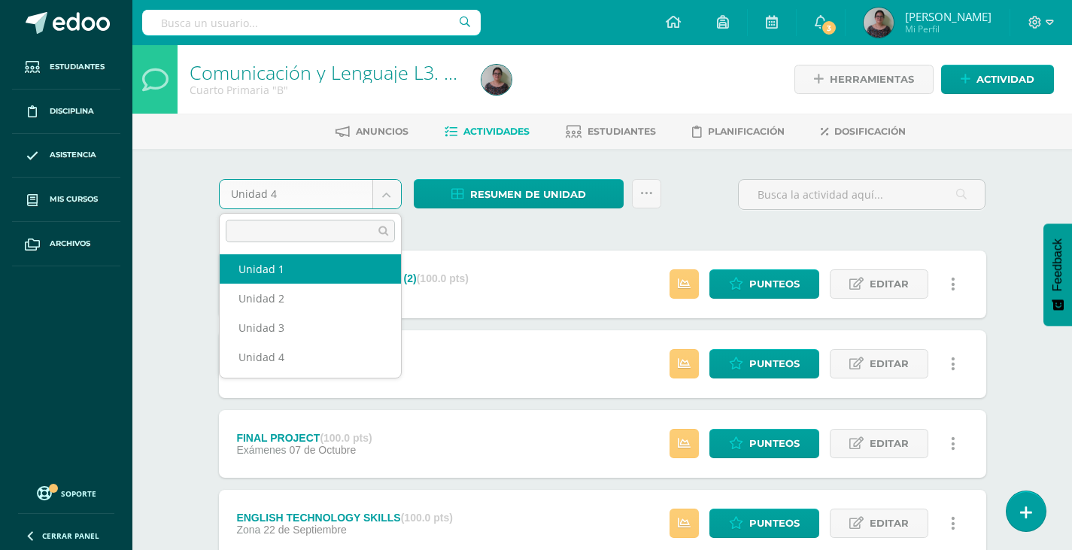
select select "Unidad 1"
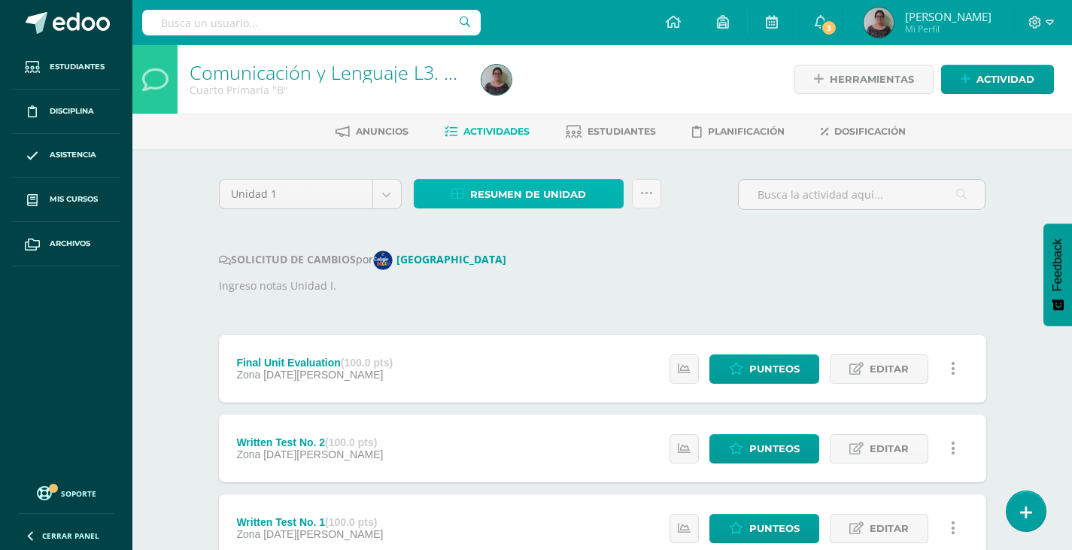
click at [557, 197] on span "Resumen de unidad" at bounding box center [528, 194] width 116 height 28
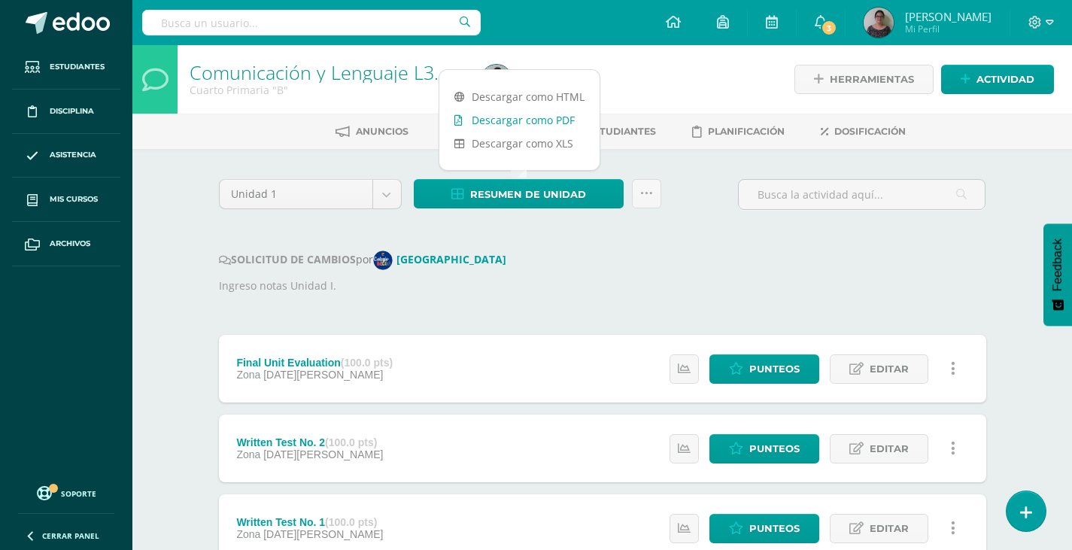
click at [544, 122] on link "Descargar como PDF" at bounding box center [519, 119] width 160 height 23
click at [390, 195] on body "Estudiantes Disciplina Asistencia Mis cursos Archivos Soporte Ayuda Reportar un…" at bounding box center [536, 530] width 1072 height 1060
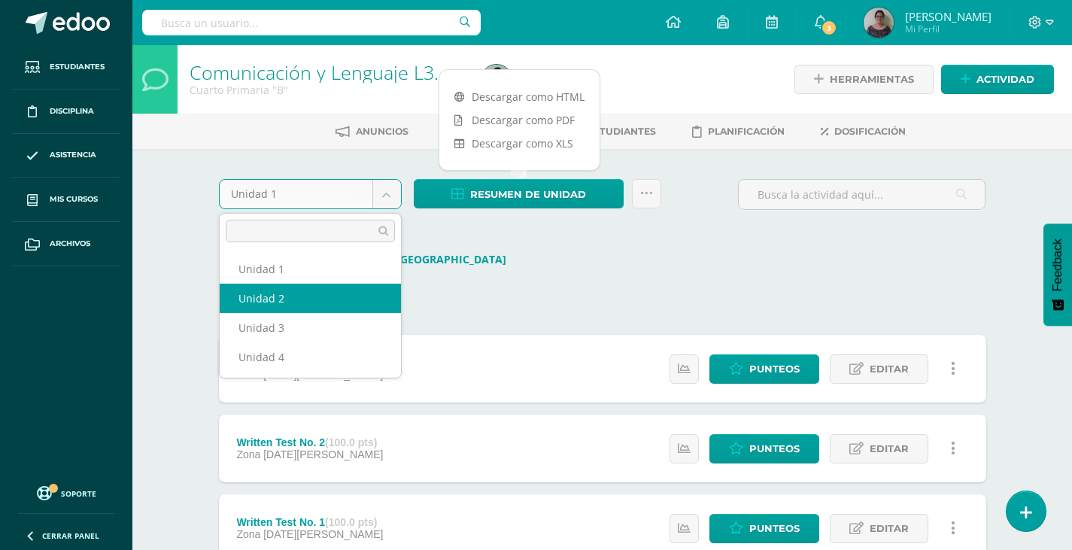
select select "Unidad 2"
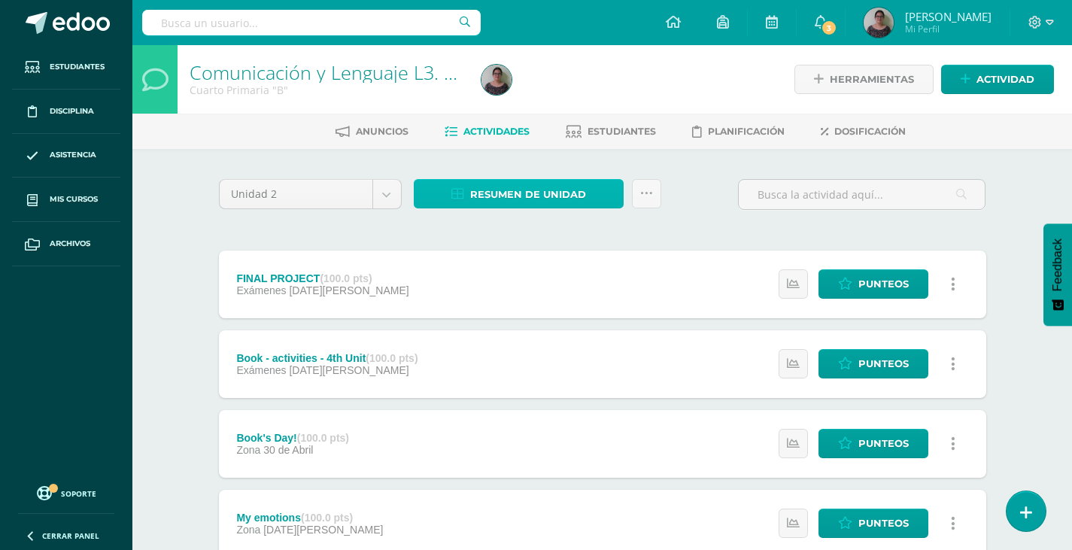
click at [602, 196] on link "Resumen de unidad" at bounding box center [519, 193] width 210 height 29
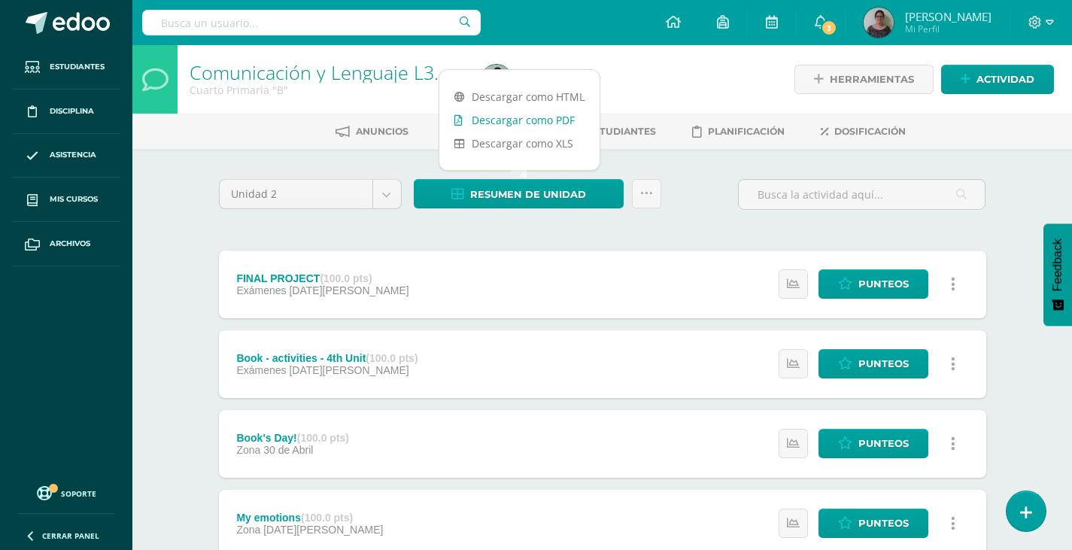
click at [508, 121] on link "Descargar como PDF" at bounding box center [519, 119] width 160 height 23
click at [392, 189] on body "Estudiantes Disciplina Asistencia Mis cursos Archivos Soporte Ayuda Reportar un…" at bounding box center [536, 408] width 1072 height 817
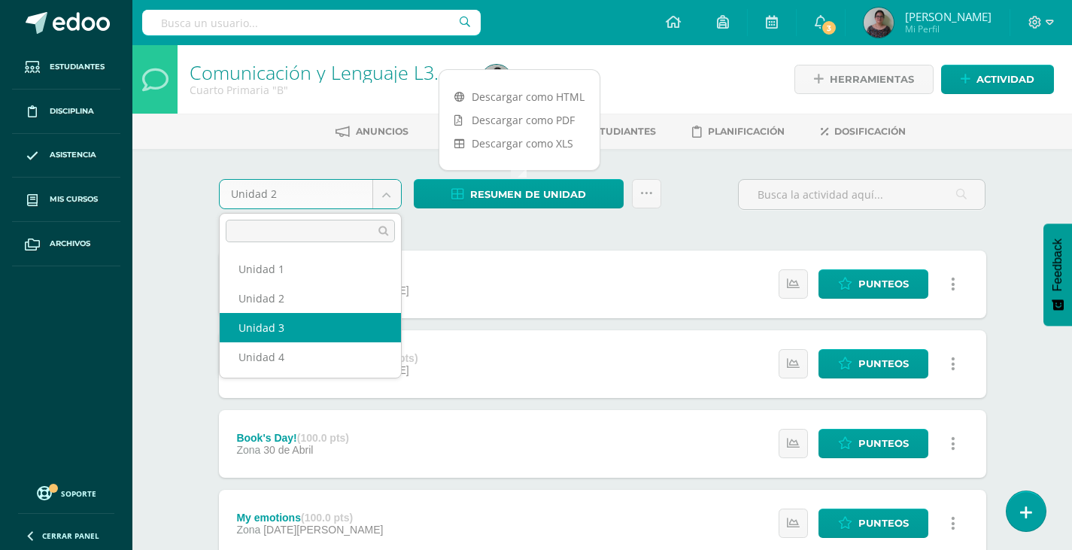
select select "Unidad 3"
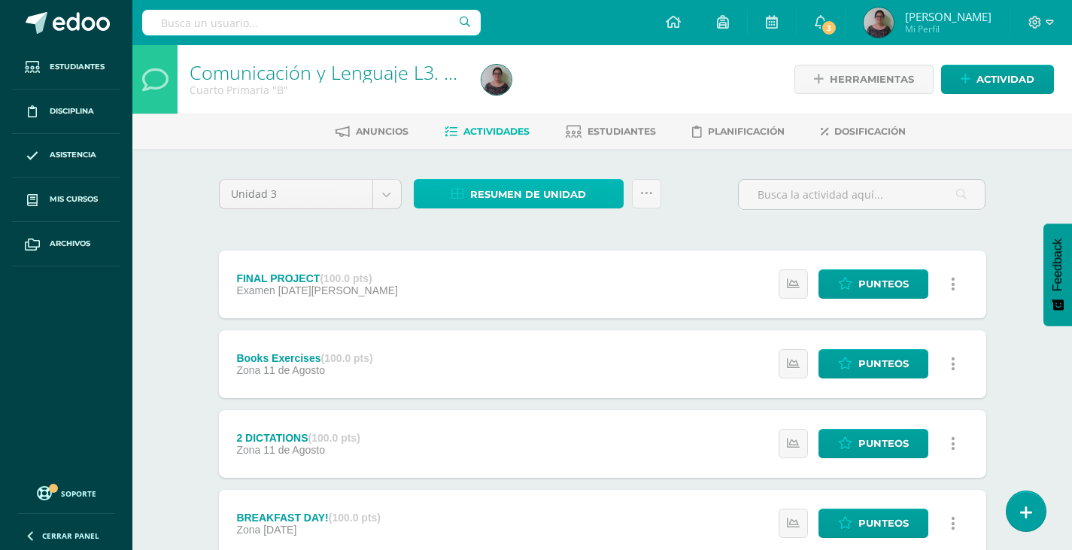
click at [519, 196] on span "Resumen de unidad" at bounding box center [528, 194] width 116 height 28
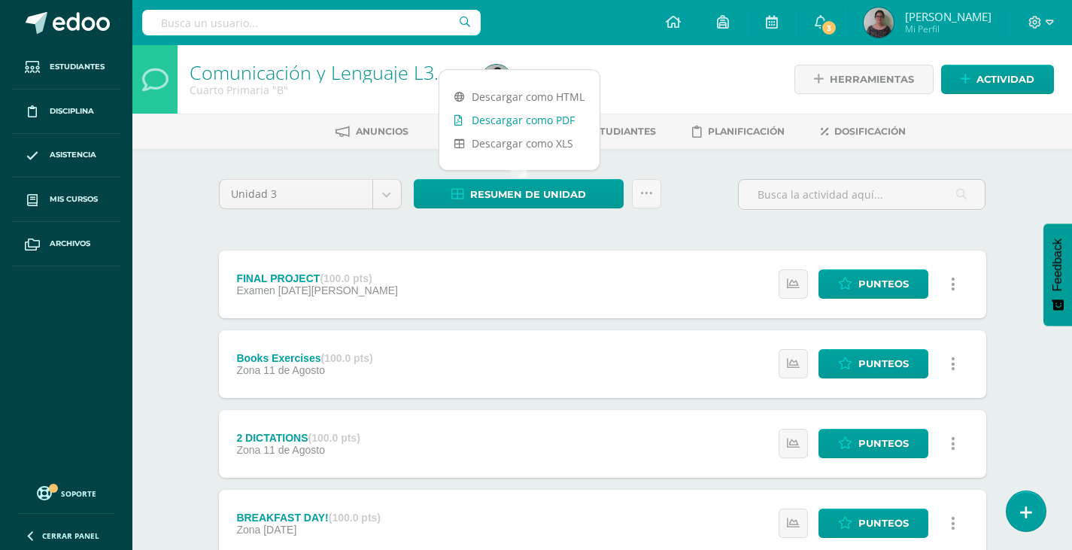
click at [509, 120] on link "Descargar como PDF" at bounding box center [519, 119] width 160 height 23
click at [268, 226] on div "Unidad 3 Unidad 1 Unidad 2 Unidad 3 Unidad 4 Resumen de unidad Enviar punteos a…" at bounding box center [602, 522] width 779 height 687
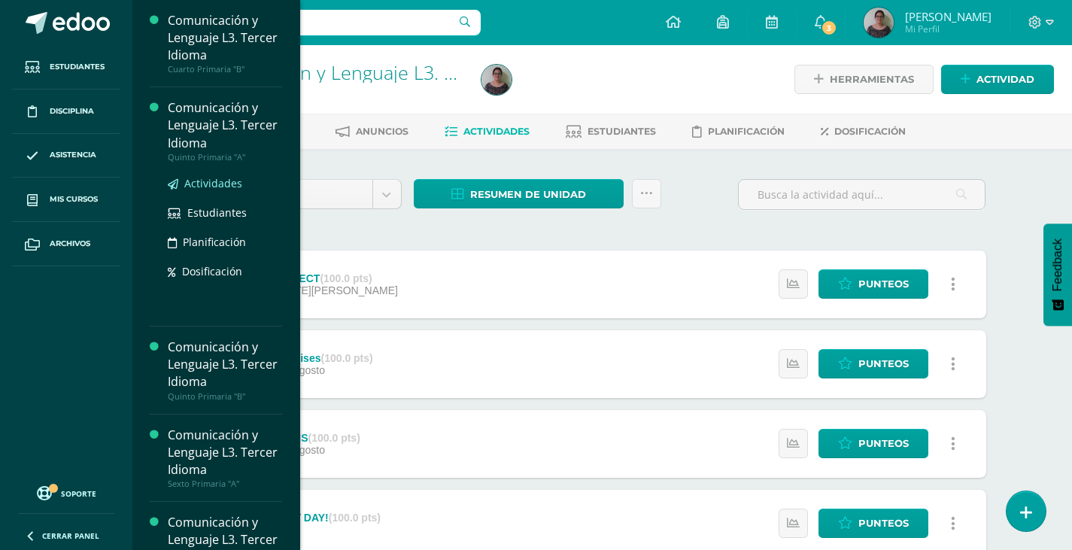
click at [209, 188] on span "Actividades" at bounding box center [213, 183] width 58 height 14
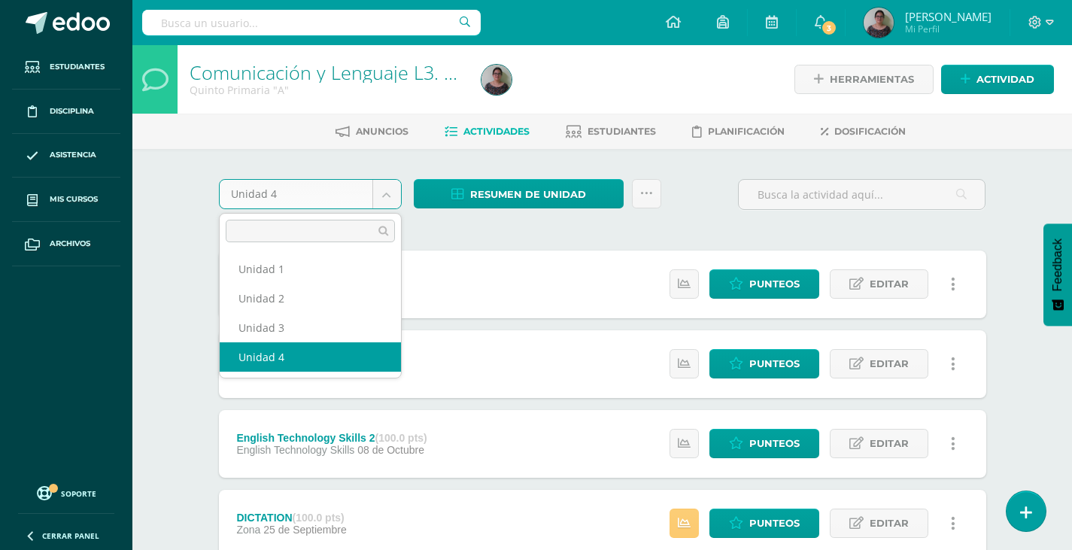
click at [391, 194] on body "Estudiantes Disciplina Asistencia Mis cursos Archivos Soporte Ayuda Reportar un…" at bounding box center [536, 528] width 1072 height 1056
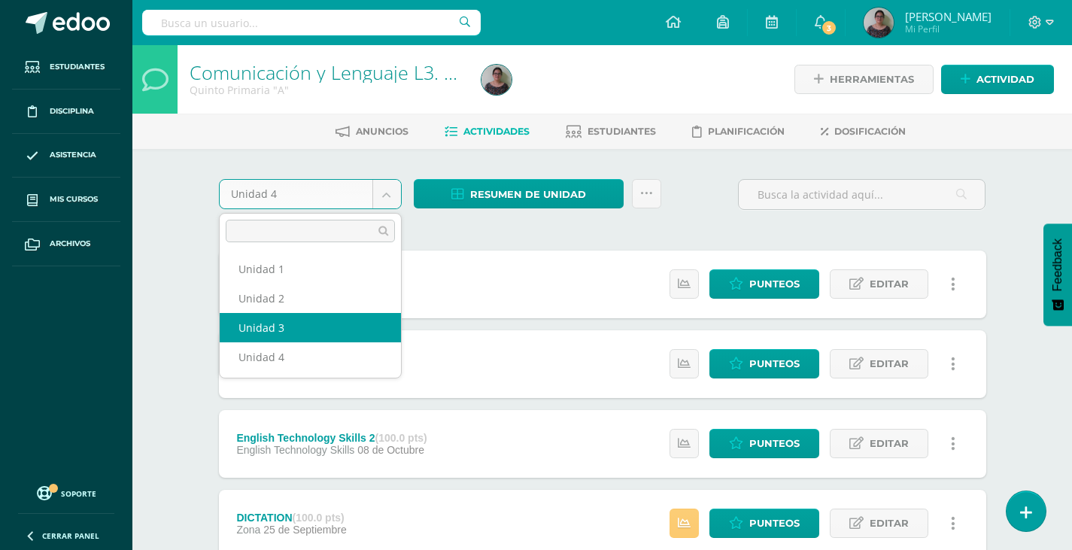
select select "Unidad 3"
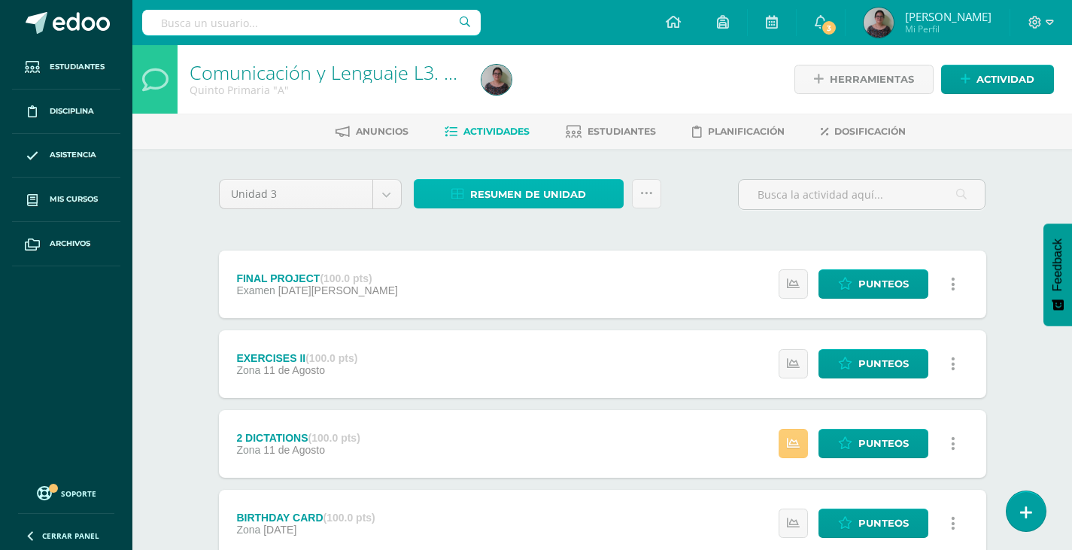
click at [523, 197] on span "Resumen de unidad" at bounding box center [528, 194] width 116 height 28
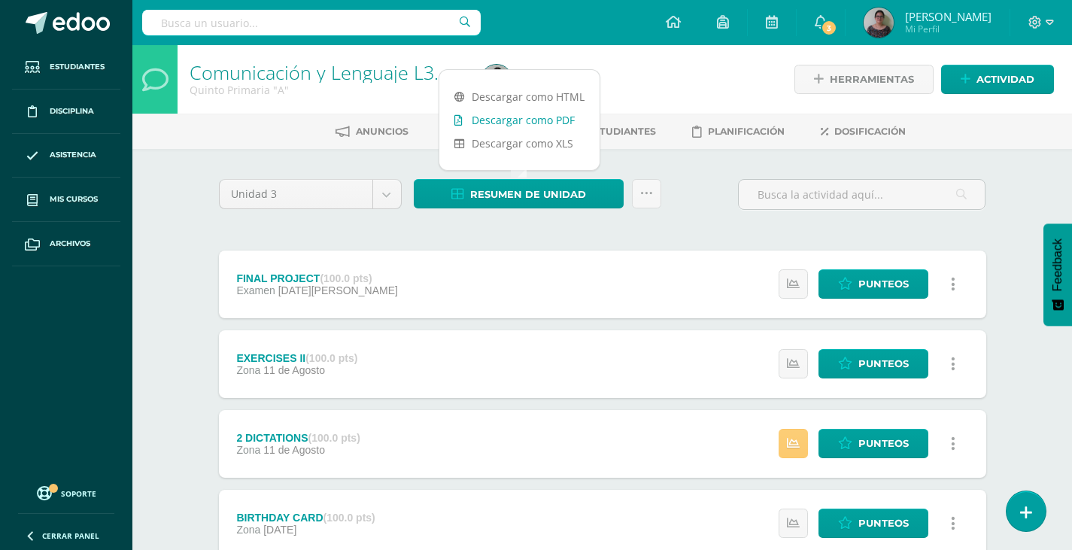
click at [506, 124] on link "Descargar como PDF" at bounding box center [519, 119] width 160 height 23
click at [386, 199] on body "Estudiantes Disciplina Asistencia Mis cursos Archivos Soporte Ayuda Reportar un…" at bounding box center [536, 448] width 1072 height 896
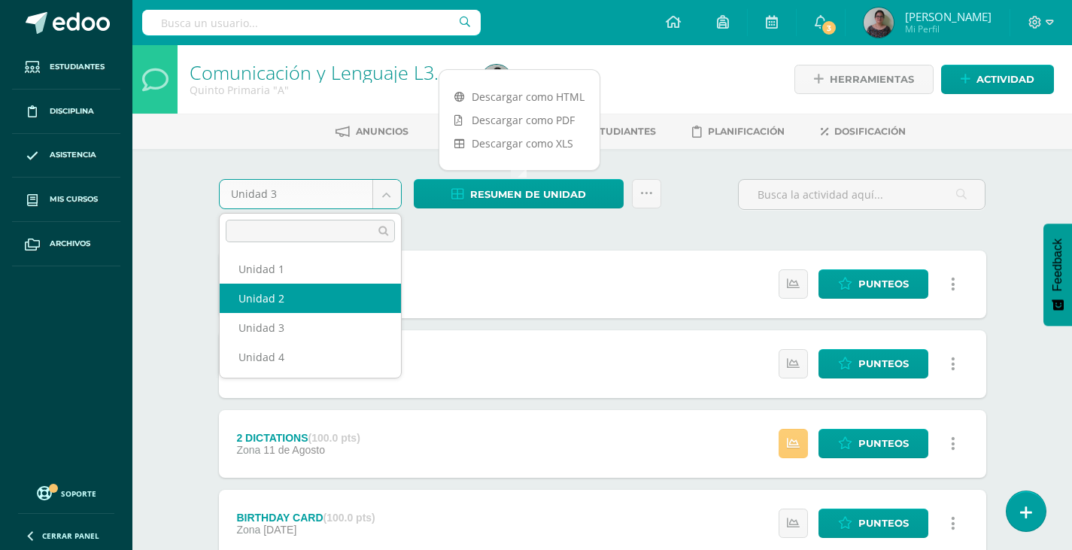
select select "Unidad 2"
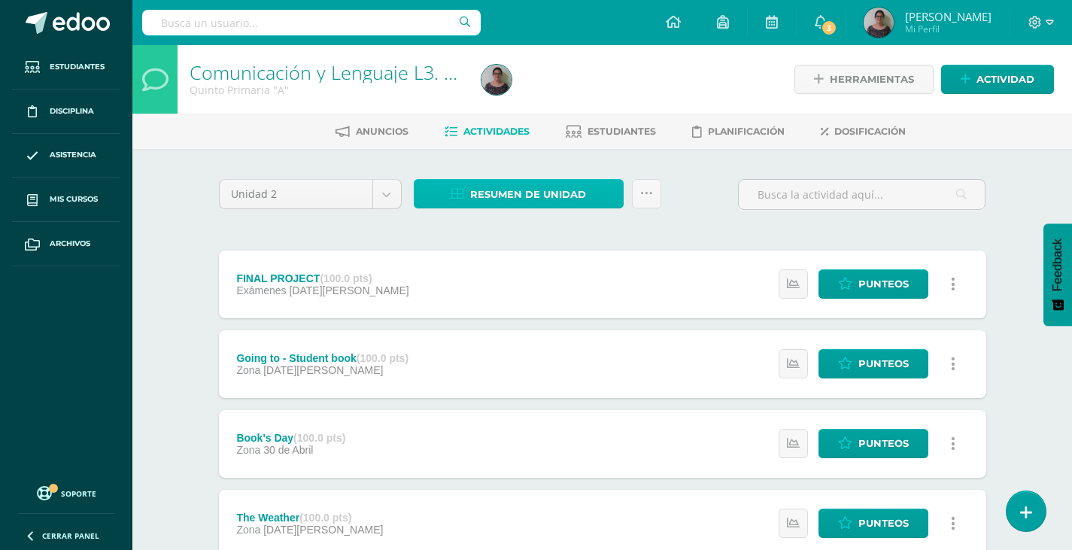
click at [539, 194] on span "Resumen de unidad" at bounding box center [528, 194] width 116 height 28
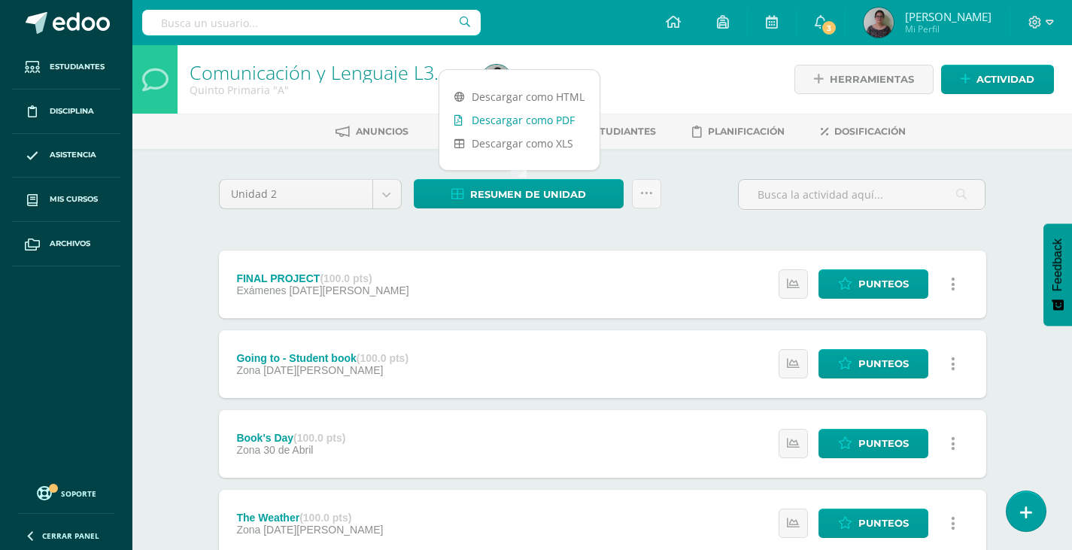
click at [514, 120] on link "Descargar como PDF" at bounding box center [519, 119] width 160 height 23
click at [390, 192] on body "Estudiantes Disciplina Asistencia Mis cursos Archivos Soporte Ayuda Reportar un…" at bounding box center [536, 408] width 1072 height 817
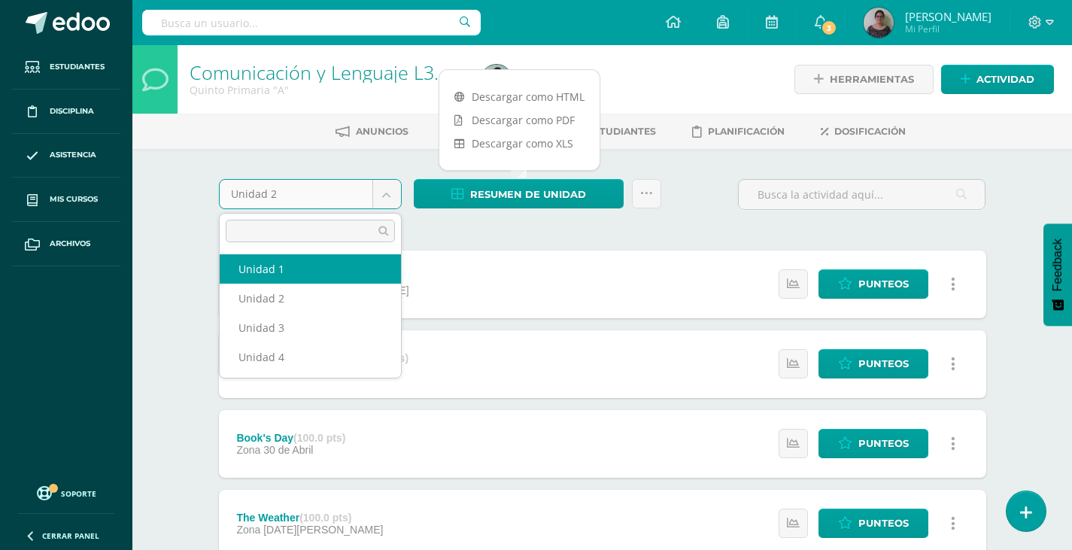
select select "Unidad 1"
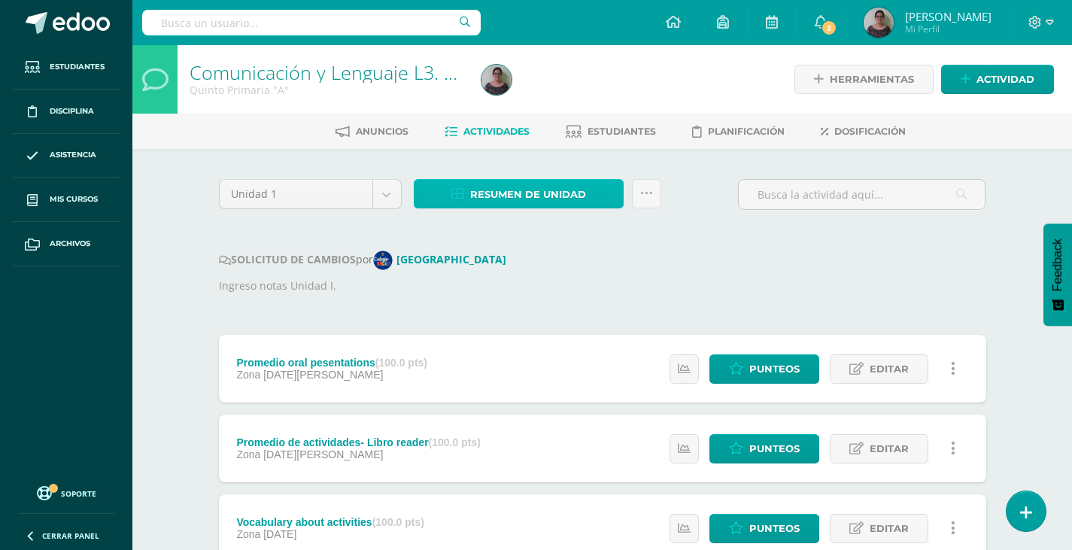
click at [520, 197] on span "Resumen de unidad" at bounding box center [528, 194] width 116 height 28
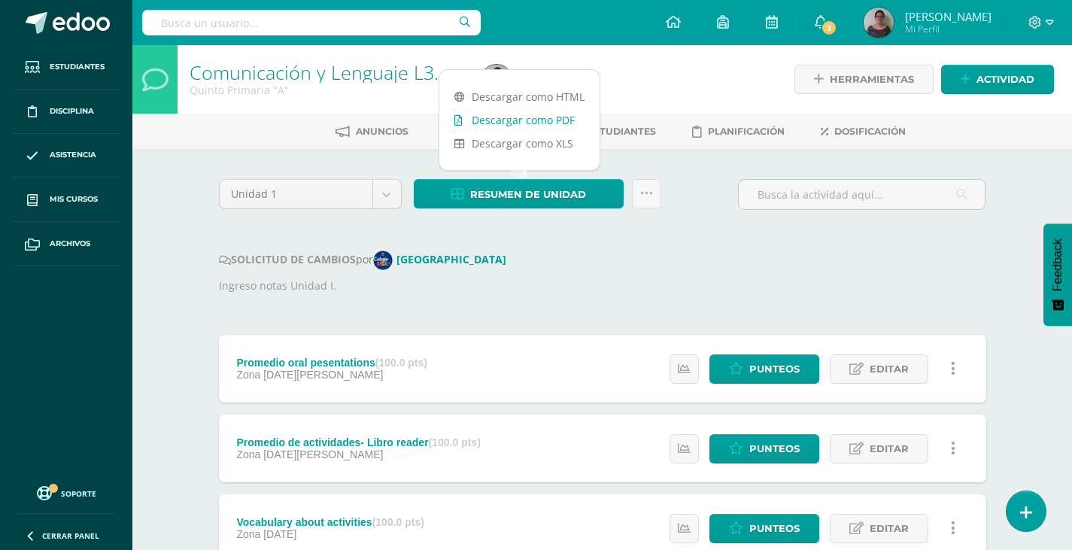
click at [493, 118] on link "Descargar como PDF" at bounding box center [519, 119] width 160 height 23
click at [183, 228] on div "Comunicación y Lenguaje L3. Tercer Idioma Quinto Primaria "A" Herramientas Deta…" at bounding box center [601, 433] width 939 height 776
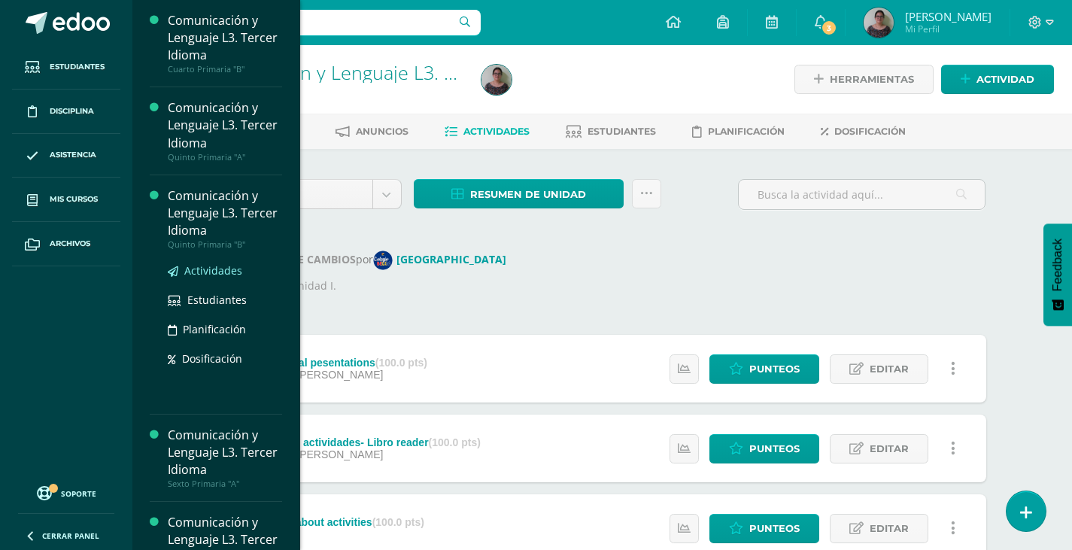
click at [219, 265] on span "Actividades" at bounding box center [213, 270] width 58 height 14
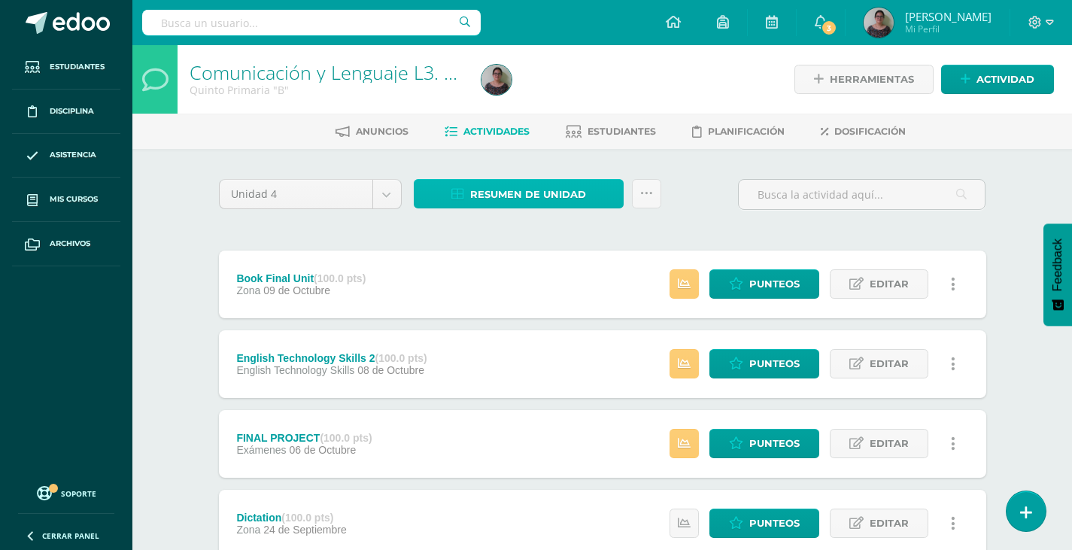
click at [513, 198] on span "Resumen de unidad" at bounding box center [528, 194] width 116 height 28
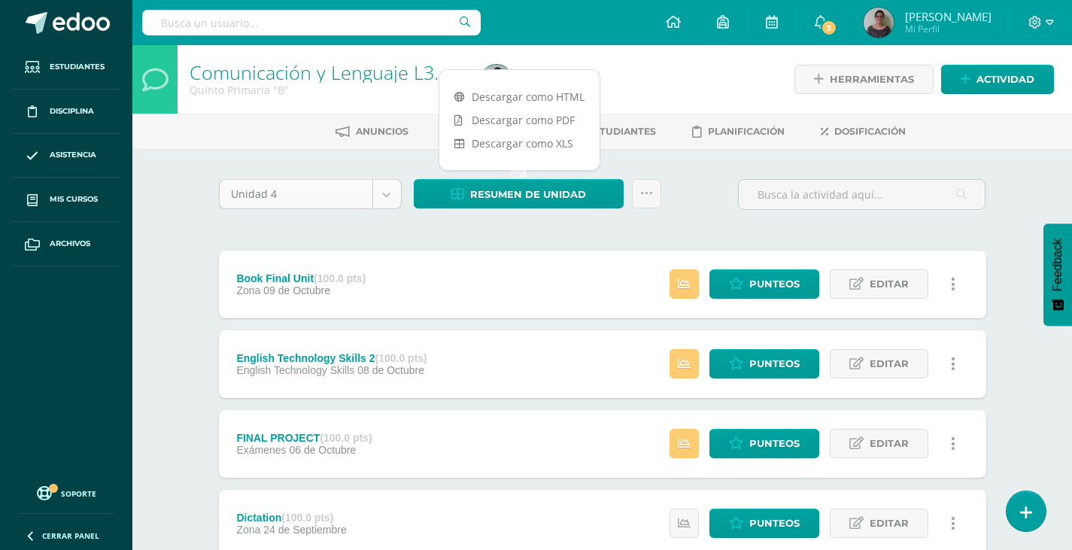
click at [392, 196] on body "Estudiantes Disciplina Asistencia Mis cursos Archivos Soporte Ayuda Reportar un…" at bounding box center [536, 528] width 1072 height 1056
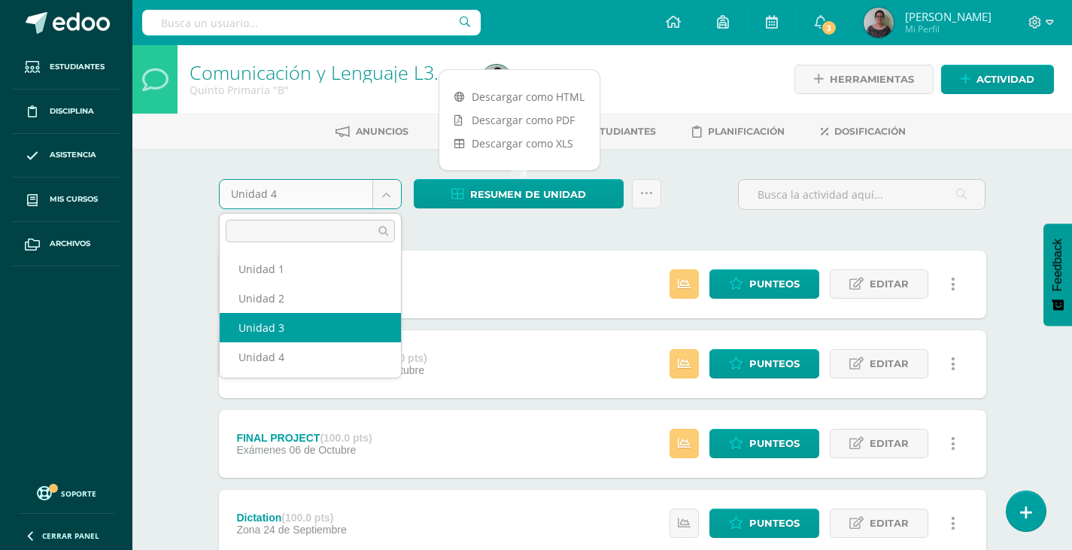
select select "Unidad 3"
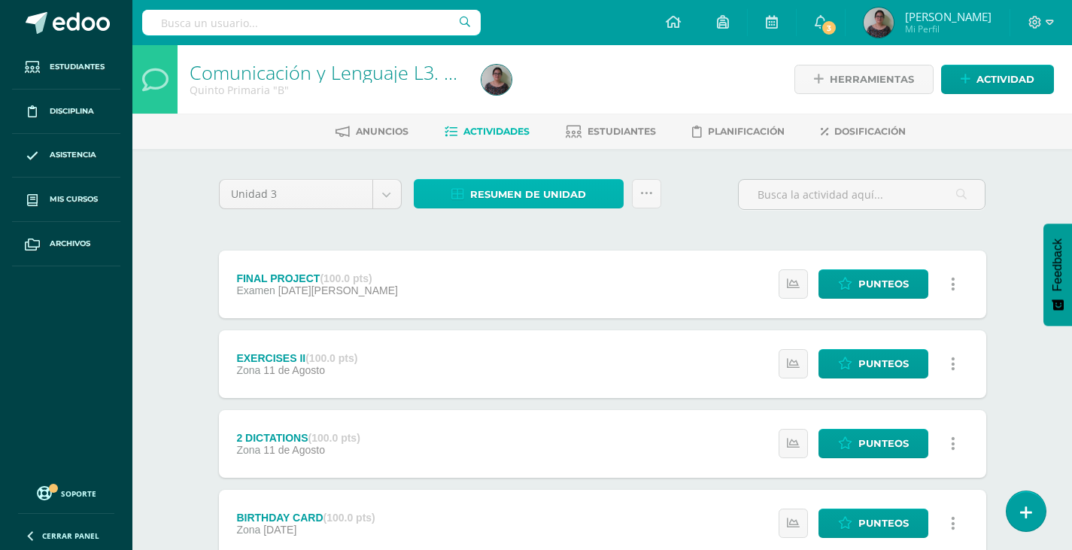
click at [533, 194] on span "Resumen de unidad" at bounding box center [528, 194] width 116 height 28
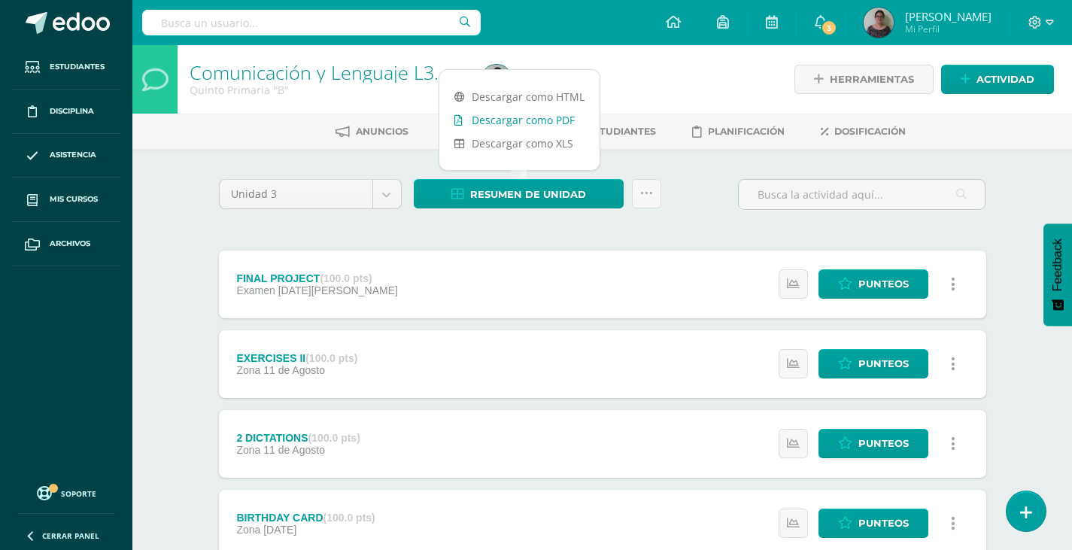
click at [516, 124] on link "Descargar como PDF" at bounding box center [519, 119] width 160 height 23
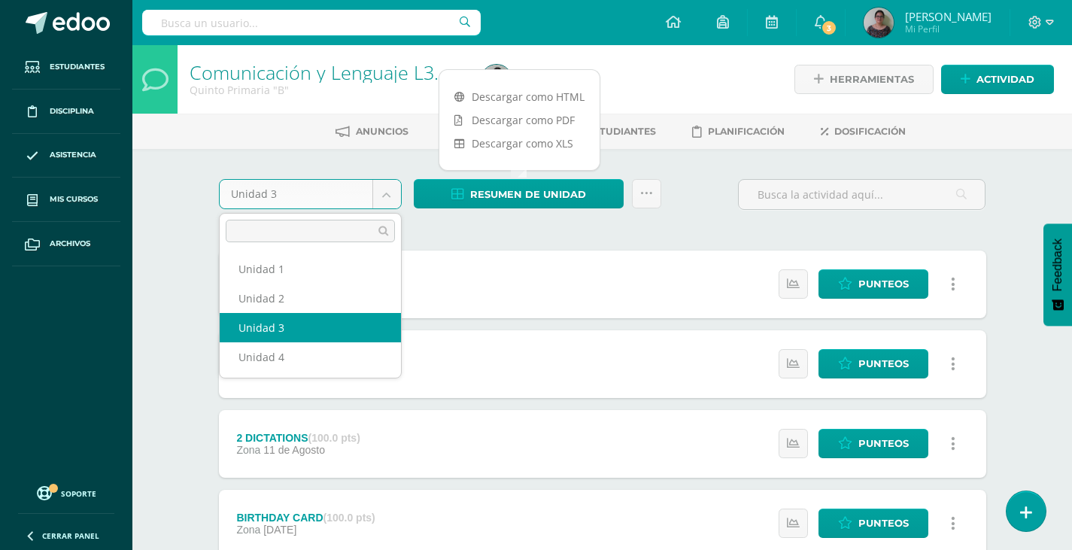
click at [386, 194] on body "Estudiantes Disciplina Asistencia Mis cursos Archivos Soporte Ayuda Reportar un…" at bounding box center [536, 448] width 1072 height 896
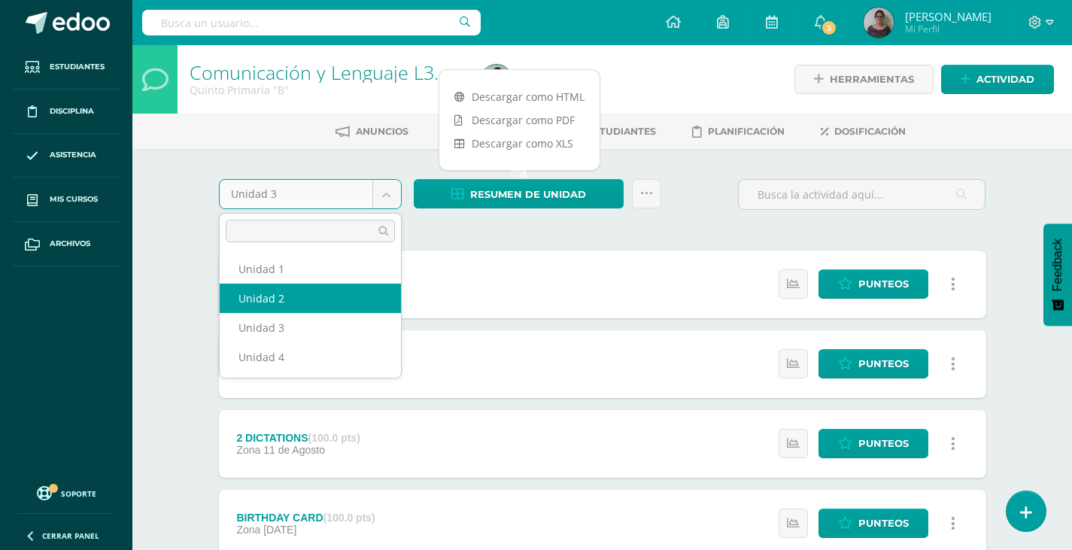
select select "Unidad 2"
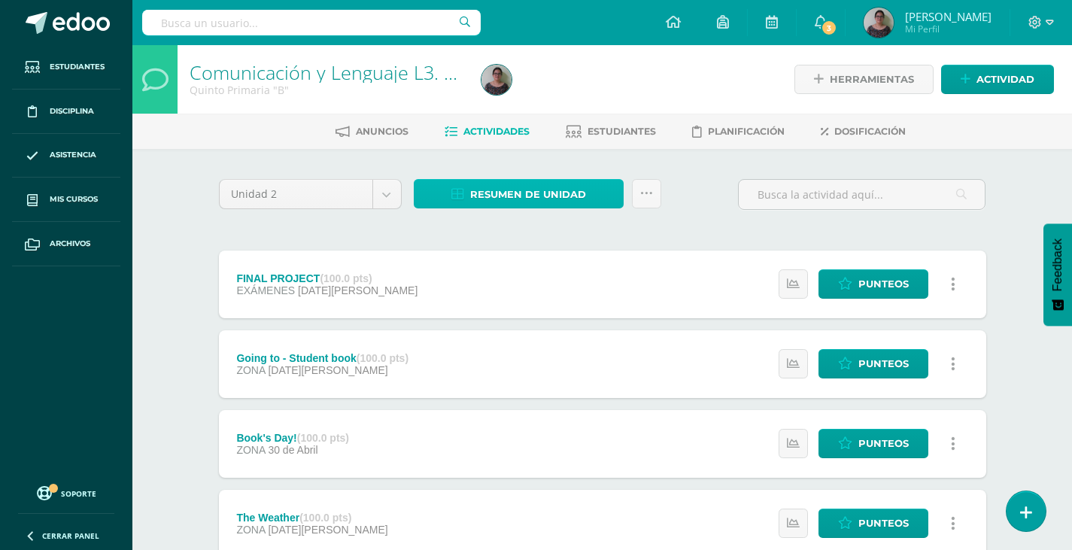
click at [559, 196] on span "Resumen de unidad" at bounding box center [528, 194] width 116 height 28
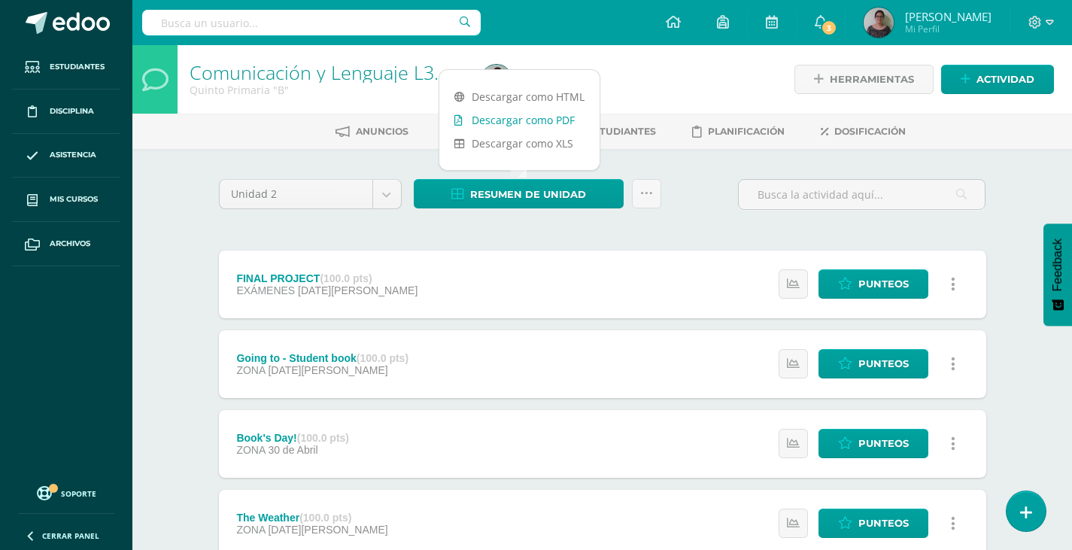
click at [517, 121] on link "Descargar como PDF" at bounding box center [519, 119] width 160 height 23
click at [383, 196] on body "Estudiantes Disciplina Asistencia Mis cursos Archivos Soporte Ayuda Reportar un…" at bounding box center [536, 408] width 1072 height 817
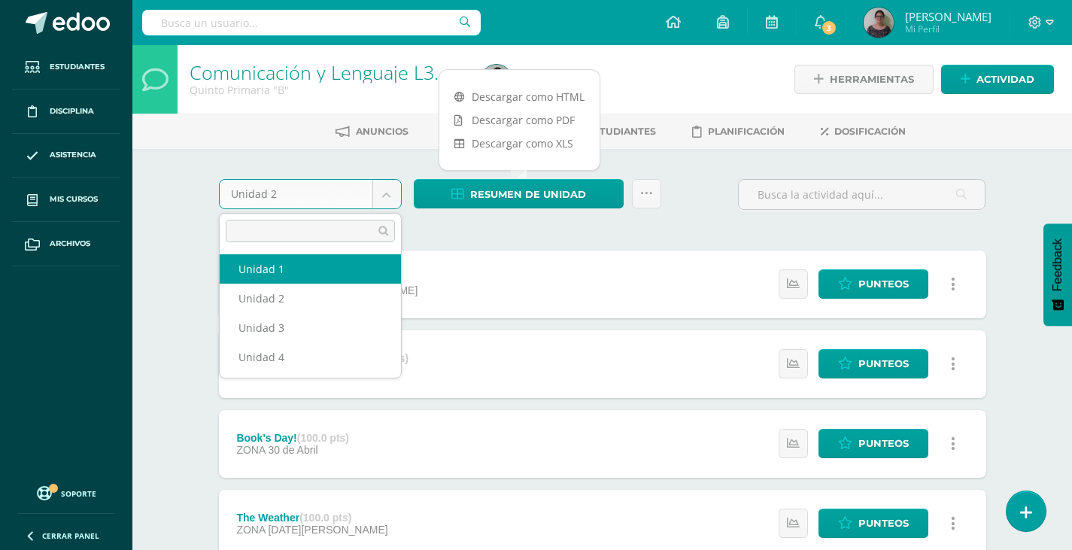
select select "Unidad 1"
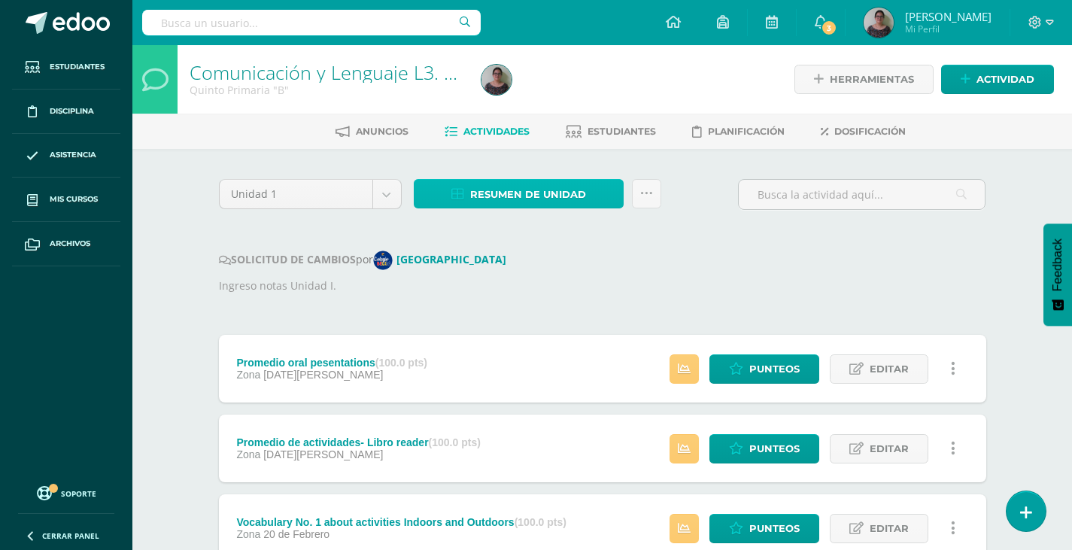
click at [526, 198] on span "Resumen de unidad" at bounding box center [528, 194] width 116 height 28
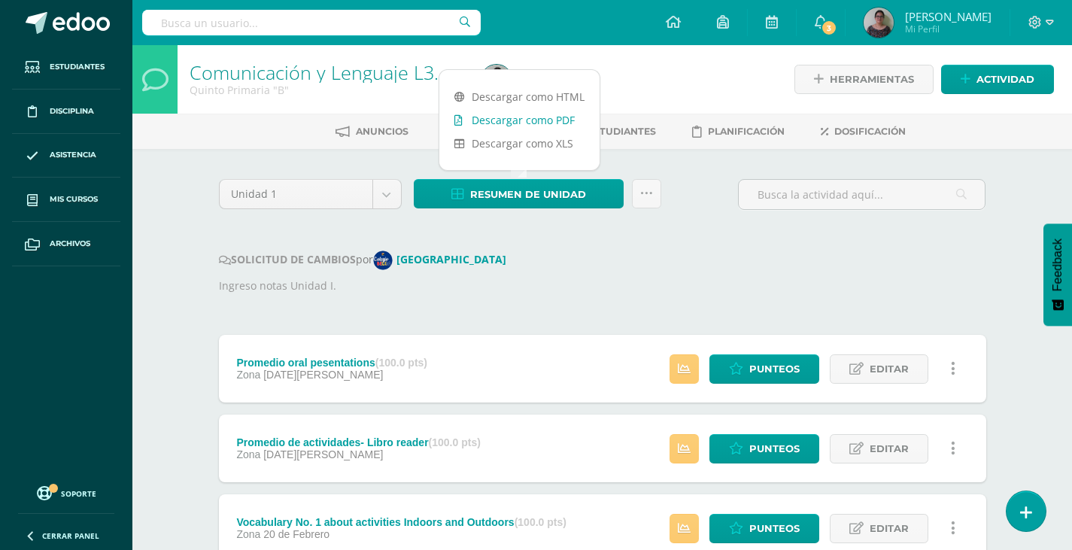
click at [523, 120] on link "Descargar como PDF" at bounding box center [519, 119] width 160 height 23
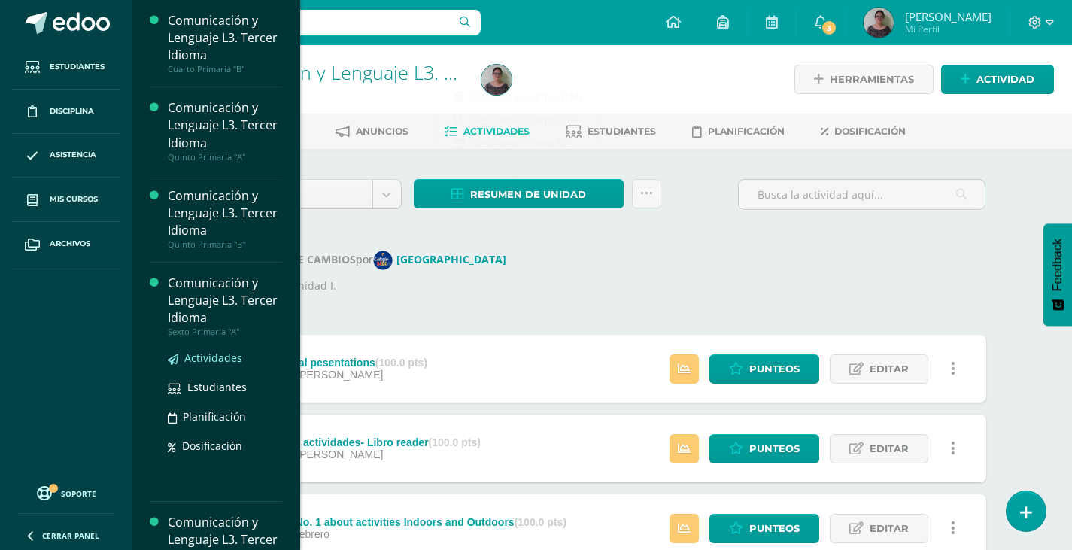
click at [207, 355] on span "Actividades" at bounding box center [213, 357] width 58 height 14
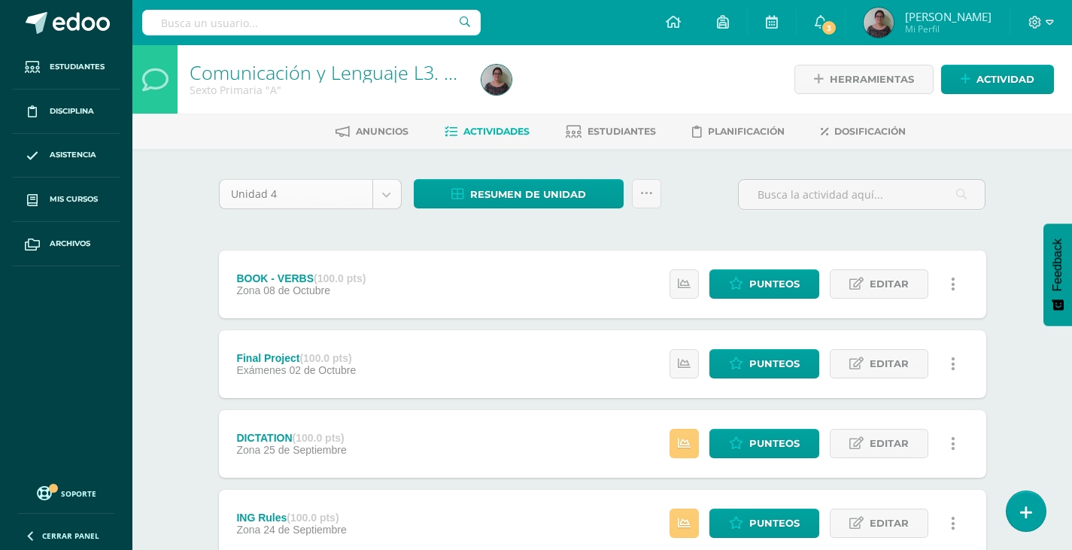
click at [392, 198] on body "Estudiantes Disciplina Asistencia Mis cursos Archivos Soporte Ayuda Reportar un…" at bounding box center [536, 528] width 1072 height 1056
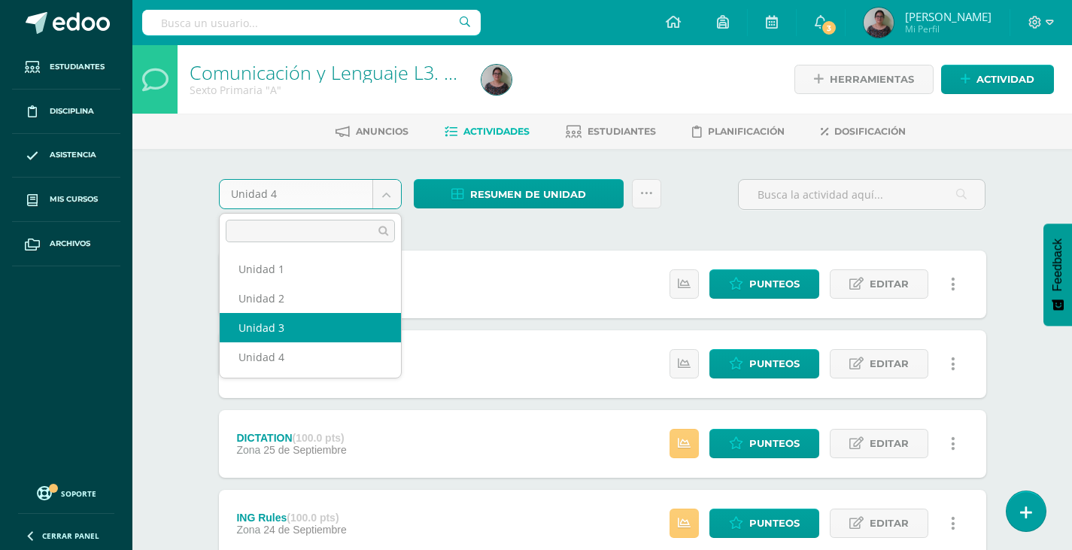
select select "Unidad 3"
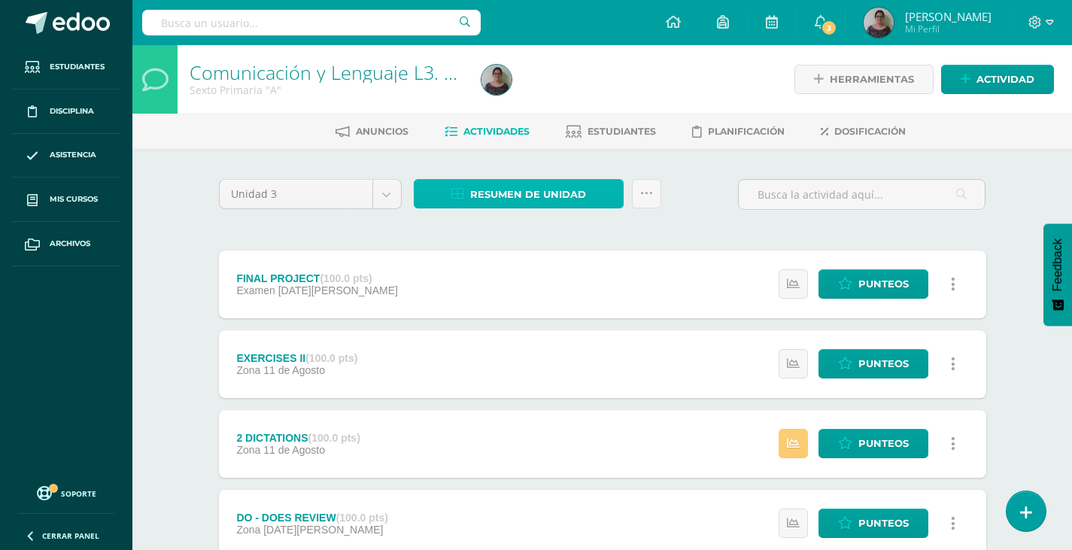
click at [523, 192] on span "Resumen de unidad" at bounding box center [528, 194] width 116 height 28
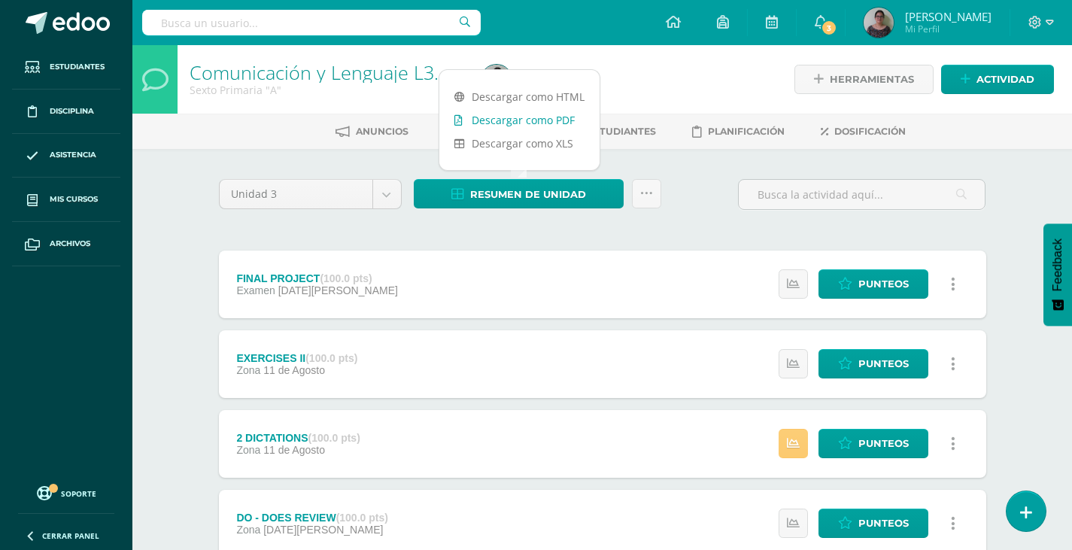
click at [532, 118] on link "Descargar como PDF" at bounding box center [519, 119] width 160 height 23
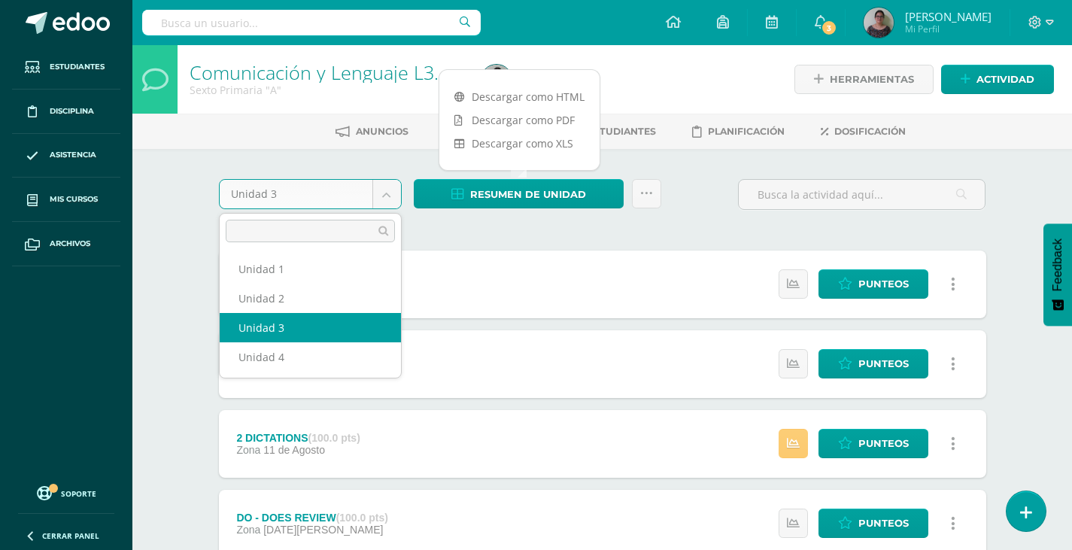
click at [391, 196] on body "Estudiantes Disciplina Asistencia Mis cursos Archivos Soporte Ayuda Reportar un…" at bounding box center [536, 488] width 1072 height 976
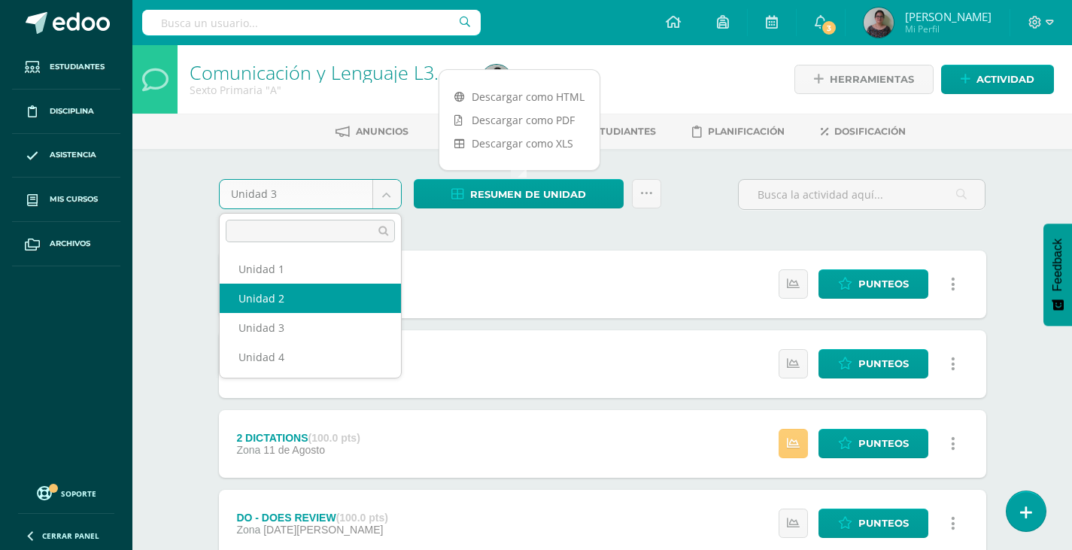
select select "Unidad 2"
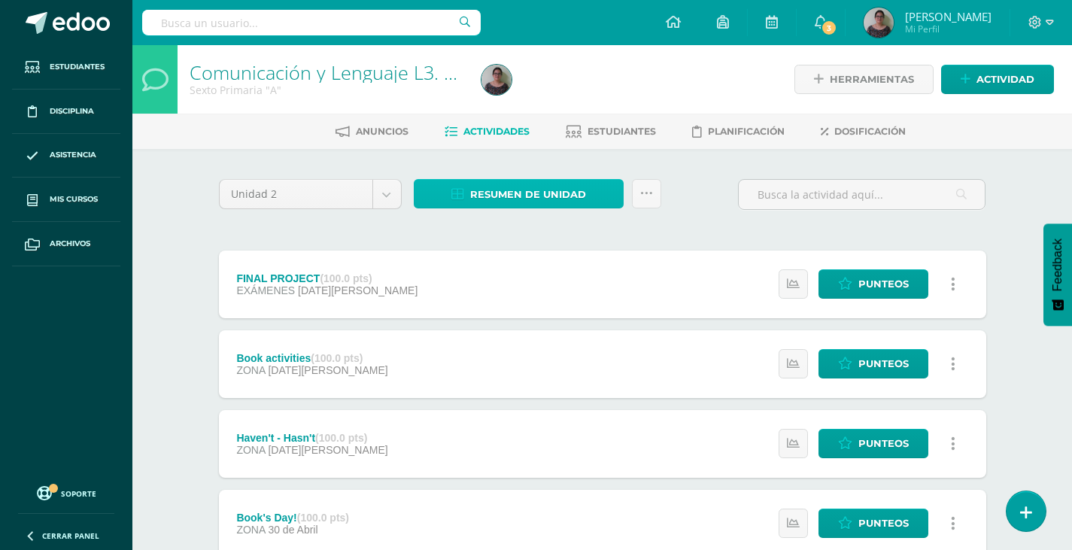
click at [502, 196] on span "Resumen de unidad" at bounding box center [528, 194] width 116 height 28
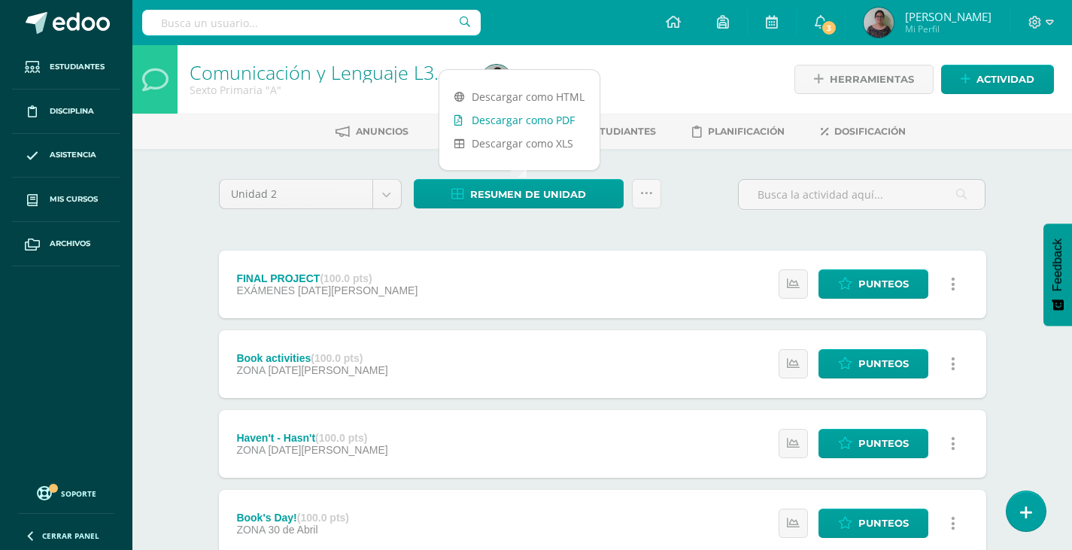
click at [517, 126] on link "Descargar como PDF" at bounding box center [519, 119] width 160 height 23
click at [384, 198] on body "Estudiantes Disciplina Asistencia Mis cursos Archivos Soporte Ayuda Reportar un…" at bounding box center [536, 448] width 1072 height 896
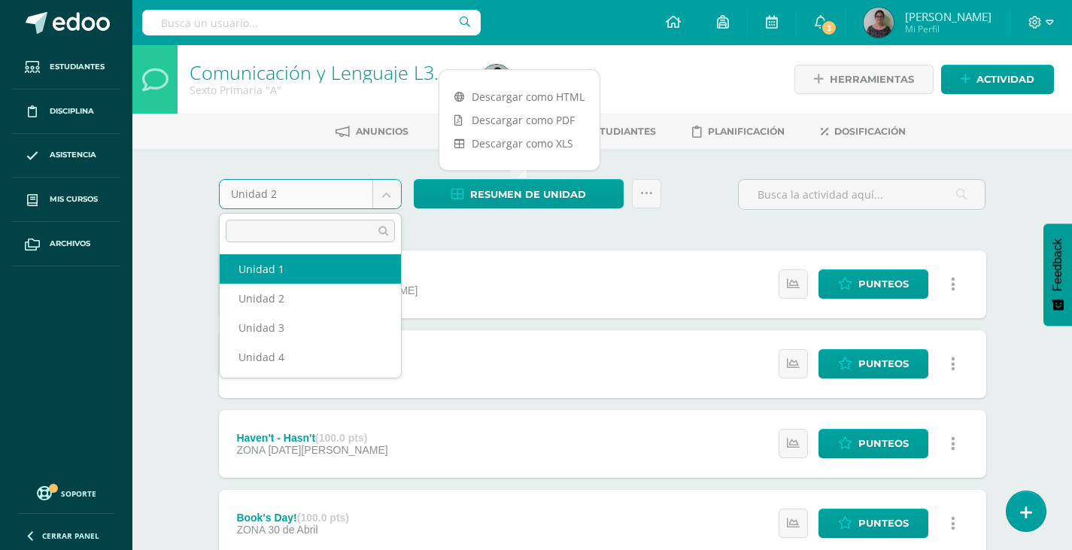
select select "Unidad 1"
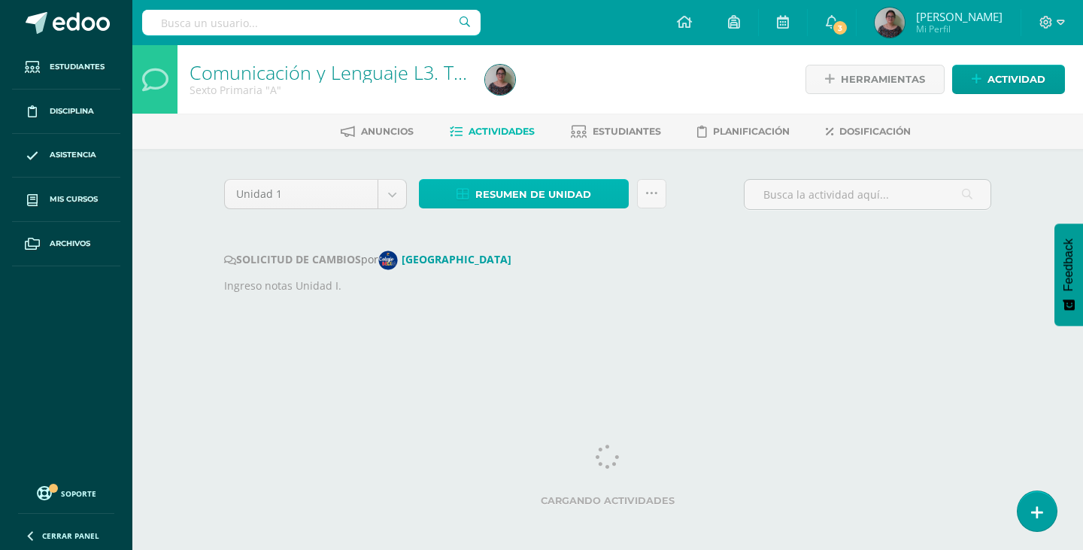
click at [523, 192] on span "Resumen de unidad" at bounding box center [533, 194] width 116 height 28
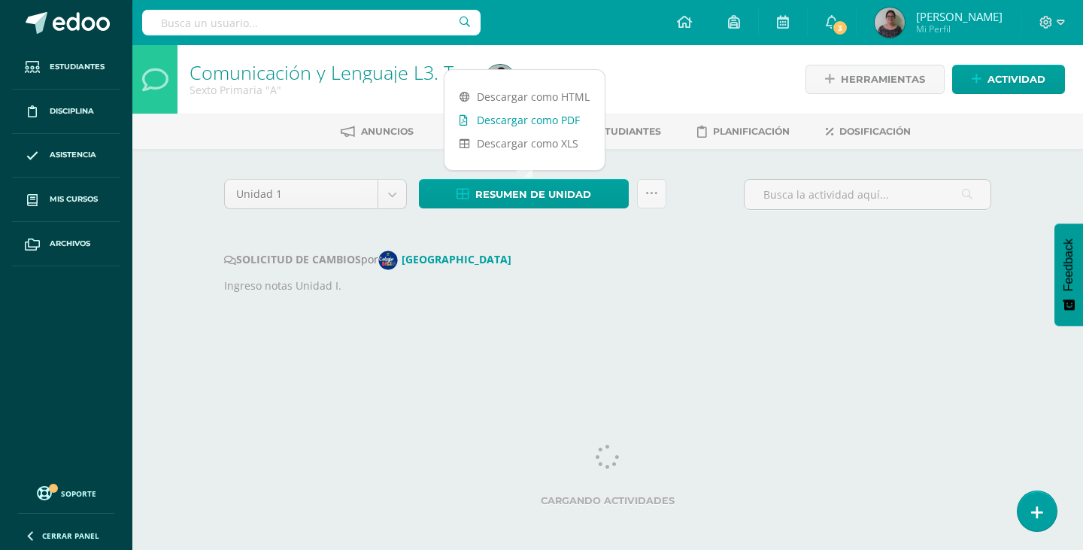
click at [506, 117] on link "Descargar como PDF" at bounding box center [524, 119] width 160 height 23
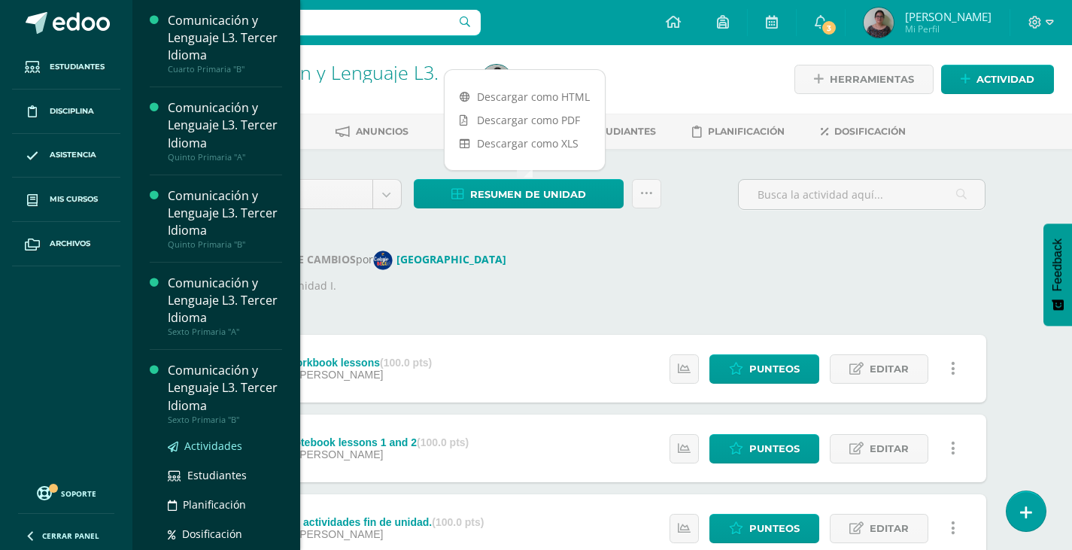
click at [215, 450] on span "Actividades" at bounding box center [213, 445] width 58 height 14
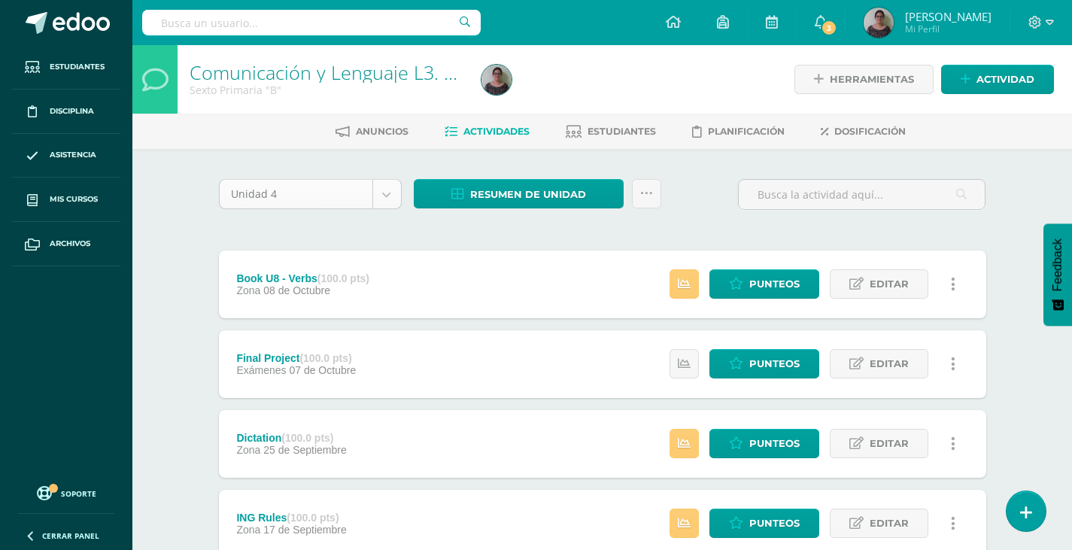
click at [386, 192] on body "Estudiantes Disciplina Asistencia Mis cursos Archivos Soporte Ayuda Reportar un…" at bounding box center [536, 528] width 1072 height 1056
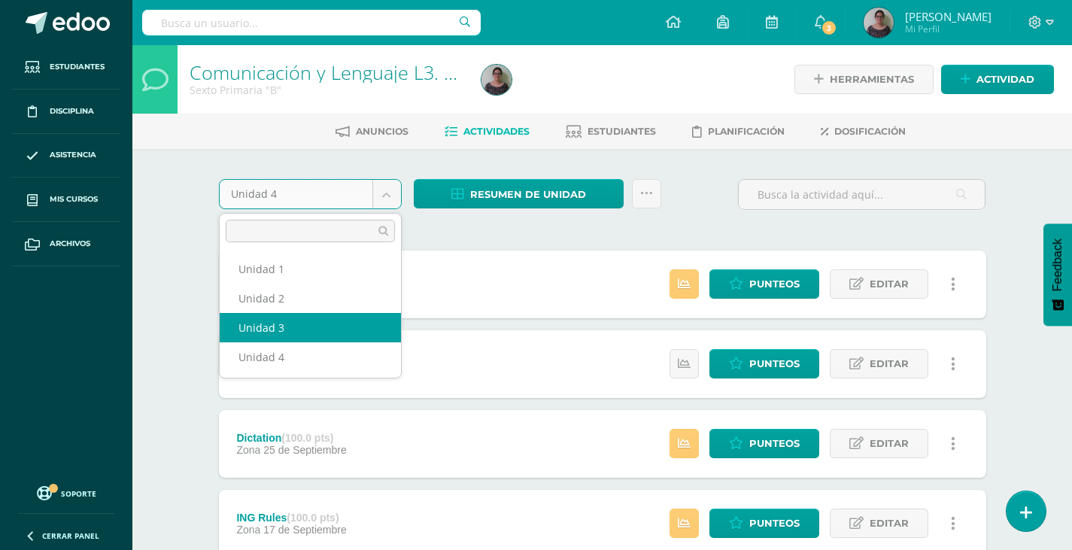
select select "Unidad 3"
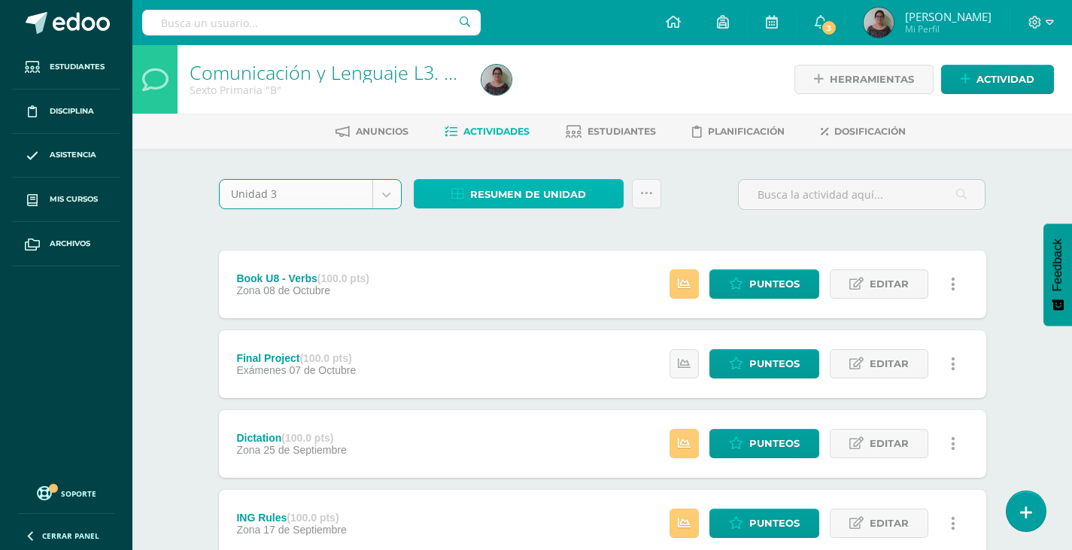
click at [512, 191] on span "Resumen de unidad" at bounding box center [528, 194] width 116 height 28
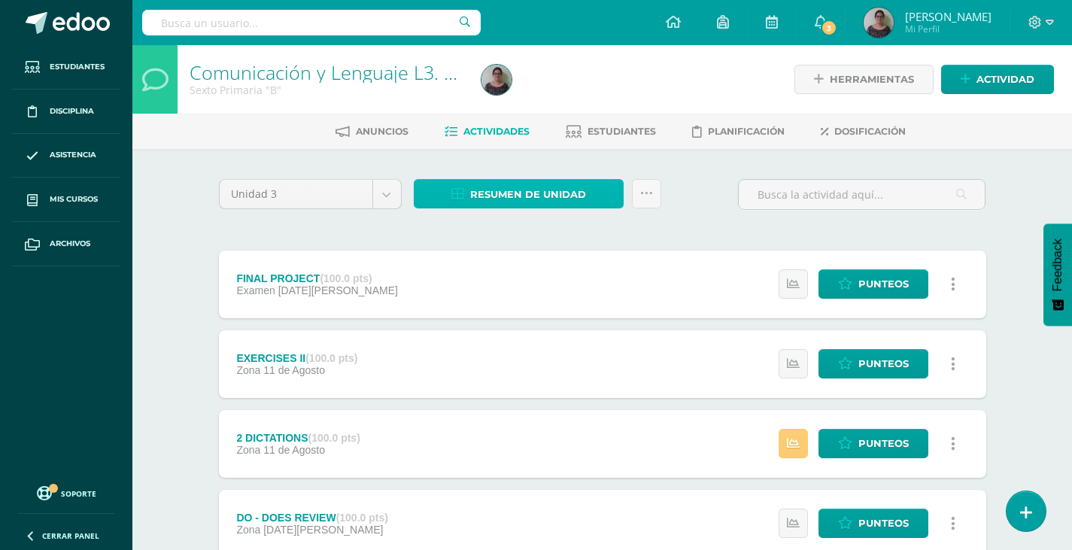
click at [523, 199] on span "Resumen de unidad" at bounding box center [528, 194] width 116 height 28
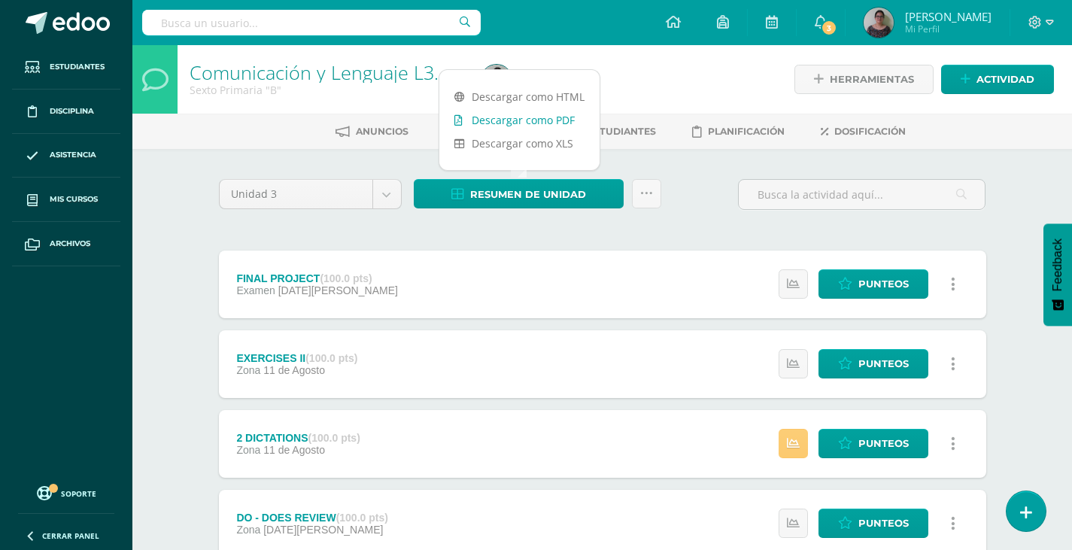
click at [541, 126] on link "Descargar como PDF" at bounding box center [519, 119] width 160 height 23
click at [390, 198] on body "Estudiantes Disciplina Asistencia Mis cursos Archivos Soporte Ayuda Reportar un…" at bounding box center [536, 488] width 1072 height 976
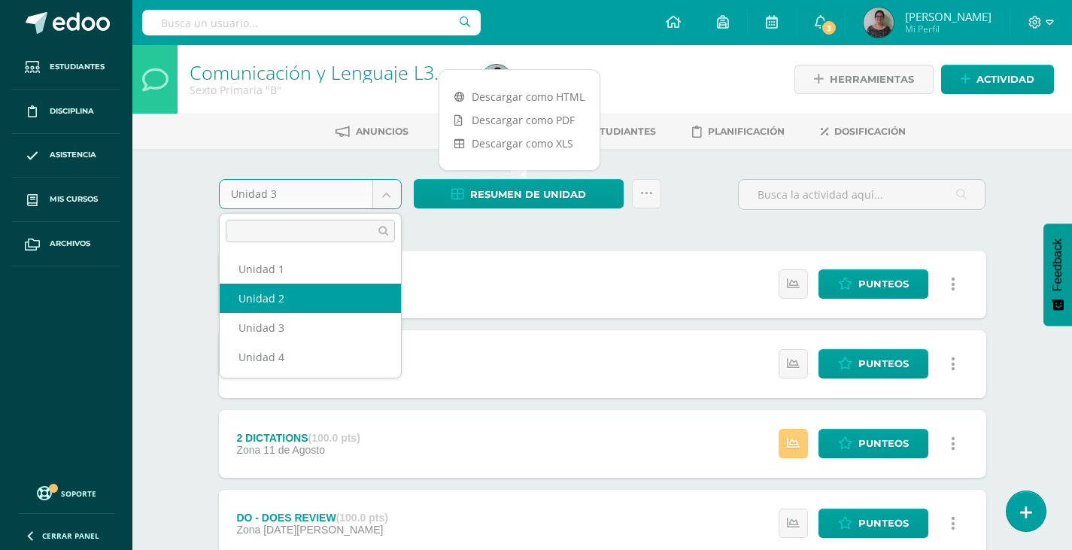
select select "Unidad 2"
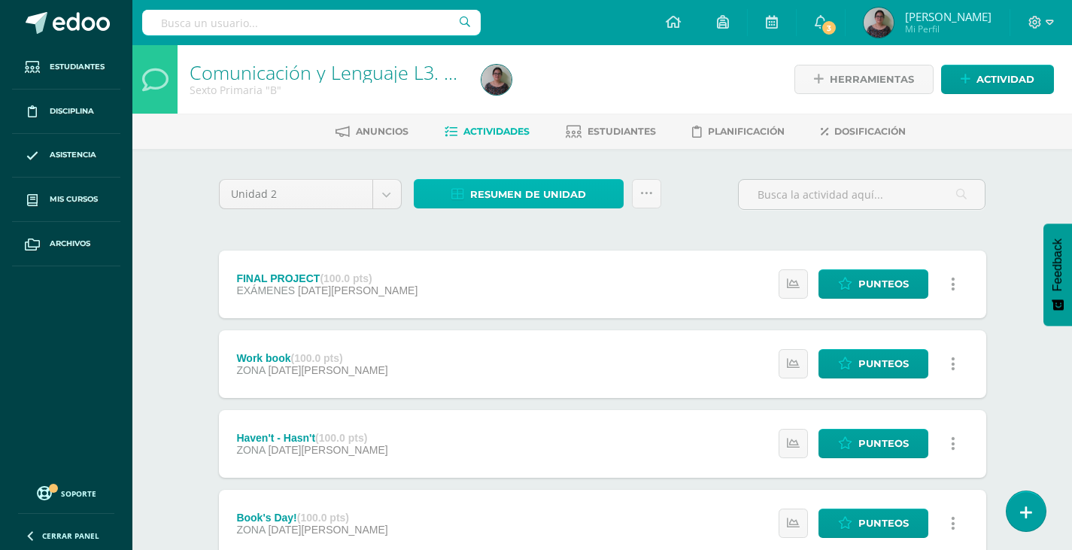
click at [520, 196] on span "Resumen de unidad" at bounding box center [528, 194] width 116 height 28
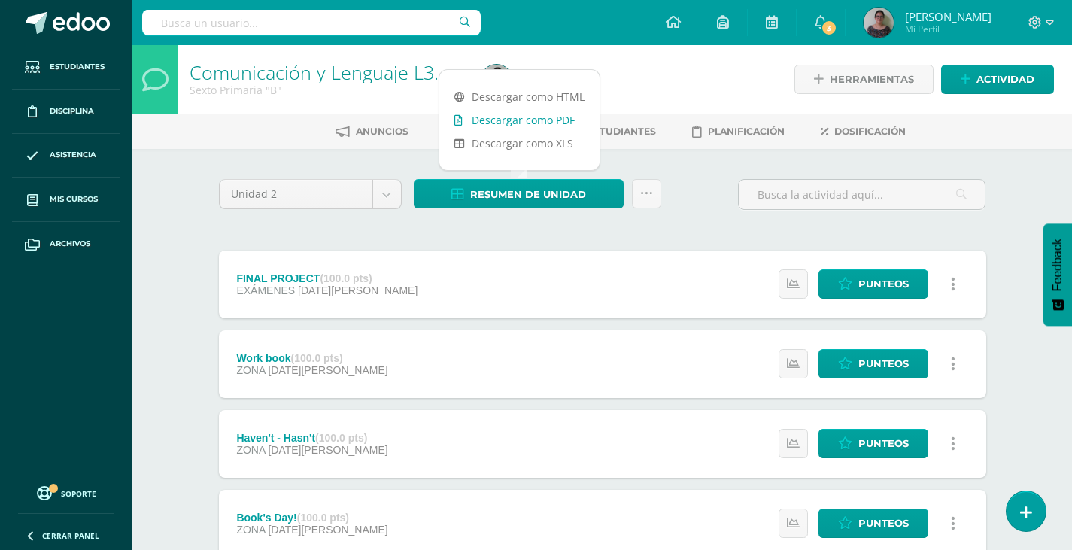
click at [515, 123] on link "Descargar como PDF" at bounding box center [519, 119] width 160 height 23
click at [386, 199] on body "Estudiantes Disciplina Asistencia Mis cursos Archivos Soporte Ayuda Reportar un…" at bounding box center [536, 448] width 1072 height 896
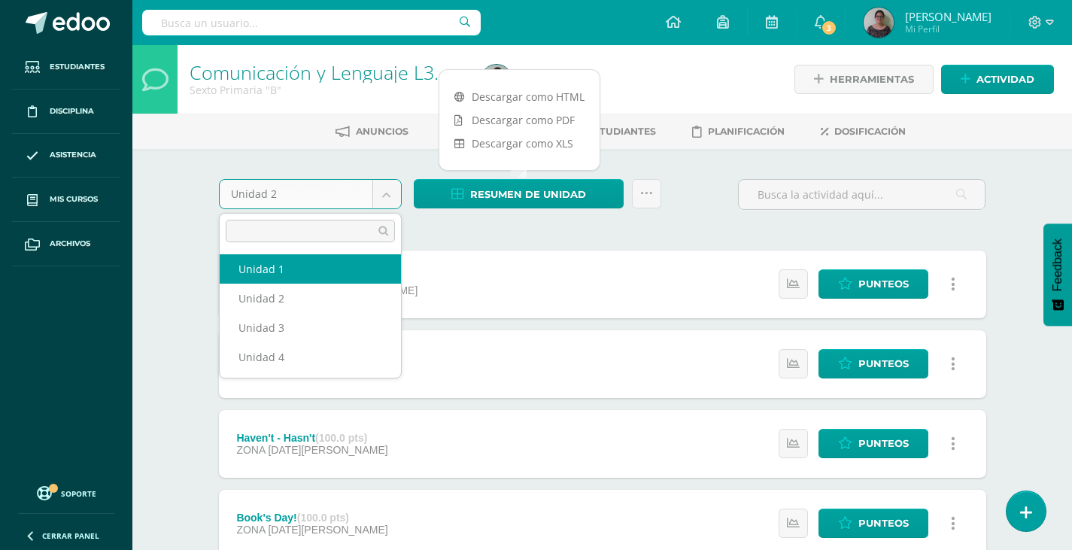
select select "Unidad 1"
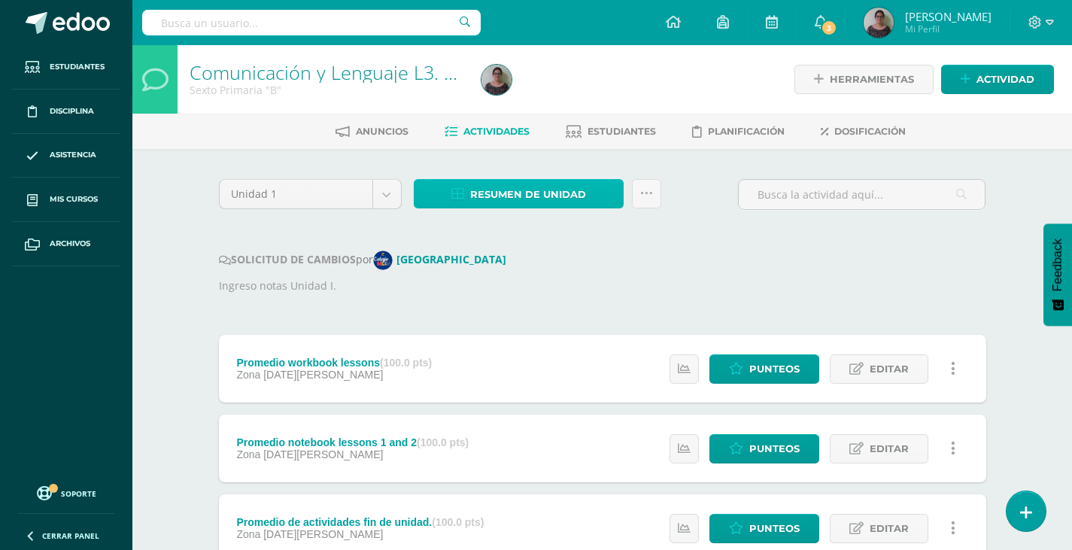
click at [546, 198] on span "Resumen de unidad" at bounding box center [528, 194] width 116 height 28
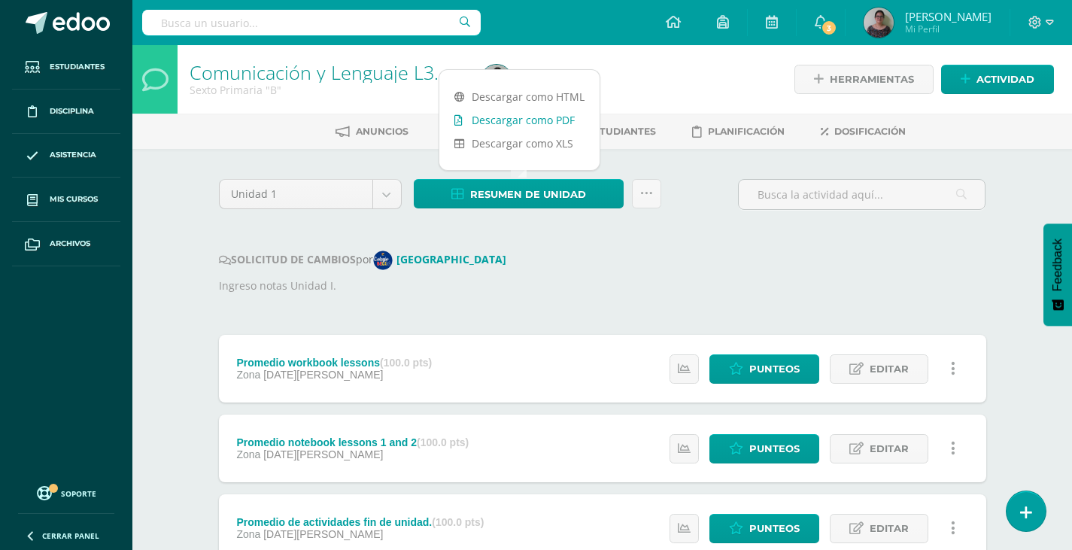
click at [529, 120] on link "Descargar como PDF" at bounding box center [519, 119] width 160 height 23
click at [556, 266] on div "SOLICITUD DE CAMBIOS por [GEOGRAPHIC_DATA]" at bounding box center [602, 260] width 767 height 20
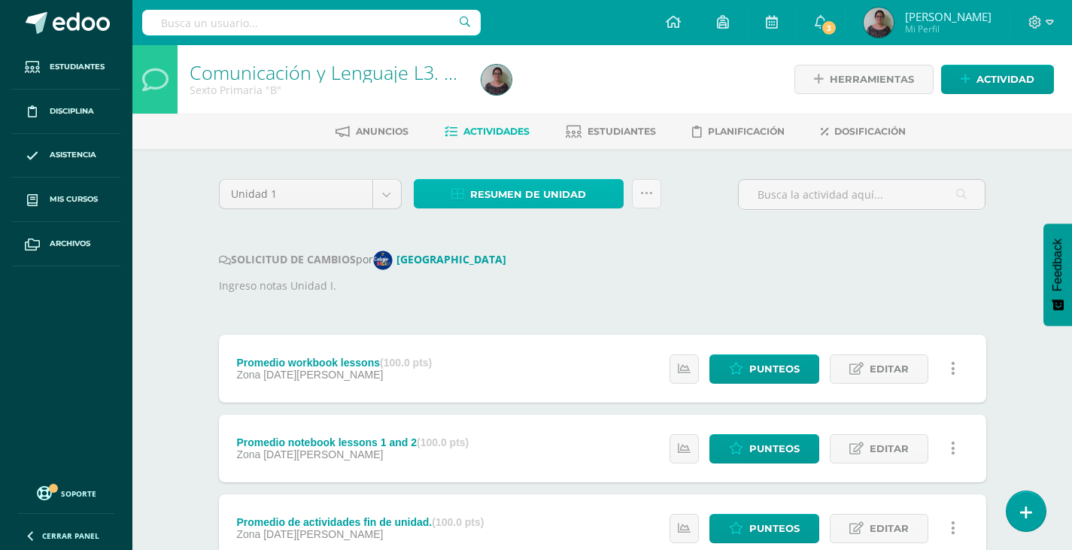
click at [498, 183] on span "Resumen de unidad" at bounding box center [528, 194] width 116 height 28
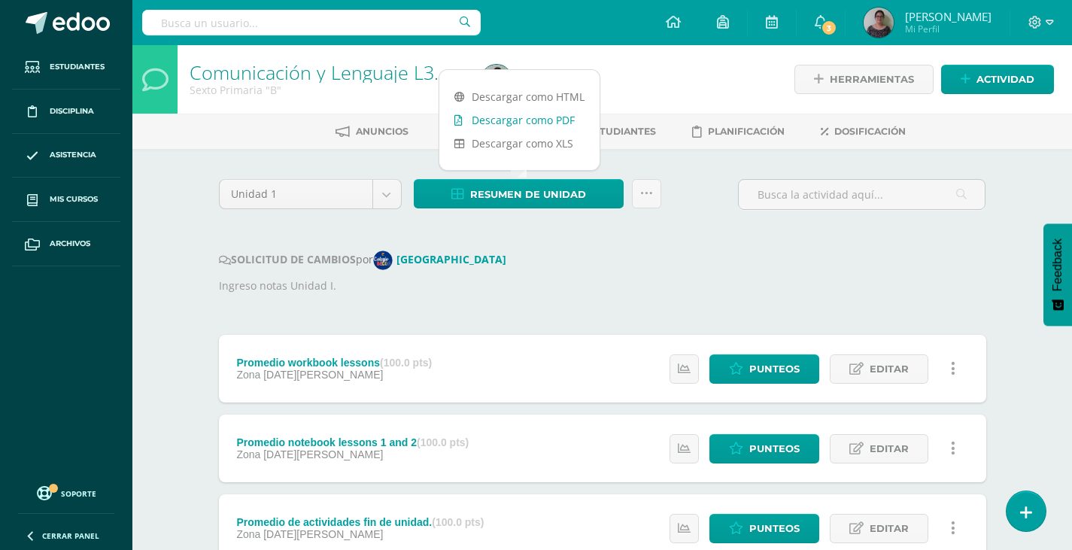
click at [493, 118] on link "Descargar como PDF" at bounding box center [519, 119] width 160 height 23
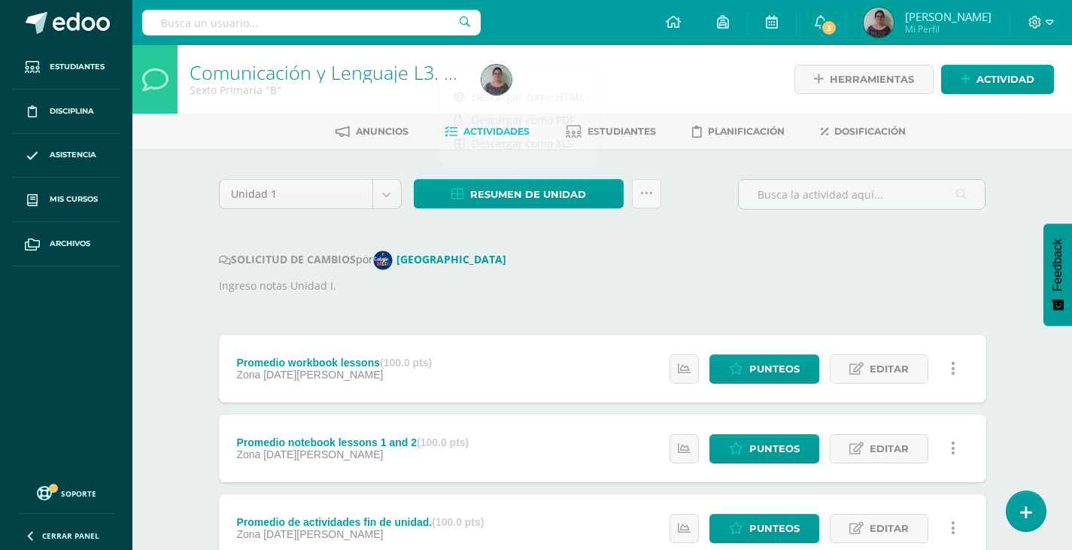
click at [606, 262] on div "SOLICITUD DE CAMBIOS por [GEOGRAPHIC_DATA]" at bounding box center [602, 260] width 767 height 20
